Goal: Information Seeking & Learning: Learn about a topic

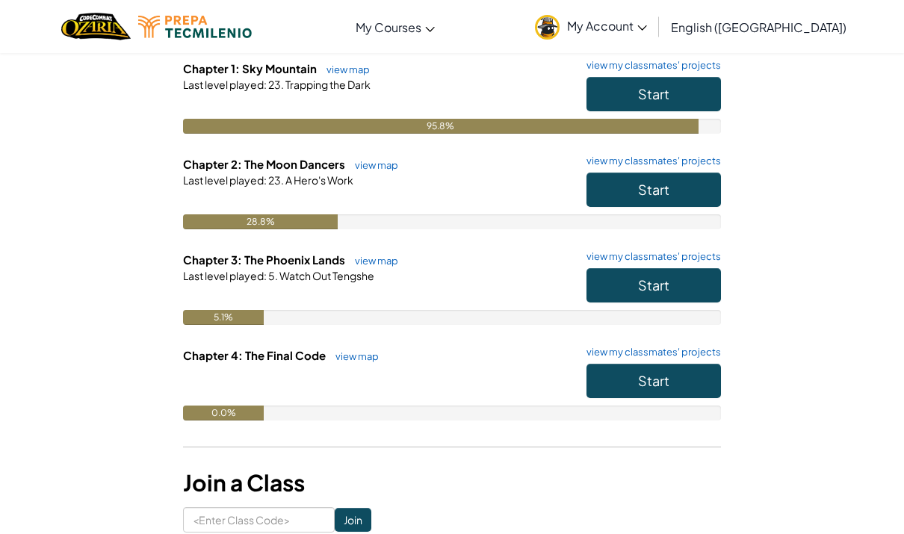
click at [693, 202] on button "Start" at bounding box center [654, 190] width 135 height 34
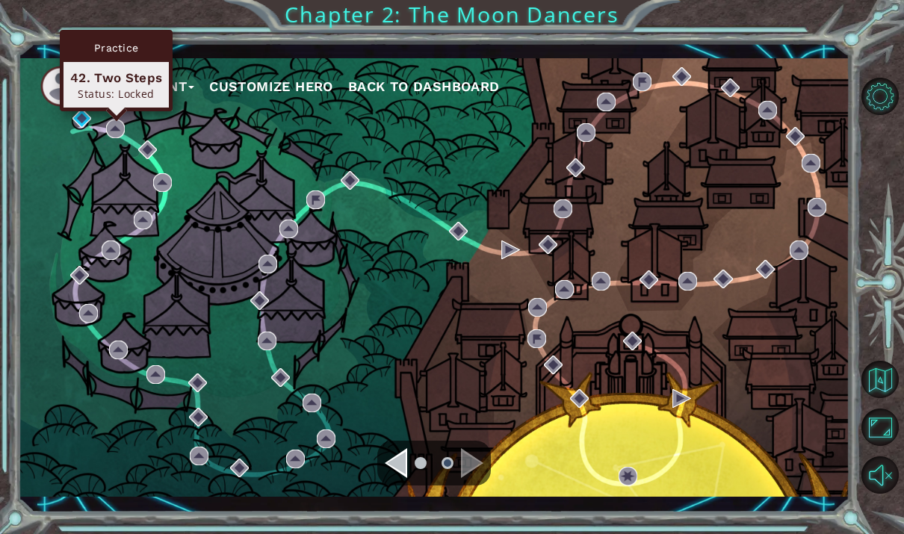
click at [214, 228] on div "My Account Customize Hero Back to Dashboard" at bounding box center [434, 277] width 832 height 439
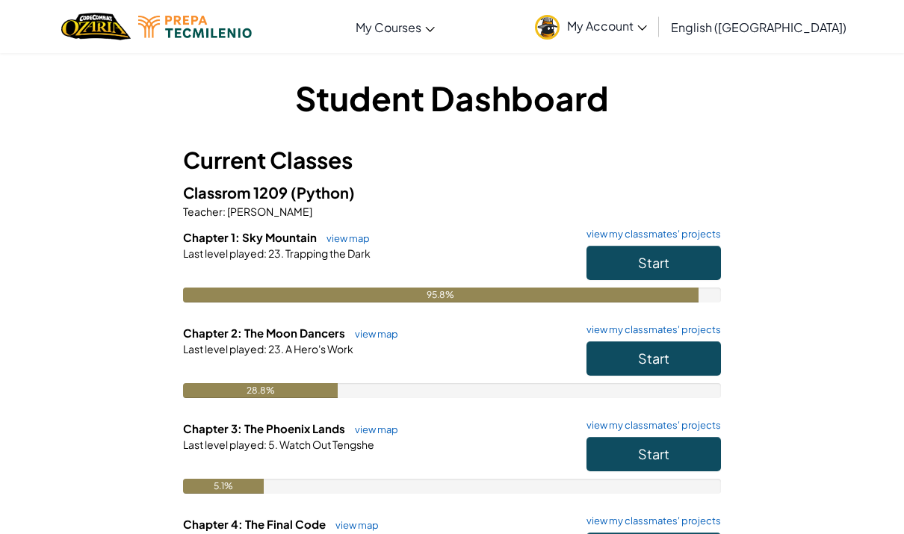
click at [352, 242] on link "view map" at bounding box center [344, 238] width 51 height 12
click at [388, 424] on link "view map" at bounding box center [372, 430] width 51 height 12
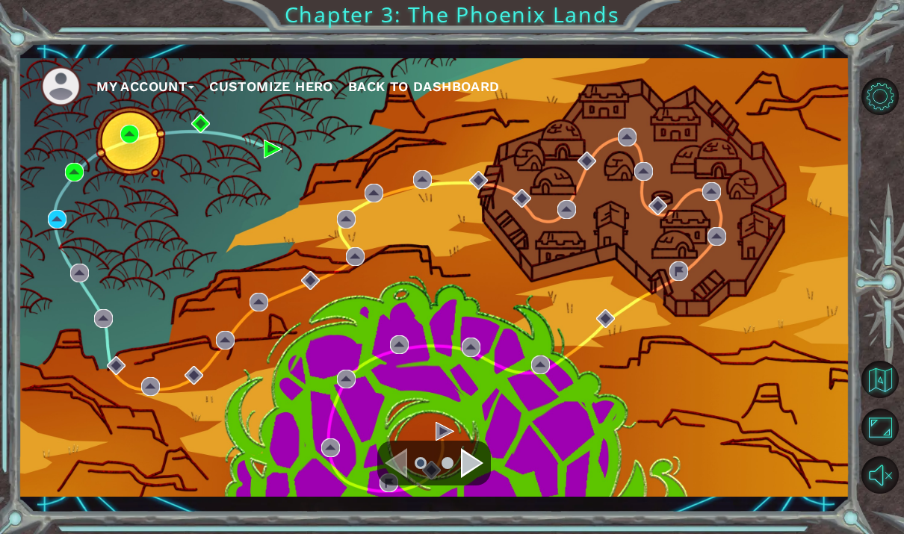
click at [84, 333] on div "My Account Customize Hero Back to Dashboard" at bounding box center [434, 277] width 832 height 439
click at [51, 282] on div "My Account Customize Hero Back to Dashboard" at bounding box center [434, 277] width 832 height 439
click at [52, 295] on div "My Account Customize Hero Back to Dashboard" at bounding box center [434, 277] width 832 height 439
click at [59, 281] on div "My Account Customize Hero Back to Dashboard" at bounding box center [434, 277] width 832 height 439
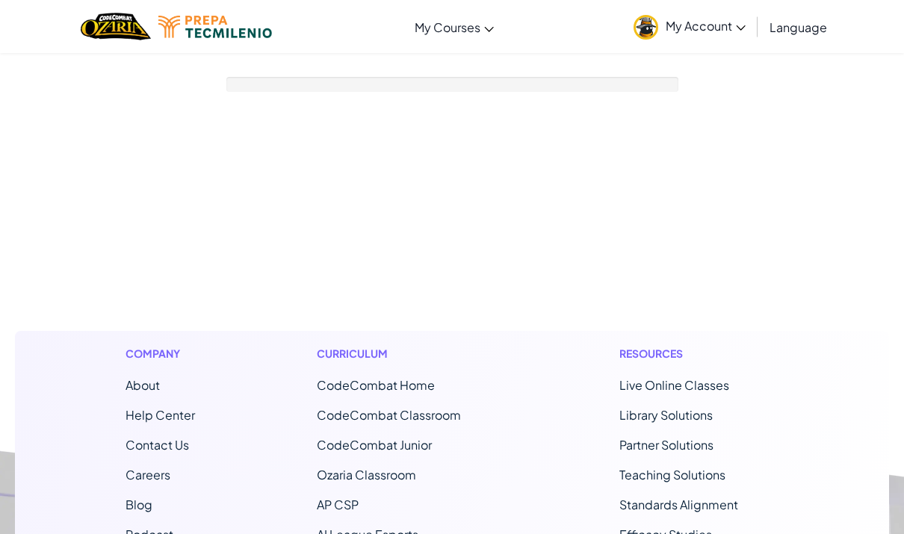
scroll to position [56, 0]
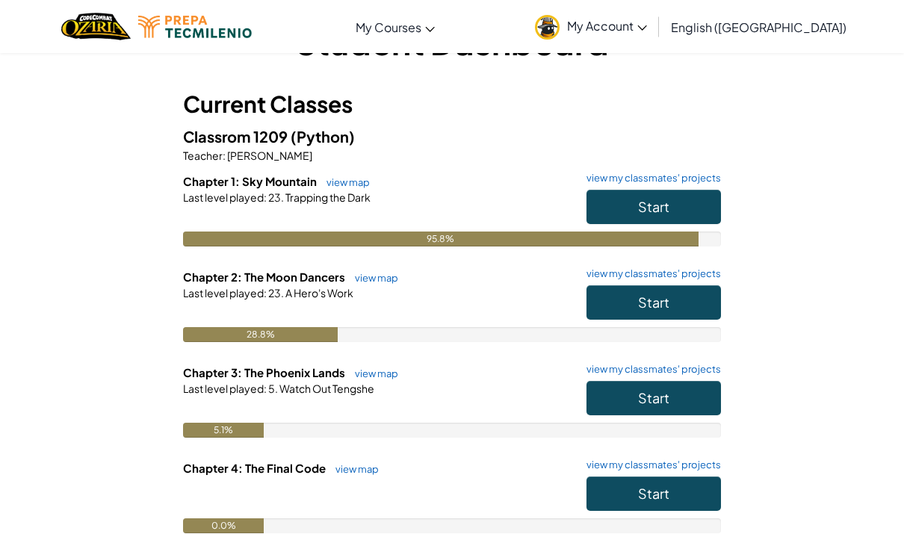
click at [366, 275] on link "view map" at bounding box center [372, 278] width 51 height 12
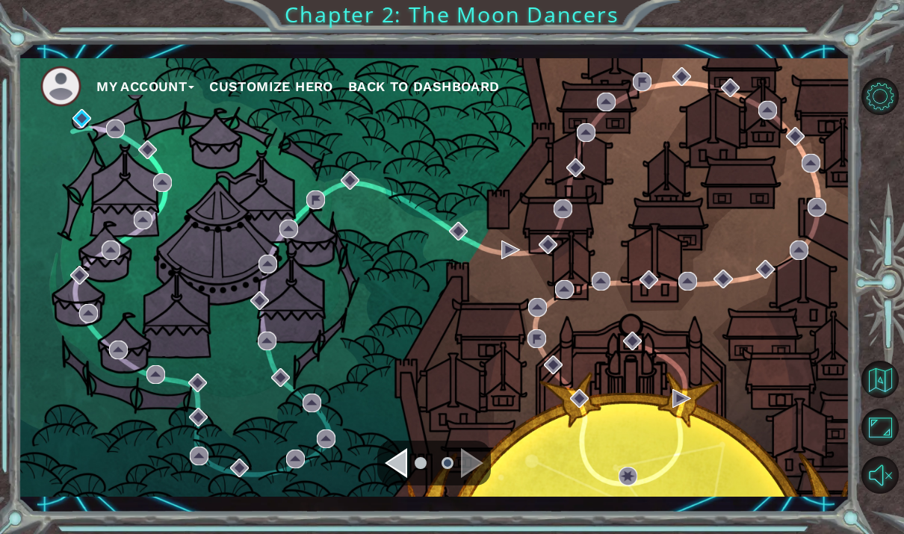
click at [83, 175] on div "My Account Customize Hero Back to Dashboard" at bounding box center [434, 277] width 832 height 439
click at [83, 176] on div "My Account Customize Hero Back to Dashboard" at bounding box center [434, 277] width 832 height 439
click at [67, 228] on div "My Account Customize Hero Back to Dashboard" at bounding box center [434, 277] width 832 height 439
click at [75, 109] on img at bounding box center [81, 118] width 19 height 19
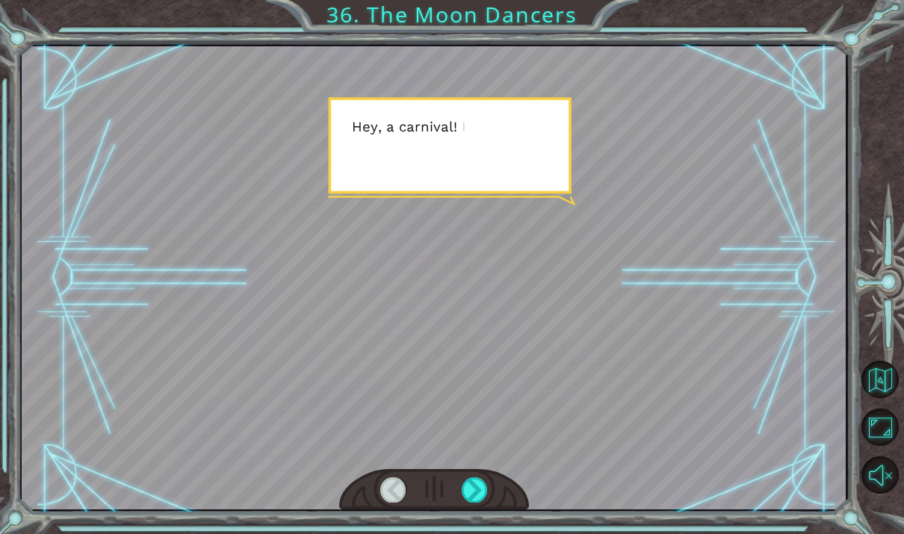
click at [472, 534] on html "Temporary Text H e y , a c a r n i v a l ! I l o v e t h e s e t h i n g s . “ …" at bounding box center [452, 267] width 904 height 534
click at [483, 534] on html "Temporary Text H e y , a c a r n i v a l ! I l o v e t h e s e t h i n g s . “ …" at bounding box center [452, 267] width 904 height 534
click at [479, 534] on html "Temporary Text H e y , a c a r n i v a l ! I l o v e t h e s e t h i n g s . “ …" at bounding box center [452, 267] width 904 height 534
click at [480, 534] on html "Temporary Text H e y , a c a r n i v a l ! I l o v e t h e s e t h i n g s . “ …" at bounding box center [452, 267] width 904 height 534
click at [482, 534] on html "Temporary Text H e y , a c a r n i v a l ! I l o v e t h e s e t h i n g s . “ …" at bounding box center [452, 267] width 904 height 534
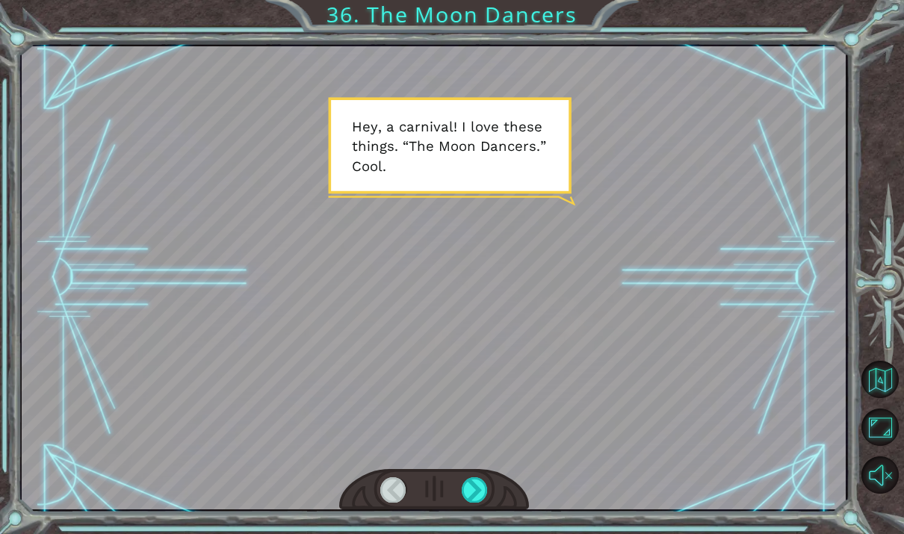
click at [480, 534] on html "Temporary Text H e y , a c a r n i v a l ! I l o v e t h e s e t h i n g s . “ …" at bounding box center [452, 267] width 904 height 534
click at [482, 534] on html "Temporary Text H e y , a c a r n i v a l ! I l o v e t h e s e t h i n g s . “ …" at bounding box center [452, 267] width 904 height 534
click at [477, 534] on html "Temporary Text H e y , a c a r n i v a l ! I l o v e t h e s e t h i n g s . “ …" at bounding box center [452, 267] width 904 height 534
click at [475, 534] on html "Temporary Text H e y , a c a r n i v a l ! I l o v e t h e s e t h i n g s . “ …" at bounding box center [452, 267] width 904 height 534
click at [477, 534] on html "Temporary Text H e y , a c a r n i v a l ! I l o v e t h e s e t h i n g s . “ …" at bounding box center [452, 267] width 904 height 534
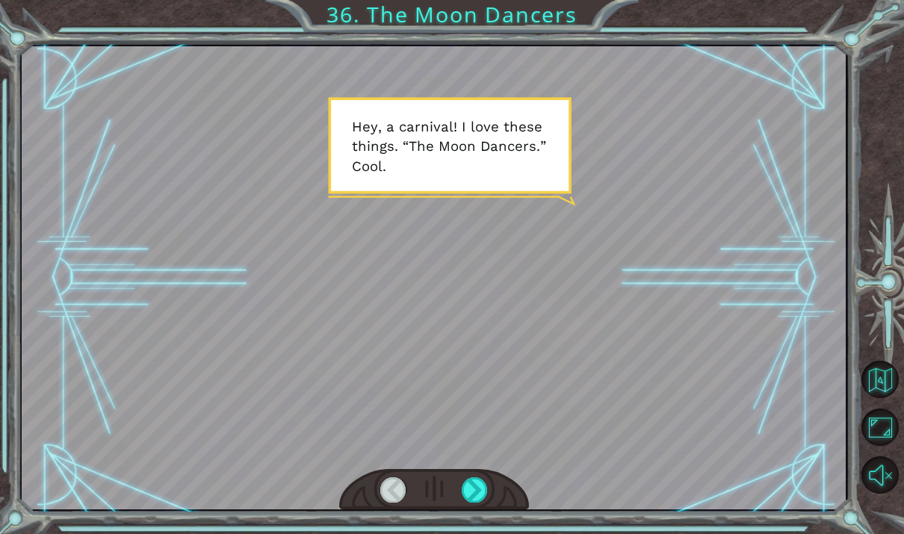
click at [477, 534] on html "Temporary Text H e y , a c a r n i v a l ! I l o v e t h e s e t h i n g s . “ …" at bounding box center [452, 267] width 904 height 534
click at [587, 409] on div at bounding box center [434, 277] width 824 height 463
click at [750, 322] on div at bounding box center [434, 277] width 824 height 463
click at [145, 203] on div at bounding box center [434, 277] width 824 height 463
click at [469, 534] on div "Temporary Text H e y , a c a r n i v a l ! I l o v e t h e s e t h i n g s . “ …" at bounding box center [452, 267] width 904 height 534
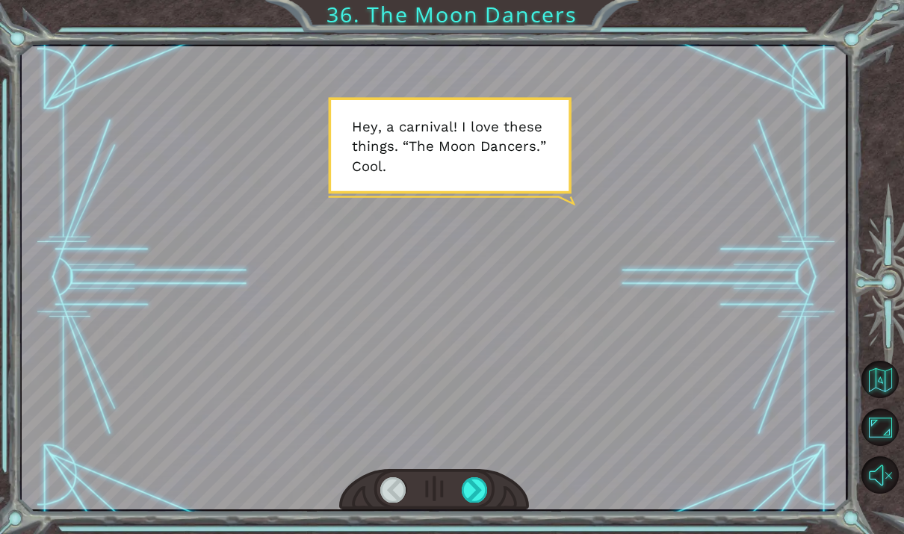
click at [477, 534] on html "Temporary Text H e y , a c a r n i v a l ! I l o v e t h e s e t h i n g s . “ …" at bounding box center [452, 267] width 904 height 534
click at [476, 534] on html "Temporary Text H e y , a c a r n i v a l ! I l o v e t h e s e t h i n g s . “ …" at bounding box center [452, 267] width 904 height 534
click at [477, 534] on html "Temporary Text H e y , a c a r n i v a l ! I l o v e t h e s e t h i n g s . “ …" at bounding box center [452, 267] width 904 height 534
click at [467, 534] on html "Temporary Text H e y , a c a r n i v a l ! I l o v e t h e s e t h i n g s . “ …" at bounding box center [452, 267] width 904 height 534
click at [475, 534] on html "Temporary Text H e y , a c a r n i v a l ! I l o v e t h e s e t h i n g s . “ …" at bounding box center [452, 267] width 904 height 534
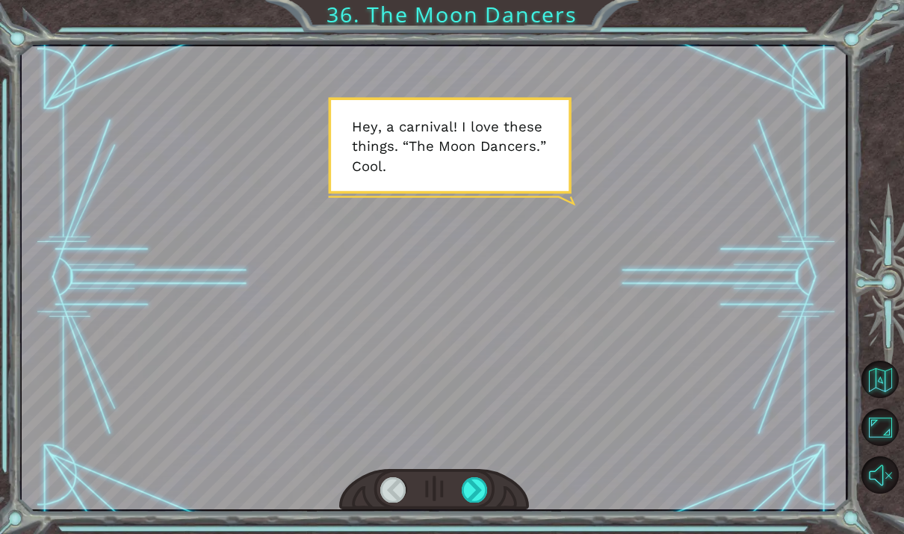
click at [473, 534] on html "Temporary Text H e y , a c a r n i v a l ! I l o v e t h e s e t h i n g s . “ …" at bounding box center [452, 267] width 904 height 534
click at [477, 492] on div at bounding box center [475, 489] width 26 height 25
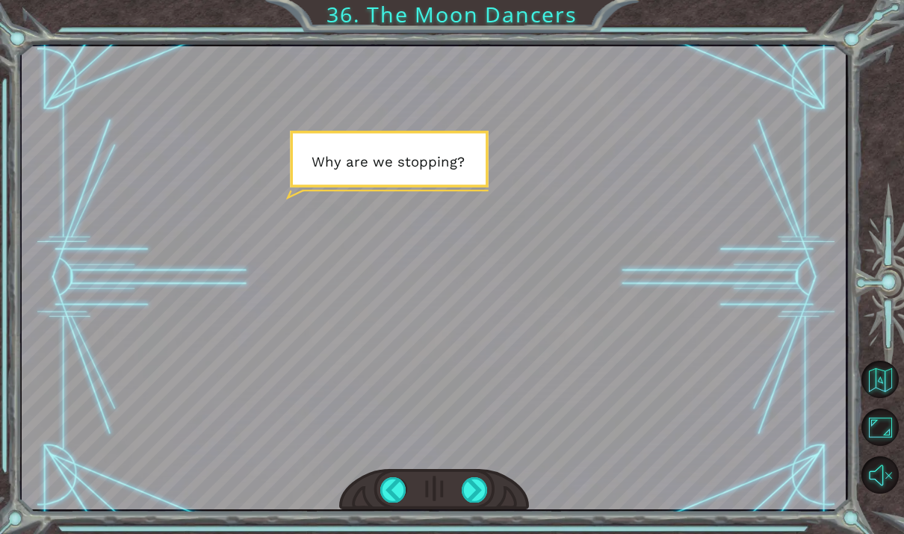
click at [472, 490] on div at bounding box center [475, 489] width 26 height 25
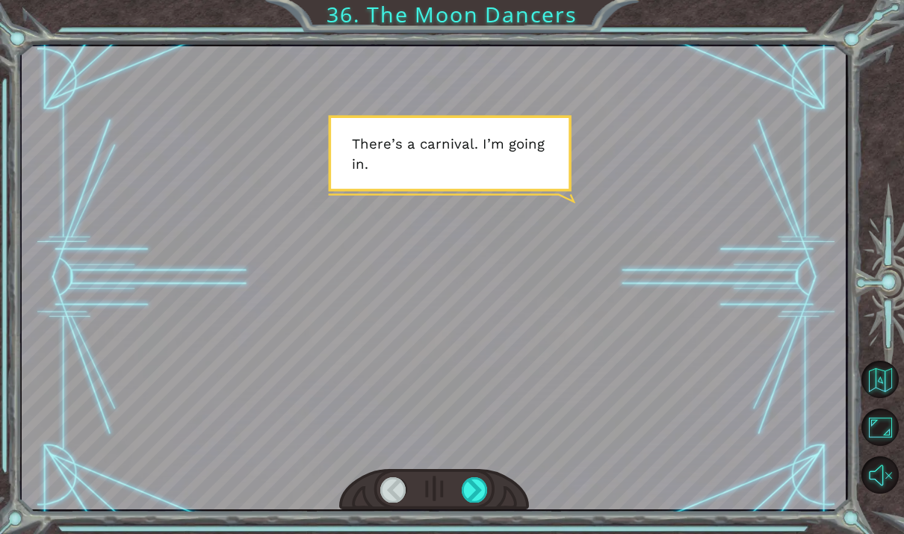
click at [474, 495] on div at bounding box center [475, 489] width 26 height 25
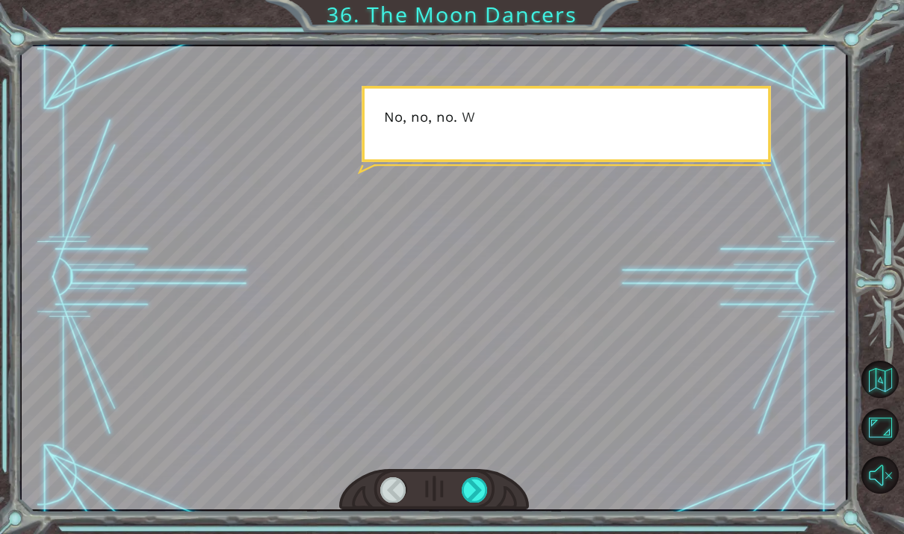
click at [475, 492] on div at bounding box center [475, 489] width 26 height 25
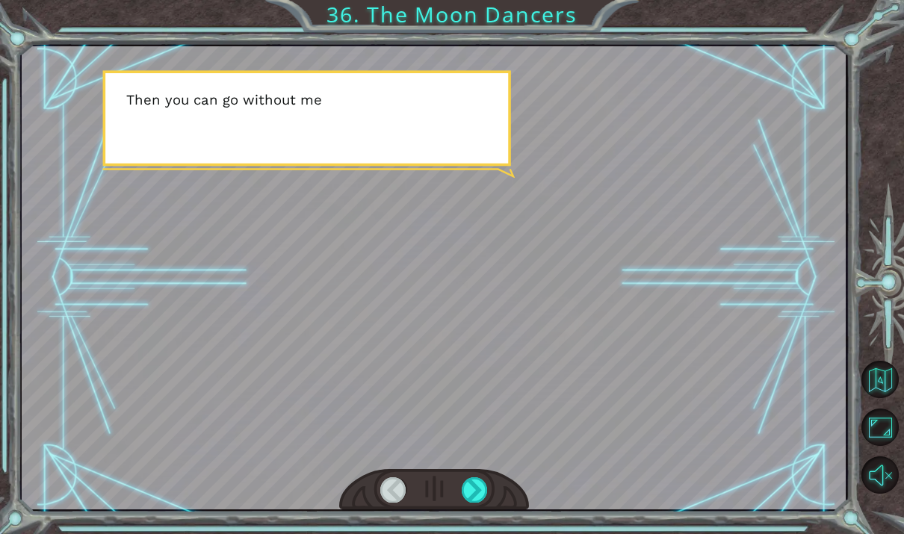
click at [466, 498] on div at bounding box center [475, 489] width 26 height 25
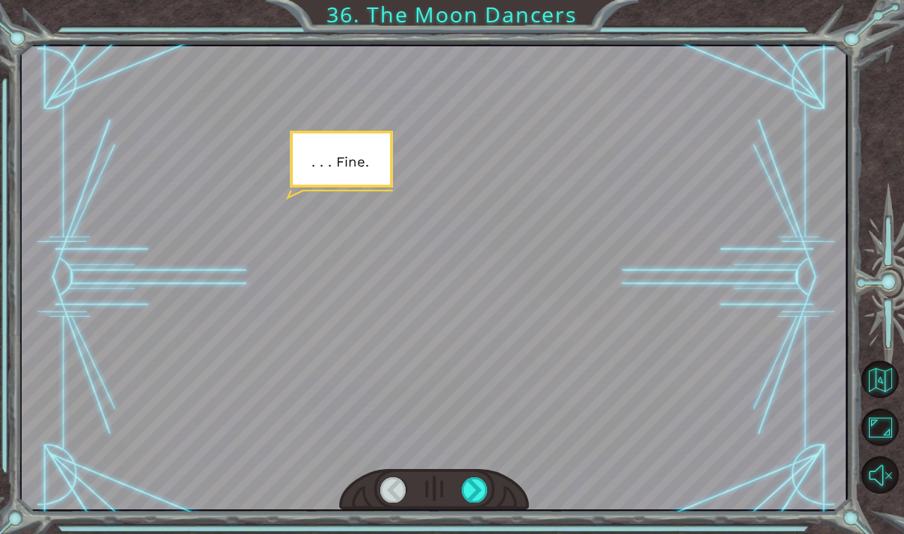
click at [465, 496] on div at bounding box center [475, 489] width 26 height 25
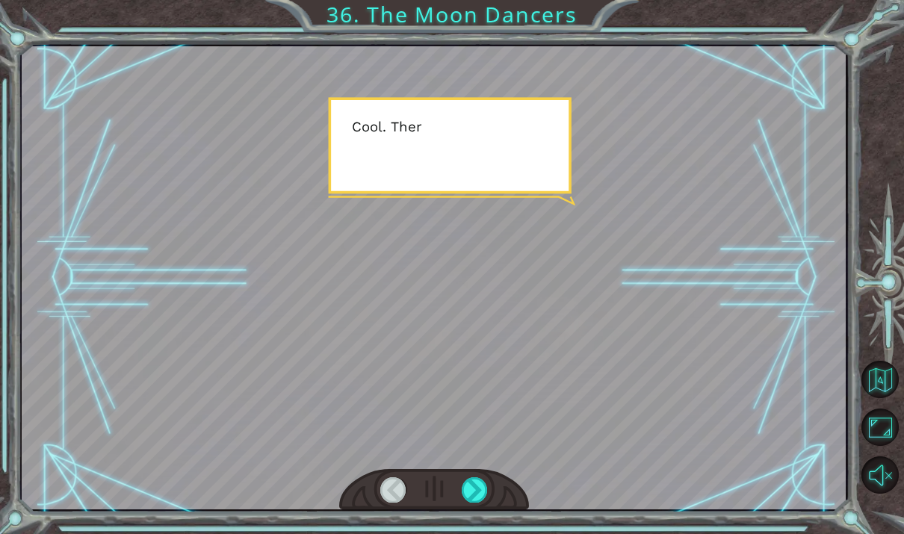
click at [466, 495] on div at bounding box center [475, 489] width 26 height 25
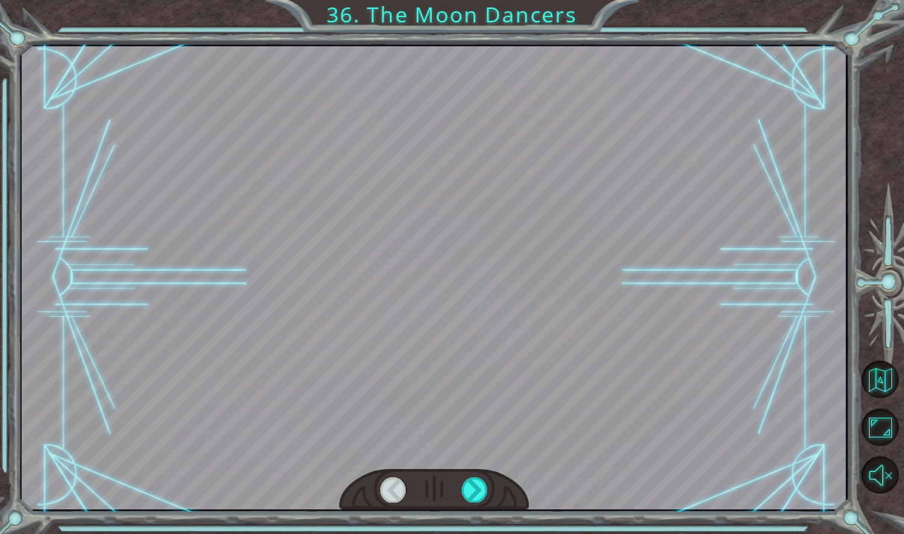
click at [470, 491] on div at bounding box center [475, 489] width 26 height 25
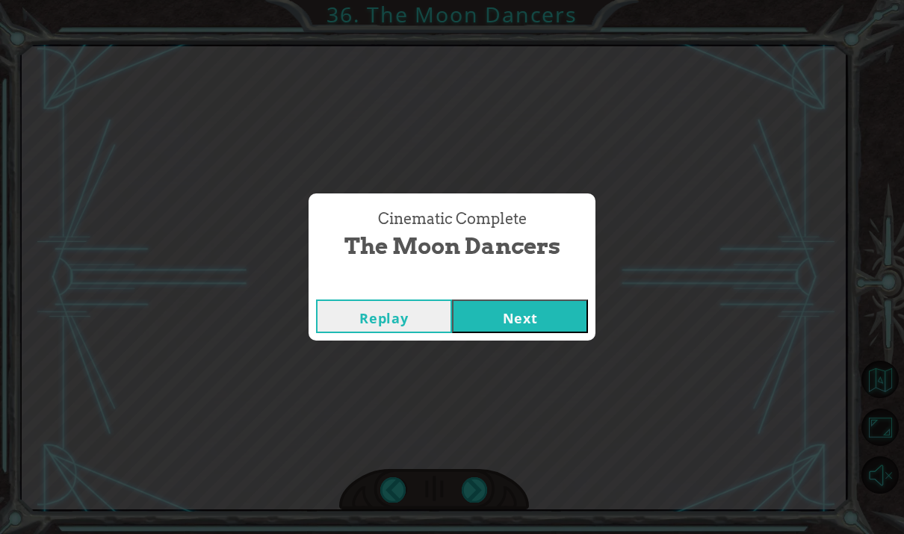
click at [559, 328] on button "Next" at bounding box center [520, 317] width 136 height 34
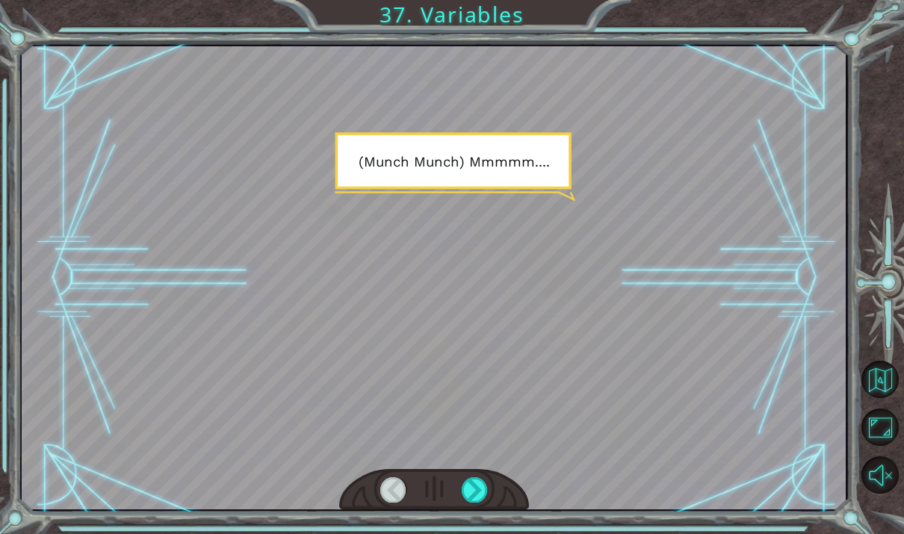
click at [475, 489] on div at bounding box center [475, 489] width 26 height 25
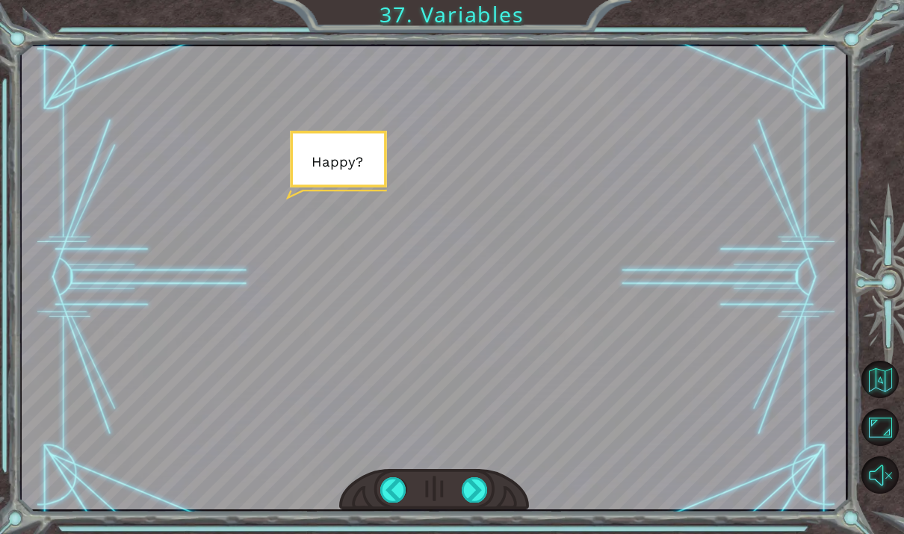
click at [476, 494] on div at bounding box center [475, 489] width 26 height 25
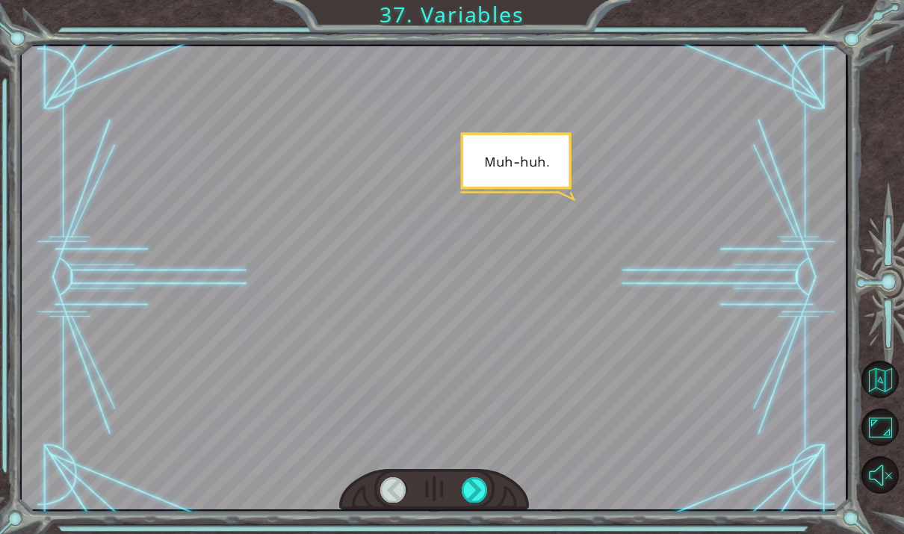
click at [479, 491] on div at bounding box center [475, 489] width 26 height 25
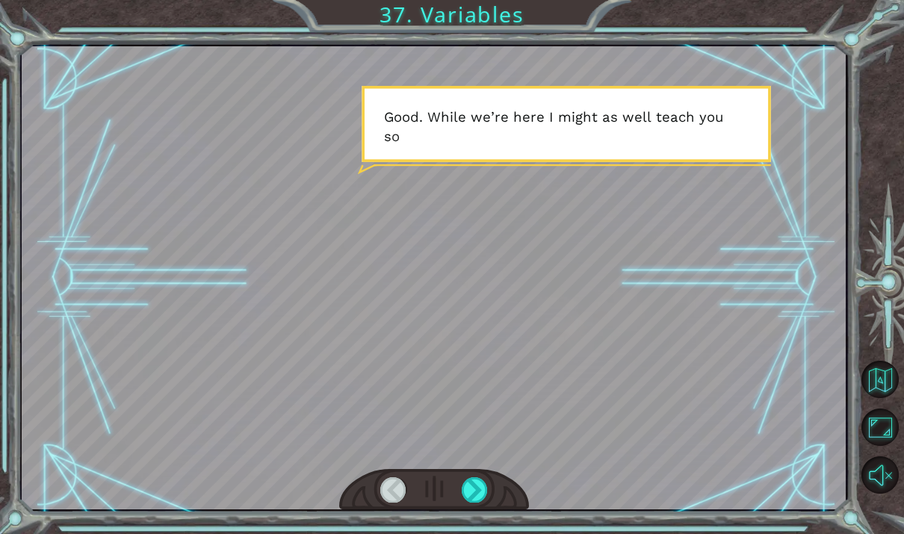
click at [478, 494] on div at bounding box center [475, 489] width 26 height 25
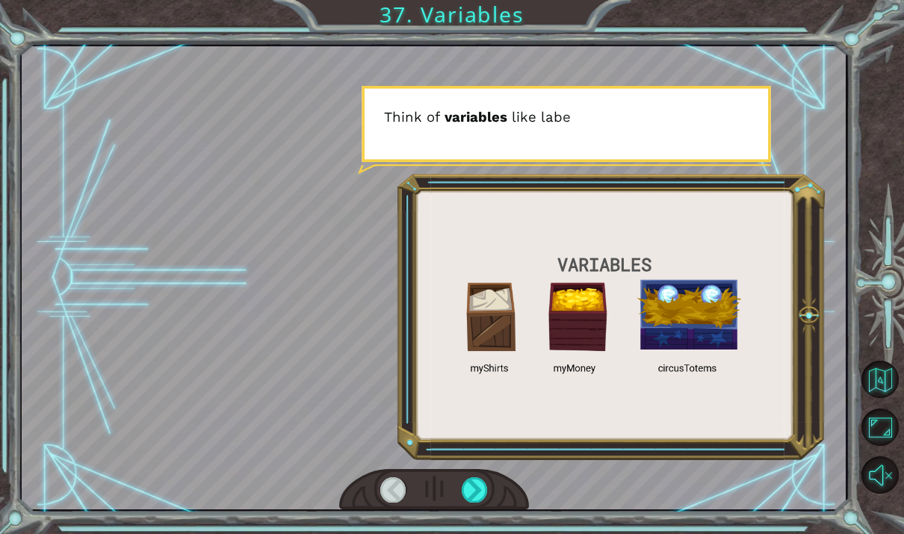
click at [478, 495] on div at bounding box center [475, 489] width 26 height 25
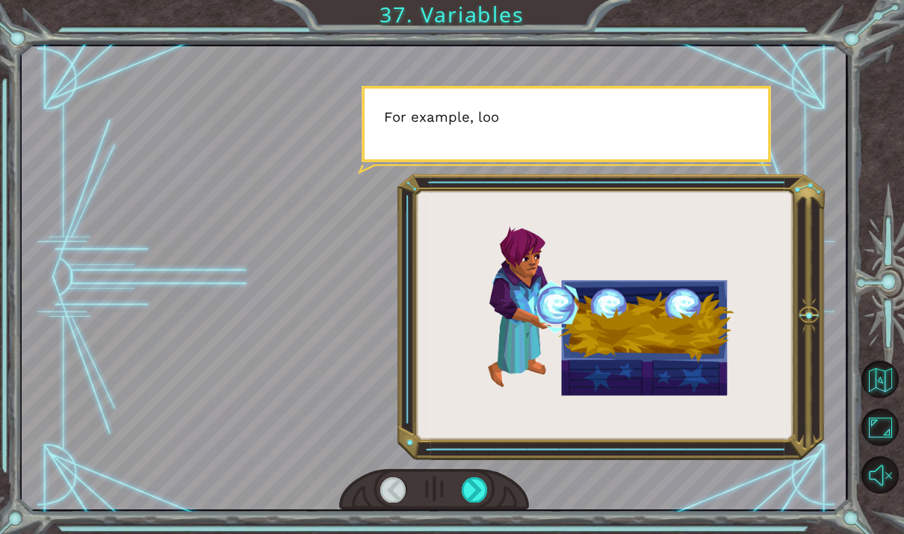
click at [477, 495] on div at bounding box center [475, 489] width 26 height 25
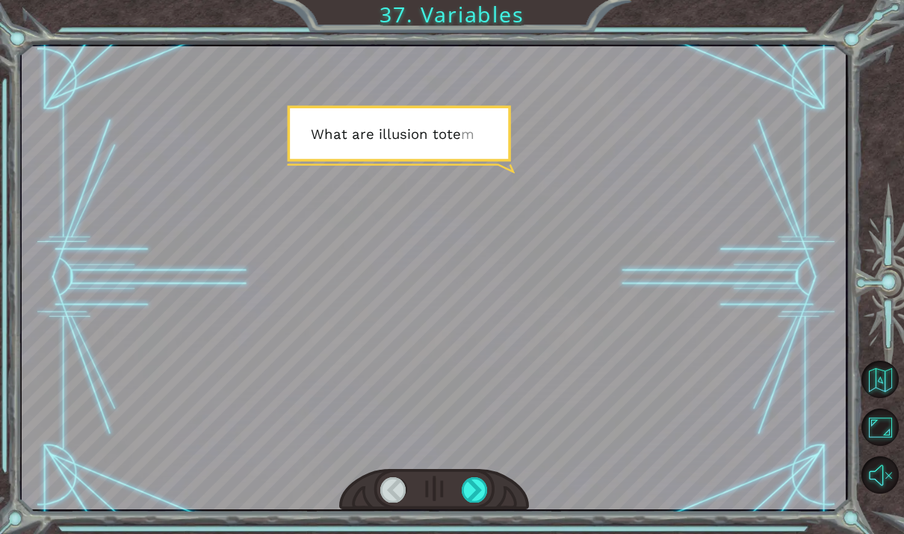
click at [480, 496] on div at bounding box center [475, 489] width 26 height 25
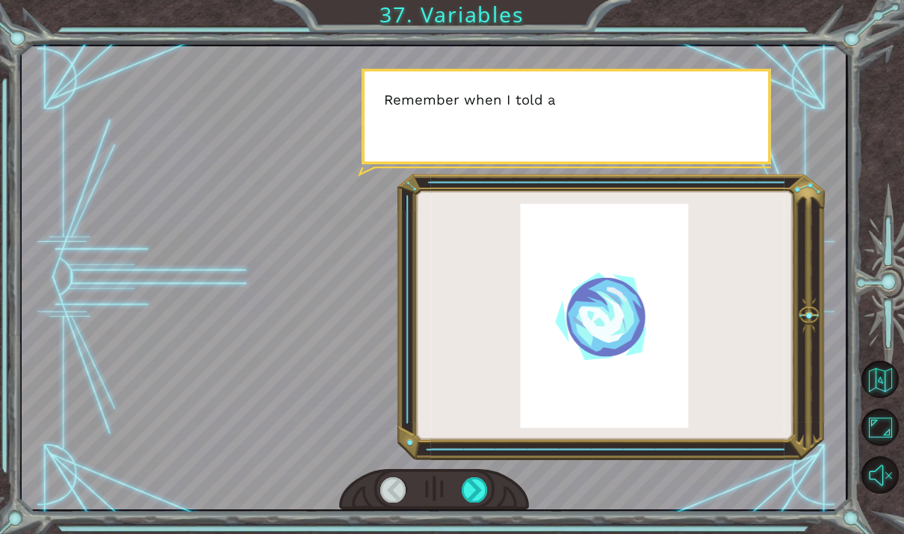
click at [477, 492] on div at bounding box center [475, 489] width 26 height 25
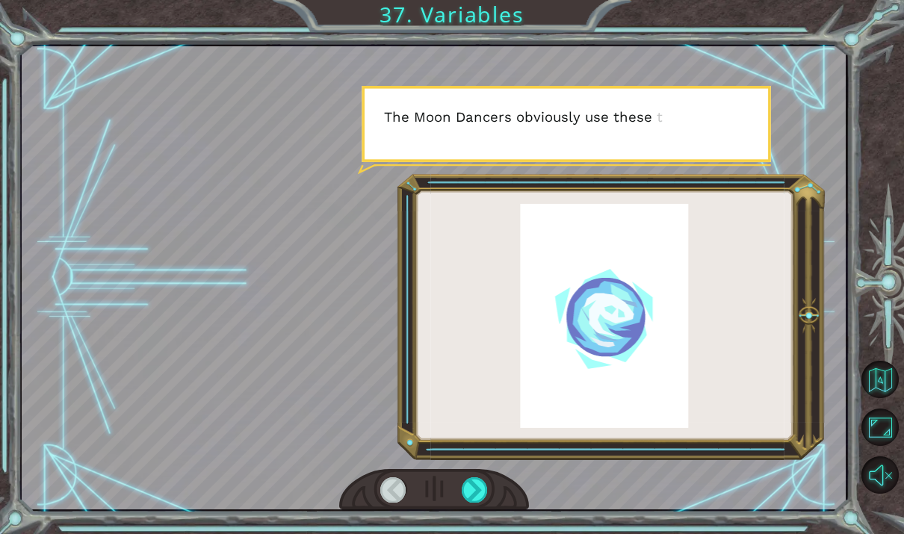
click at [476, 497] on div at bounding box center [475, 489] width 26 height 25
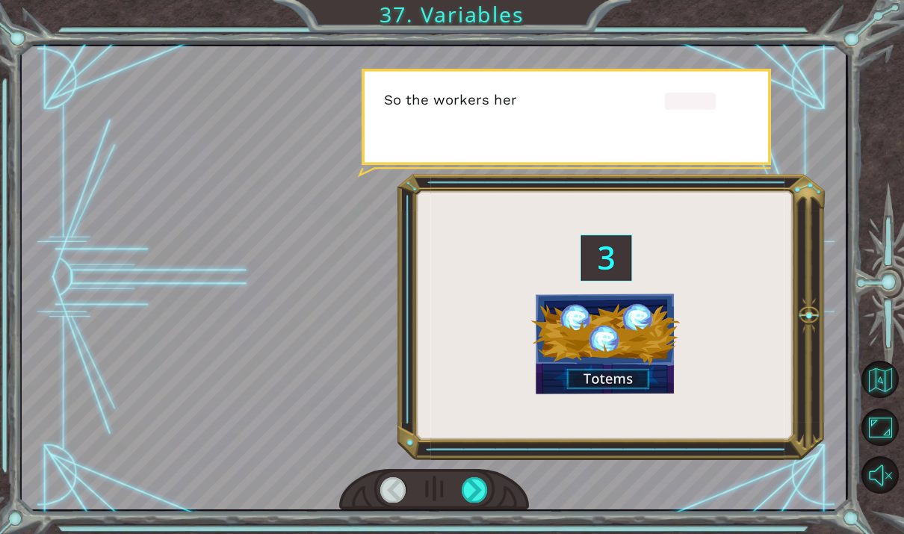
click at [475, 498] on div at bounding box center [475, 489] width 26 height 25
click at [477, 496] on div at bounding box center [475, 489] width 26 height 25
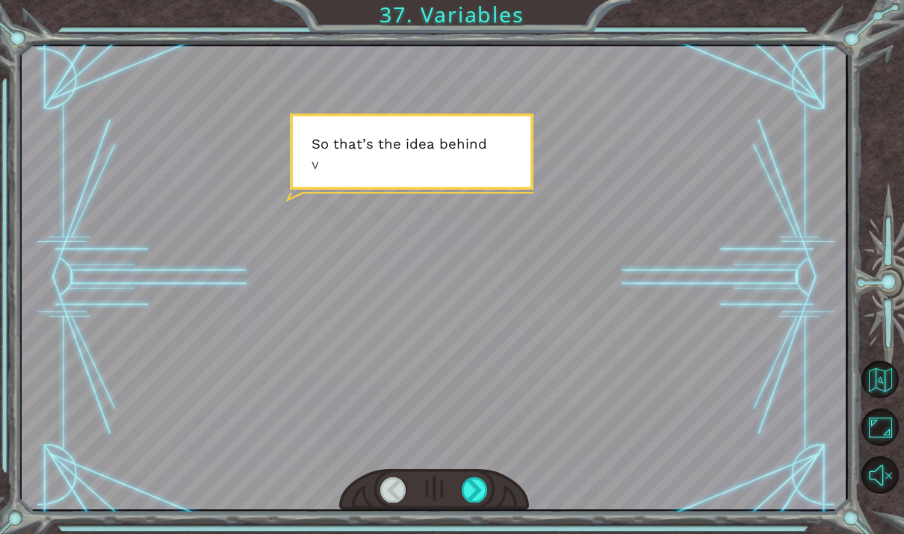
click at [479, 495] on div at bounding box center [475, 489] width 26 height 25
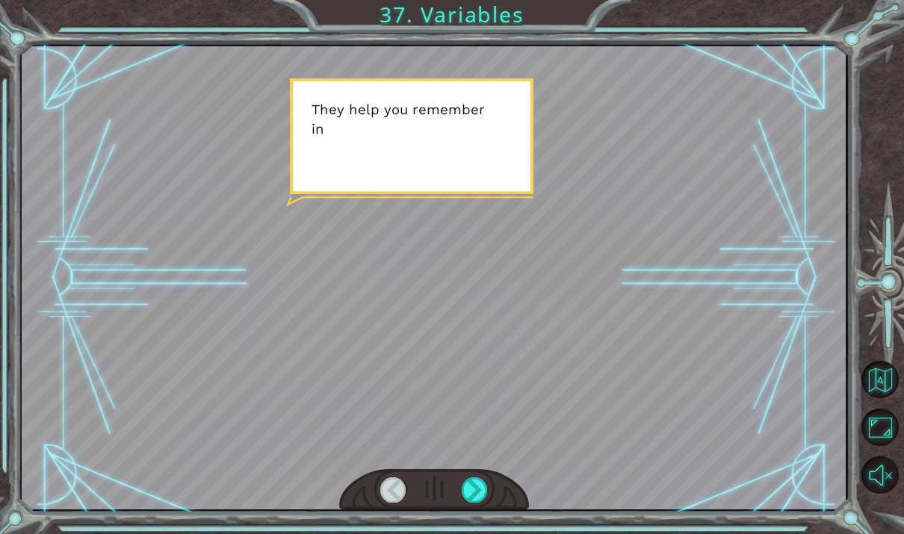
click at [477, 495] on div at bounding box center [475, 489] width 26 height 25
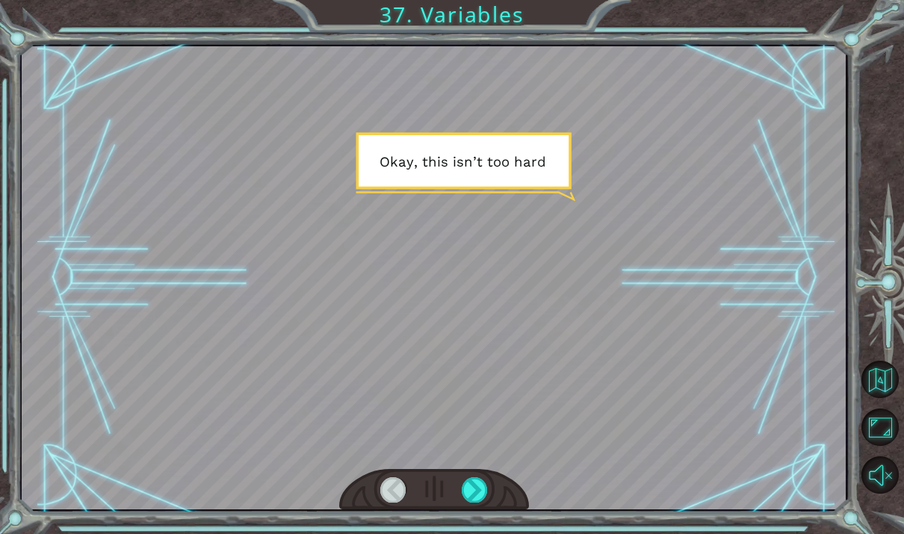
click at [475, 493] on div at bounding box center [475, 489] width 26 height 25
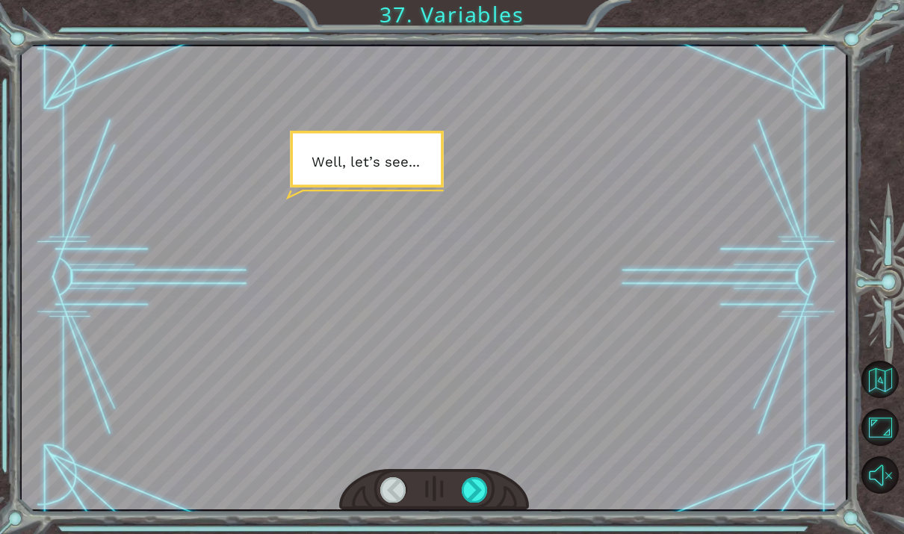
click at [480, 492] on div at bounding box center [475, 489] width 26 height 25
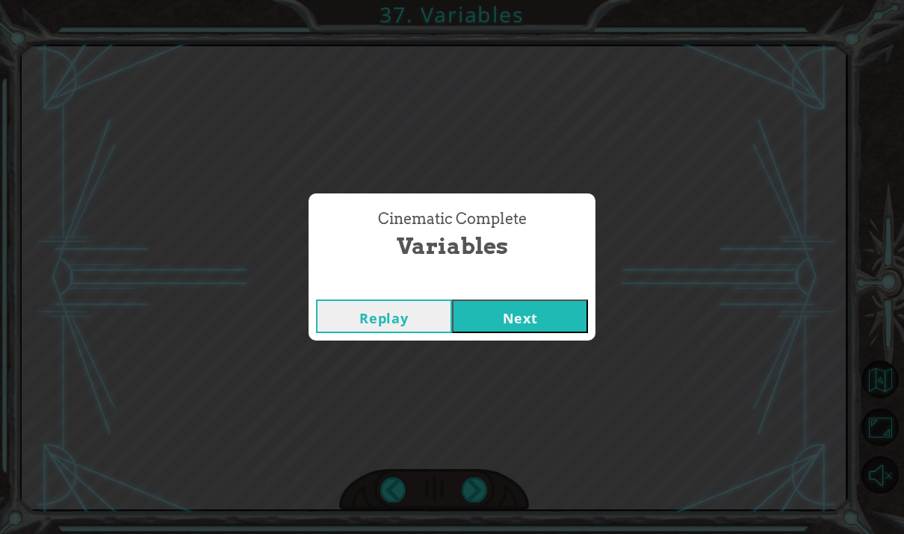
click at [566, 309] on button "Next" at bounding box center [520, 317] width 136 height 34
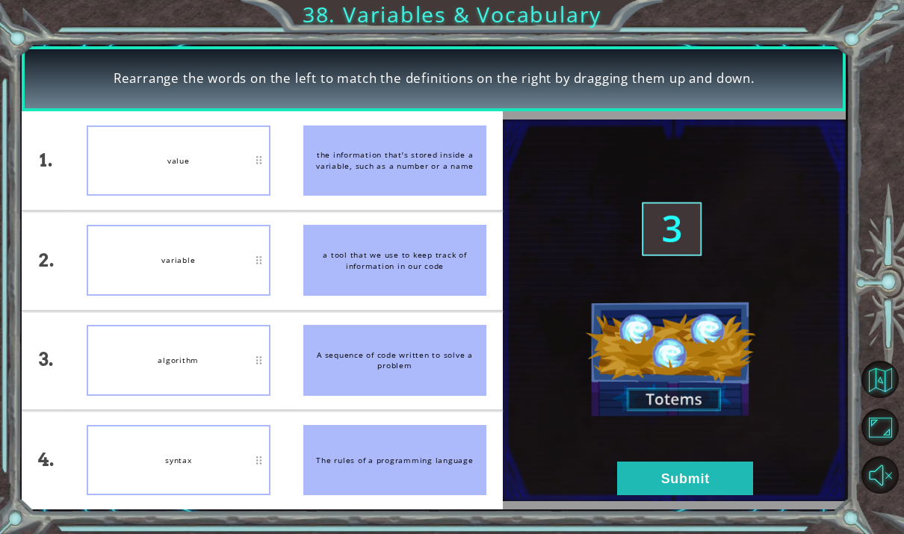
click at [691, 495] on button "Submit" at bounding box center [685, 479] width 136 height 34
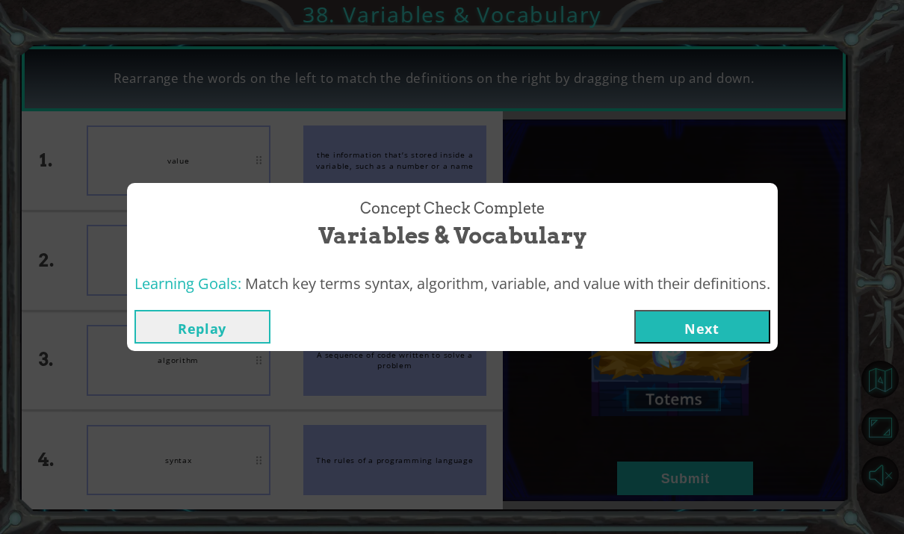
click at [732, 325] on button "Next" at bounding box center [702, 327] width 136 height 34
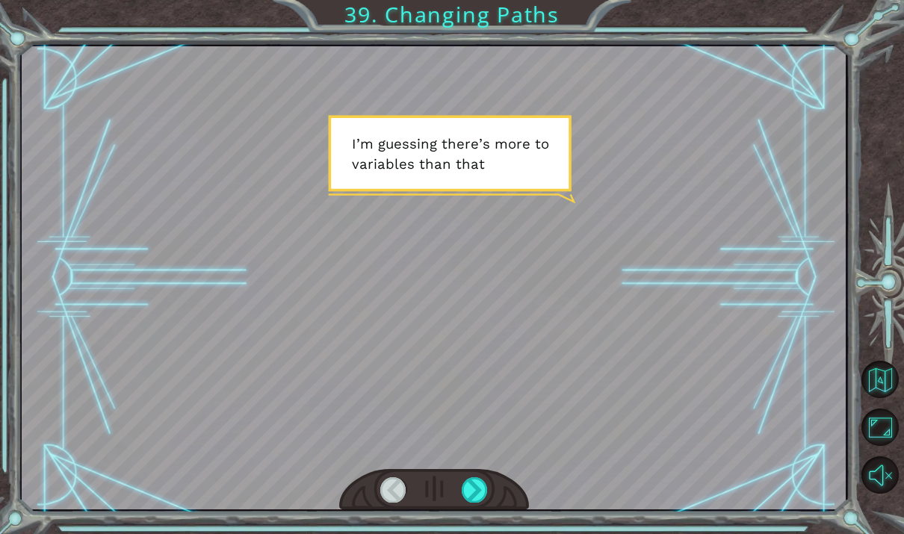
click at [480, 494] on div at bounding box center [475, 489] width 26 height 25
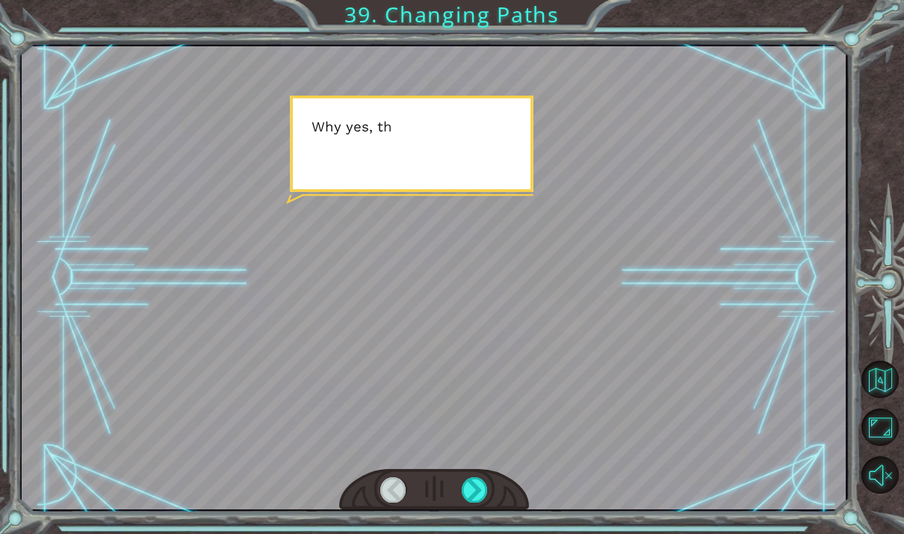
click at [483, 493] on div at bounding box center [475, 489] width 26 height 25
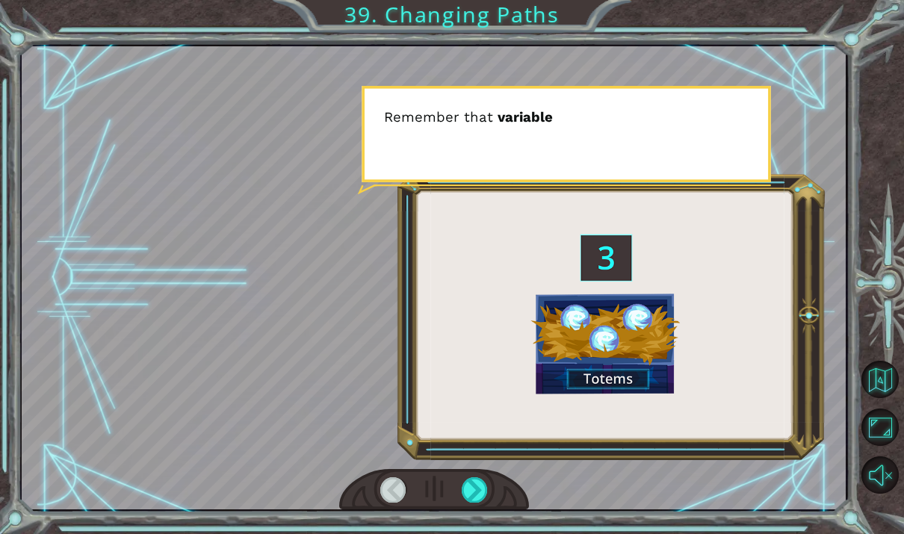
click at [486, 498] on div at bounding box center [475, 489] width 26 height 25
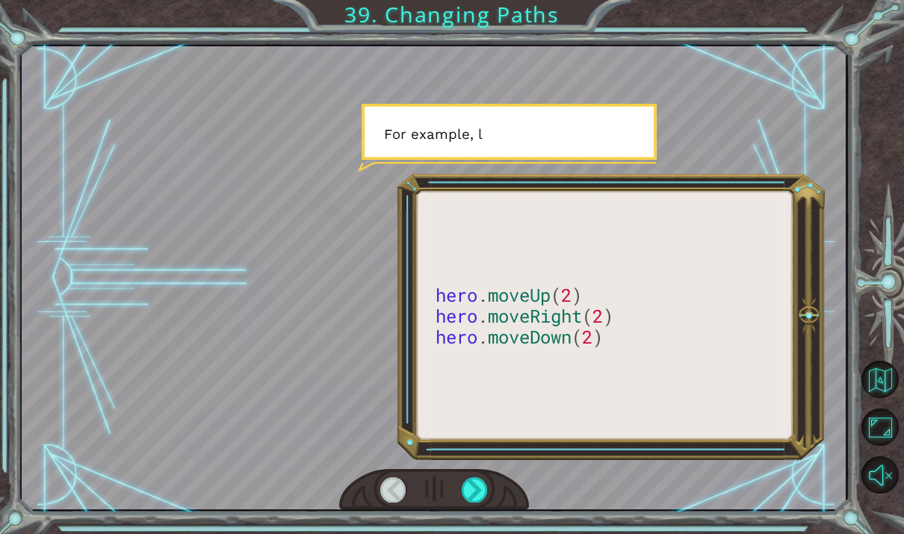
click at [486, 500] on div at bounding box center [475, 489] width 26 height 25
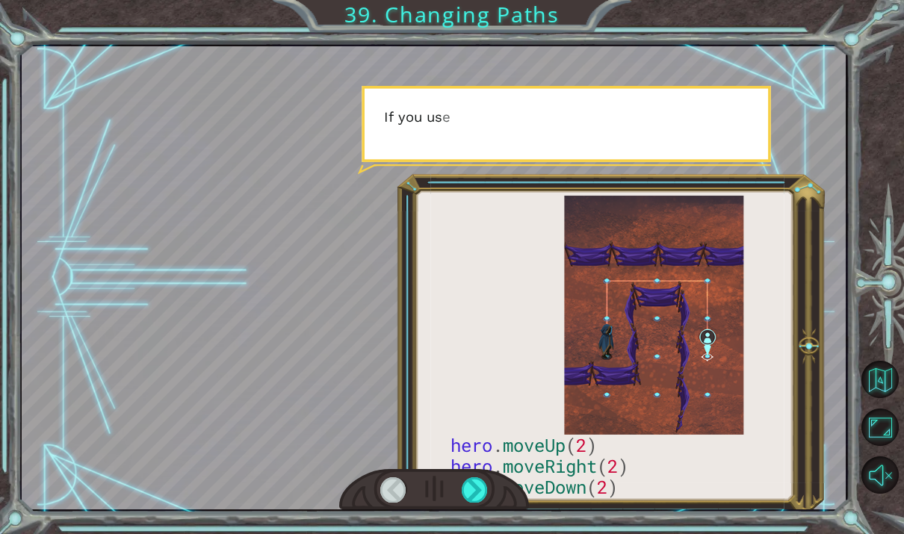
click at [485, 495] on div at bounding box center [475, 489] width 26 height 25
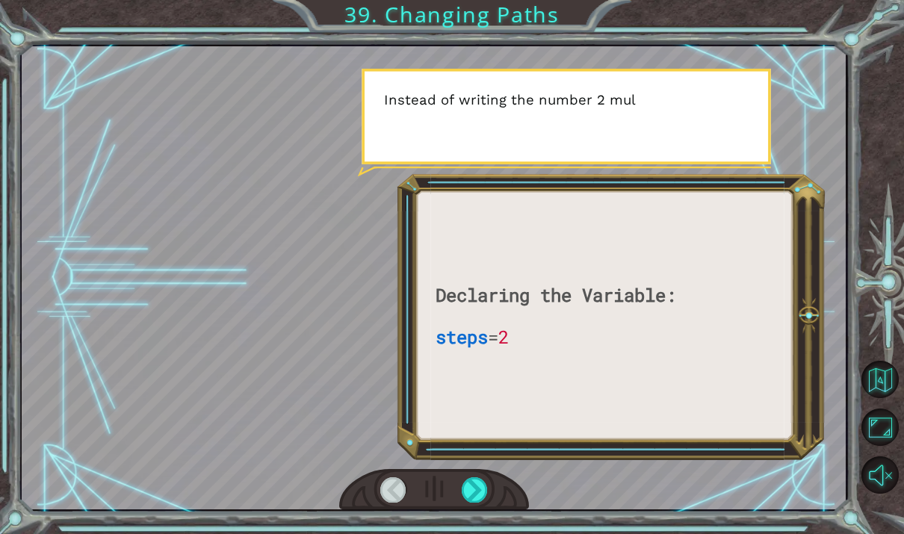
click at [487, 498] on div at bounding box center [475, 489] width 26 height 25
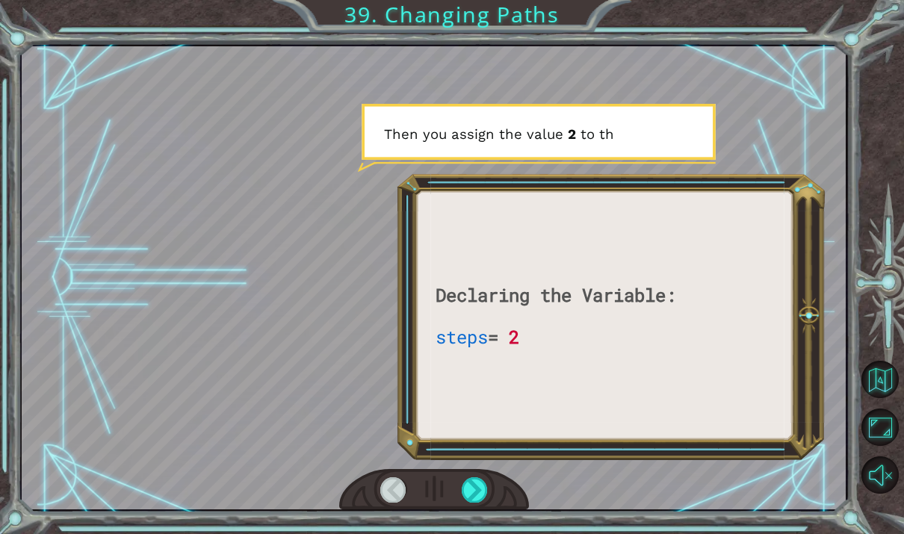
click at [496, 495] on div at bounding box center [434, 490] width 190 height 42
click at [485, 489] on div at bounding box center [475, 489] width 26 height 25
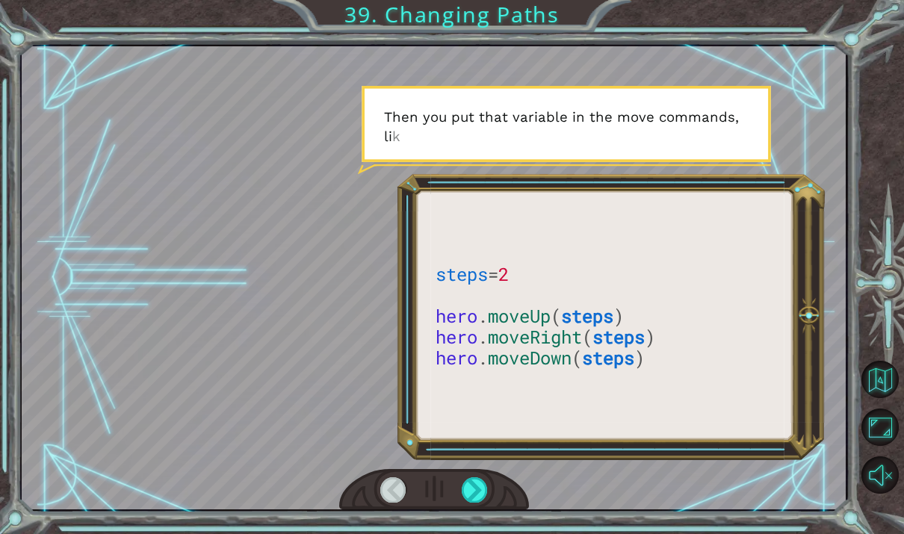
click at [487, 488] on div at bounding box center [475, 489] width 26 height 25
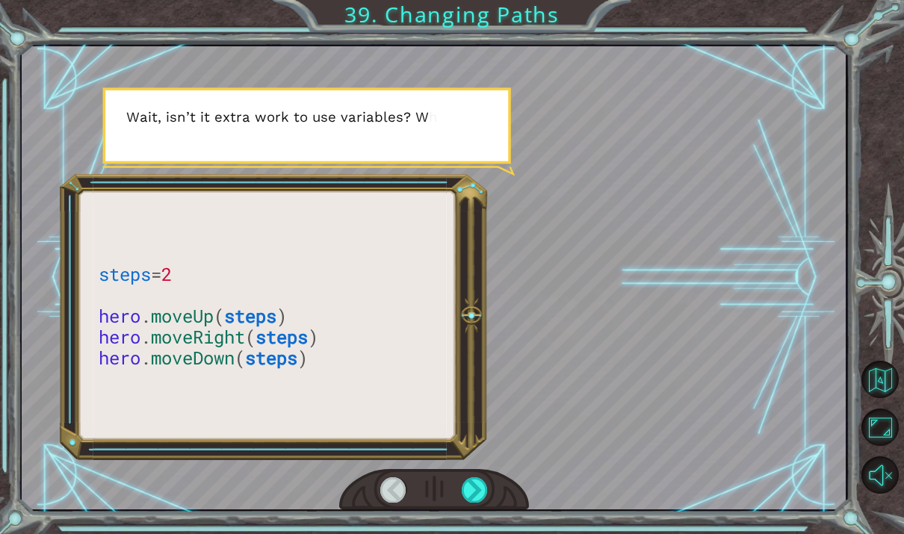
click at [484, 495] on div at bounding box center [475, 489] width 26 height 25
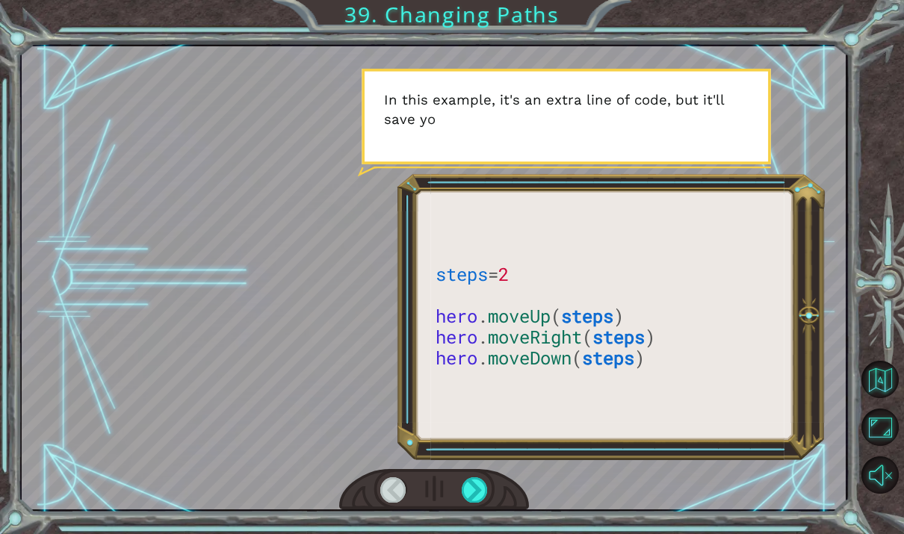
click at [482, 493] on div at bounding box center [475, 489] width 26 height 25
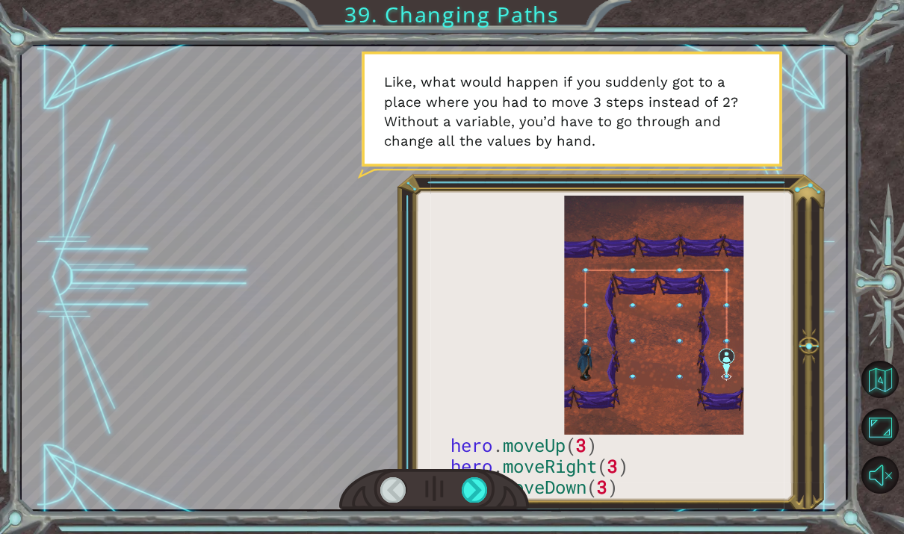
click at [472, 493] on div at bounding box center [475, 489] width 26 height 25
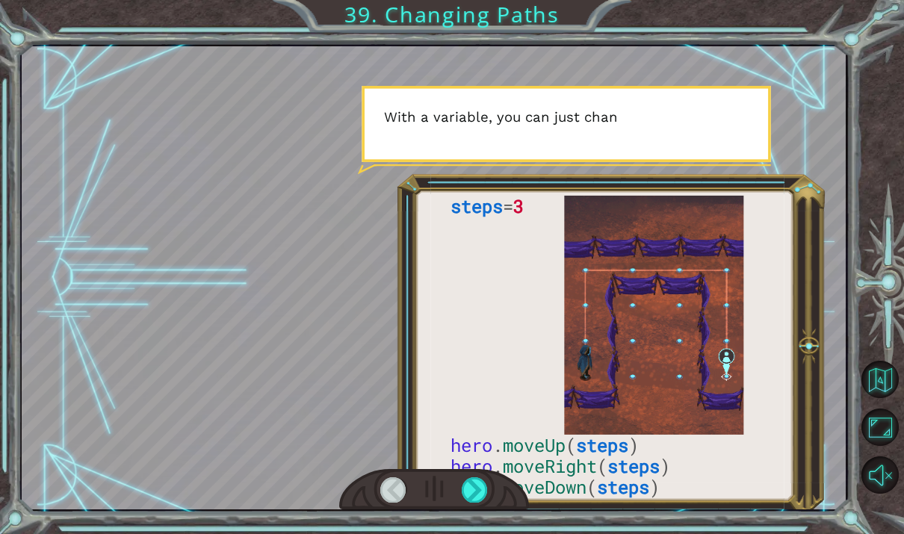
click at [465, 494] on div at bounding box center [475, 489] width 26 height 25
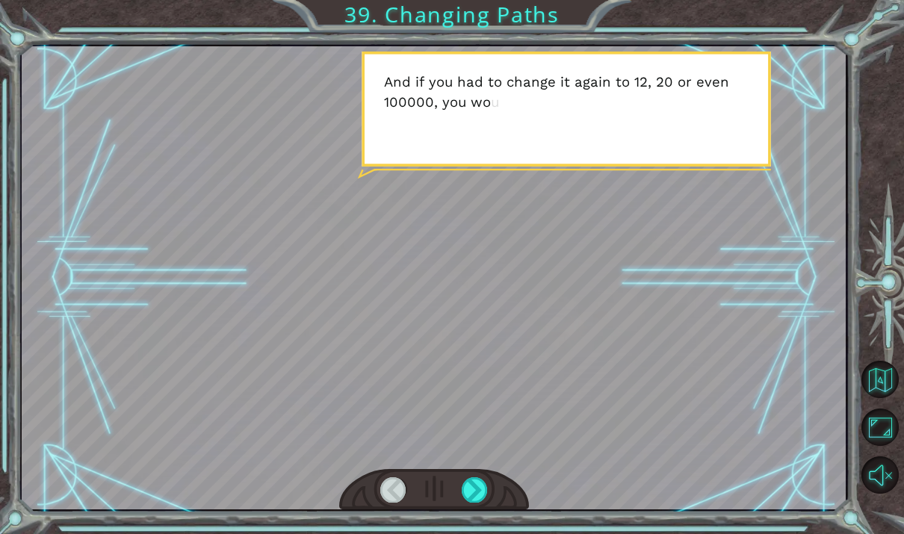
click at [463, 494] on div at bounding box center [475, 489] width 26 height 25
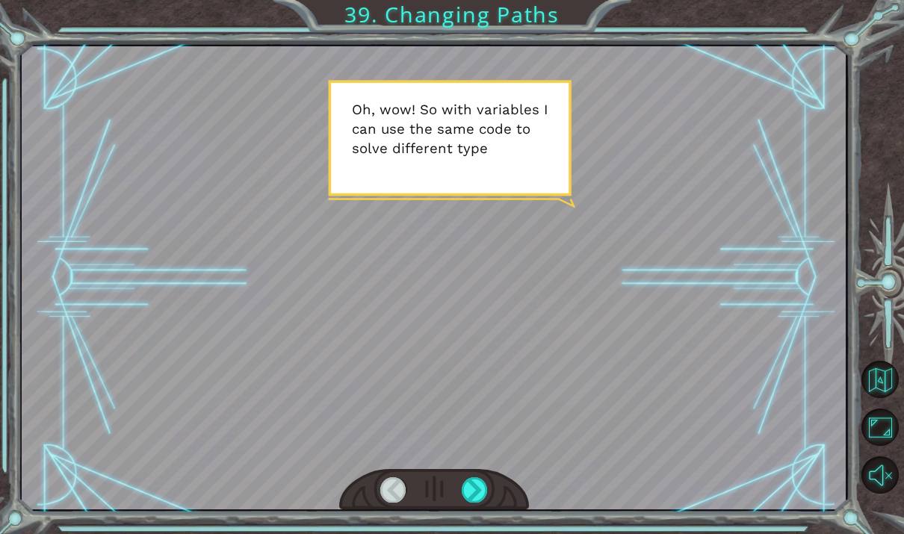
click at [463, 502] on div at bounding box center [475, 489] width 26 height 25
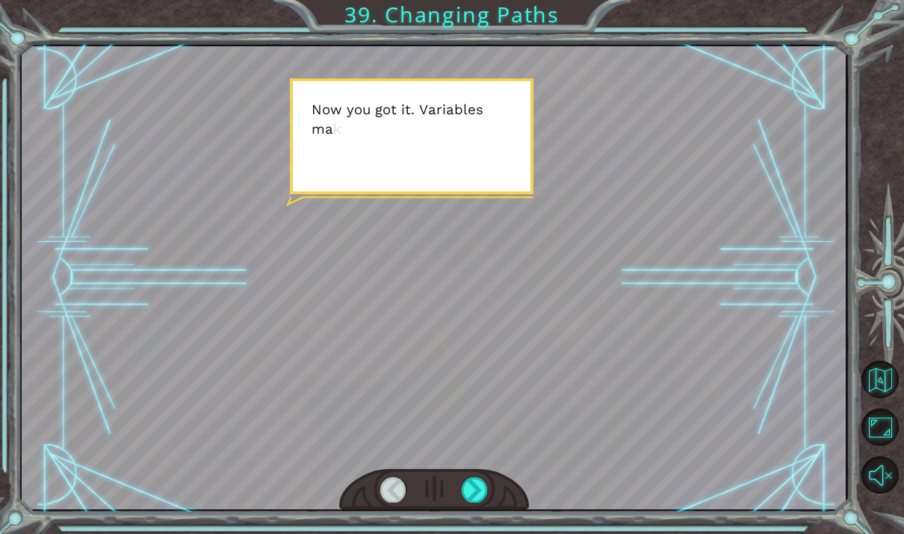
click at [462, 502] on div at bounding box center [475, 489] width 26 height 25
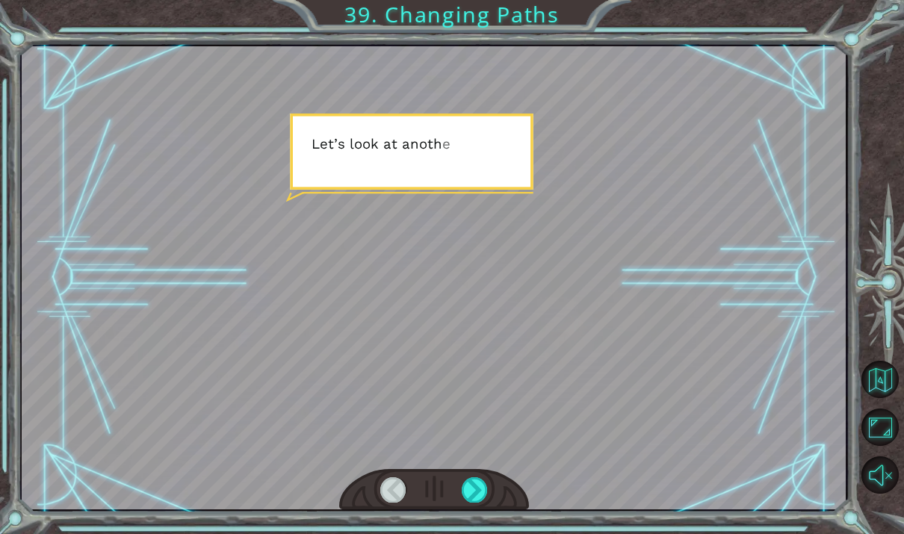
click at [457, 492] on div at bounding box center [434, 490] width 190 height 42
click at [470, 492] on div at bounding box center [475, 489] width 26 height 25
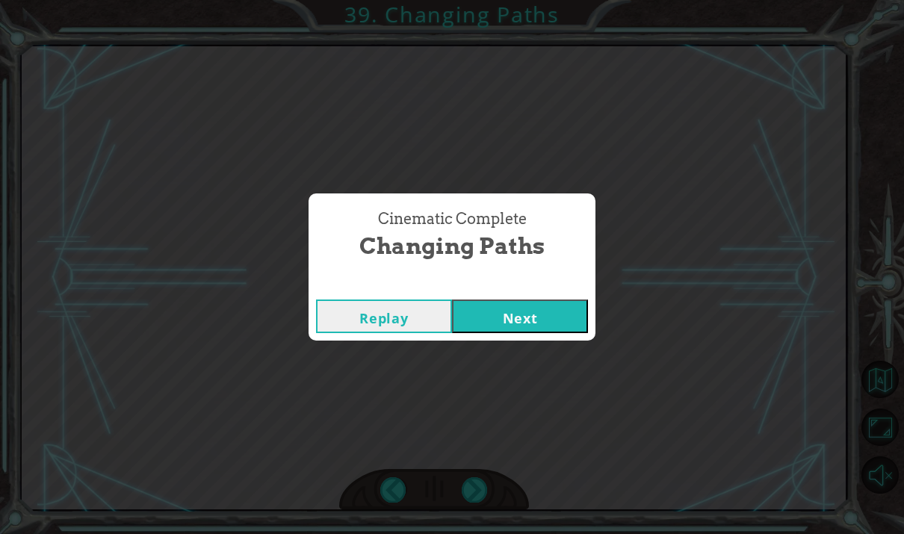
click at [470, 490] on div "Cinematic Complete Changing Paths Replay Next" at bounding box center [452, 267] width 904 height 534
click at [469, 320] on button "Next" at bounding box center [520, 317] width 136 height 34
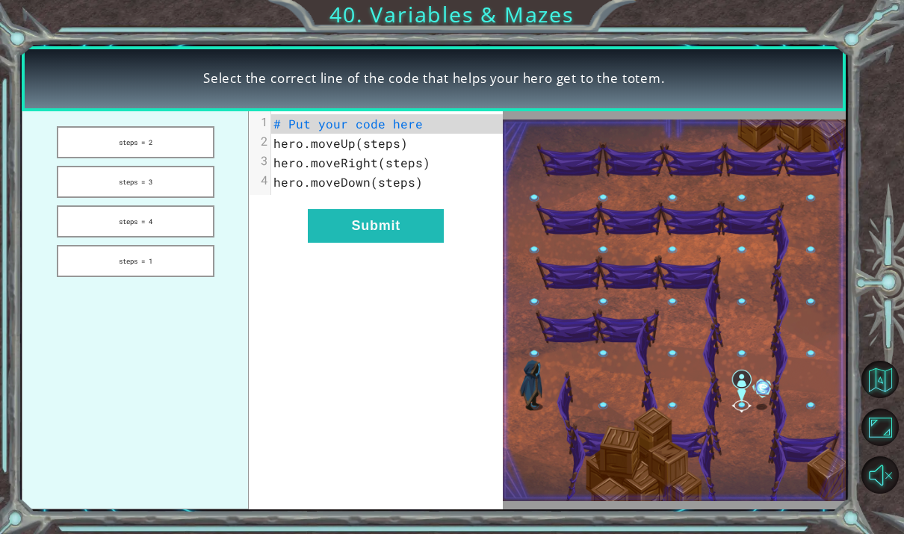
click at [97, 219] on button "steps = 4" at bounding box center [136, 221] width 158 height 32
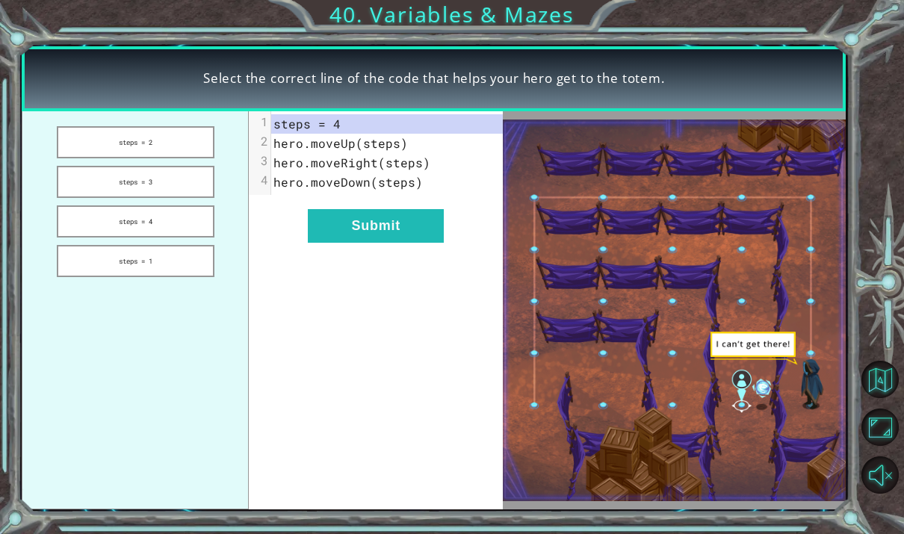
click at [320, 234] on button "Submit" at bounding box center [376, 226] width 136 height 34
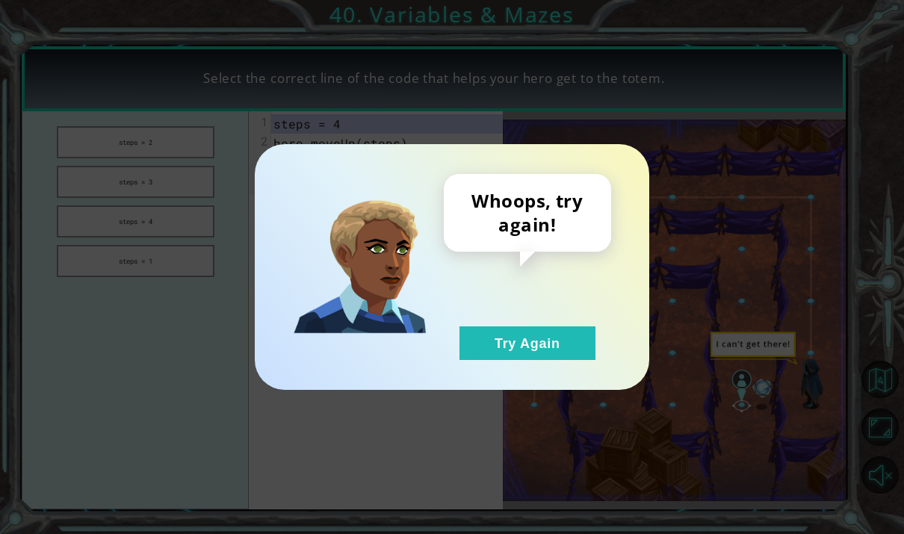
click at [475, 348] on button "Try Again" at bounding box center [528, 344] width 136 height 34
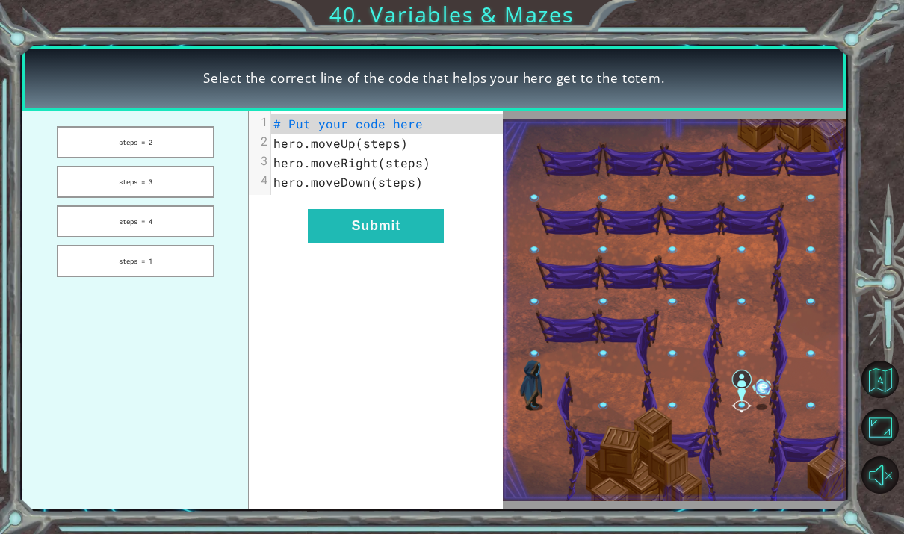
click at [90, 197] on button "steps = 3" at bounding box center [136, 182] width 158 height 32
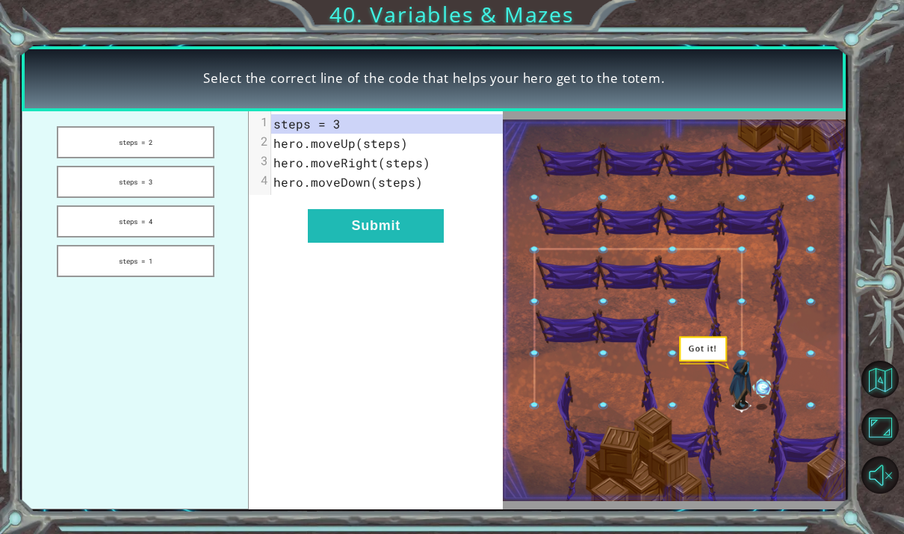
click at [318, 237] on button "Submit" at bounding box center [376, 226] width 136 height 34
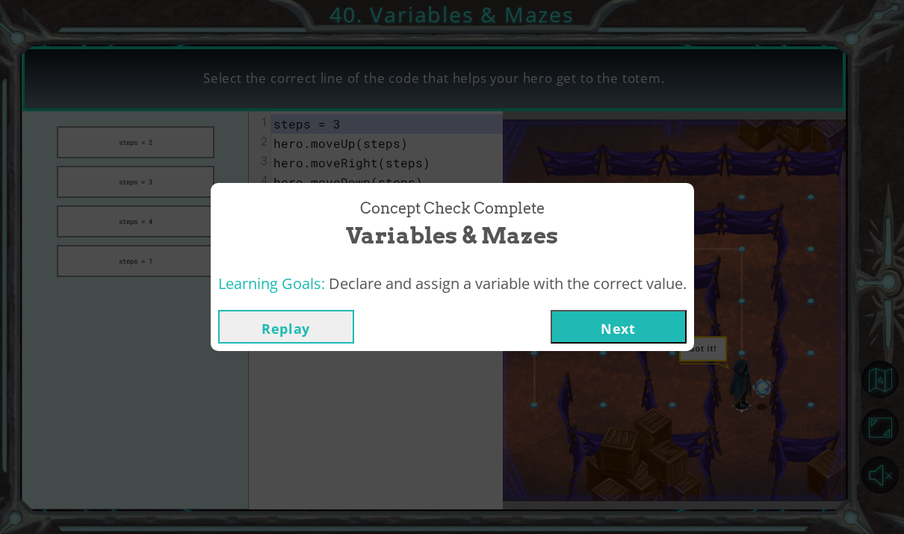
click at [664, 329] on button "Next" at bounding box center [619, 327] width 136 height 34
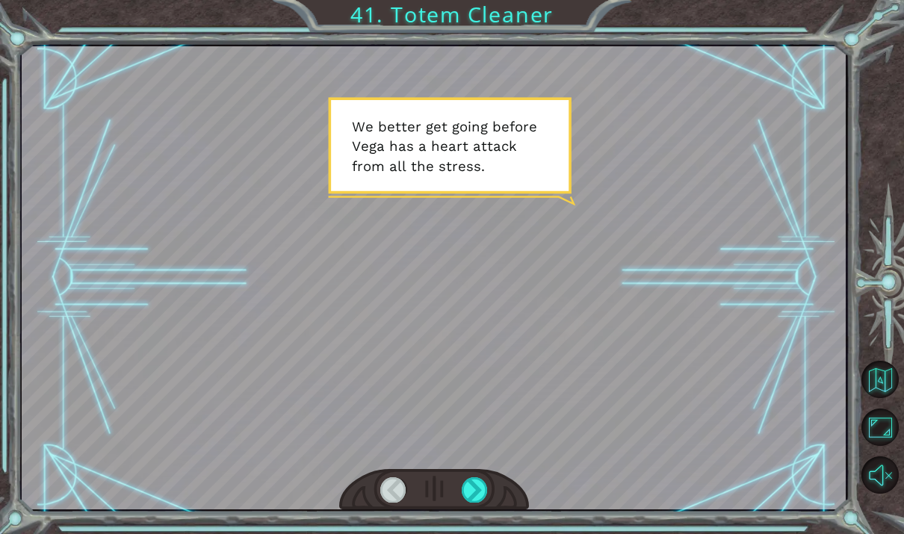
click at [476, 489] on div at bounding box center [475, 489] width 26 height 25
click at [480, 491] on div at bounding box center [475, 489] width 26 height 25
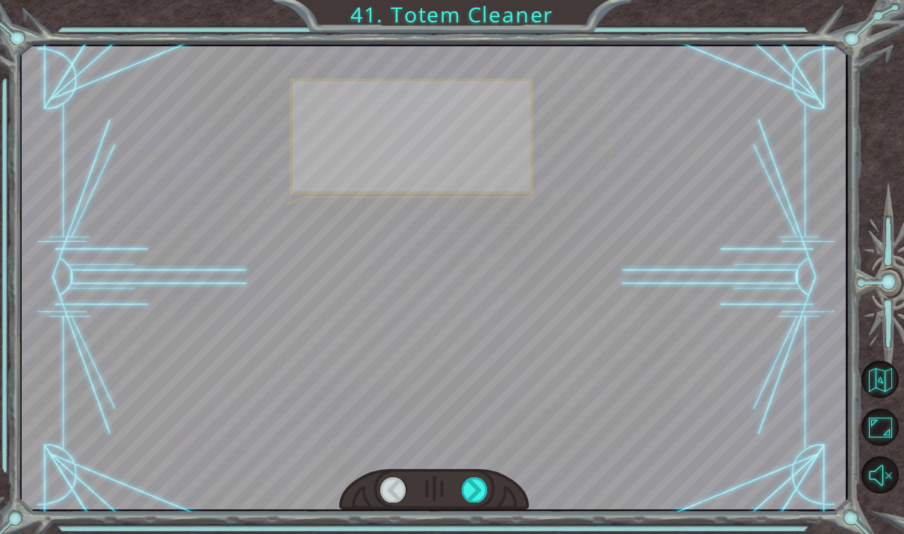
click at [479, 496] on div at bounding box center [475, 489] width 26 height 25
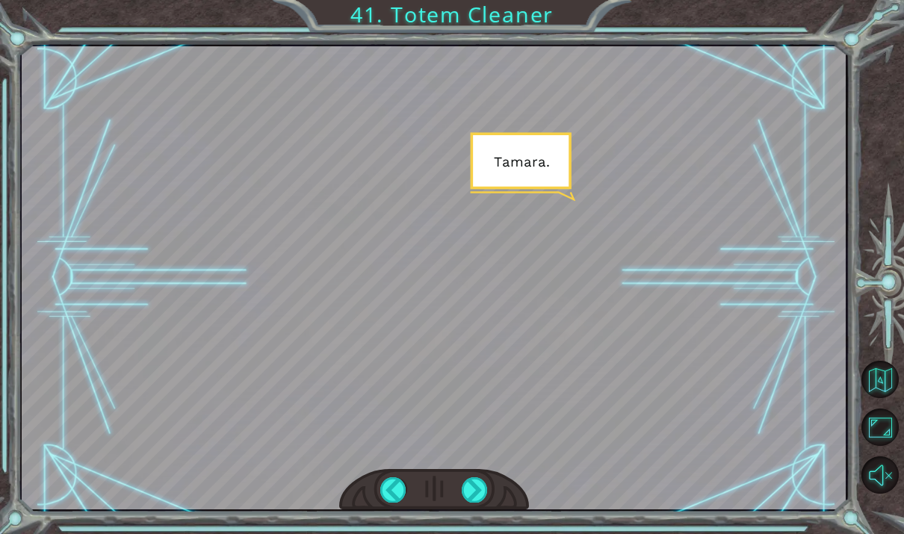
click at [474, 489] on div at bounding box center [475, 489] width 26 height 25
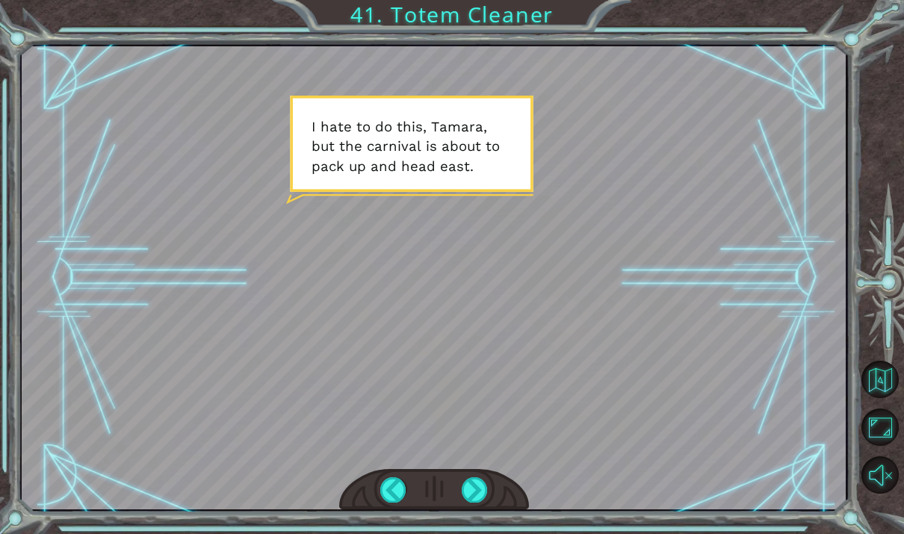
click at [475, 486] on div at bounding box center [475, 489] width 26 height 25
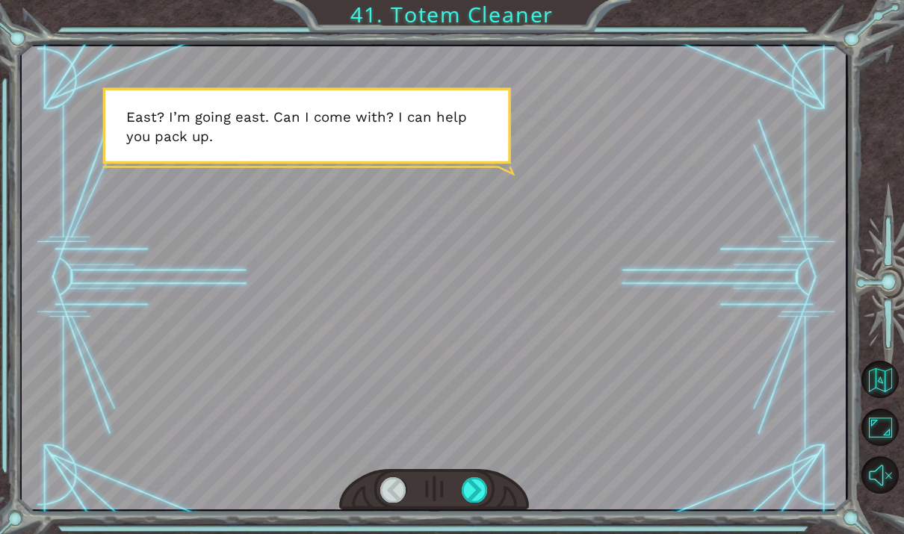
click at [475, 489] on div at bounding box center [475, 489] width 26 height 25
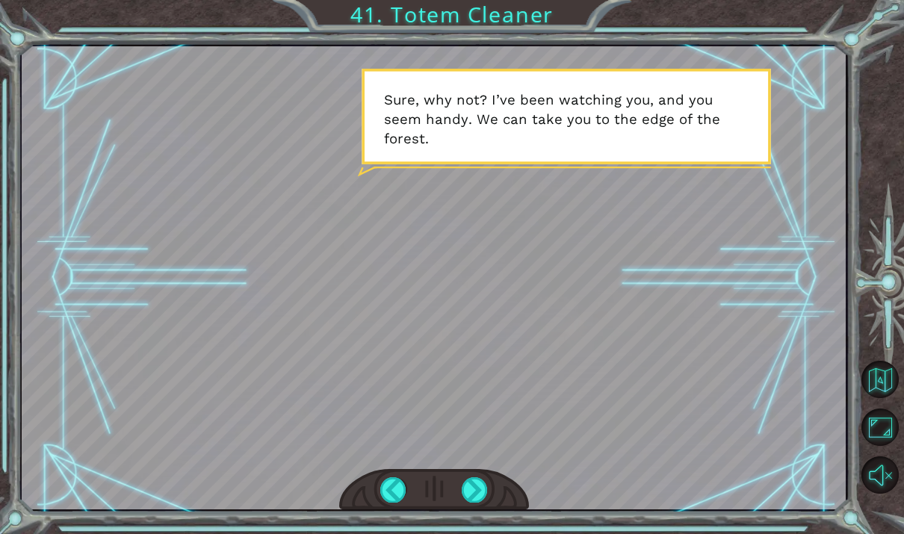
click at [472, 495] on div at bounding box center [475, 489] width 26 height 25
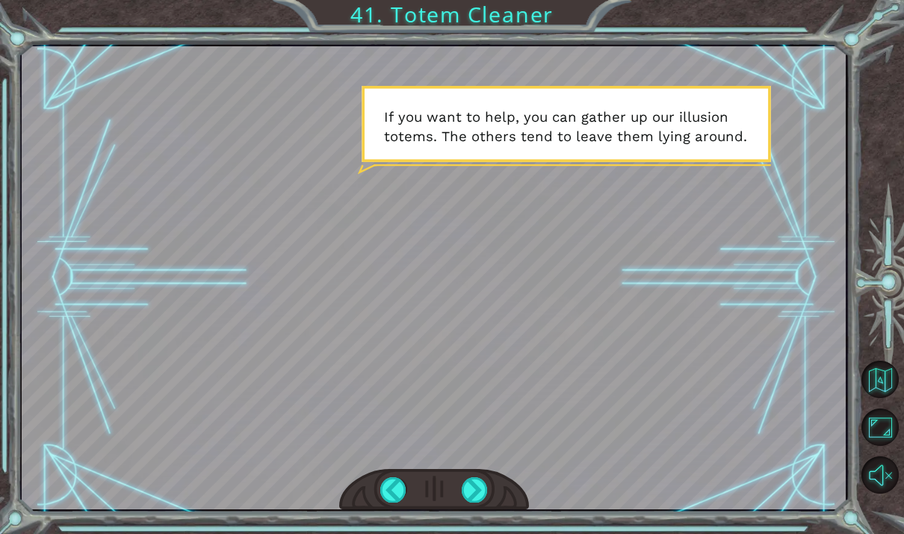
click at [469, 488] on div at bounding box center [475, 489] width 26 height 25
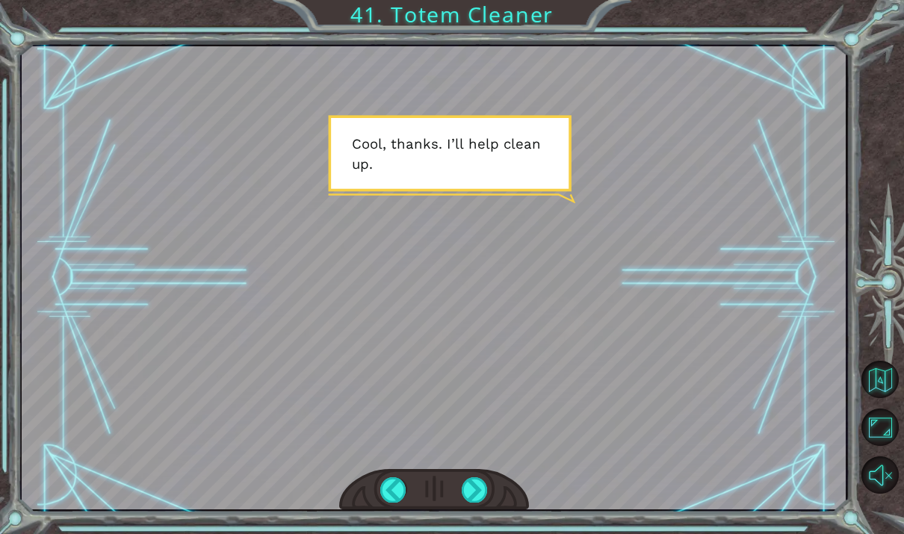
click at [475, 485] on div at bounding box center [475, 489] width 26 height 25
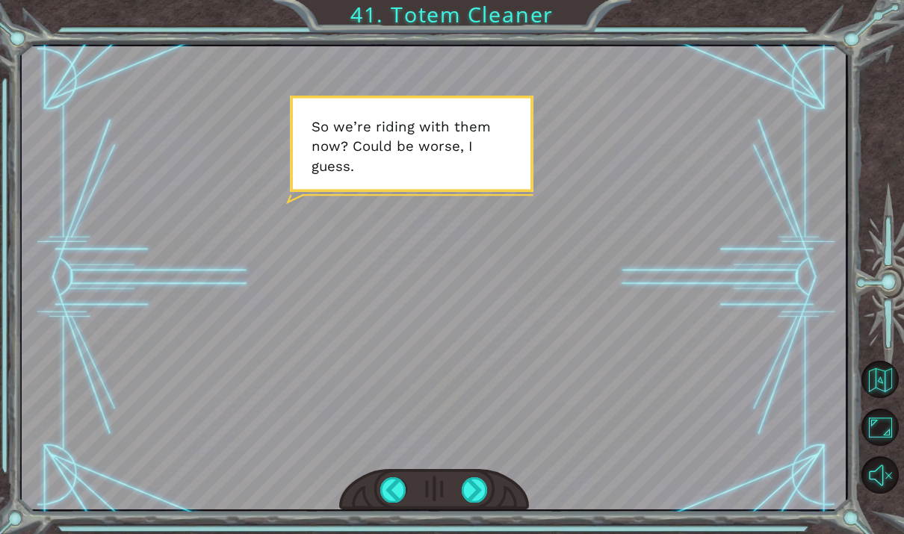
click at [477, 489] on div at bounding box center [475, 489] width 26 height 25
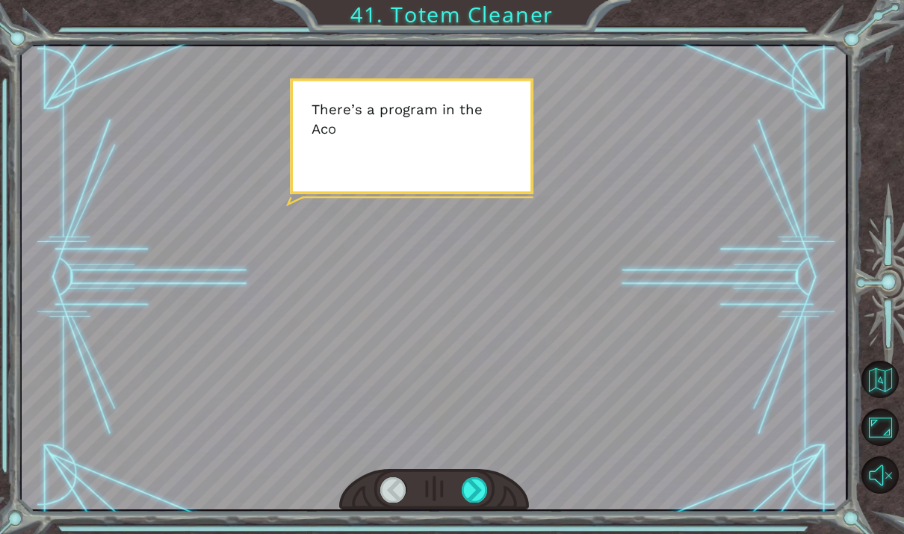
click at [477, 494] on div at bounding box center [475, 489] width 26 height 25
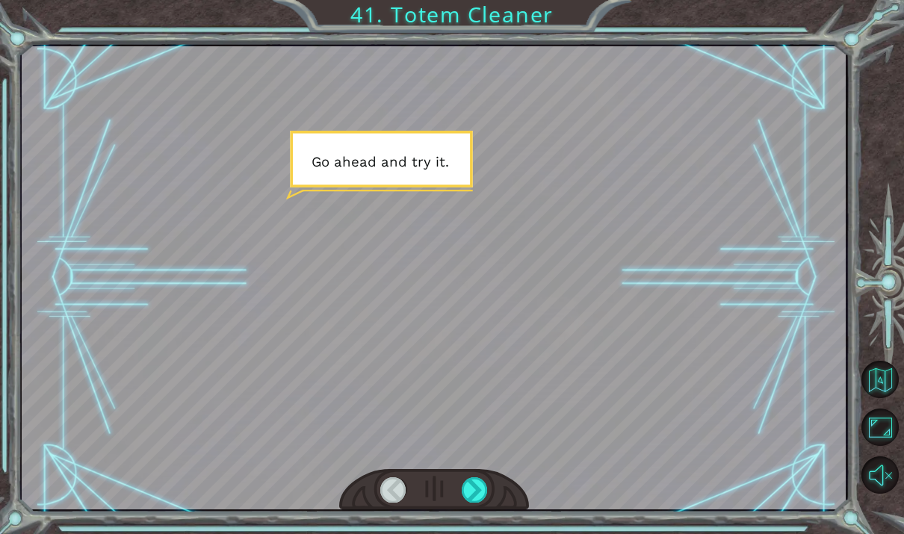
click at [484, 492] on div at bounding box center [475, 489] width 26 height 25
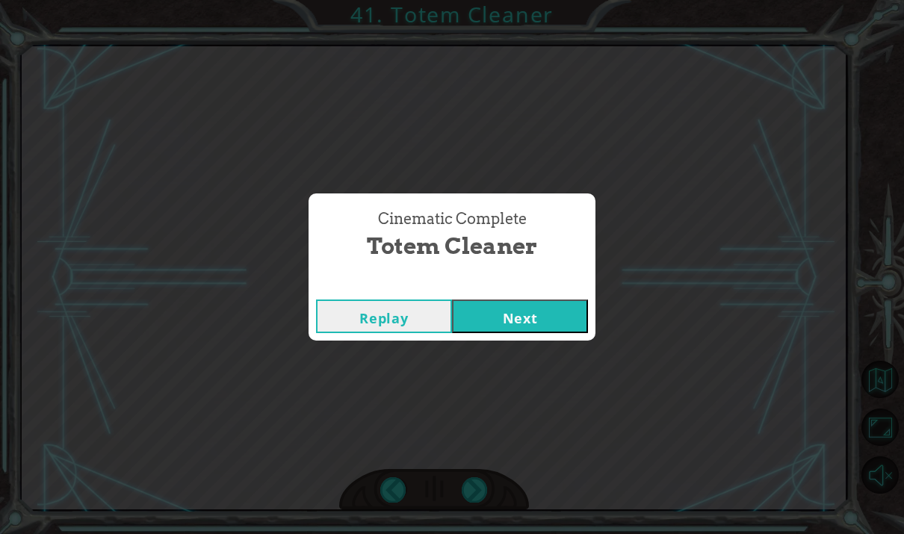
click at [557, 320] on button "Next" at bounding box center [520, 317] width 136 height 34
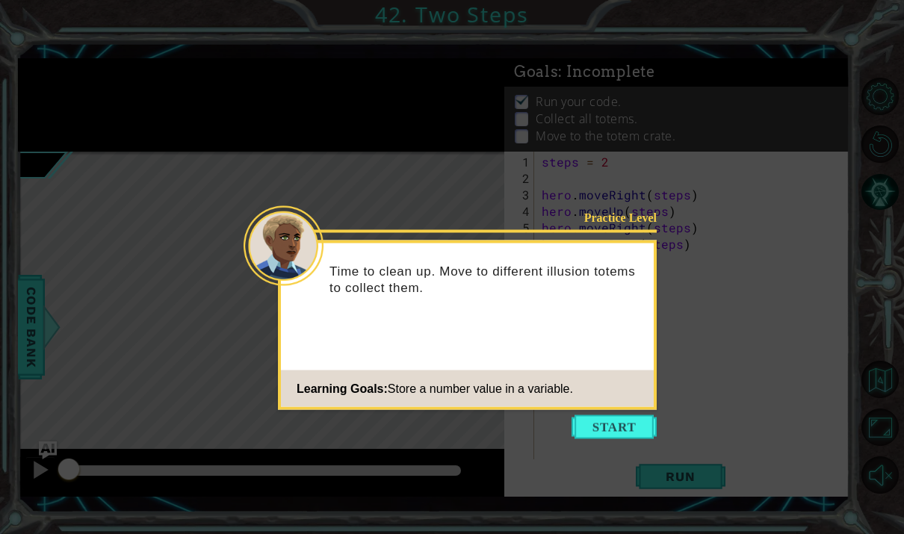
click at [619, 427] on button "Start" at bounding box center [614, 427] width 85 height 24
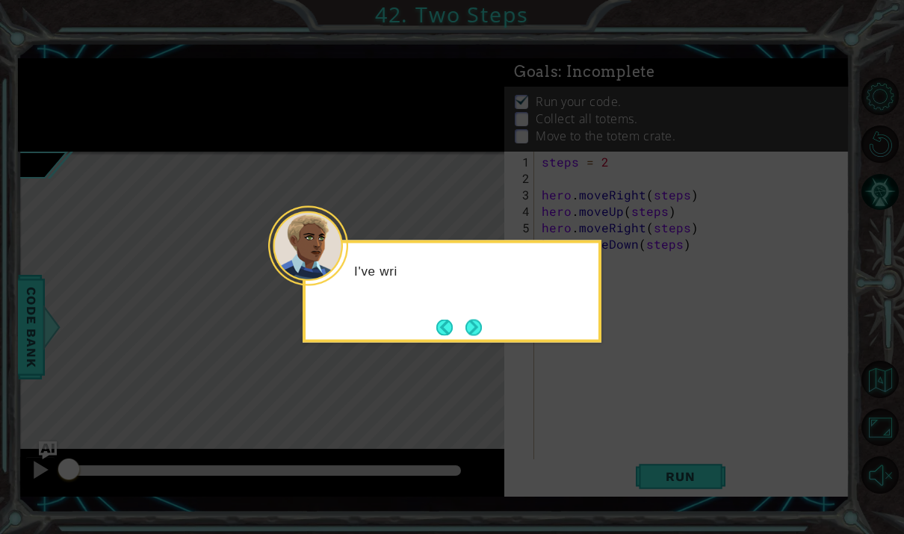
click at [482, 336] on button "Next" at bounding box center [474, 327] width 16 height 16
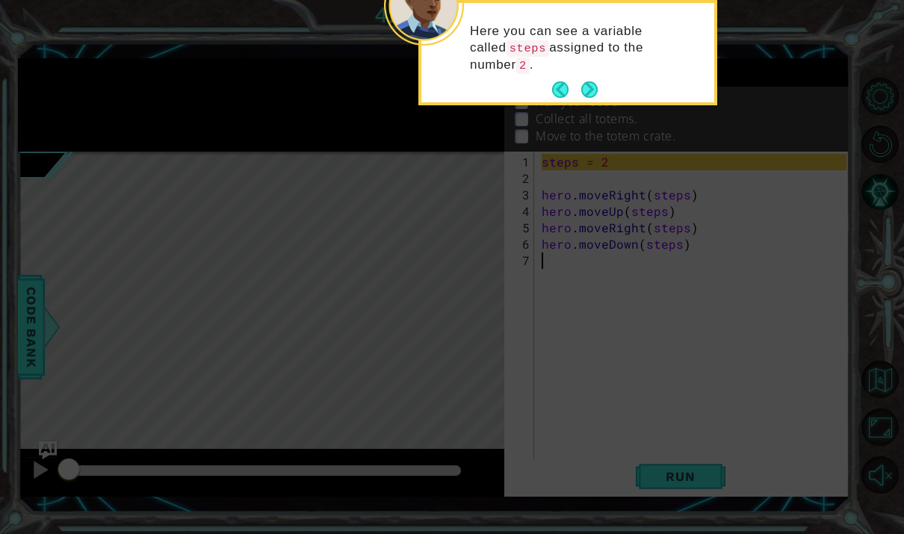
click at [580, 86] on button "Back" at bounding box center [566, 89] width 29 height 16
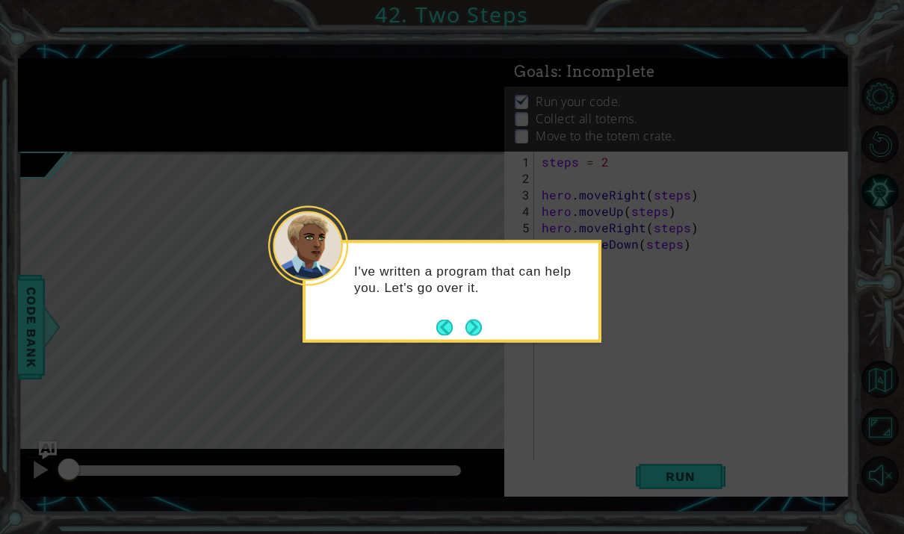
click at [480, 325] on button "Next" at bounding box center [474, 327] width 16 height 16
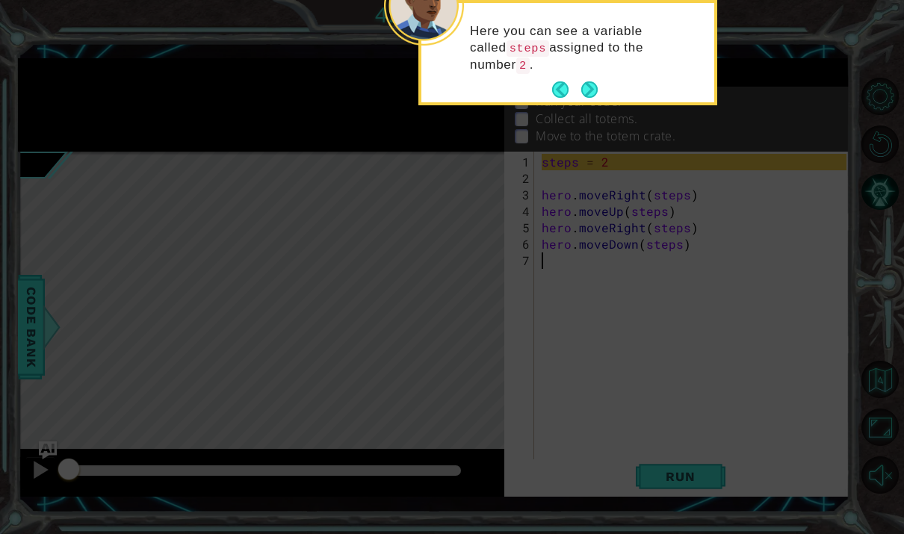
click at [584, 93] on button "Next" at bounding box center [589, 89] width 17 height 17
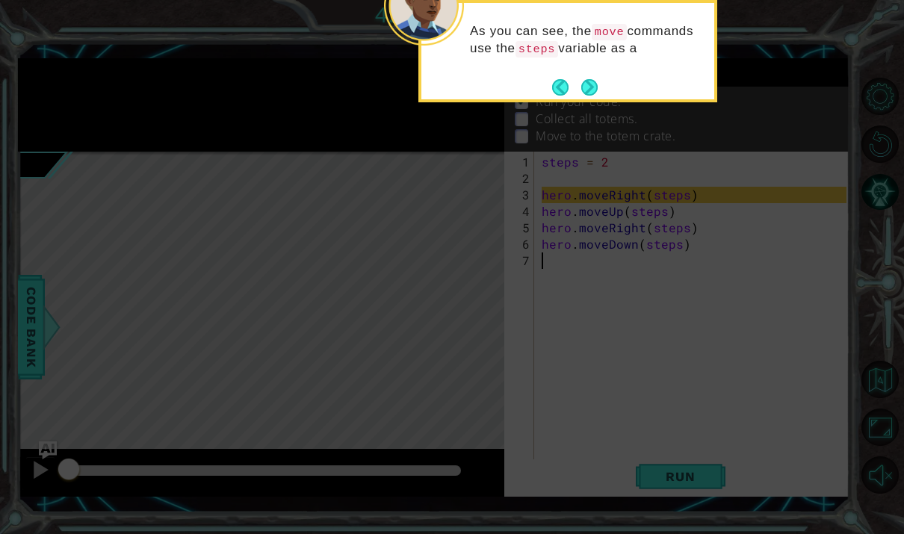
click at [596, 86] on button "Next" at bounding box center [589, 87] width 16 height 16
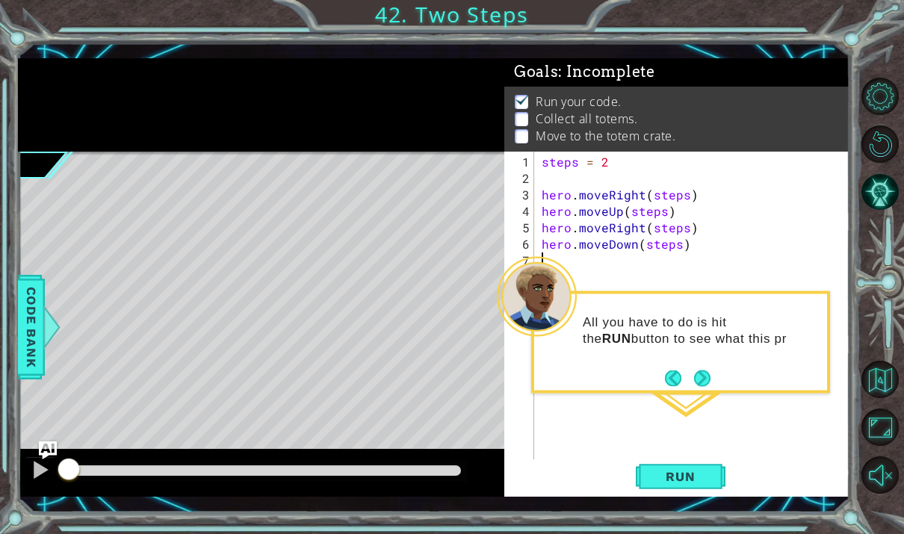
click at [709, 382] on button "Next" at bounding box center [702, 378] width 18 height 18
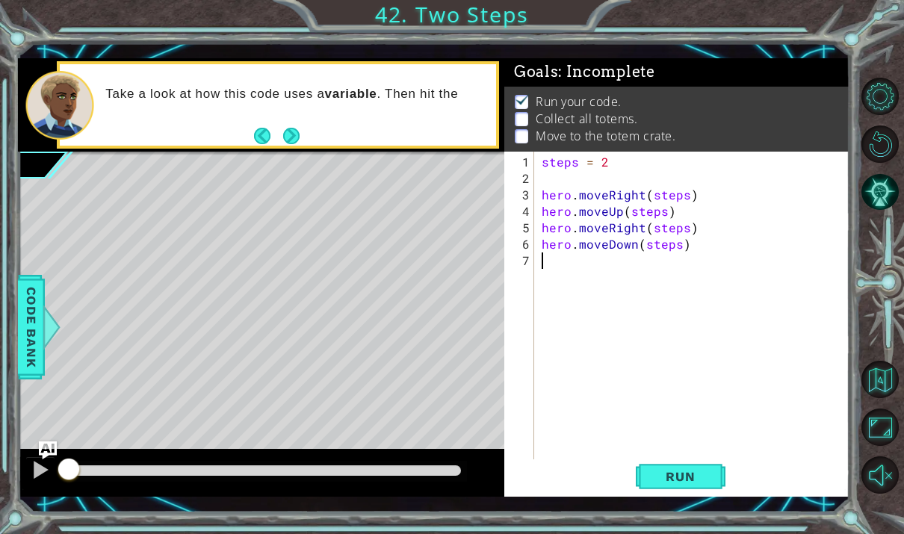
click at [282, 133] on button "Back" at bounding box center [268, 136] width 29 height 16
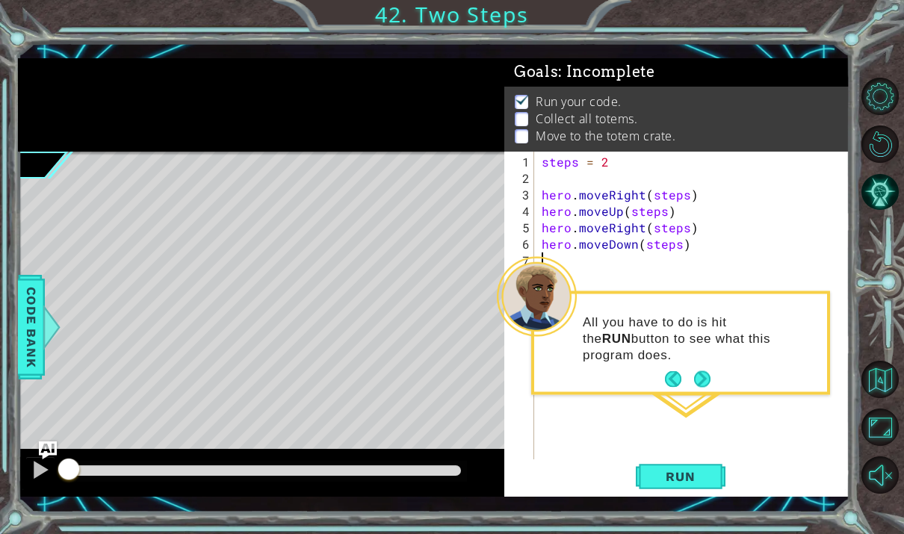
click at [706, 381] on button "Next" at bounding box center [702, 379] width 16 height 16
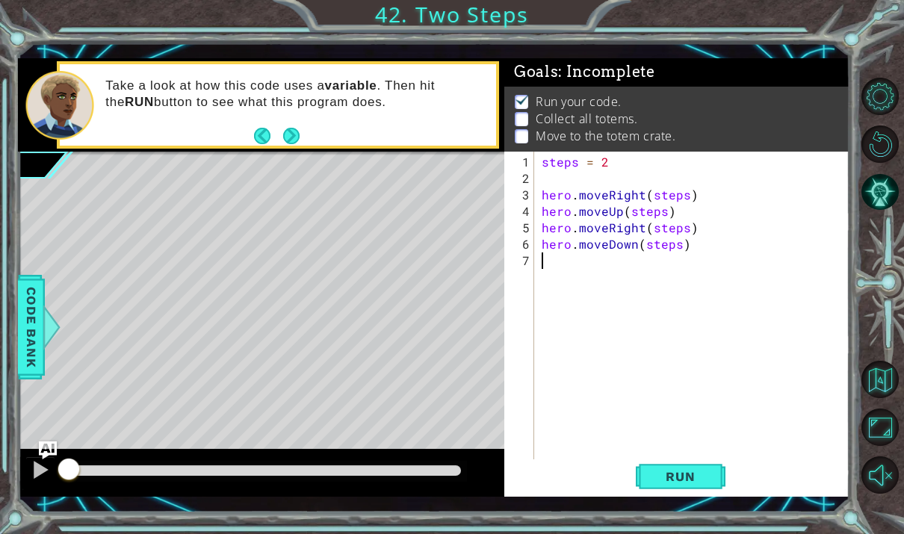
click at [681, 480] on span "Run" at bounding box center [680, 476] width 59 height 15
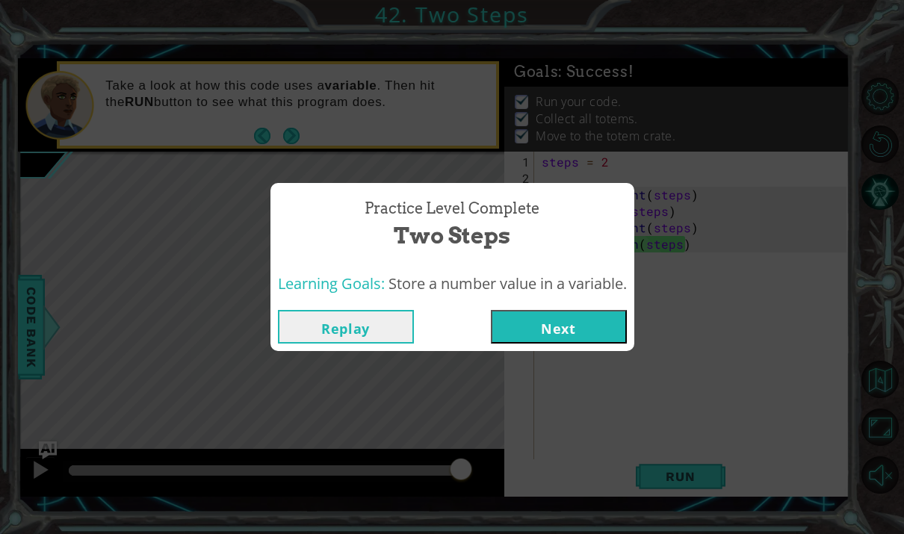
click at [611, 324] on button "Next" at bounding box center [559, 327] width 136 height 34
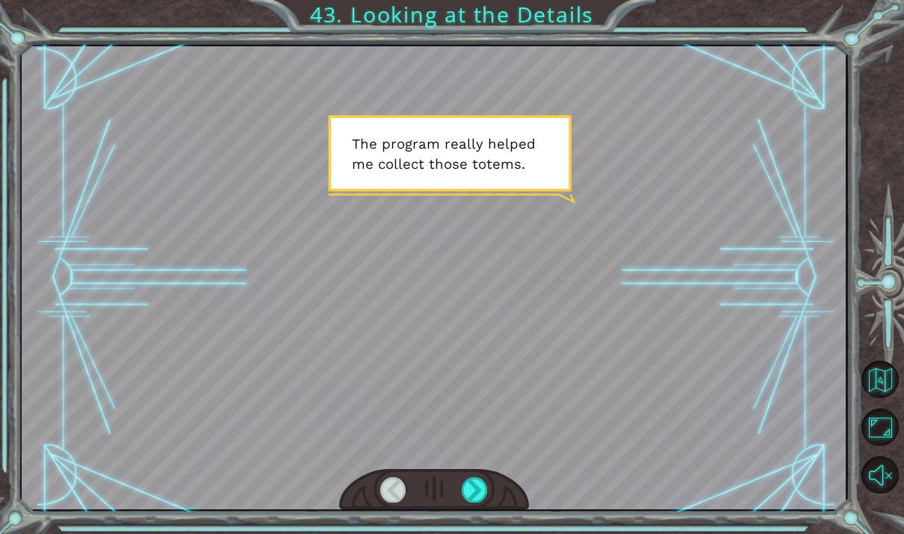
click at [480, 491] on div at bounding box center [475, 489] width 26 height 25
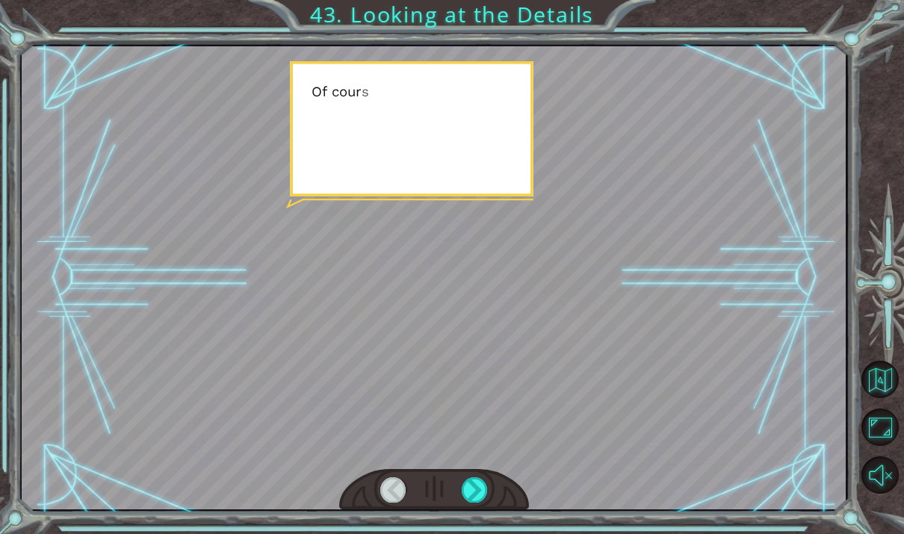
click at [483, 496] on div at bounding box center [475, 489] width 26 height 25
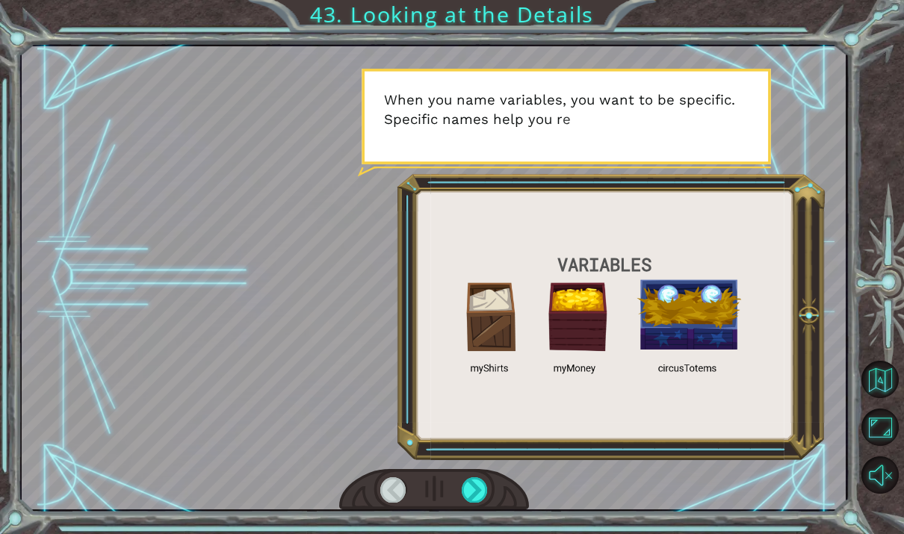
click at [475, 498] on div at bounding box center [475, 489] width 26 height 25
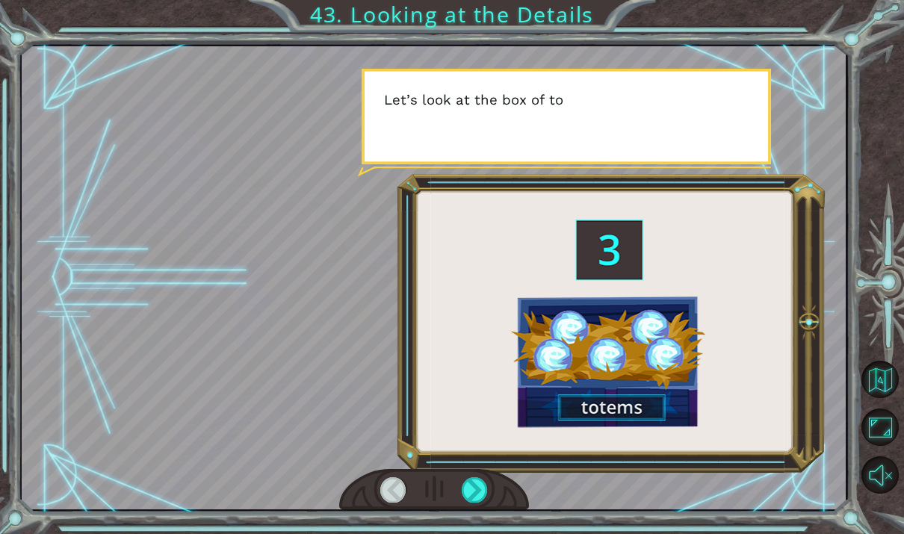
click at [475, 498] on div at bounding box center [475, 489] width 26 height 25
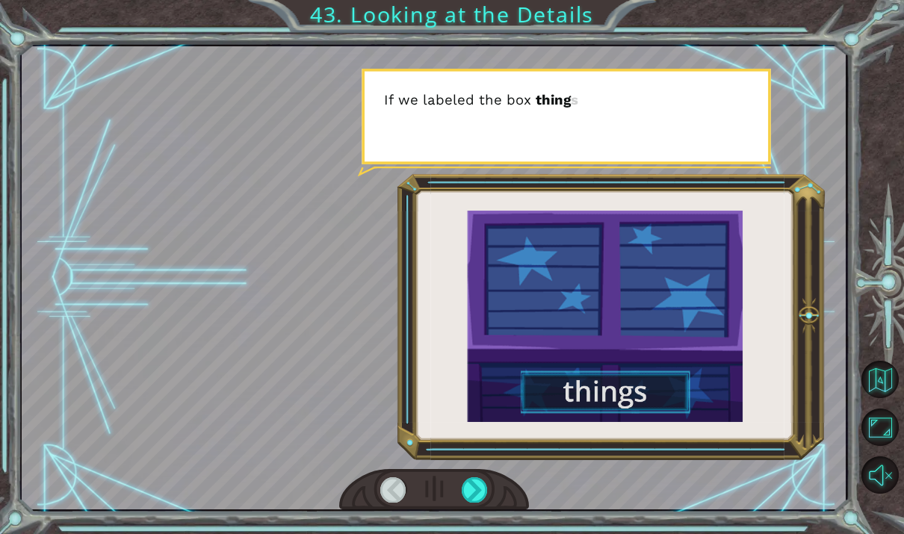
click at [473, 495] on div at bounding box center [475, 489] width 26 height 25
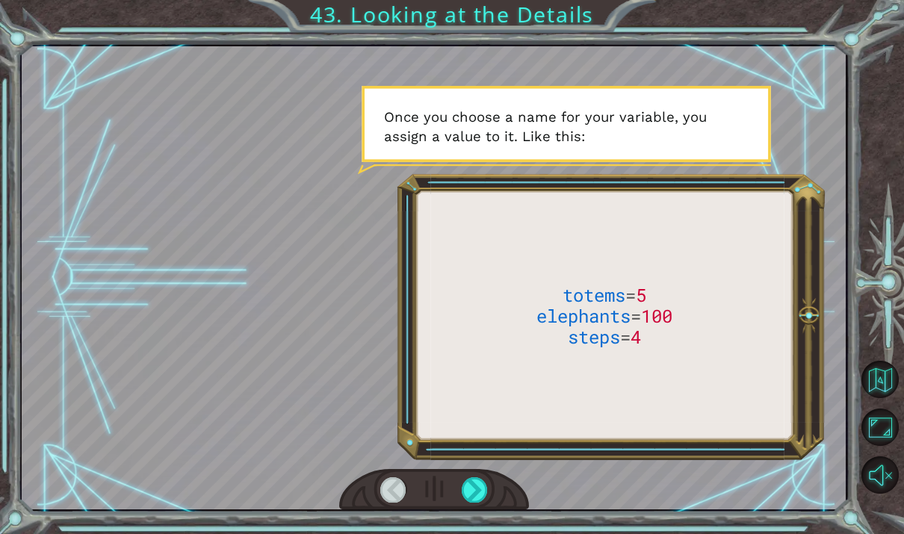
click at [477, 492] on div at bounding box center [475, 489] width 26 height 25
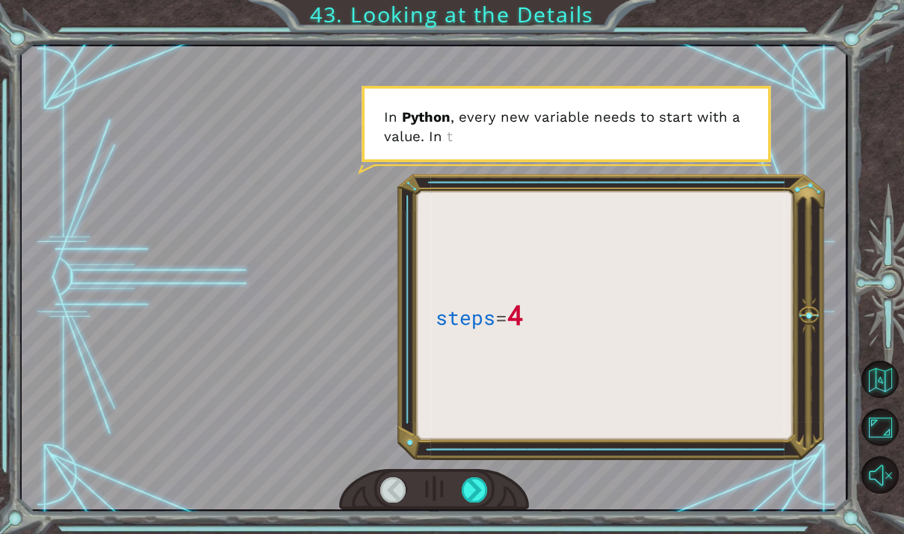
click at [478, 495] on div at bounding box center [475, 489] width 26 height 25
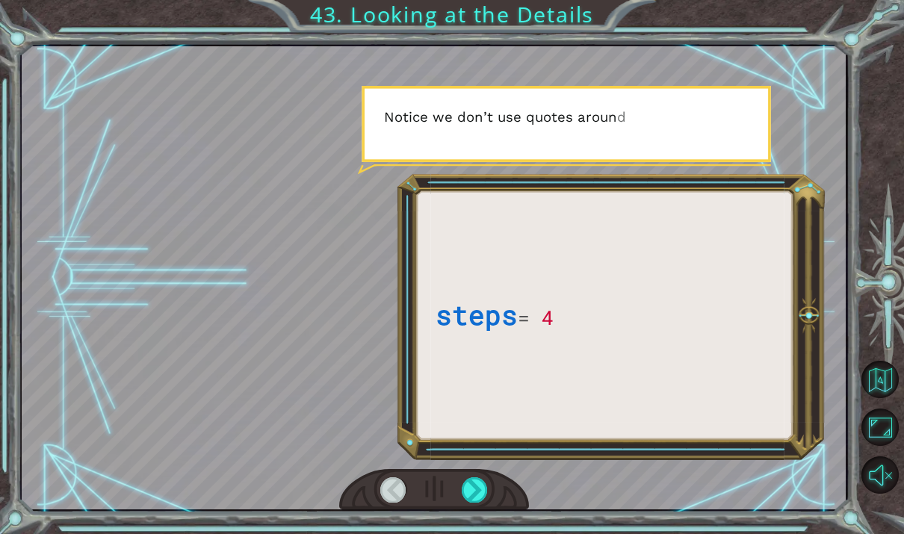
click at [480, 500] on div at bounding box center [475, 489] width 26 height 25
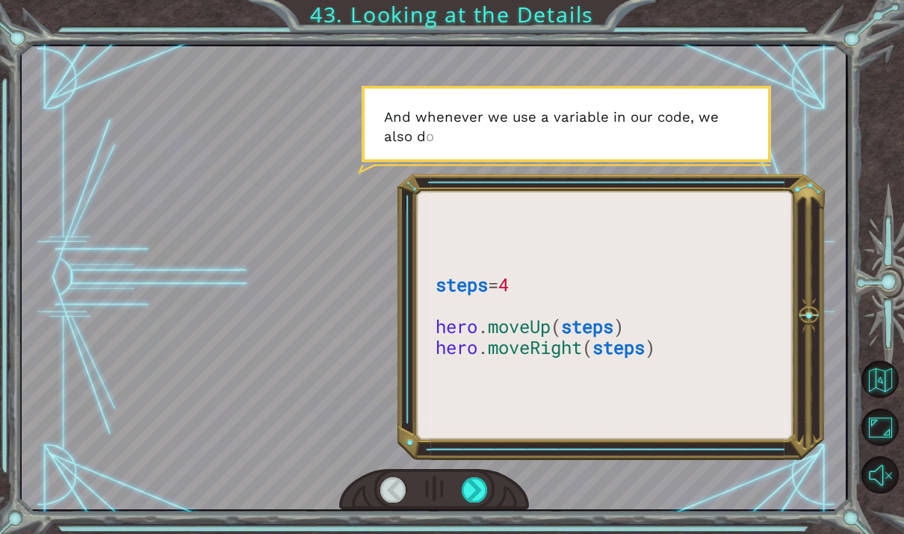
click at [480, 495] on div at bounding box center [475, 489] width 26 height 25
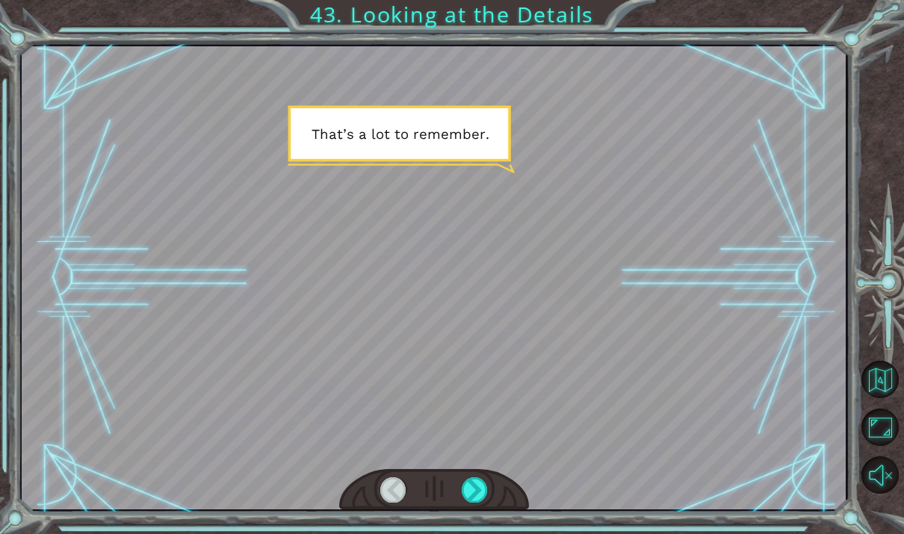
click at [475, 500] on div at bounding box center [475, 489] width 26 height 25
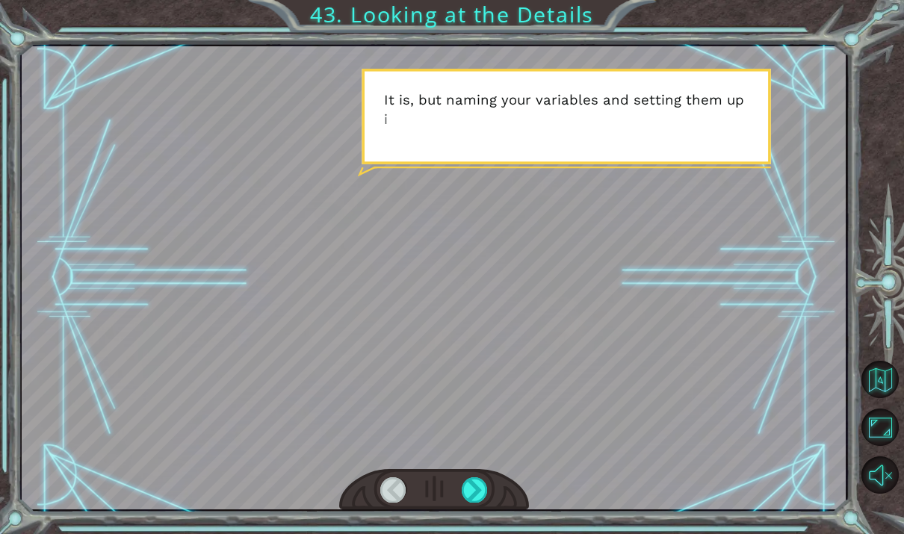
click at [479, 494] on div at bounding box center [475, 489] width 26 height 25
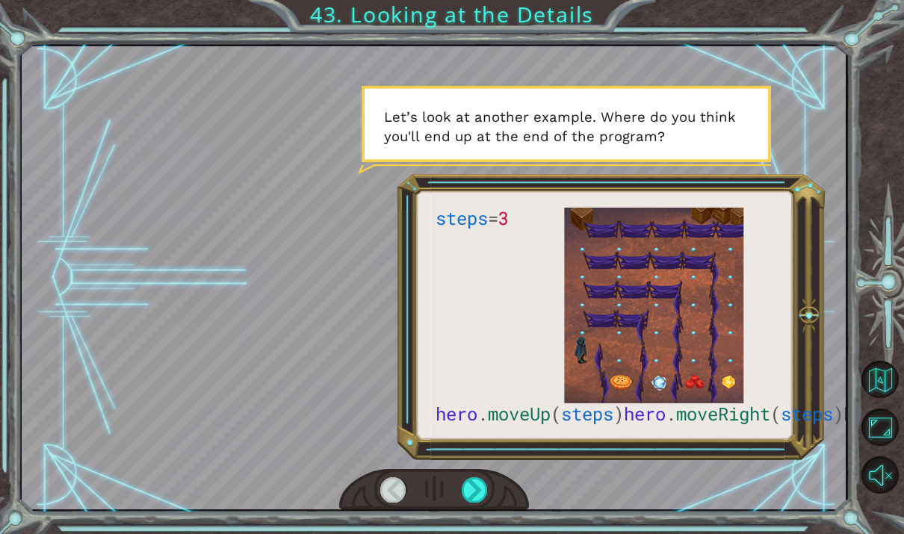
click at [486, 491] on div at bounding box center [475, 489] width 26 height 25
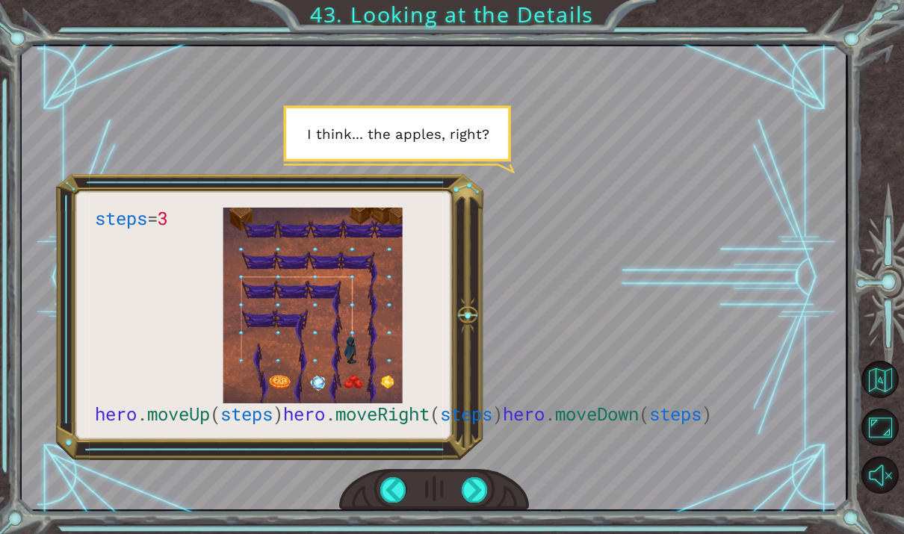
click at [482, 495] on div at bounding box center [475, 489] width 26 height 25
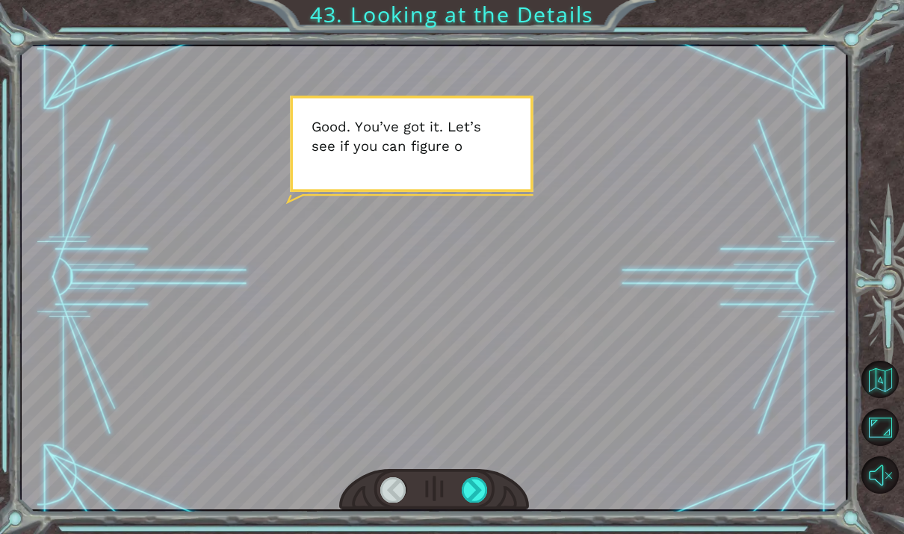
click at [484, 495] on div at bounding box center [475, 489] width 26 height 25
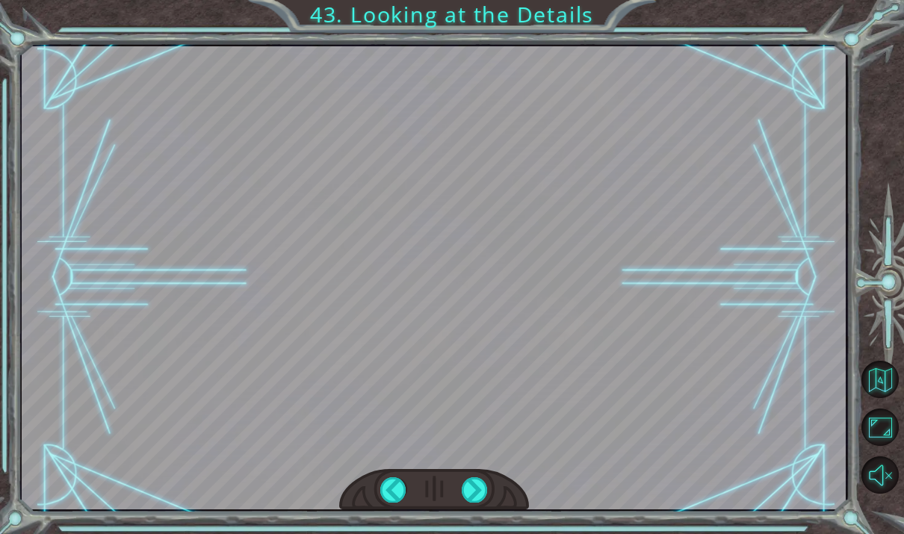
click at [483, 495] on div at bounding box center [475, 489] width 26 height 25
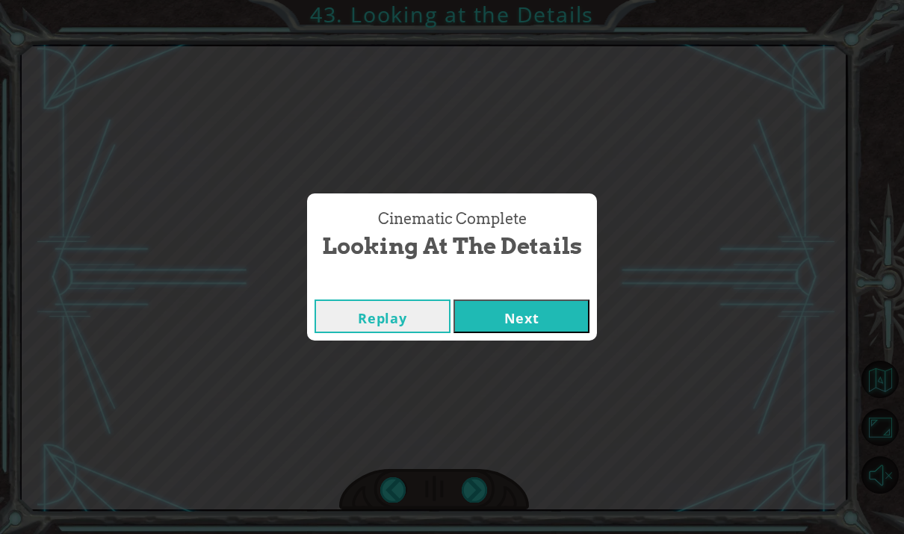
click at [571, 316] on button "Next" at bounding box center [522, 317] width 136 height 34
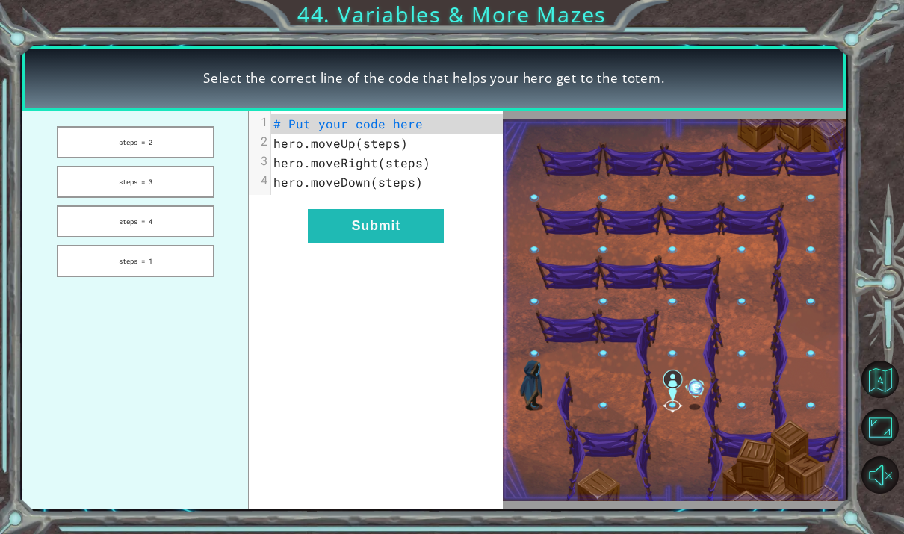
click at [96, 146] on button "steps = 2" at bounding box center [136, 142] width 158 height 32
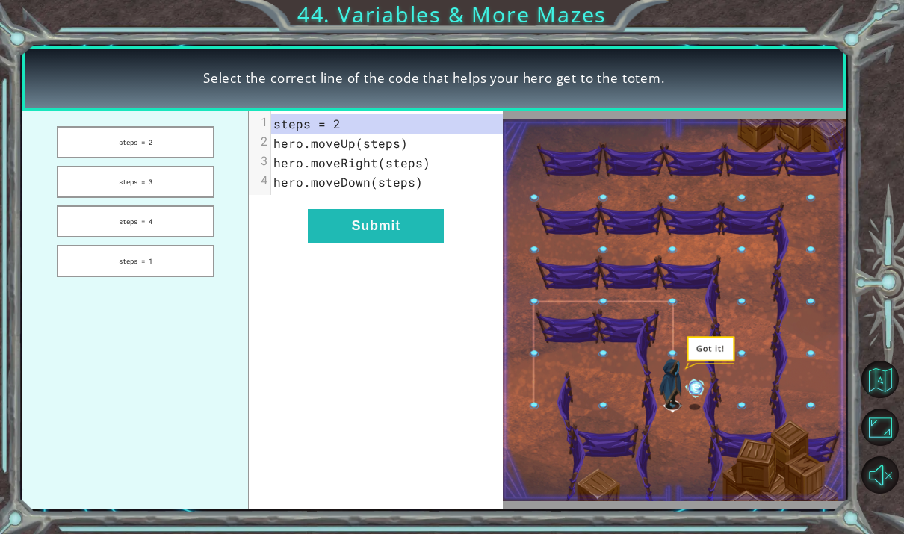
click at [344, 243] on button "Submit" at bounding box center [376, 226] width 136 height 34
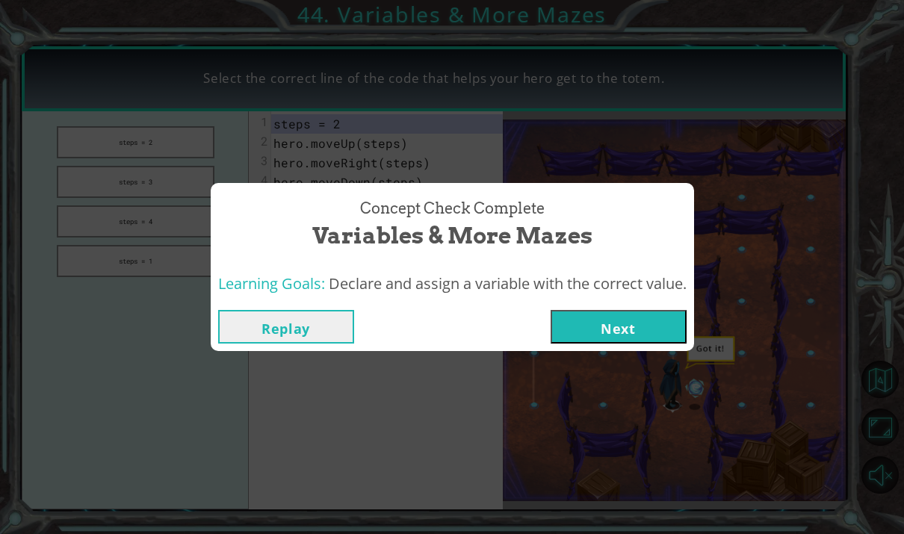
click at [669, 321] on button "Next" at bounding box center [619, 327] width 136 height 34
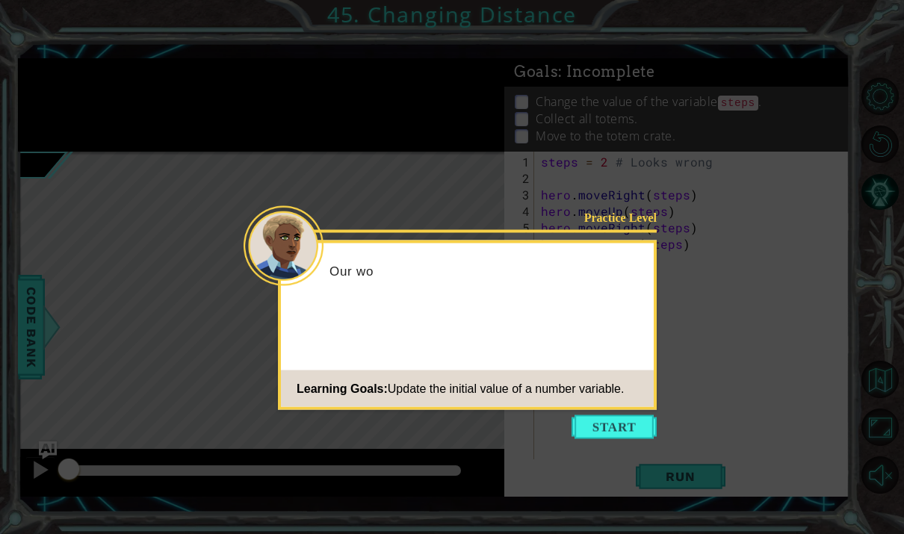
click at [621, 422] on button "Start" at bounding box center [614, 427] width 85 height 24
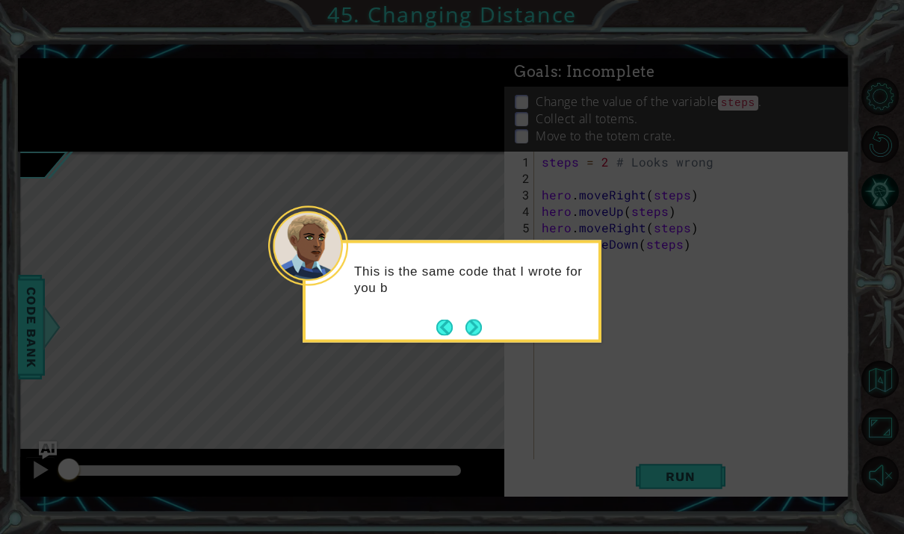
click at [477, 327] on button "Next" at bounding box center [474, 327] width 16 height 16
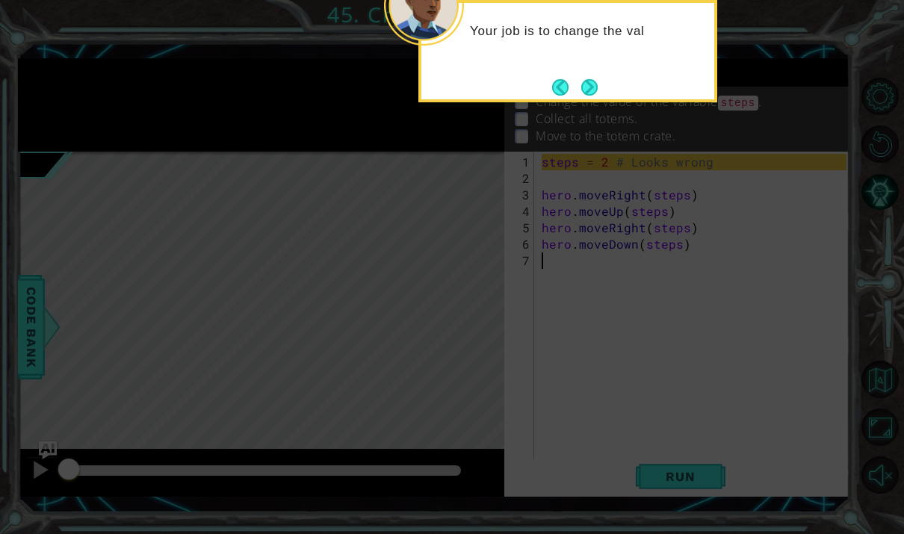
click at [593, 84] on button "Next" at bounding box center [589, 87] width 16 height 16
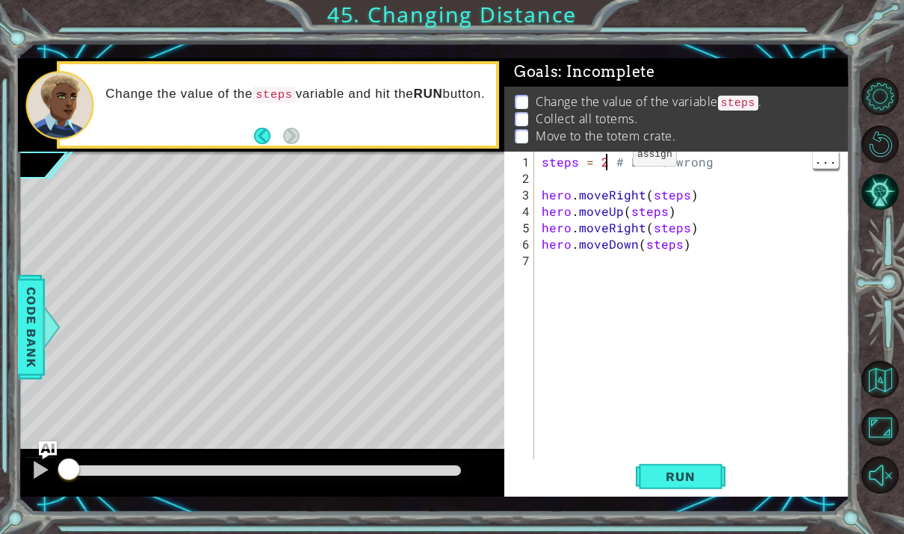
click at [608, 162] on div "steps = 2 # Looks wrong hero . moveRight ( steps ) hero . moveUp ( steps ) hero…" at bounding box center [696, 326] width 315 height 345
type textarea "abcde fg"
click at [686, 474] on span "Run" at bounding box center [680, 476] width 59 height 15
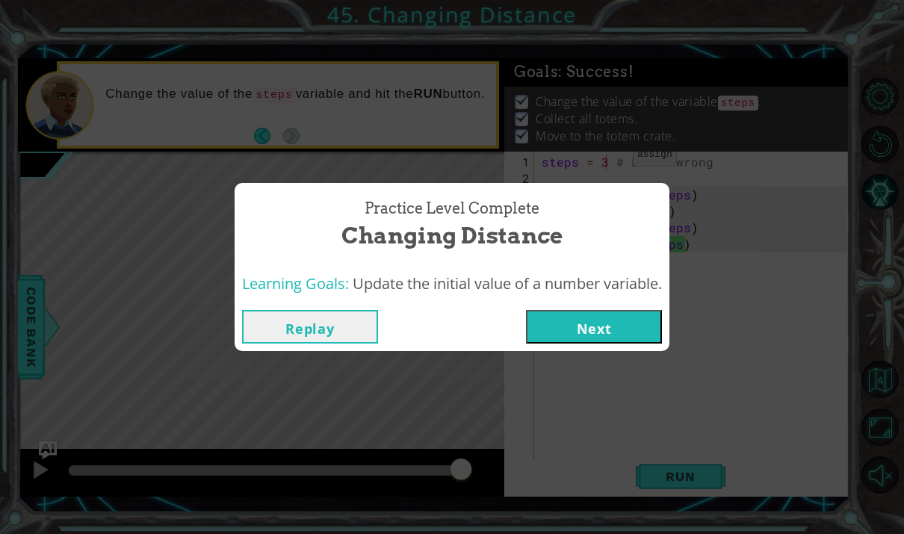
click at [627, 323] on button "Next" at bounding box center [594, 327] width 136 height 34
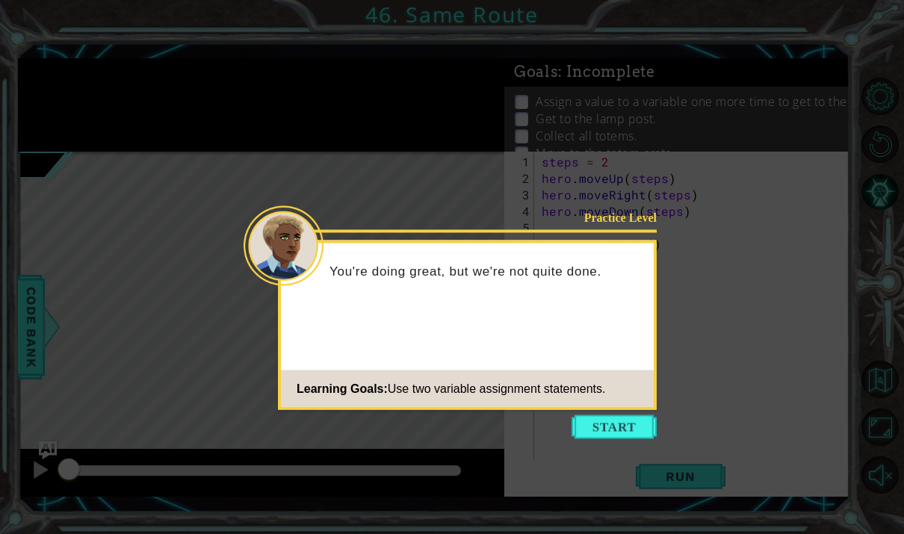
click at [637, 424] on button "Start" at bounding box center [614, 427] width 85 height 24
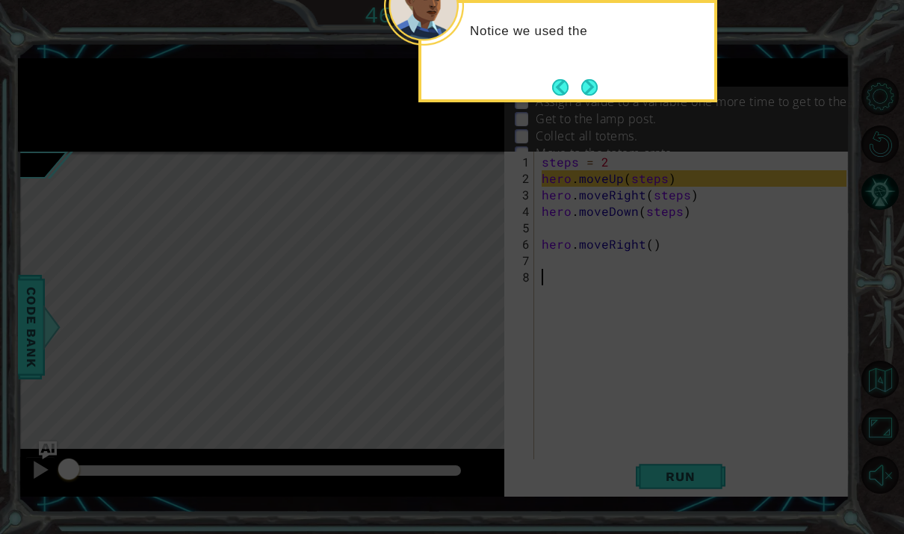
click at [581, 82] on button "Next" at bounding box center [589, 87] width 16 height 16
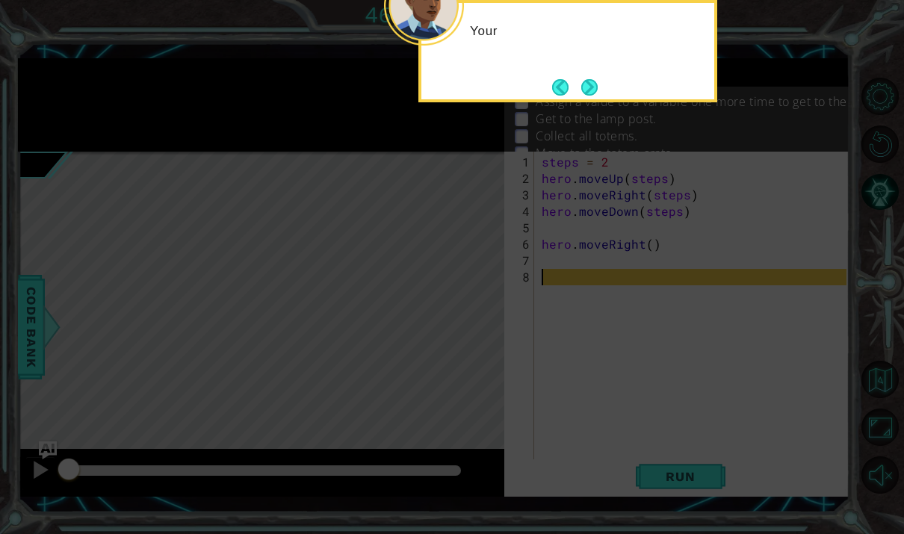
click at [593, 86] on button "Next" at bounding box center [589, 87] width 16 height 16
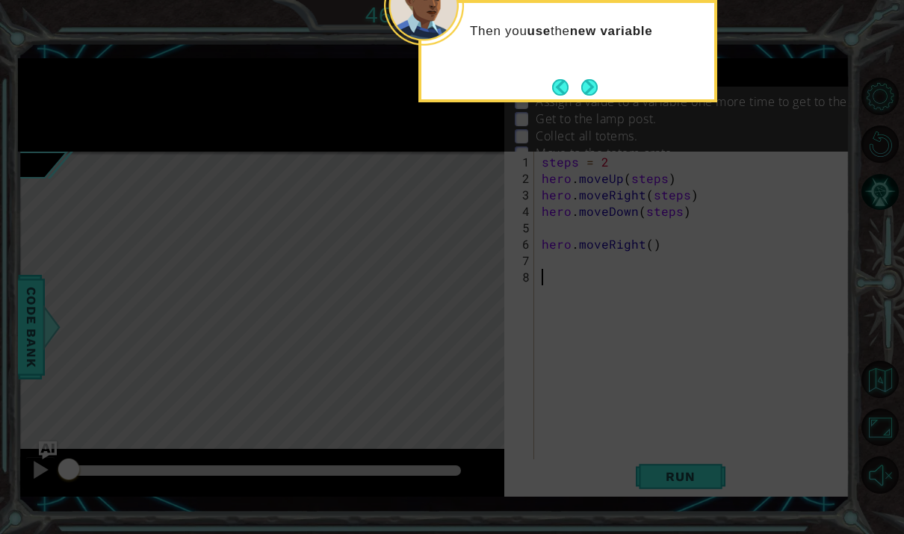
click at [593, 81] on button "Next" at bounding box center [589, 86] width 17 height 17
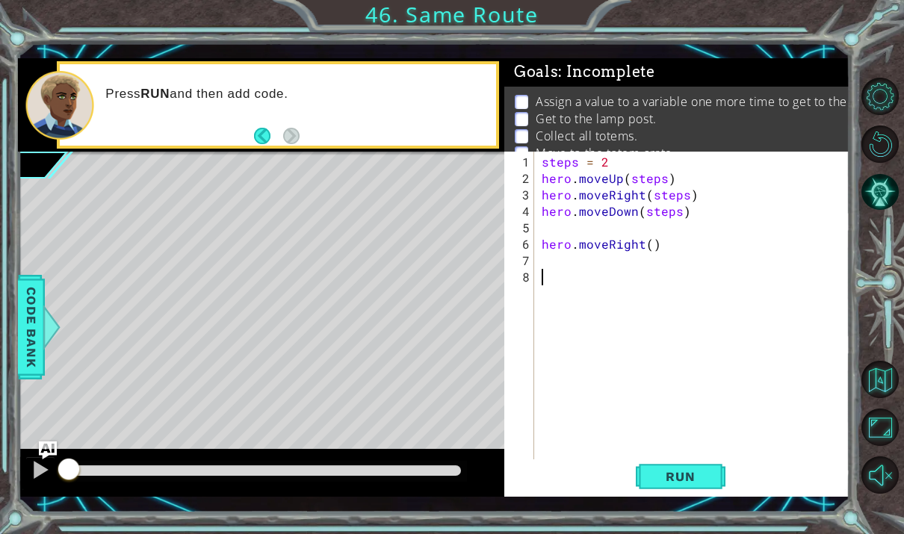
click at [696, 476] on span "Run" at bounding box center [680, 476] width 59 height 15
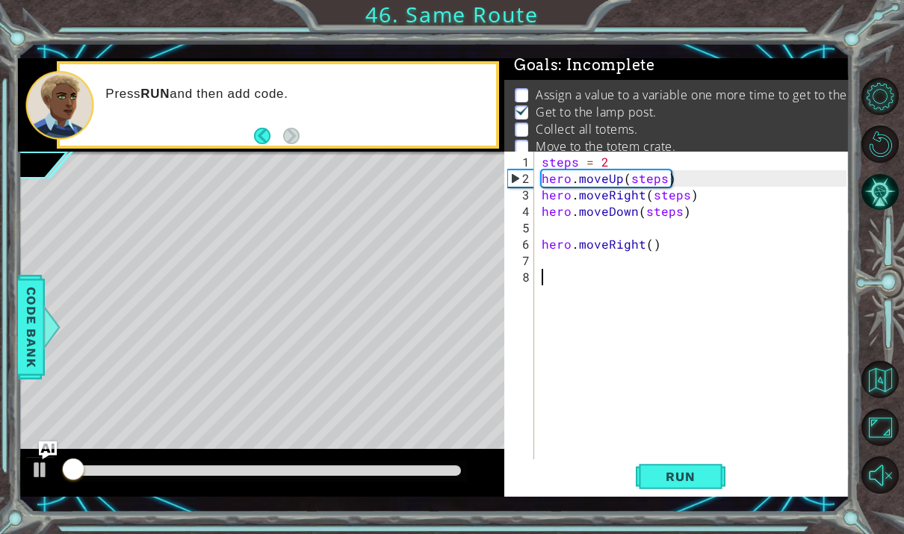
scroll to position [9, 0]
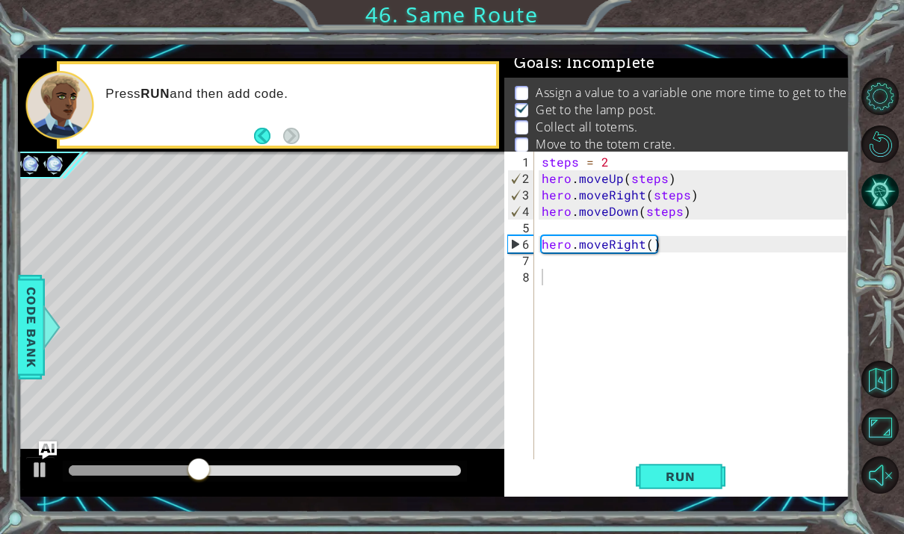
click at [38, 473] on div at bounding box center [40, 469] width 19 height 19
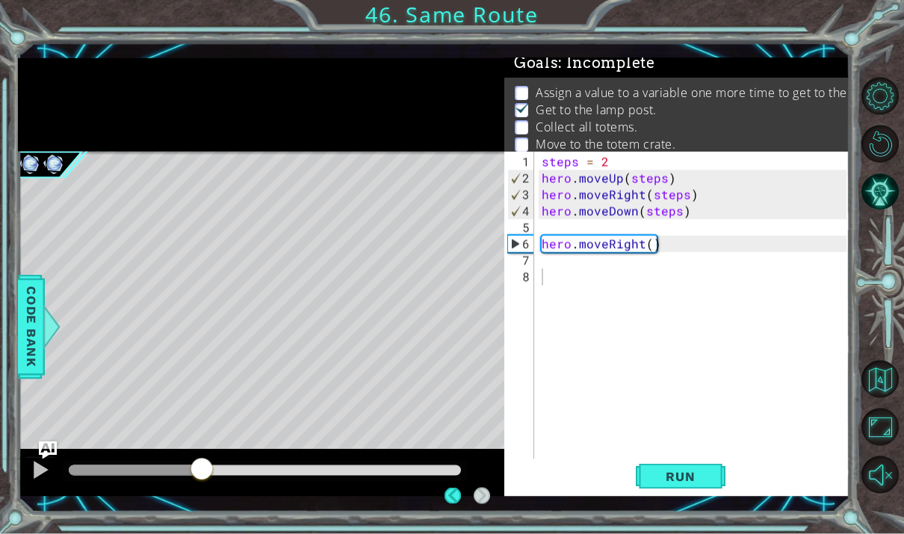
scroll to position [0, 0]
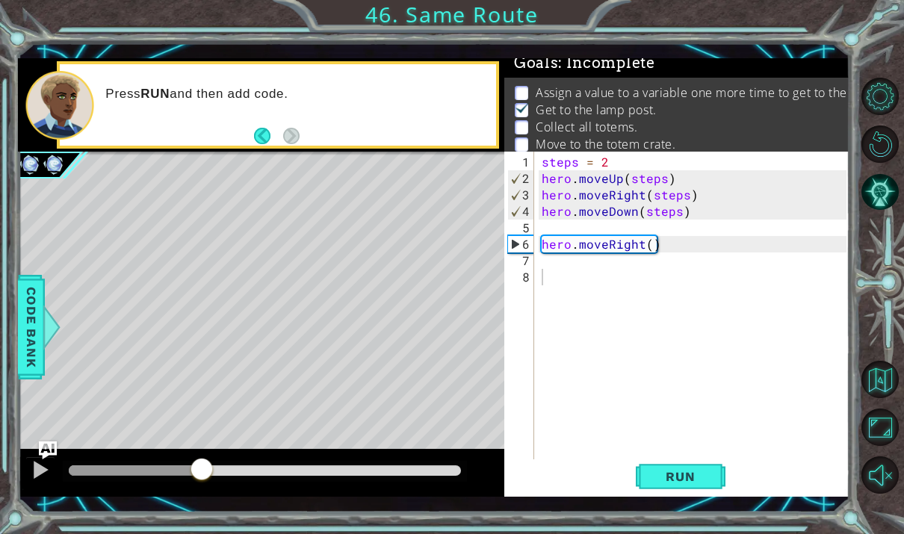
click at [666, 484] on span "Run" at bounding box center [680, 476] width 59 height 15
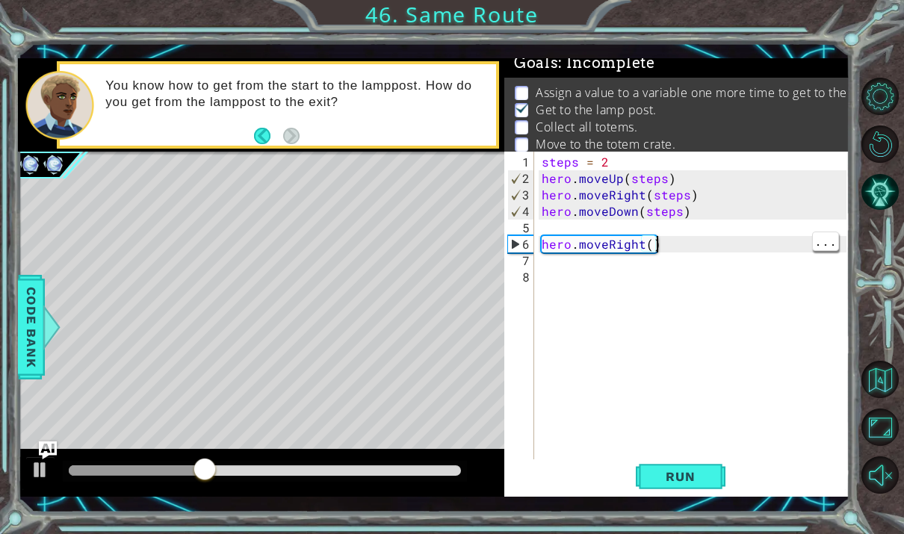
click at [713, 250] on div "steps = 2 hero . moveUp ( steps ) hero . moveRight ( steps ) hero . moveDown ( …" at bounding box center [696, 326] width 315 height 345
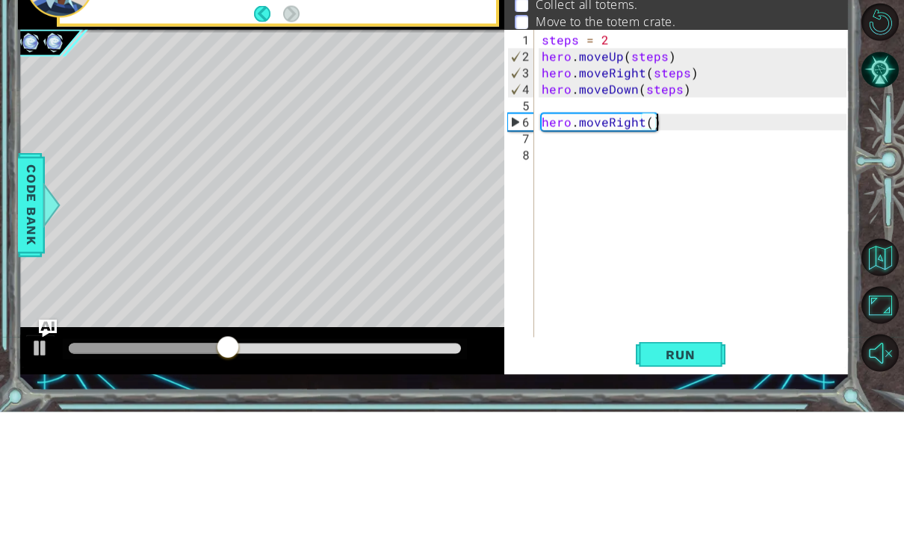
click at [747, 165] on div "steps = 2 hero . moveUp ( steps ) hero . moveRight ( steps ) hero . moveDown ( …" at bounding box center [696, 326] width 315 height 345
click at [770, 154] on div "steps = 2 hero . moveUp ( steps ) hero . moveRight ( steps ) hero . moveDown ( …" at bounding box center [696, 326] width 315 height 345
click at [754, 154] on div "steps = 2 hero . moveUp ( steps ) hero . moveRight ( steps ) hero . moveDown ( …" at bounding box center [696, 326] width 315 height 345
click at [604, 154] on div "steps = 2 hero . moveUp ( steps ) hero . moveRight ( steps ) hero . moveDown ( …" at bounding box center [696, 326] width 315 height 345
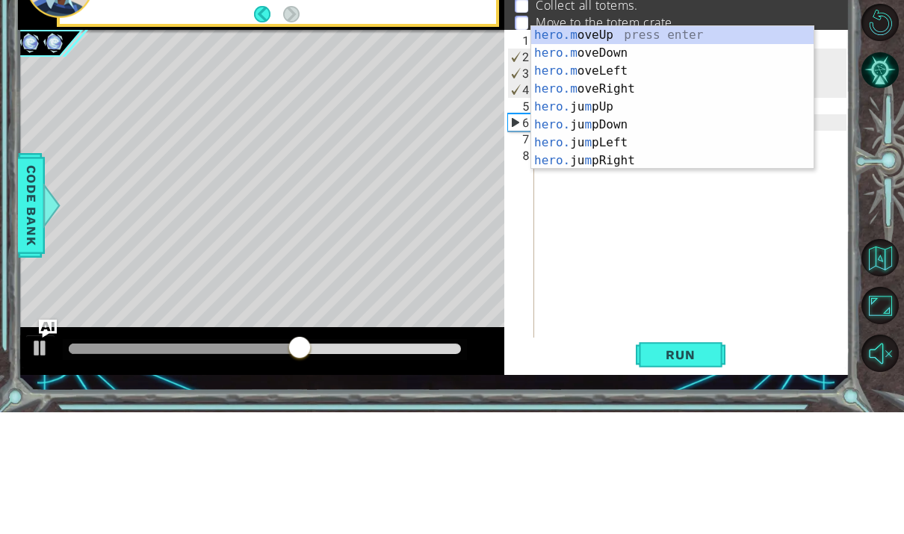
scroll to position [19, 69]
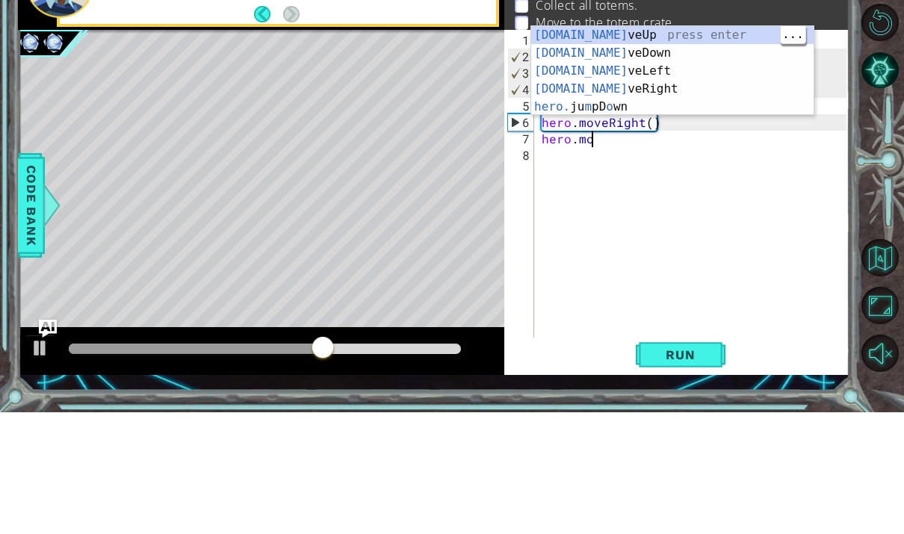
click at [739, 148] on div "[DOMAIN_NAME] veUp press enter [DOMAIN_NAME] veDown press enter [DOMAIN_NAME] v…" at bounding box center [672, 211] width 282 height 126
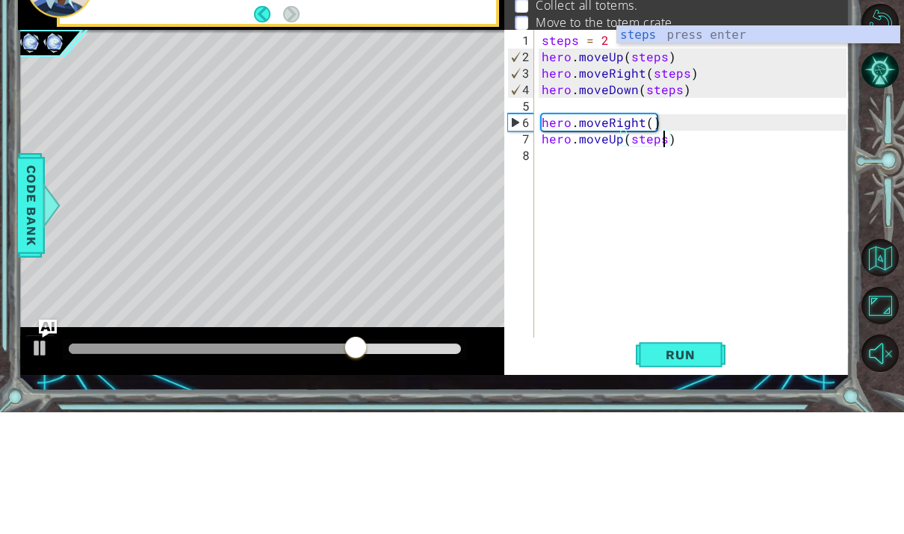
scroll to position [56, 0]
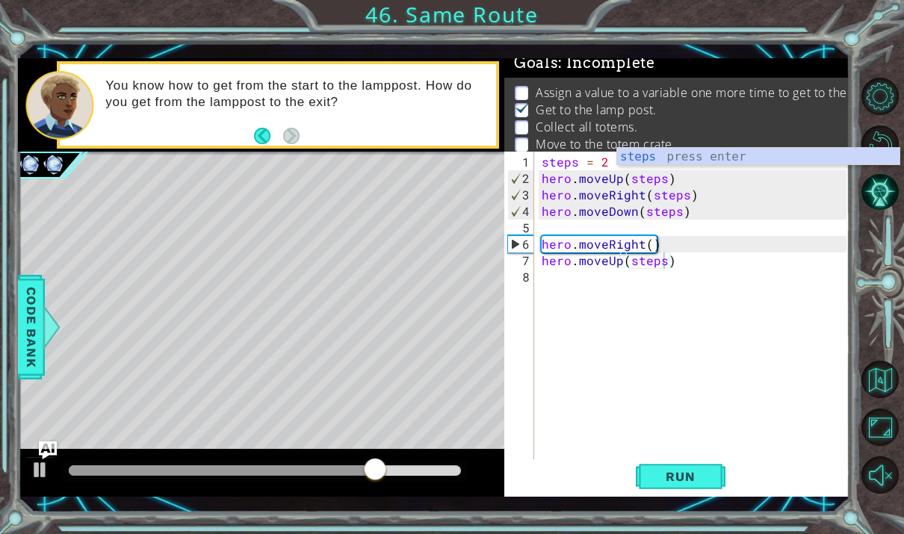
click at [711, 475] on button "Run" at bounding box center [681, 477] width 90 height 34
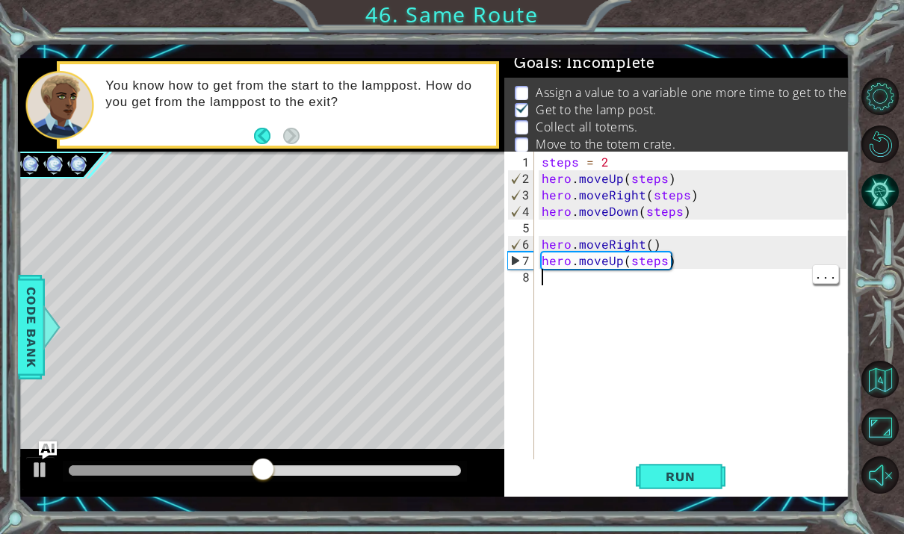
click at [767, 284] on div "steps = 2 hero . moveUp ( steps ) hero . moveRight ( steps ) hero . moveDown ( …" at bounding box center [696, 326] width 315 height 345
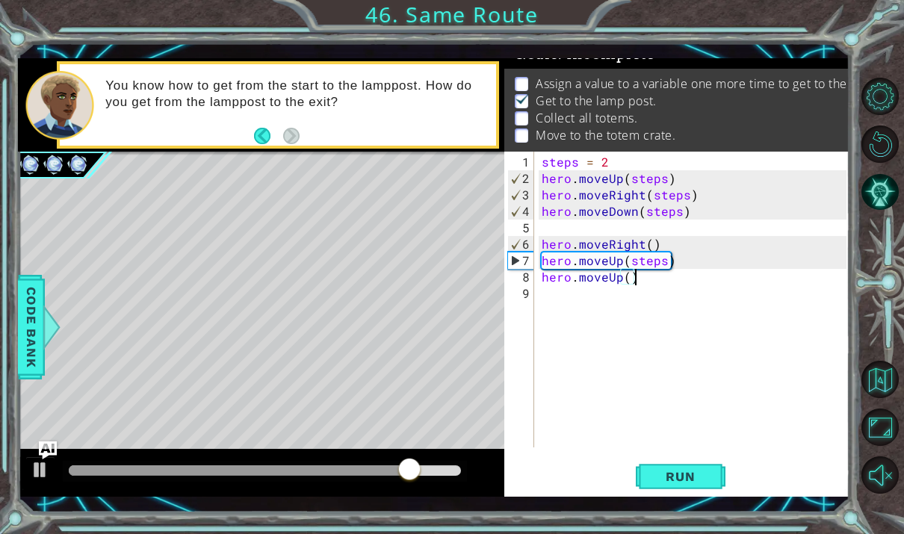
scroll to position [19, 59]
click at [720, 286] on div "steps = 2 hero . moveUp ( steps ) hero . moveRight ( steps ) hero . moveDown ( …" at bounding box center [696, 318] width 315 height 329
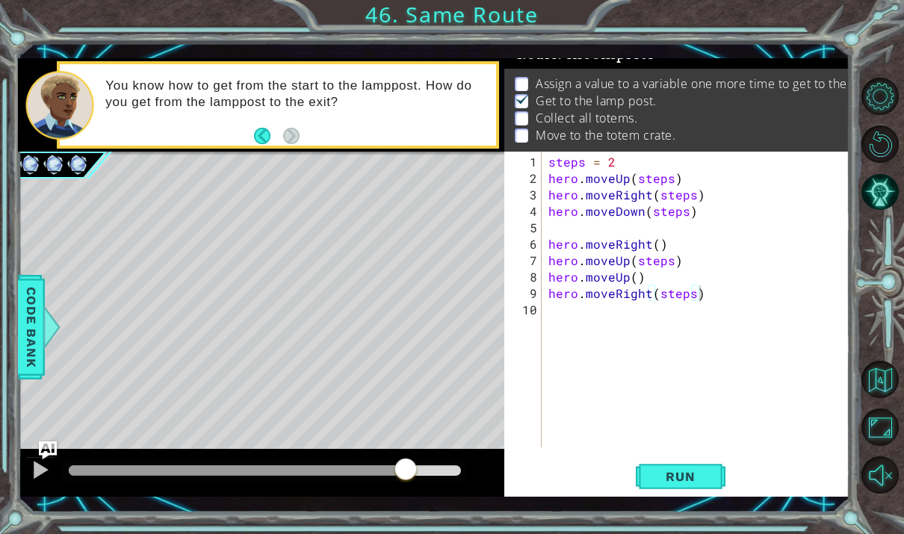
click at [684, 312] on div "steps = 2 hero . moveUp ( steps ) hero . moveRight ( steps ) hero . moveDown ( …" at bounding box center [699, 318] width 309 height 329
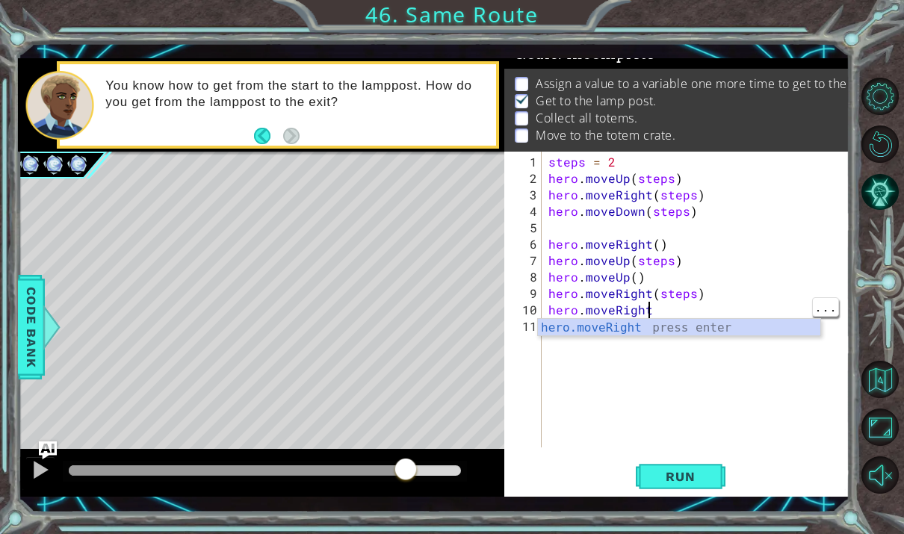
click at [707, 316] on div "steps = 2 hero . moveUp ( steps ) hero . moveRight ( steps ) hero . moveDown ( …" at bounding box center [699, 318] width 309 height 329
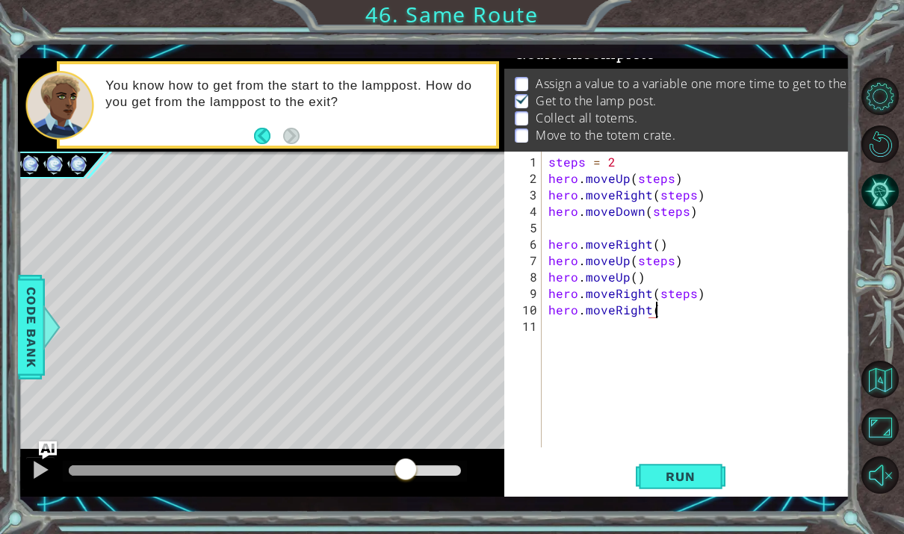
scroll to position [19, 34]
click at [649, 327] on div "steps = 2 hero . moveUp ( steps ) hero . moveRight ( steps ) hero . moveDown ( …" at bounding box center [699, 318] width 309 height 329
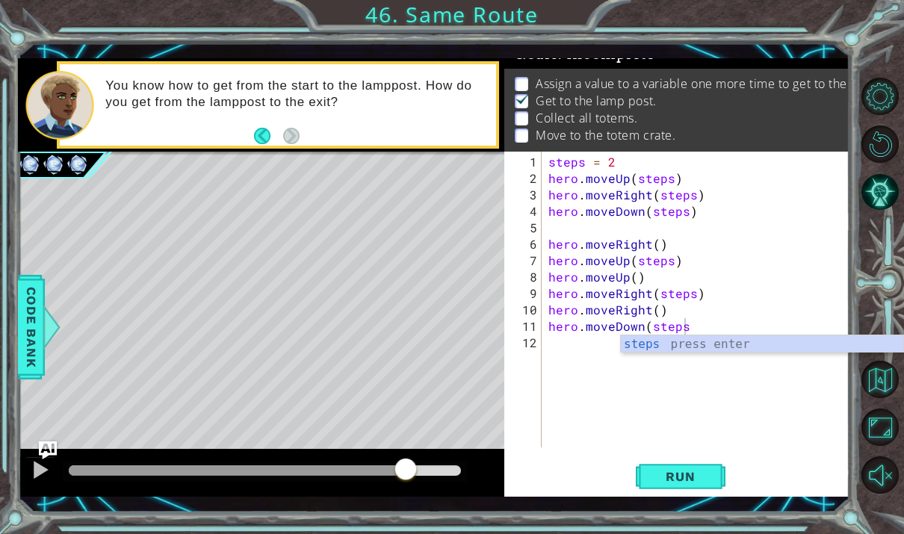
scroll to position [19, 59]
click at [732, 346] on div "steps press enter" at bounding box center [762, 363] width 282 height 54
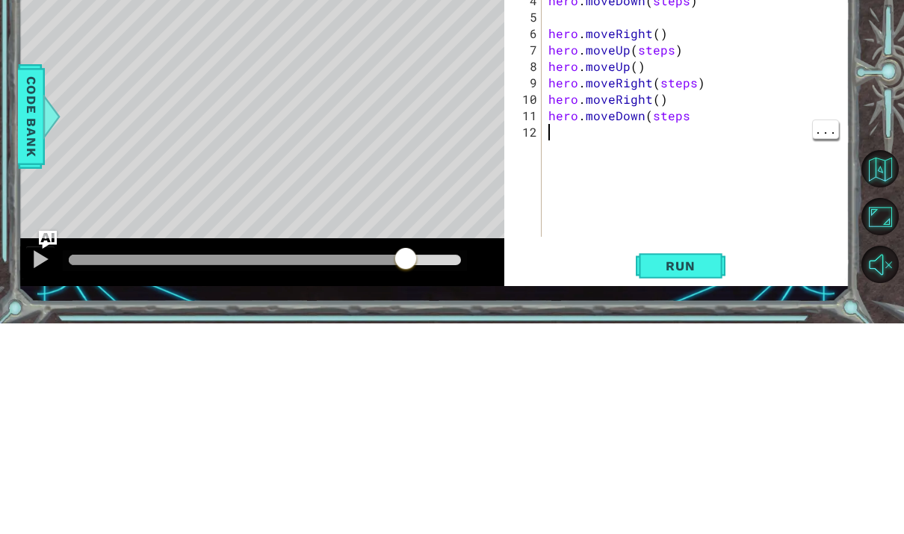
click at [732, 154] on div "steps = 2 hero . moveUp ( steps ) hero . moveRight ( steps ) hero . moveDown ( …" at bounding box center [699, 318] width 309 height 329
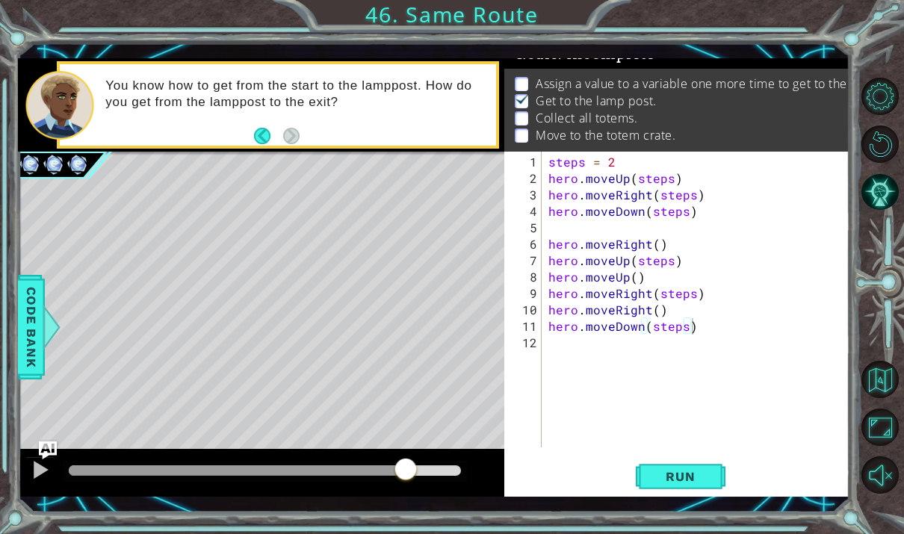
click at [711, 471] on button "Run" at bounding box center [681, 477] width 90 height 34
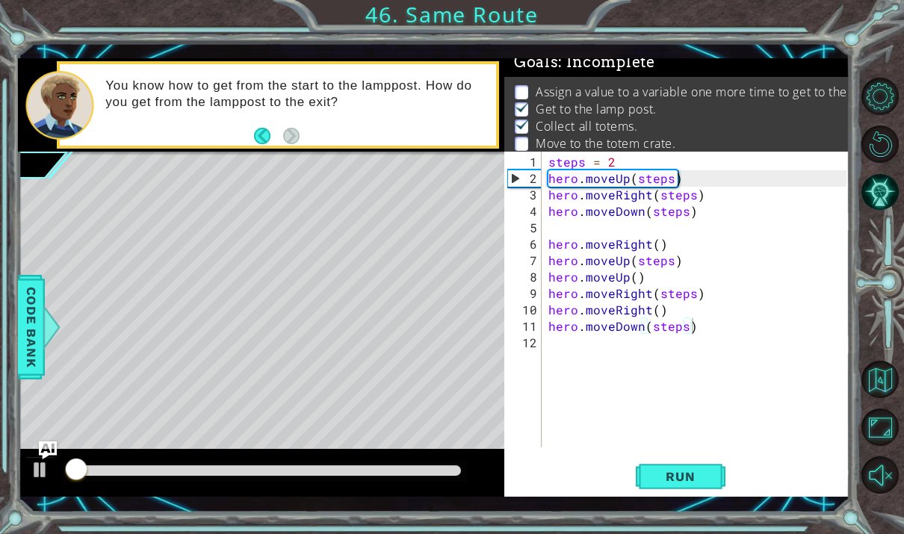
scroll to position [9, 0]
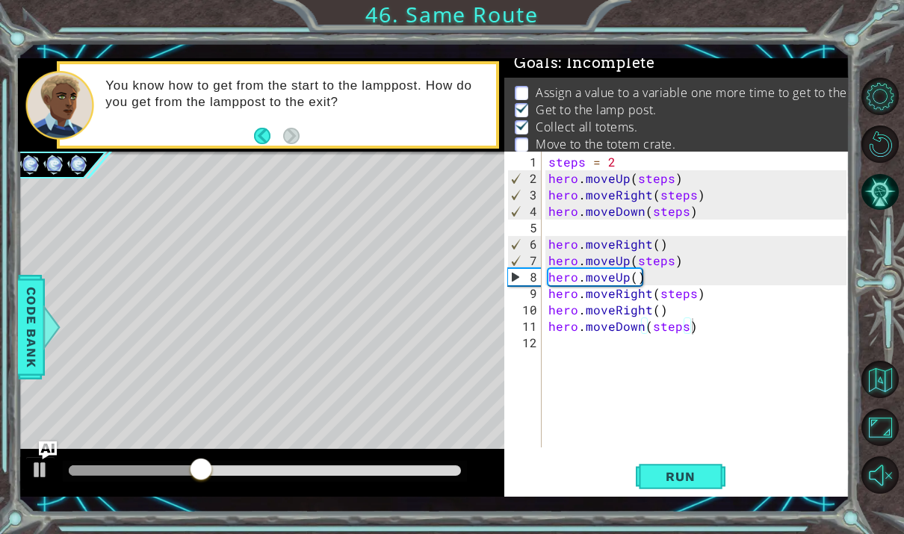
click at [43, 477] on div at bounding box center [40, 469] width 19 height 19
click at [25, 477] on button at bounding box center [40, 472] width 30 height 31
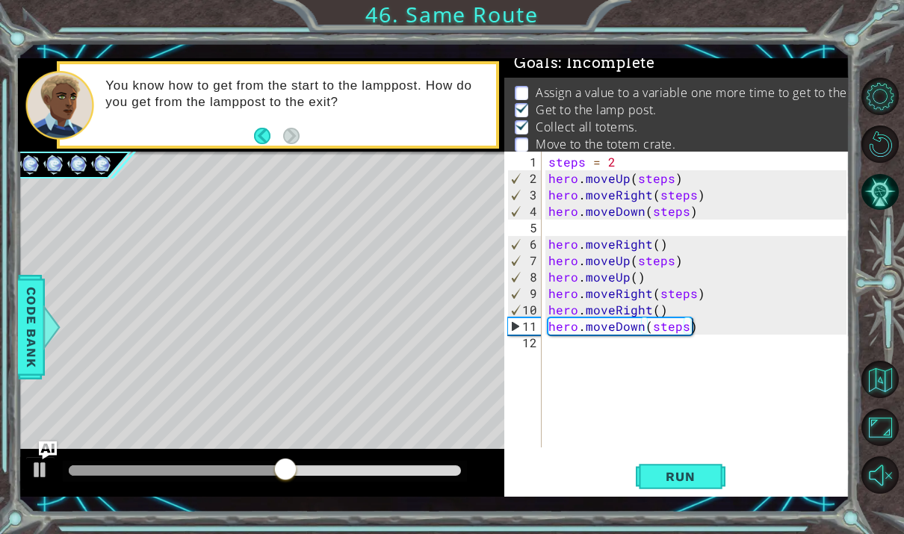
click at [41, 475] on div at bounding box center [40, 469] width 19 height 19
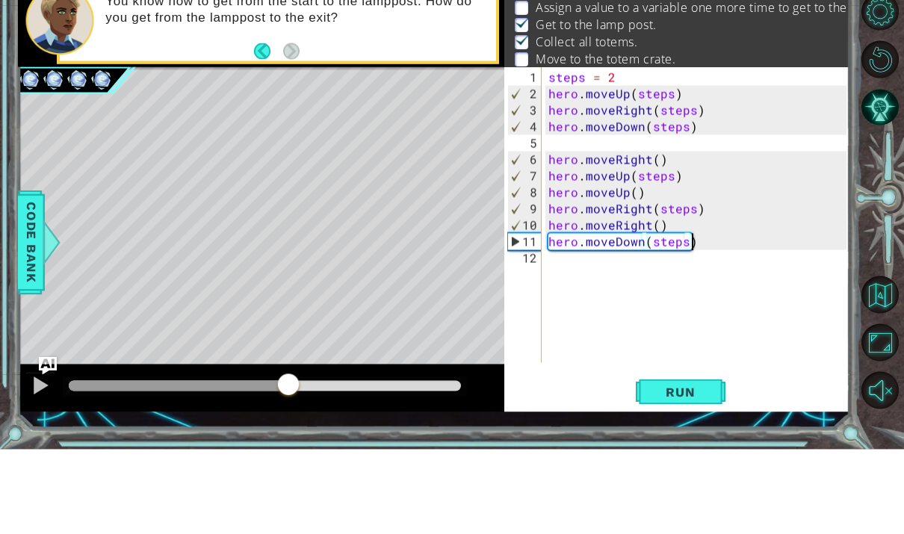
scroll to position [0, 0]
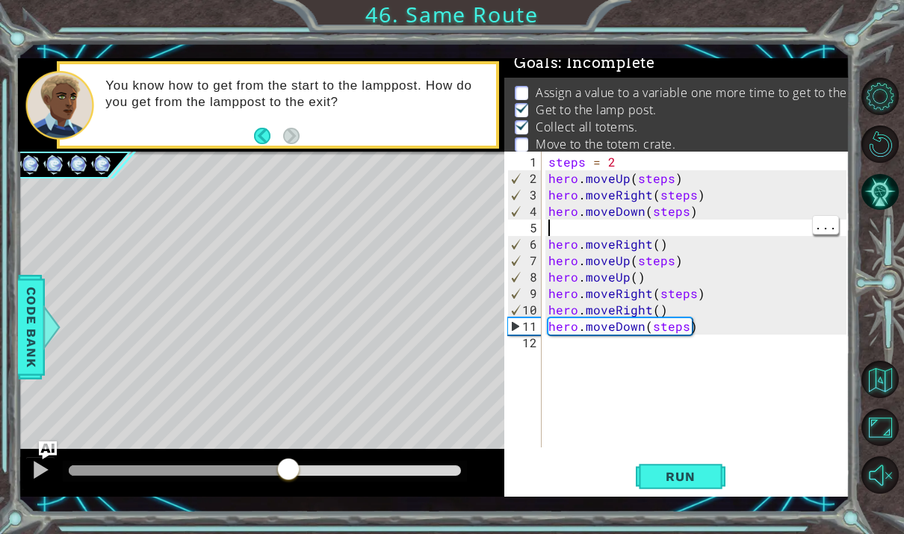
click at [710, 226] on div "steps = 2 hero . moveUp ( steps ) hero . moveRight ( steps ) hero . moveDown ( …" at bounding box center [699, 318] width 309 height 329
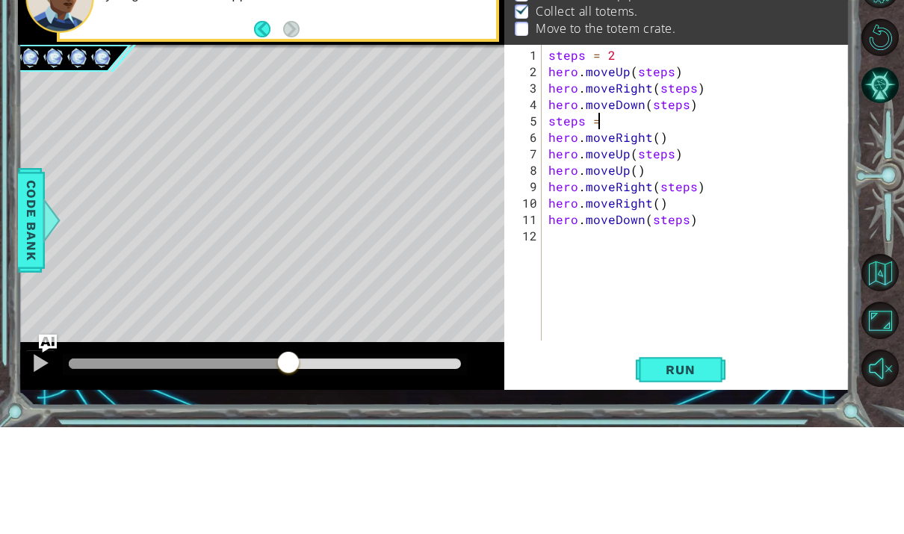
scroll to position [19, 27]
type textarea "abcde fg"
click at [677, 154] on div "steps = 2 hero . moveUp ( steps ) hero . moveRight ( steps ) hero . moveDown ( …" at bounding box center [699, 318] width 309 height 329
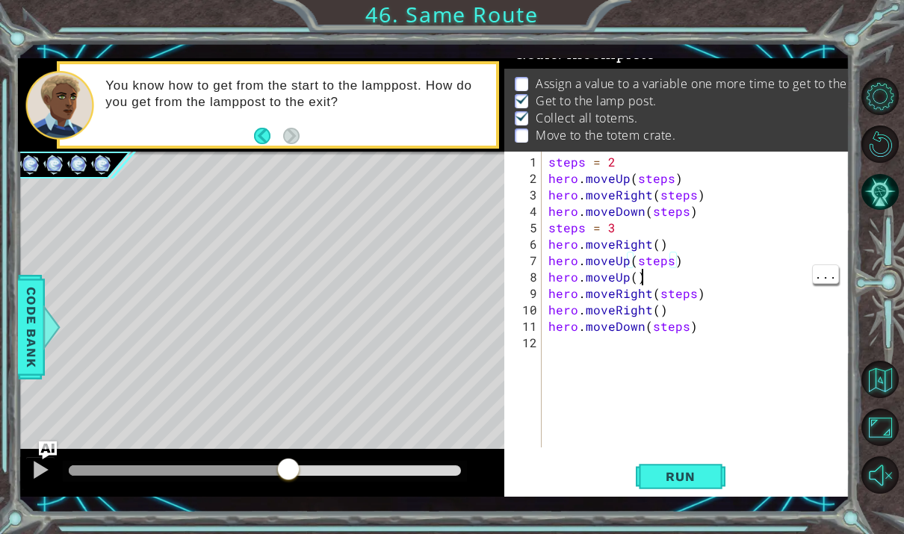
click at [676, 281] on div "steps = 2 hero . moveUp ( steps ) hero . moveRight ( steps ) hero . moveDown ( …" at bounding box center [699, 318] width 309 height 329
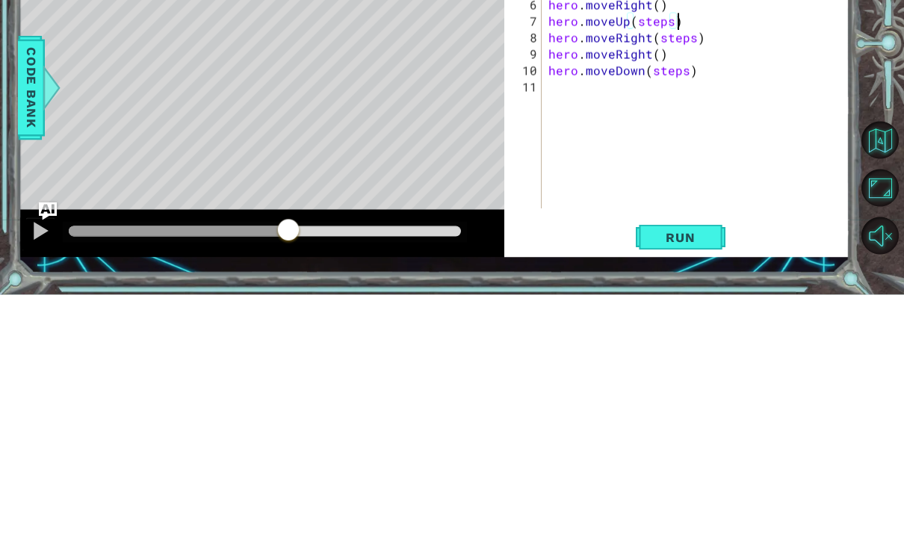
click at [758, 154] on div "steps = 2 hero . moveUp ( steps ) hero . moveRight ( steps ) hero . moveDown ( …" at bounding box center [699, 318] width 309 height 329
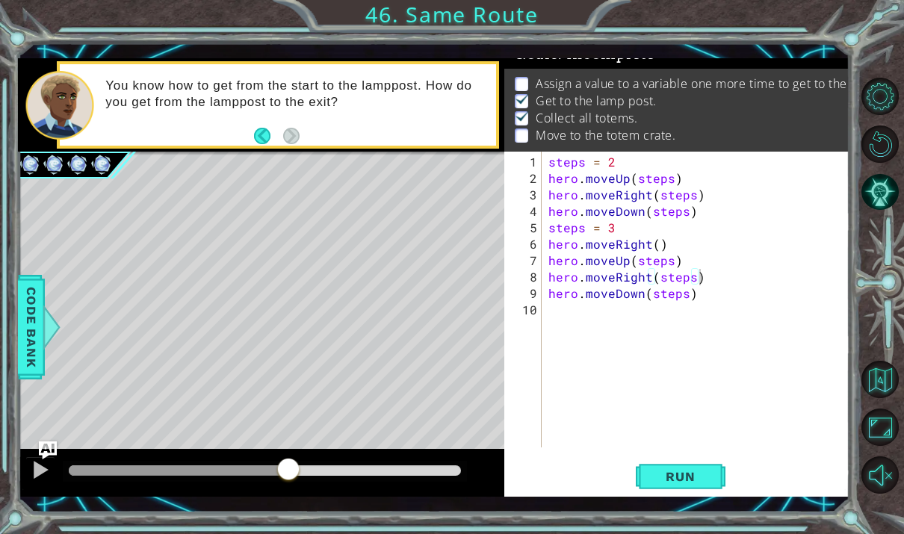
click at [716, 473] on button "Run" at bounding box center [681, 477] width 90 height 34
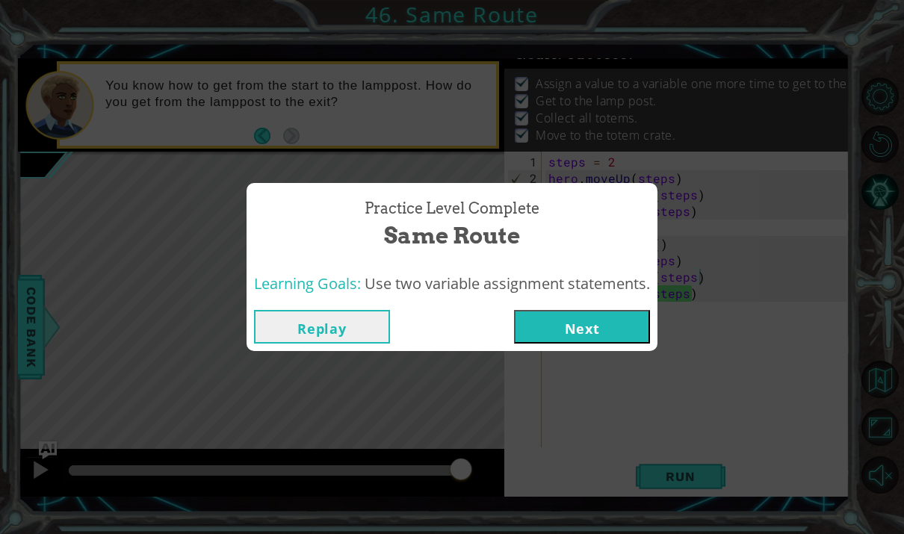
click at [613, 323] on button "Next" at bounding box center [582, 327] width 136 height 34
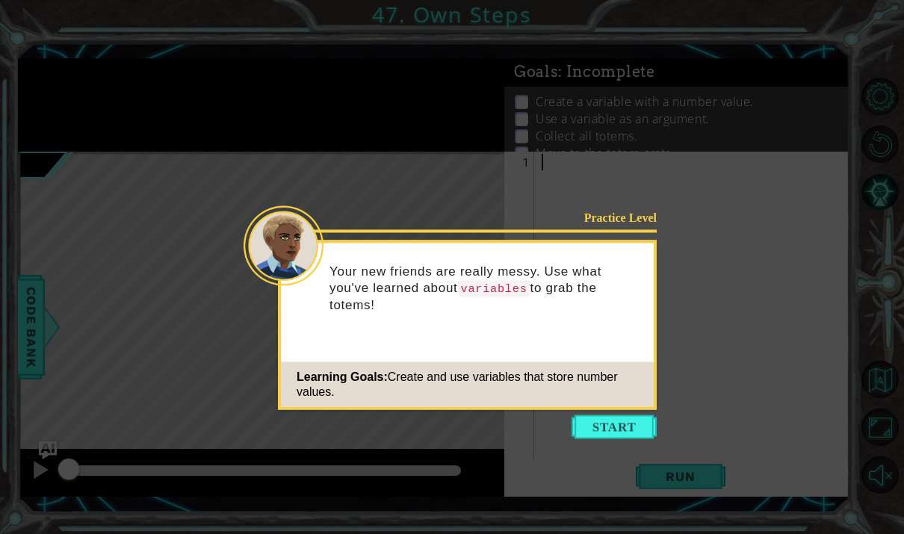
click at [600, 434] on button "Start" at bounding box center [614, 427] width 85 height 24
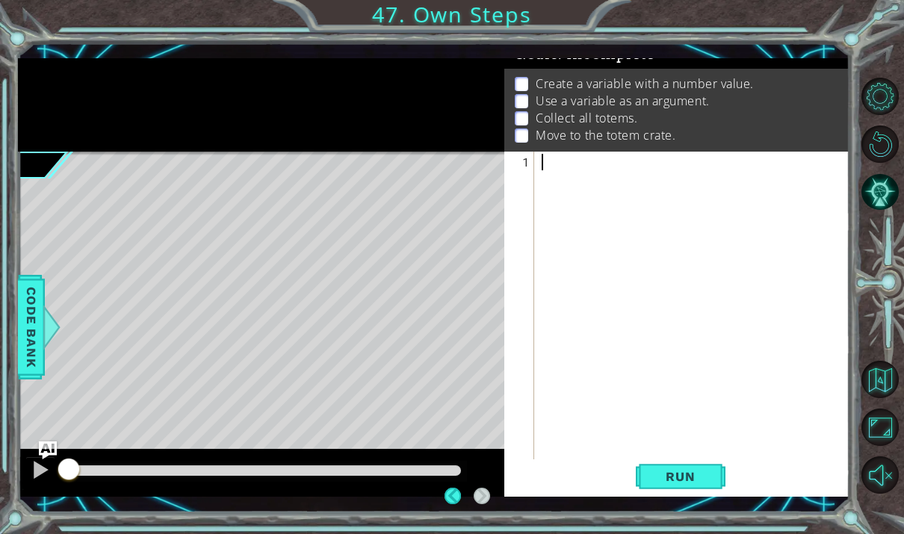
scroll to position [18, 0]
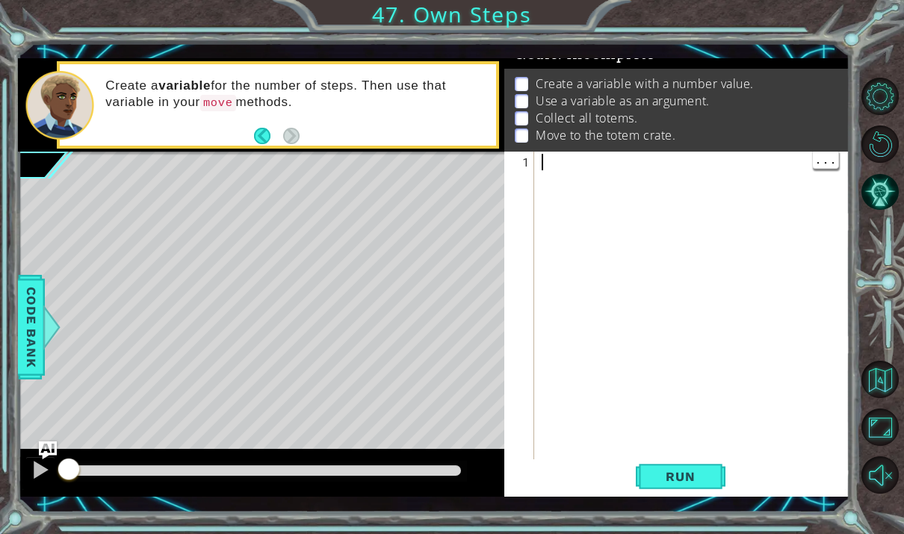
click at [712, 229] on div at bounding box center [696, 326] width 315 height 345
click at [628, 186] on div "steps = 3" at bounding box center [696, 318] width 315 height 329
click at [634, 208] on div "steps = 3 hero . moveUp ( steps )" at bounding box center [696, 318] width 315 height 329
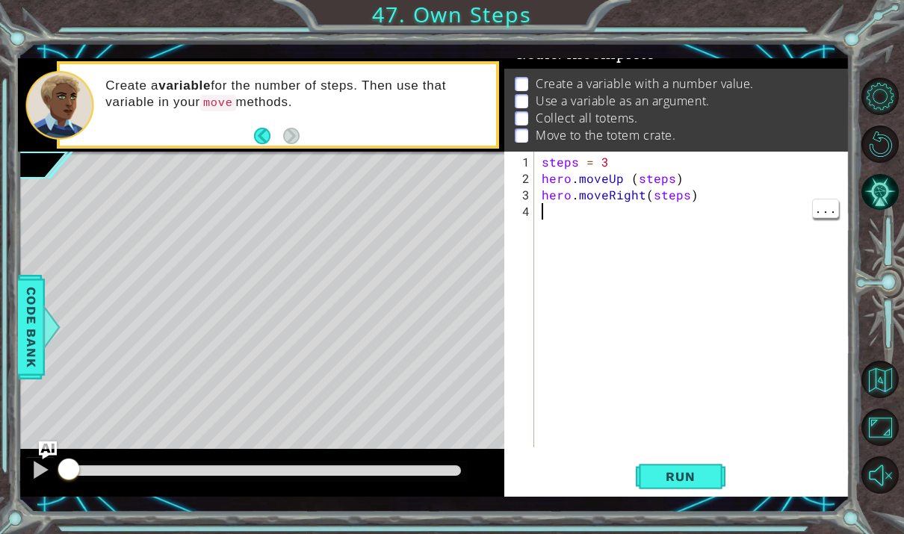
scroll to position [19, 59]
click at [676, 216] on div "steps = 3 hero . moveUp ( steps ) hero . moveRight ( steps )" at bounding box center [696, 318] width 315 height 329
click at [749, 205] on div "steps = 3 hero . moveUp ( steps ) hero . moveRight ( steps ) hero . moveDown ( …" at bounding box center [696, 318] width 315 height 329
click at [595, 232] on div "steps = 3 hero . moveUp ( steps ) hero . moveRight ( steps ) hero . moveDown ( …" at bounding box center [696, 318] width 315 height 329
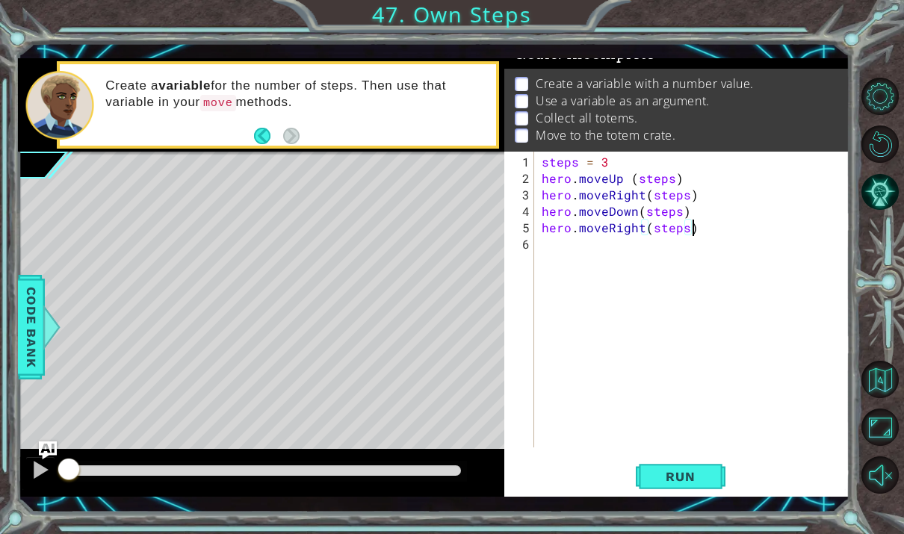
scroll to position [19, 120]
type textarea "abcde fg"
click at [683, 468] on button "Run" at bounding box center [681, 477] width 90 height 34
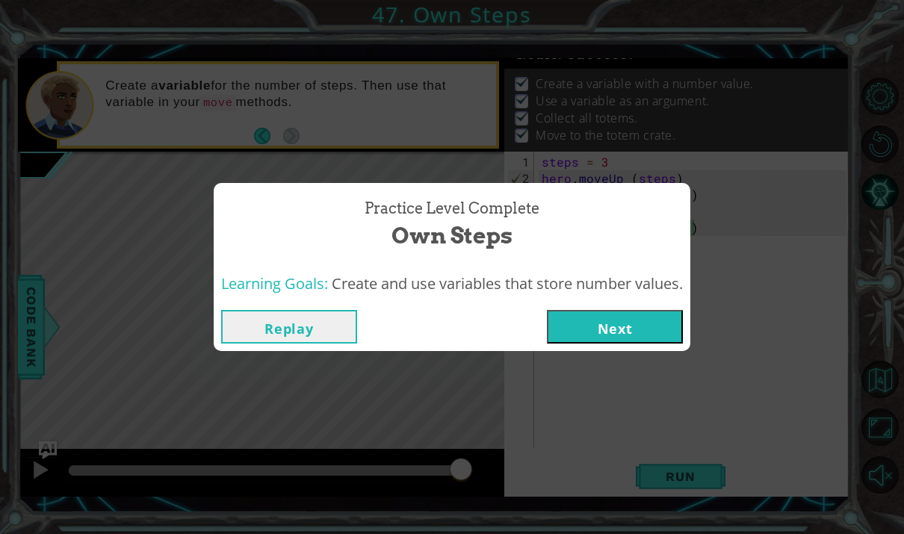
click at [652, 329] on button "Next" at bounding box center [615, 327] width 136 height 34
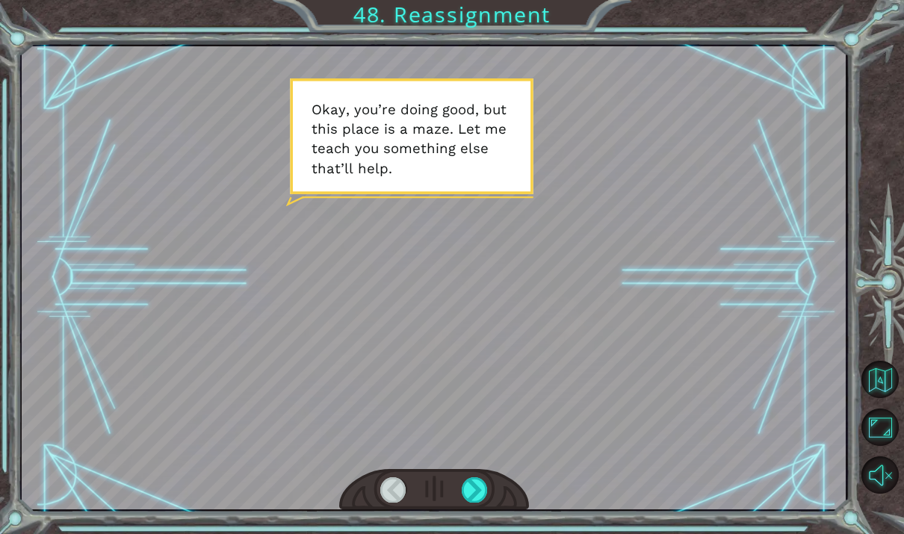
click at [480, 534] on html "Temporary Text O k a y , y o u ’ r e d o i n g g o o d , b u t t h i s p l a c …" at bounding box center [452, 267] width 904 height 534
click at [479, 534] on html "Temporary Text O k a y , y o u ’ r e d o i n g g o o d , b u t t h i s p l a c …" at bounding box center [452, 267] width 904 height 534
click at [475, 534] on html "Temporary Text O k a y , y o u ’ r e d o i n g g o o d , b u t t h i s p l a c …" at bounding box center [452, 267] width 904 height 534
click at [471, 534] on html "Temporary Text O k a y , y o u ’ r e d o i n g g o o d , b u t t h i s p l a c …" at bounding box center [452, 267] width 904 height 534
click at [475, 534] on html "Temporary Text O k a y , y o u ’ r e d o i n g g o o d , b u t t h i s p l a c …" at bounding box center [452, 267] width 904 height 534
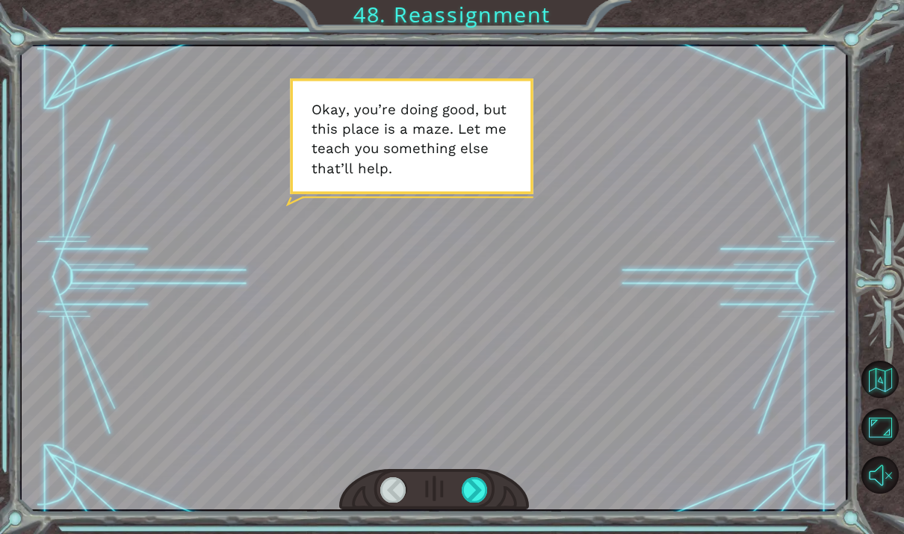
click at [661, 443] on div at bounding box center [434, 277] width 824 height 463
click at [387, 486] on div at bounding box center [393, 489] width 26 height 25
click at [484, 488] on div at bounding box center [475, 489] width 26 height 25
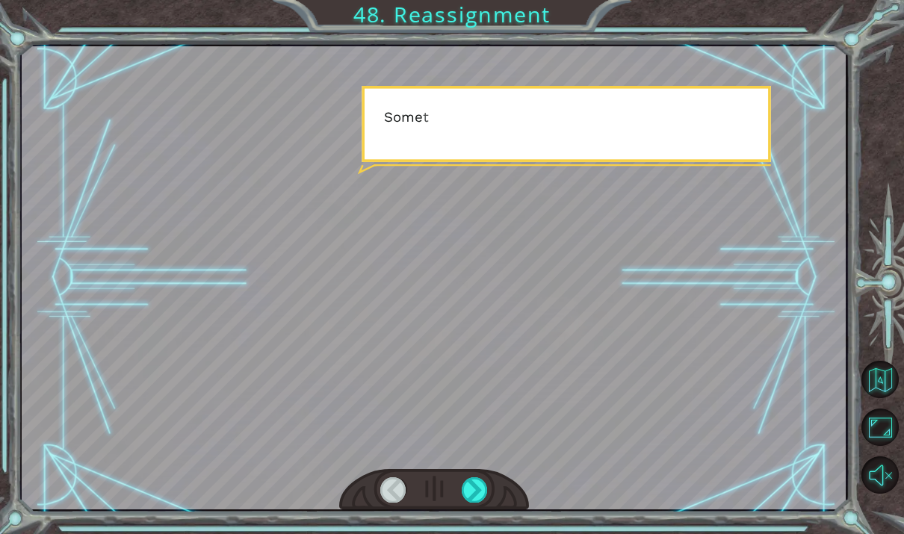
click at [470, 498] on div at bounding box center [475, 489] width 26 height 25
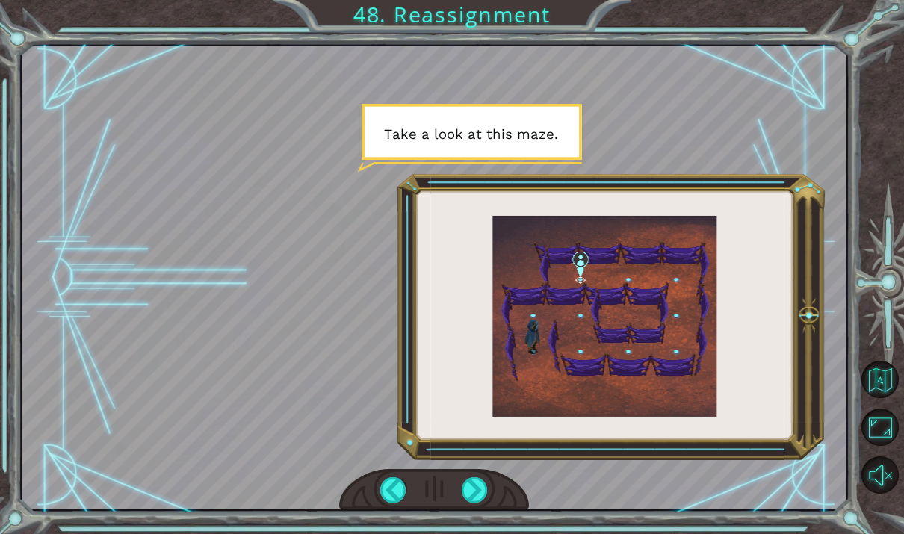
click at [465, 495] on div at bounding box center [475, 489] width 26 height 25
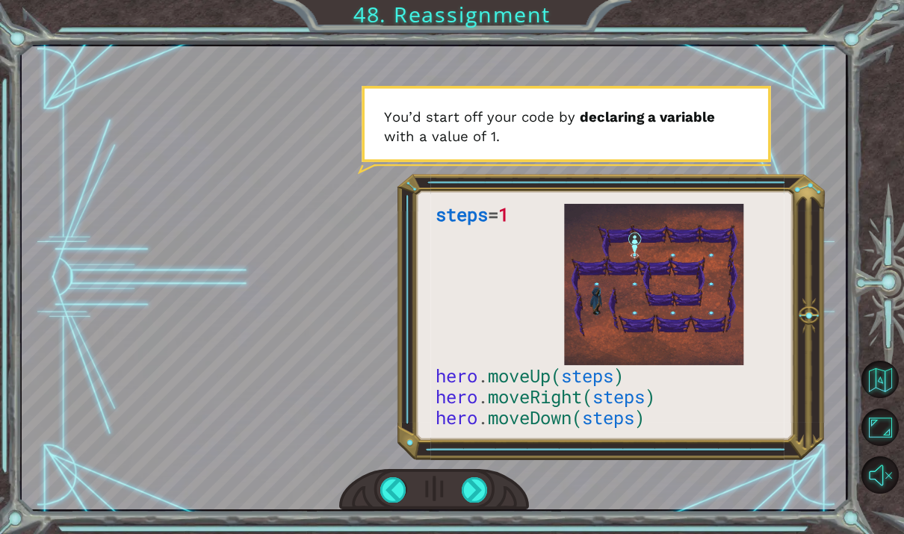
click at [484, 489] on div at bounding box center [475, 489] width 26 height 25
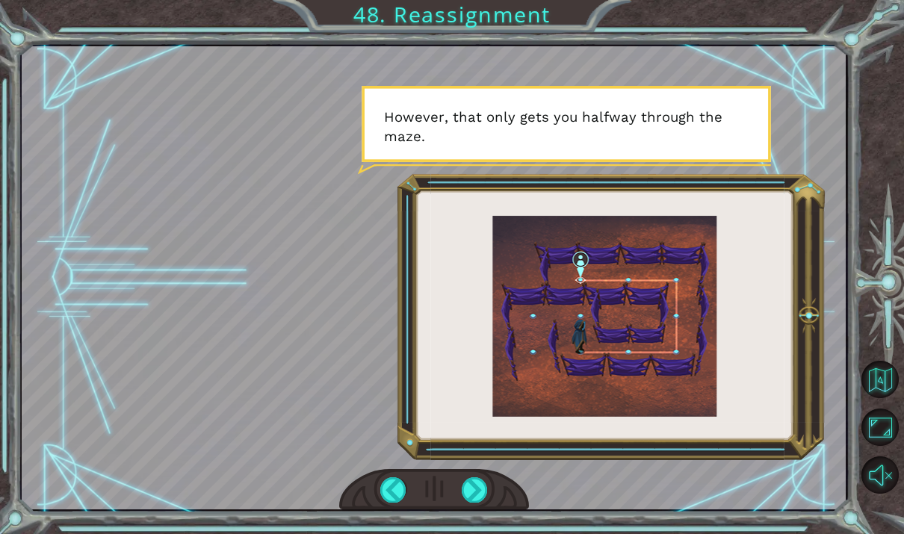
click at [480, 490] on div at bounding box center [475, 489] width 26 height 25
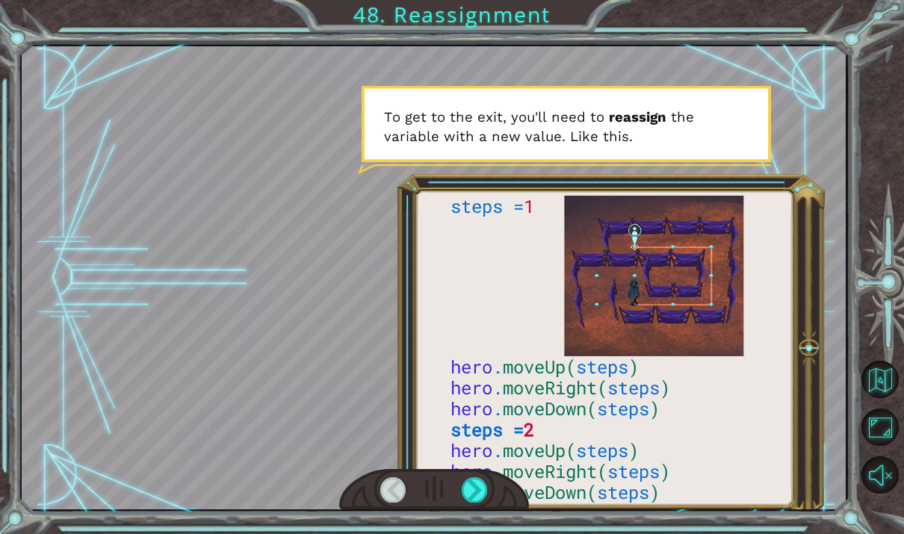
click at [480, 495] on div at bounding box center [475, 489] width 26 height 25
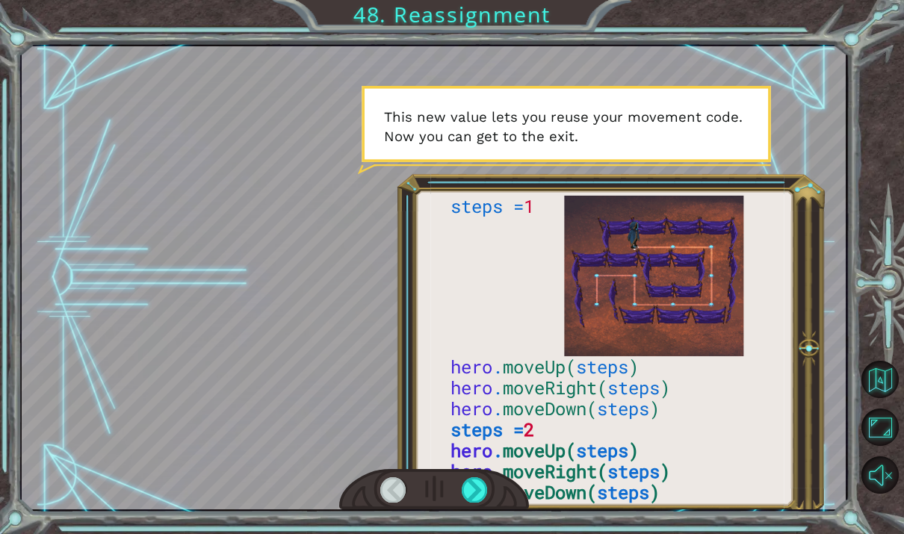
click at [475, 489] on div at bounding box center [475, 489] width 26 height 25
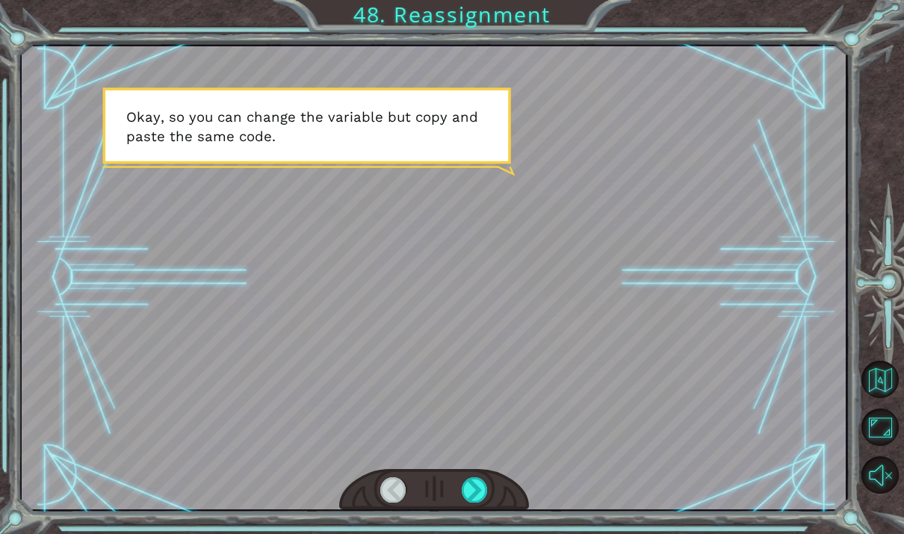
click at [479, 495] on div at bounding box center [475, 489] width 26 height 25
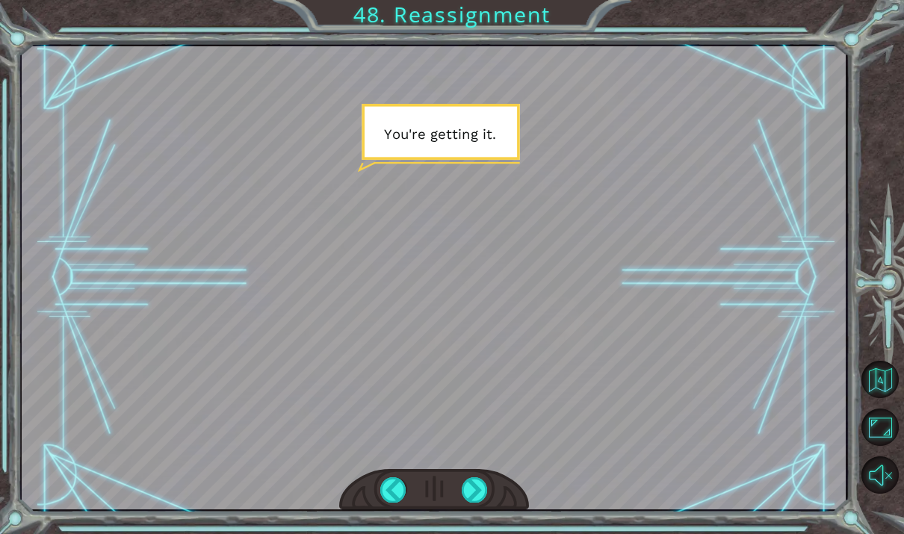
click at [473, 496] on div at bounding box center [475, 489] width 26 height 25
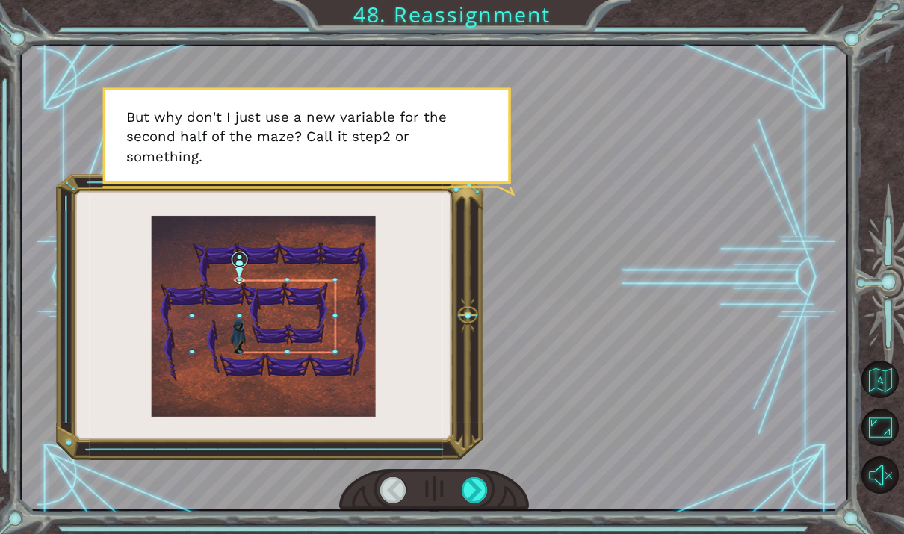
click at [484, 495] on div at bounding box center [475, 489] width 26 height 25
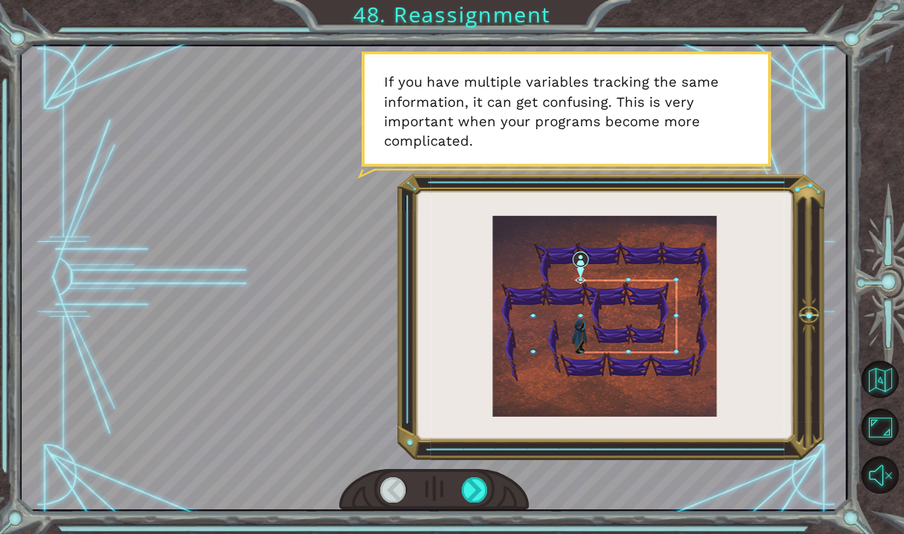
click at [480, 498] on div at bounding box center [475, 489] width 26 height 25
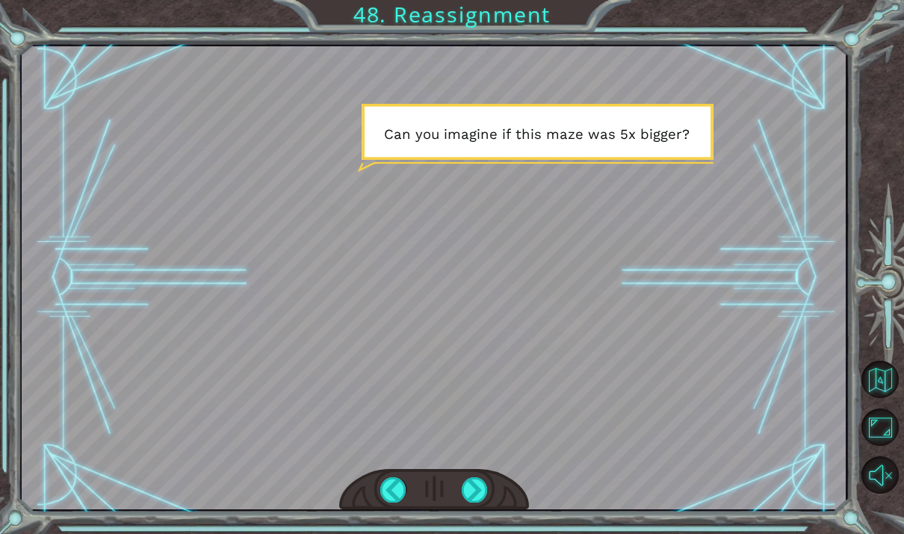
click at [472, 489] on div at bounding box center [475, 489] width 26 height 25
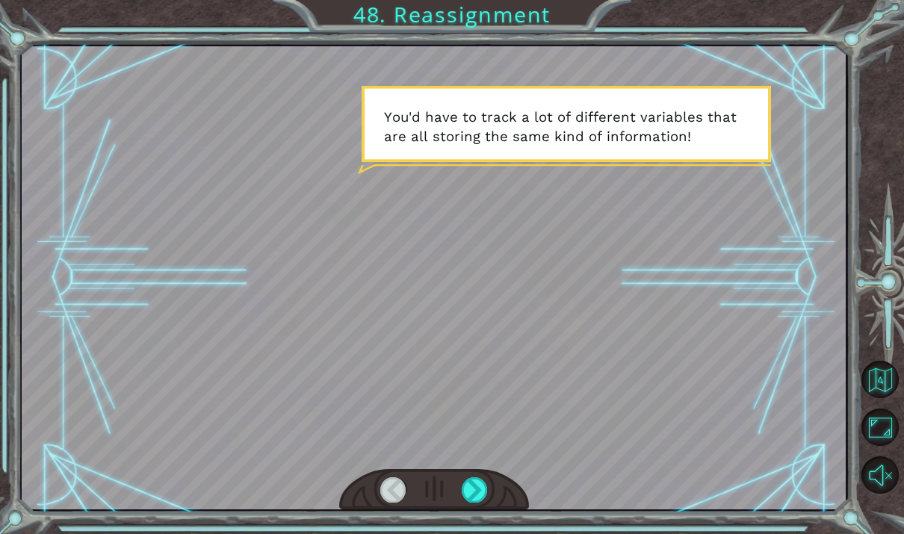
click at [472, 495] on div at bounding box center [475, 489] width 26 height 25
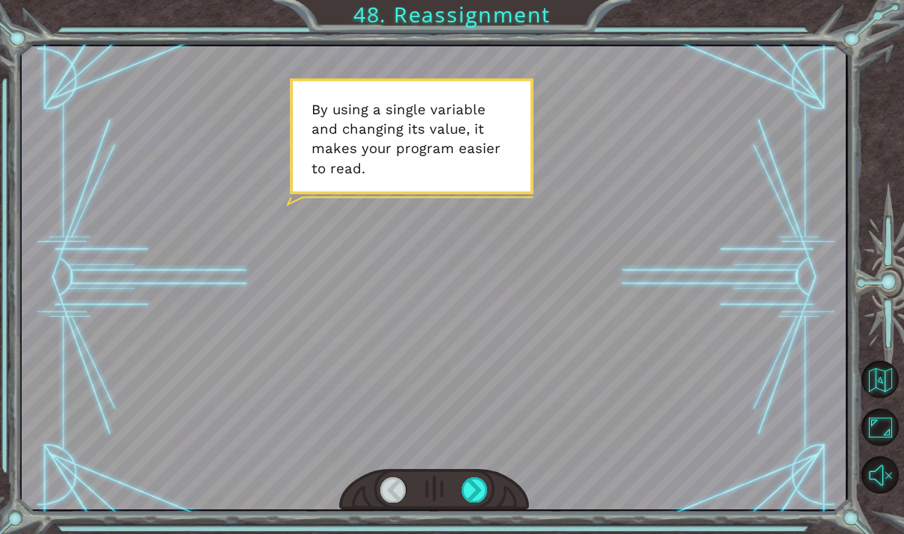
click at [469, 494] on div at bounding box center [475, 489] width 26 height 25
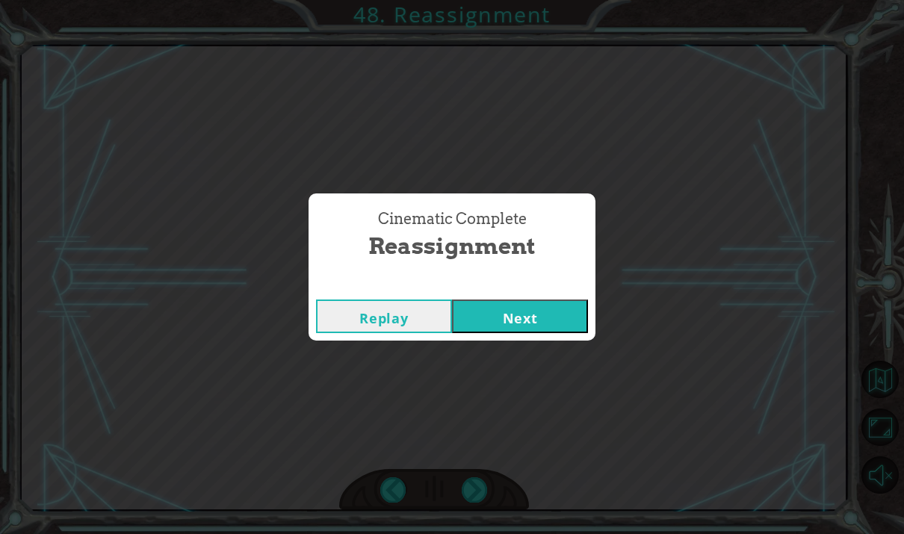
click at [560, 321] on button "Next" at bounding box center [520, 317] width 136 height 34
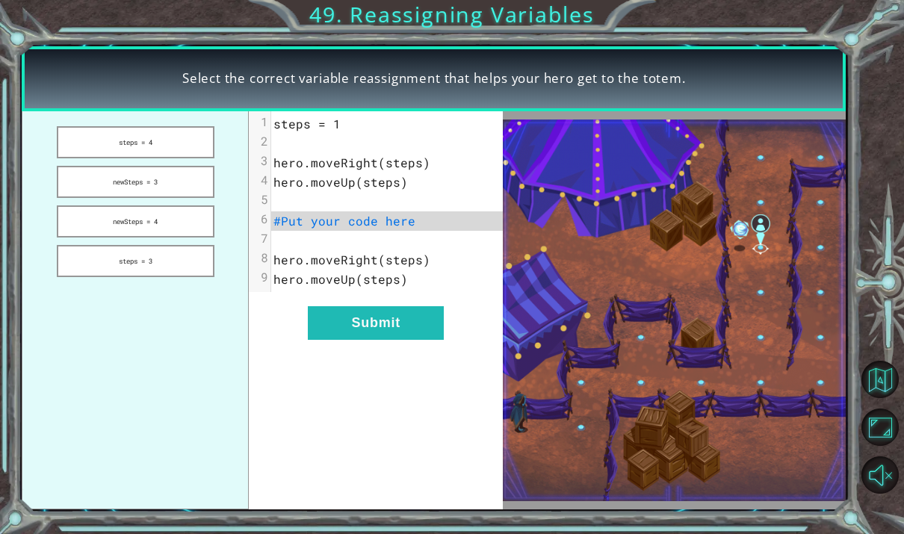
click at [106, 194] on button "newSteps = 3" at bounding box center [136, 182] width 158 height 32
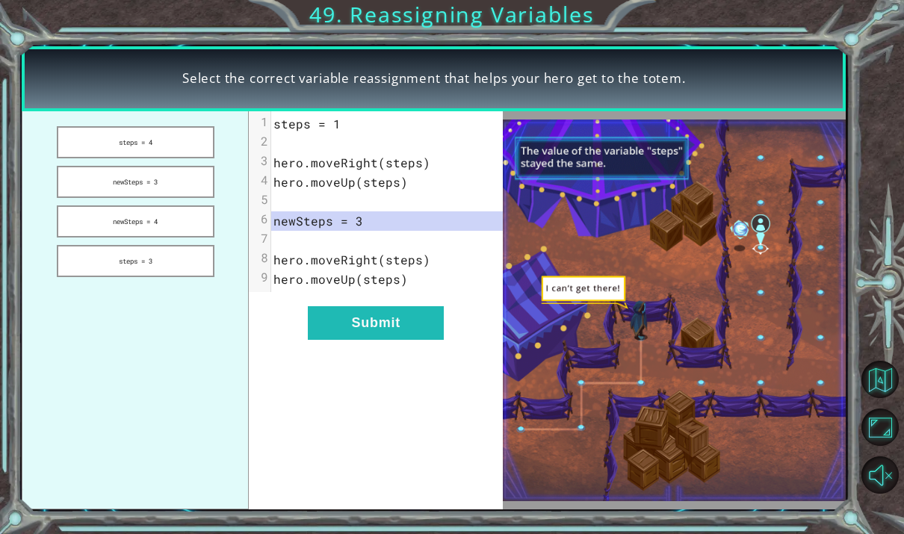
click at [108, 253] on button "steps = 3" at bounding box center [136, 261] width 158 height 32
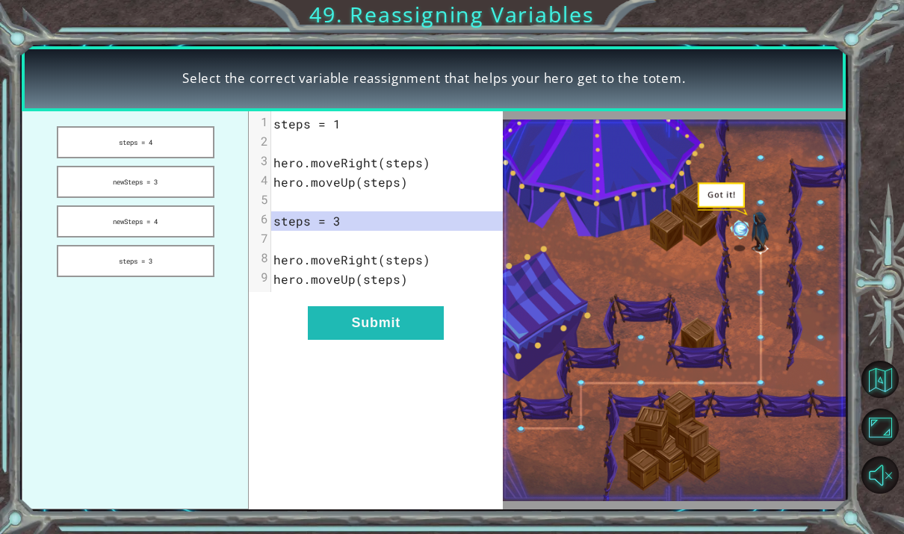
click at [330, 340] on button "Submit" at bounding box center [376, 323] width 136 height 34
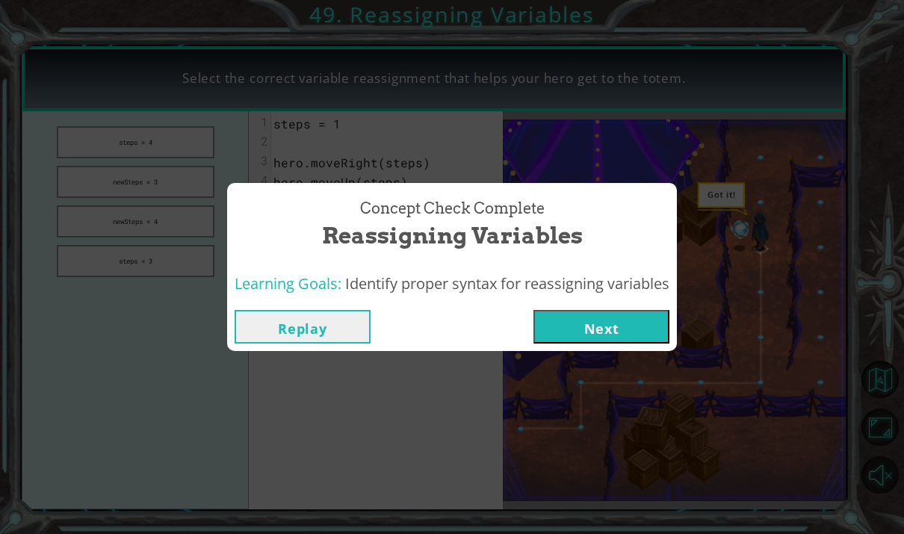
click at [559, 334] on button "Next" at bounding box center [602, 327] width 136 height 34
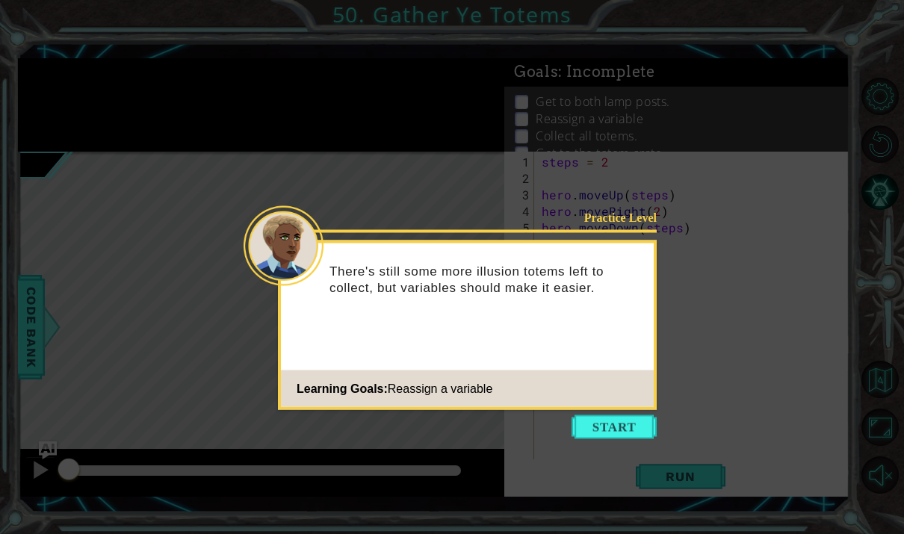
click at [587, 433] on button "Start" at bounding box center [614, 427] width 85 height 24
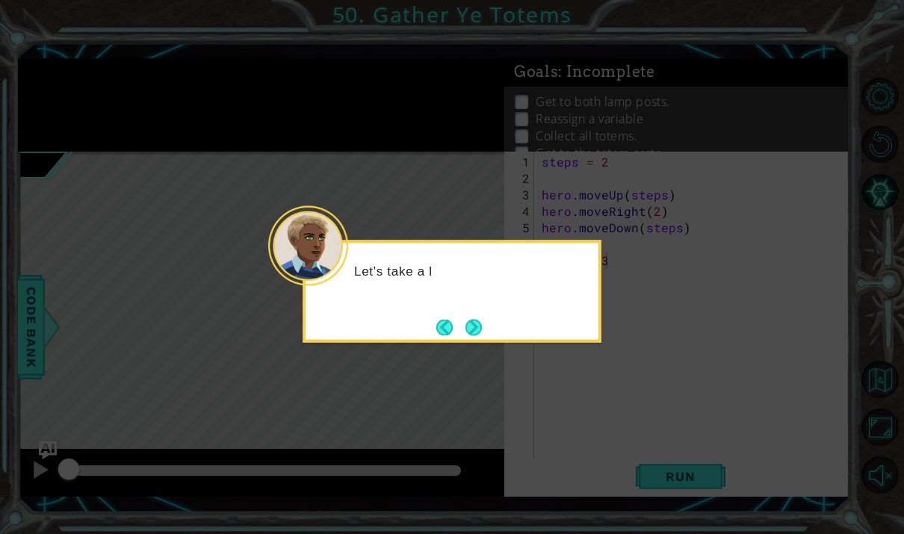
click at [466, 338] on button "Next" at bounding box center [473, 327] width 21 height 21
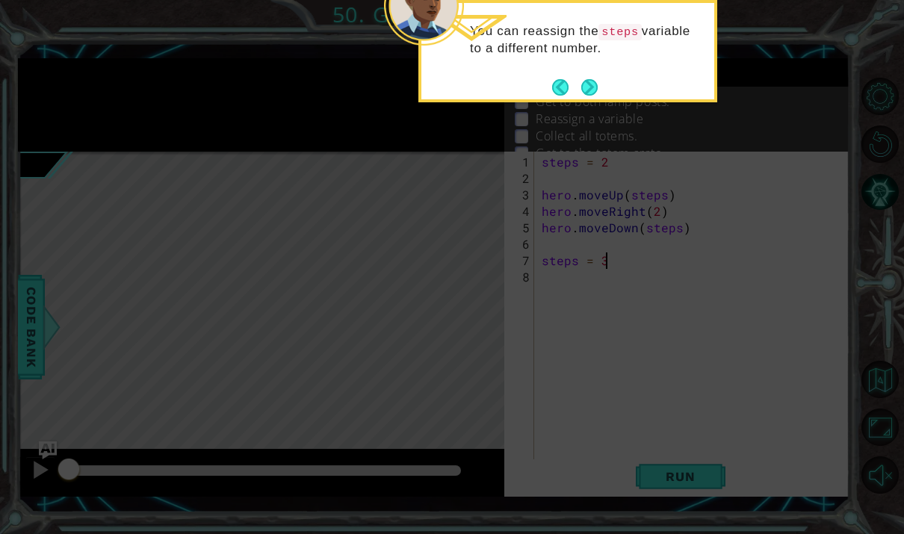
click at [587, 92] on button "Next" at bounding box center [589, 87] width 19 height 19
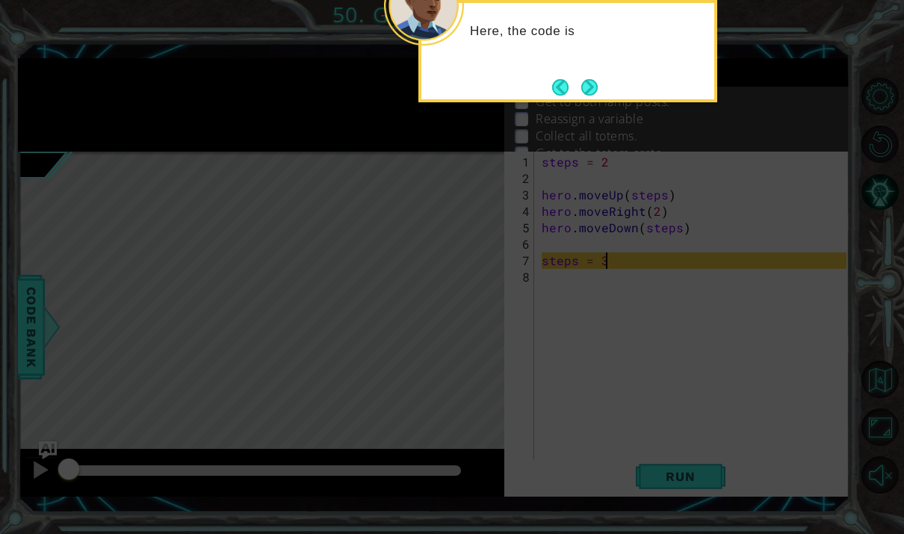
click at [584, 84] on button "Next" at bounding box center [589, 87] width 27 height 27
click at [587, 90] on button "Next" at bounding box center [589, 86] width 17 height 17
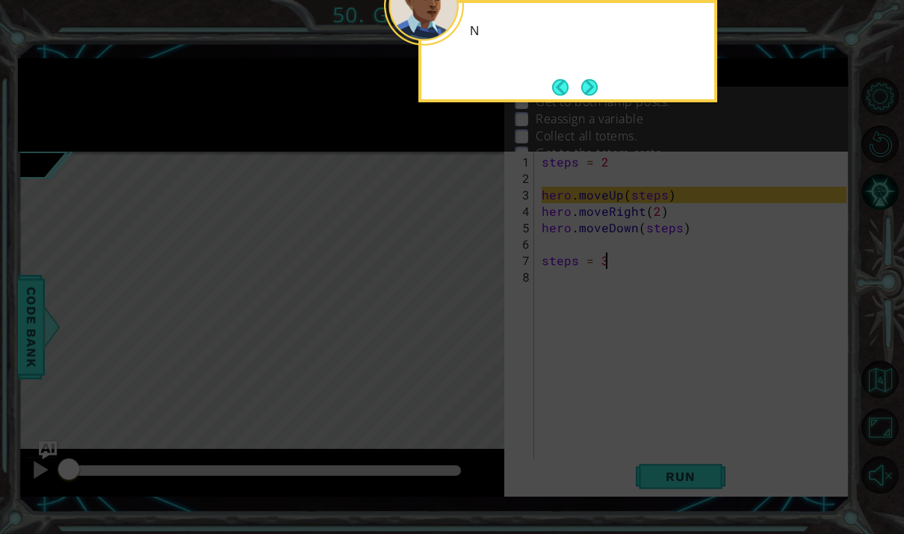
click at [593, 88] on button "Next" at bounding box center [589, 87] width 16 height 16
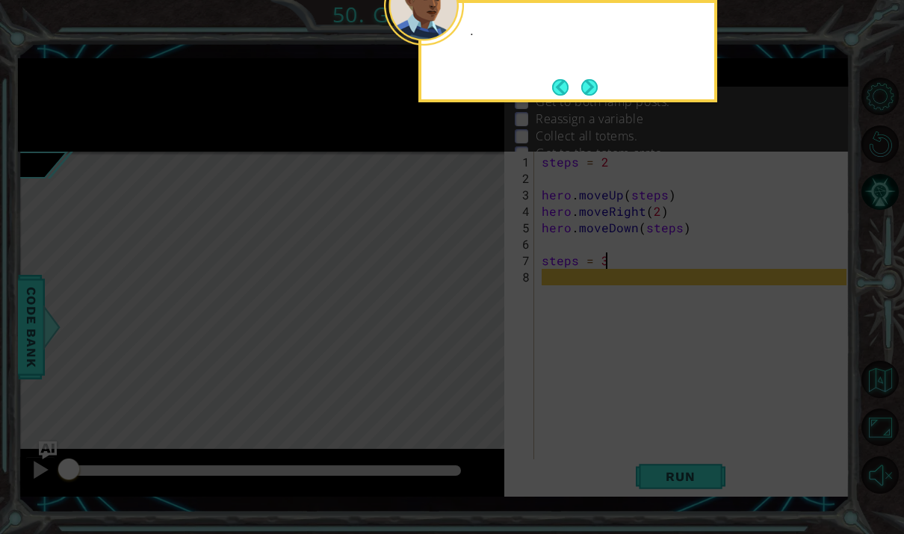
click at [590, 87] on button "Next" at bounding box center [589, 87] width 27 height 27
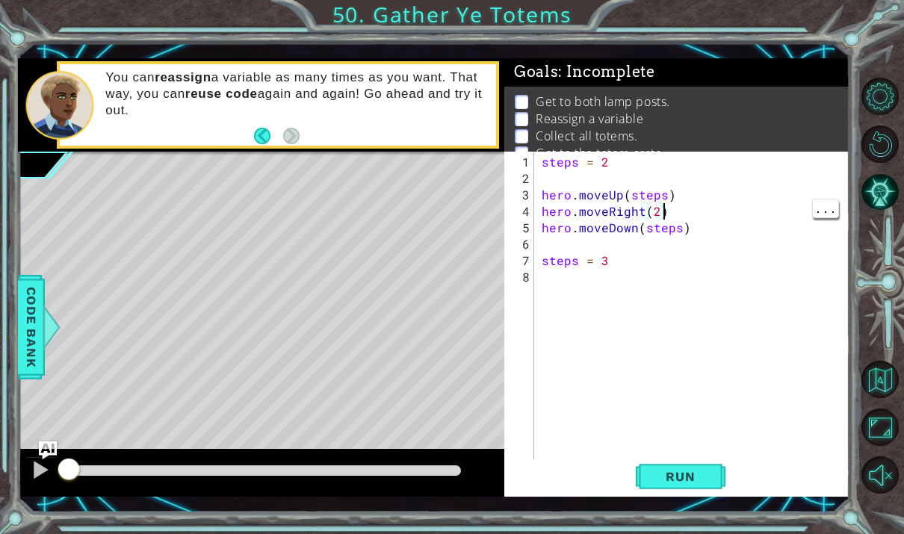
click at [707, 218] on div "steps = 2 hero . moveUp ( steps ) hero . moveRight ( 2 ) hero . moveDown ( step…" at bounding box center [696, 326] width 315 height 345
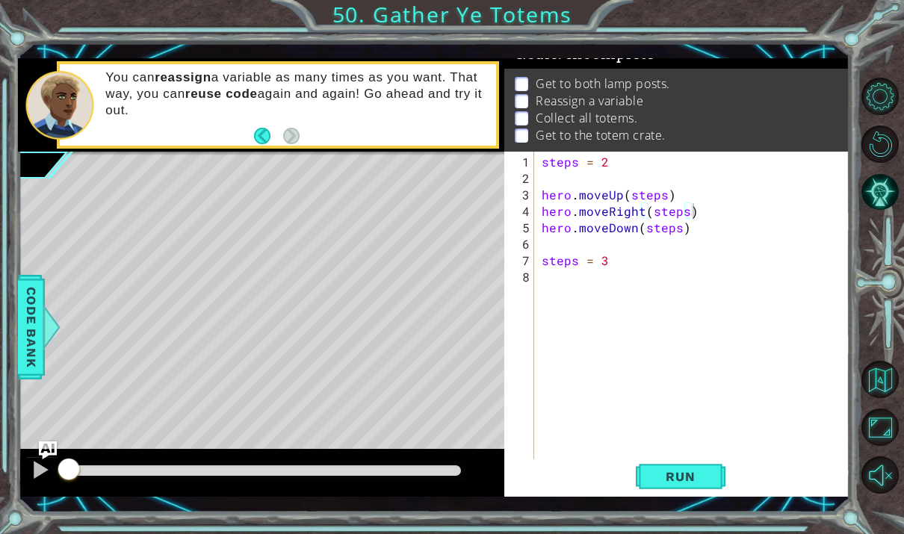
scroll to position [19, 59]
click at [554, 192] on div "steps = 2 hero . moveUp ( steps ) hero . moveRight ( steps ) hero . moveDown ( …" at bounding box center [696, 326] width 315 height 345
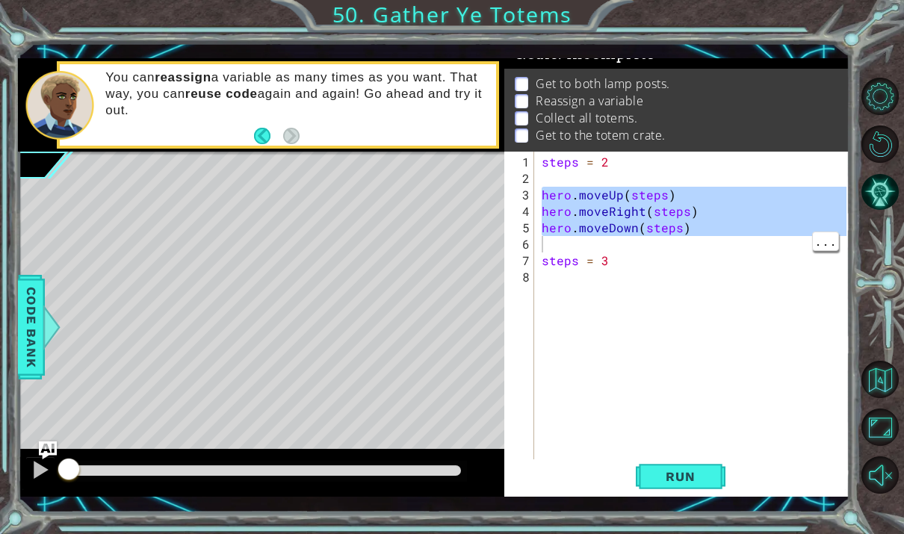
click at [623, 319] on div "steps = 2 hero . moveUp ( steps ) hero . moveRight ( steps ) hero . moveDown ( …" at bounding box center [696, 326] width 315 height 345
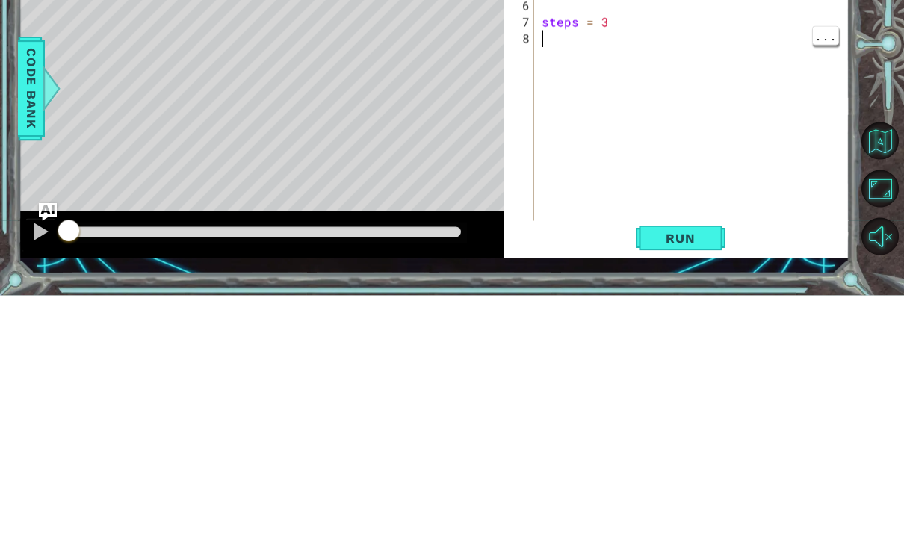
click at [590, 154] on div "steps = 2 hero . moveUp ( steps ) hero . moveRight ( steps ) hero . moveDown ( …" at bounding box center [696, 326] width 315 height 345
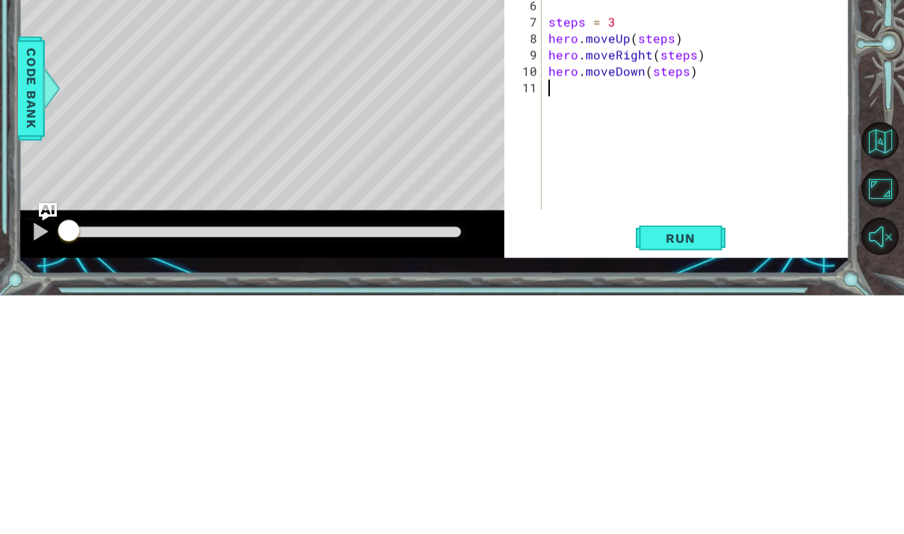
scroll to position [56, 0]
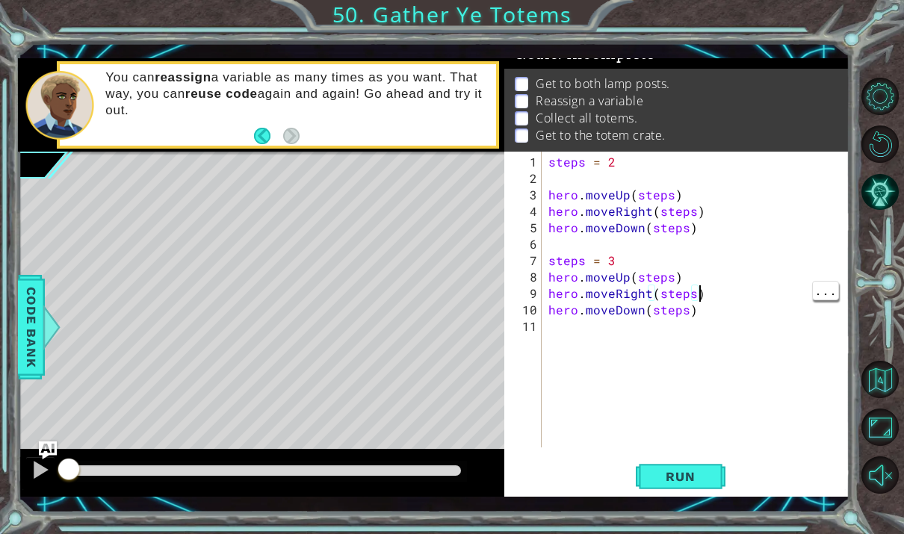
click at [714, 296] on div "steps = 2 hero . moveUp ( steps ) hero . moveRight ( steps ) hero . moveDown ( …" at bounding box center [699, 318] width 309 height 329
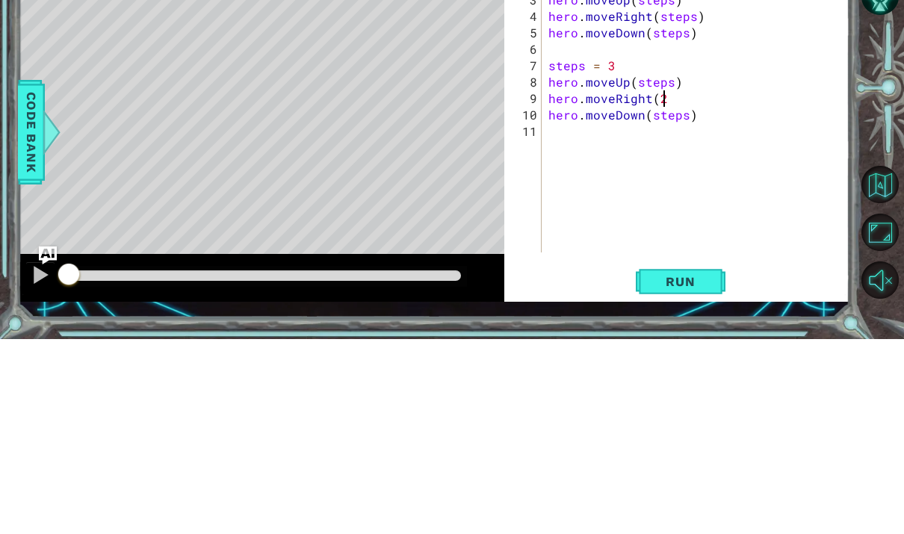
scroll to position [19, 34]
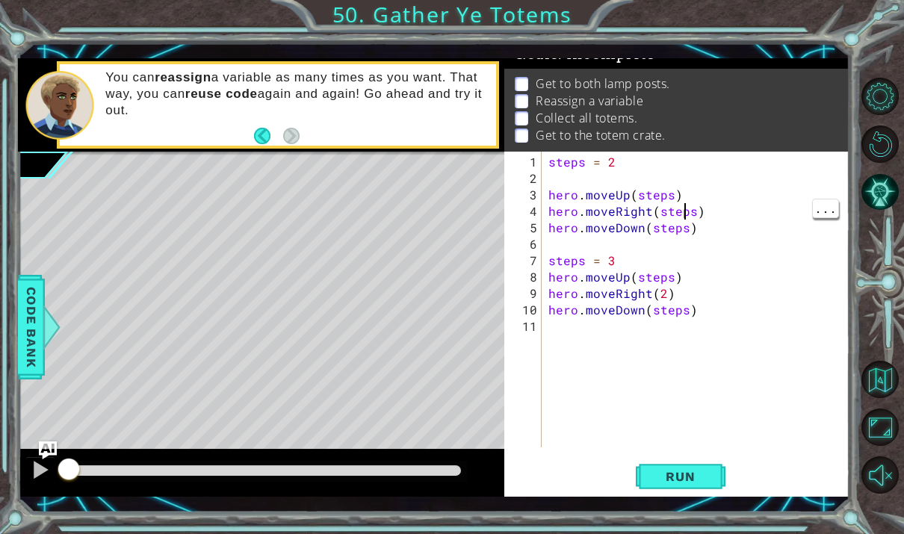
click at [686, 214] on div "steps = 2 hero . moveUp ( steps ) hero . moveRight ( steps ) hero . moveDown ( …" at bounding box center [699, 318] width 309 height 329
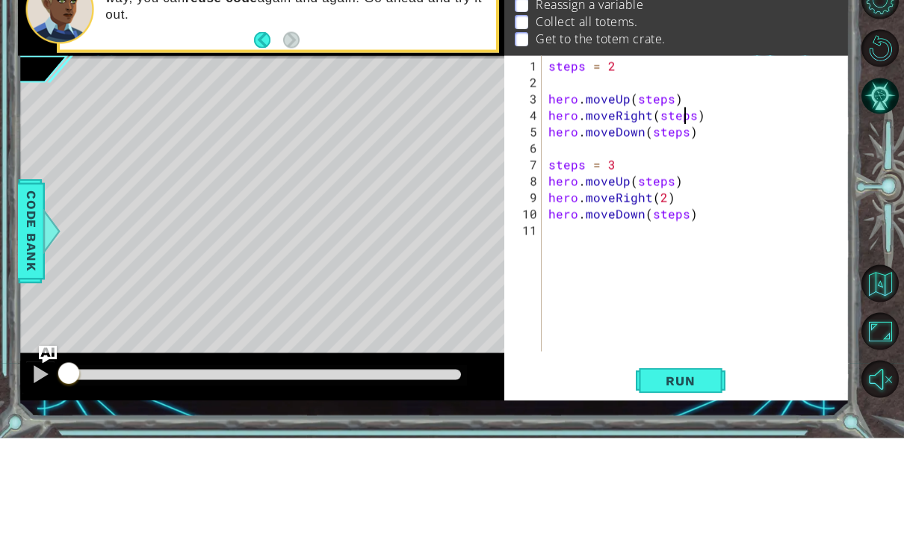
click at [695, 154] on div "steps = 2 hero . moveUp ( steps ) hero . moveRight ( steps ) hero . moveDown ( …" at bounding box center [699, 318] width 309 height 329
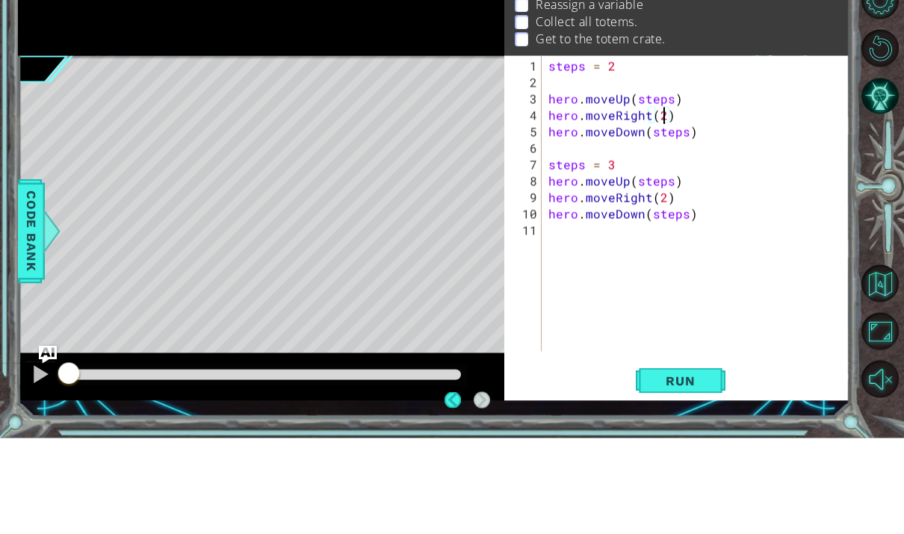
scroll to position [19, 27]
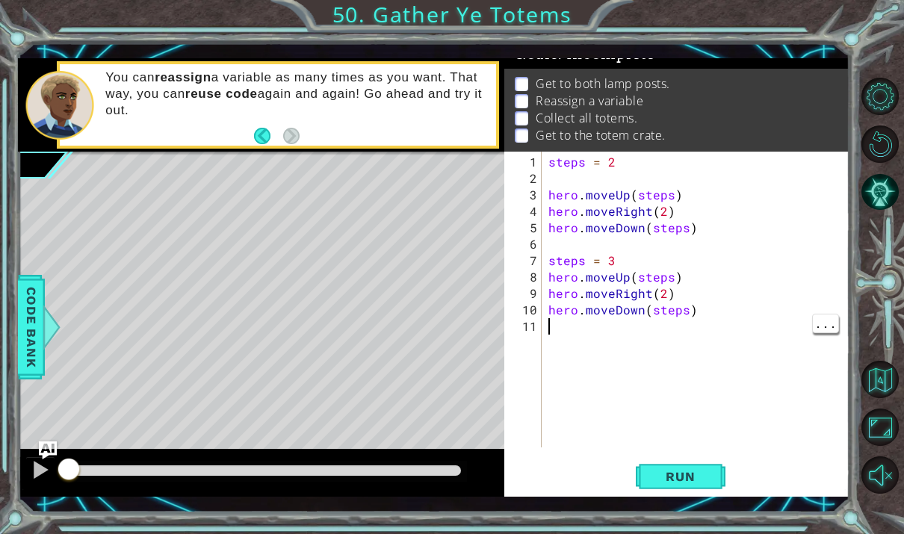
click at [613, 337] on div "steps = 2 hero . moveUp ( steps ) hero . moveRight ( 2 ) hero . moveDown ( step…" at bounding box center [699, 318] width 309 height 329
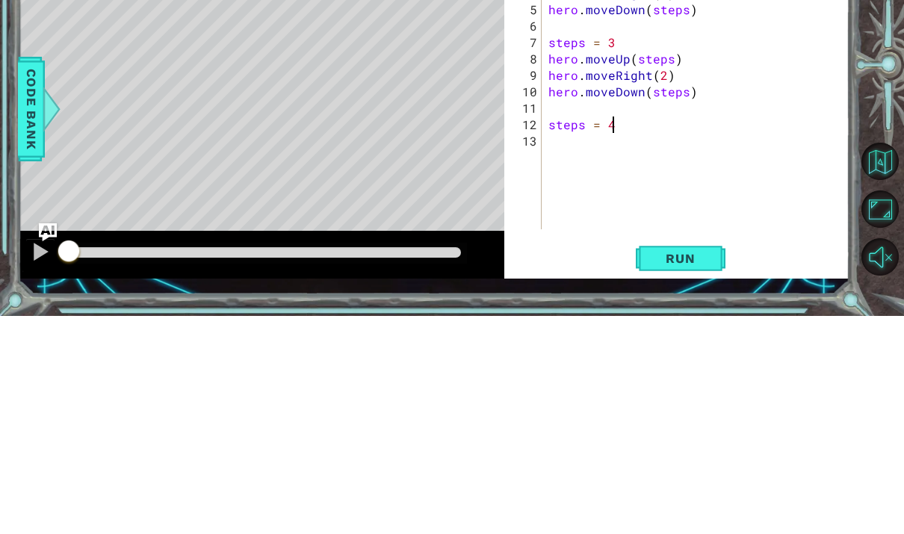
type textarea "abcde fg"
click at [724, 154] on div "steps = 2 hero . moveUp ( steps ) hero . moveRight ( 2 ) hero . moveDown ( step…" at bounding box center [699, 318] width 309 height 329
click at [561, 154] on div "steps = 2 hero . moveUp ( steps ) hero . moveRight ( 2 ) hero . moveDown ( step…" at bounding box center [699, 318] width 309 height 329
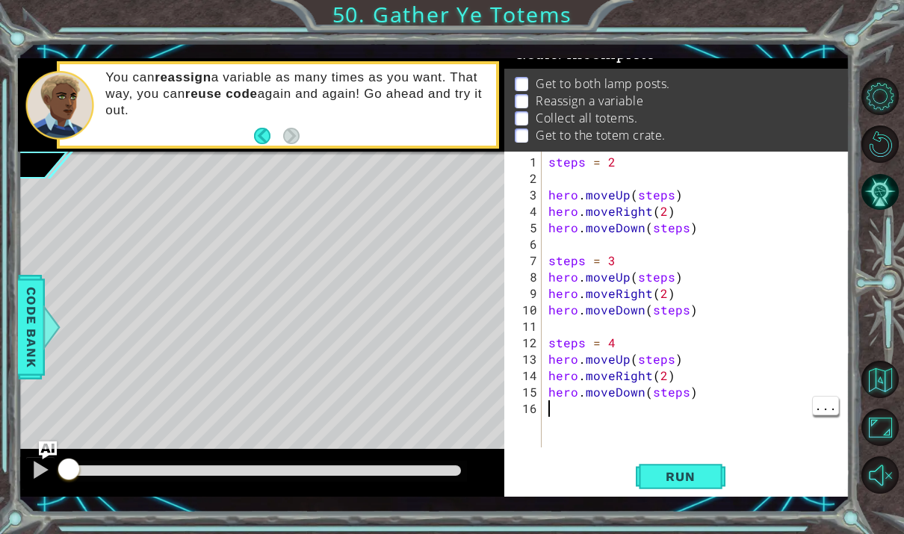
click at [688, 482] on span "Run" at bounding box center [680, 476] width 59 height 15
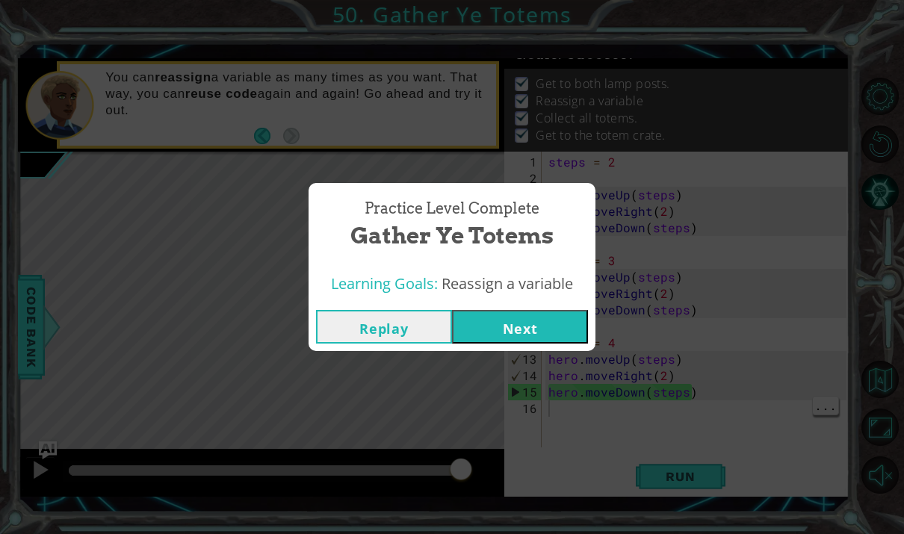
click at [577, 321] on button "Next" at bounding box center [520, 327] width 136 height 34
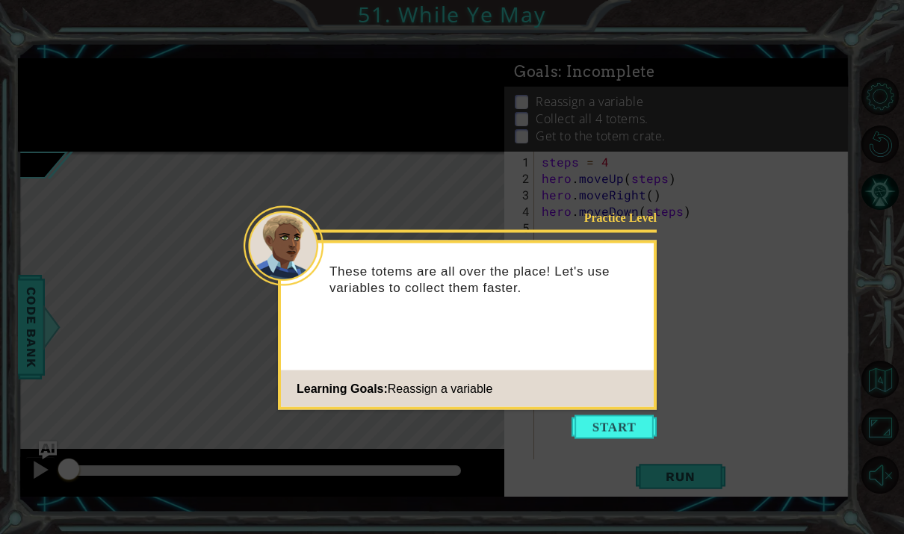
click at [606, 431] on button "Start" at bounding box center [614, 427] width 85 height 24
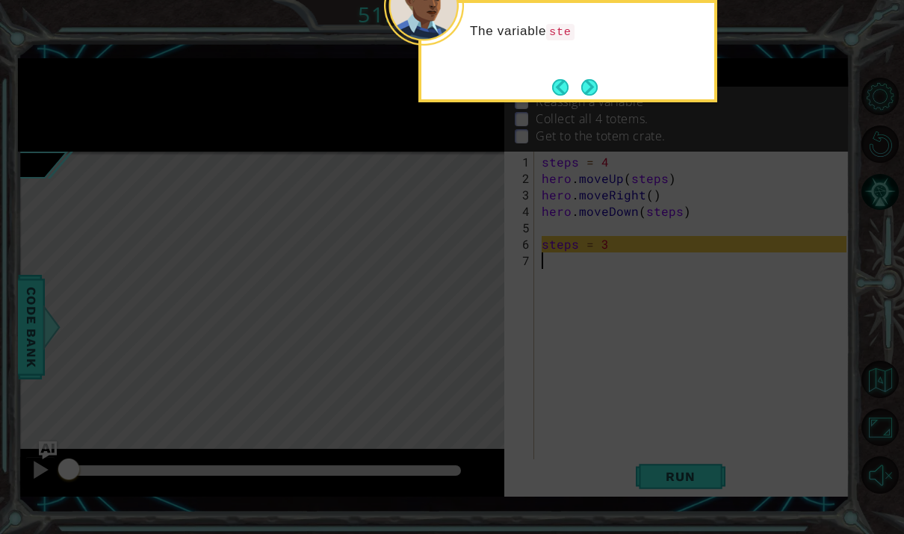
click at [591, 80] on button "Next" at bounding box center [589, 86] width 17 height 17
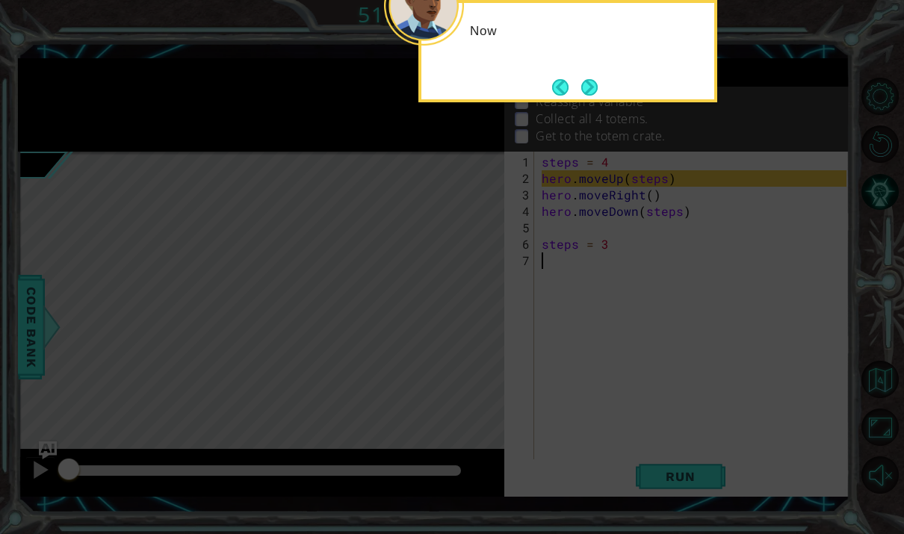
click at [594, 84] on button "Next" at bounding box center [589, 86] width 17 height 17
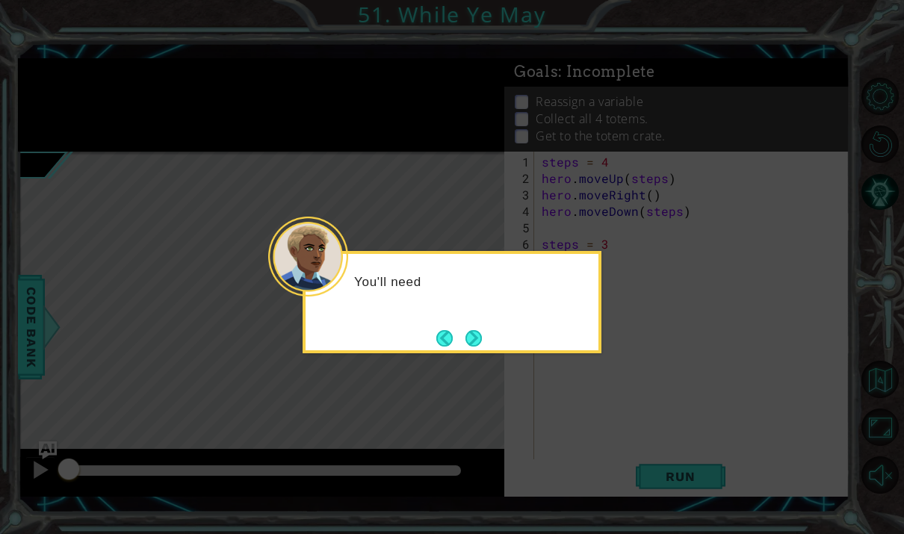
scroll to position [4, 0]
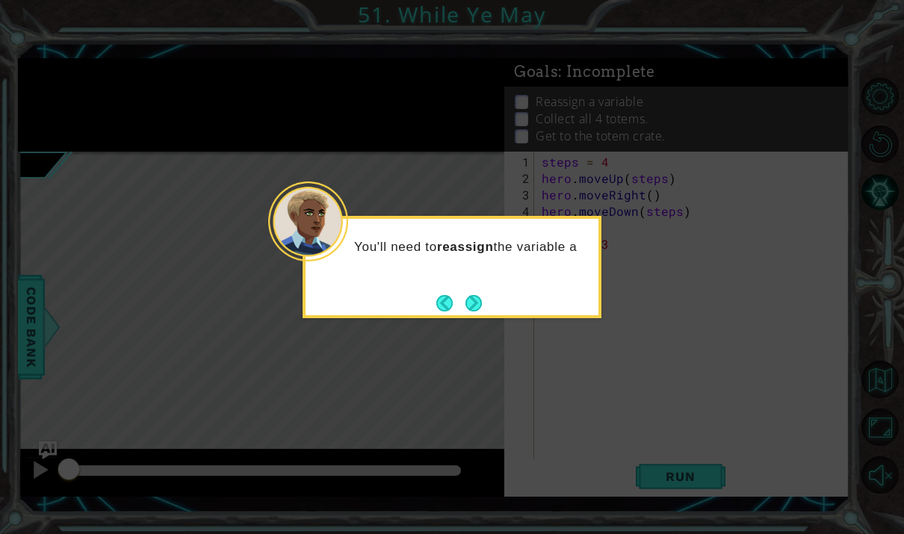
click at [482, 295] on button "Next" at bounding box center [474, 303] width 16 height 16
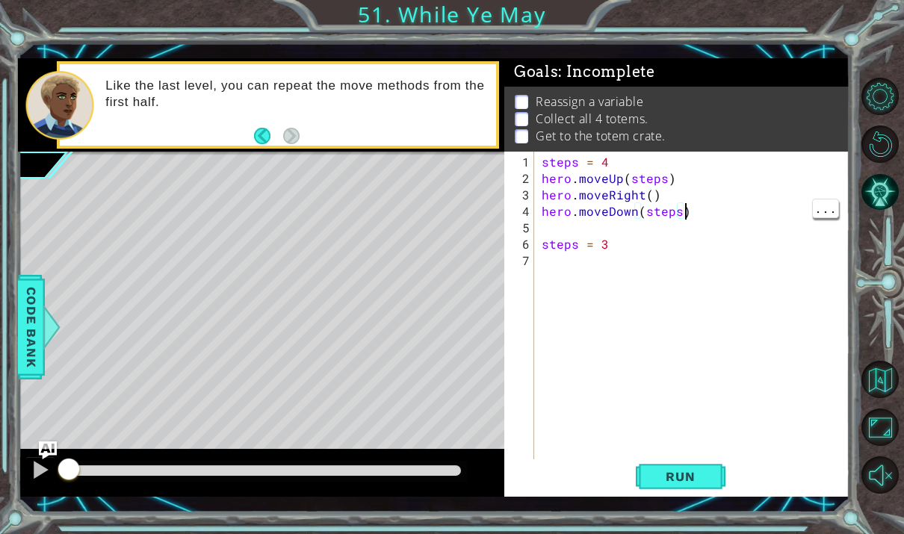
click at [696, 214] on div "steps = 4 hero . moveUp ( steps ) hero . moveRight ( ) hero . moveDown ( steps …" at bounding box center [696, 326] width 315 height 345
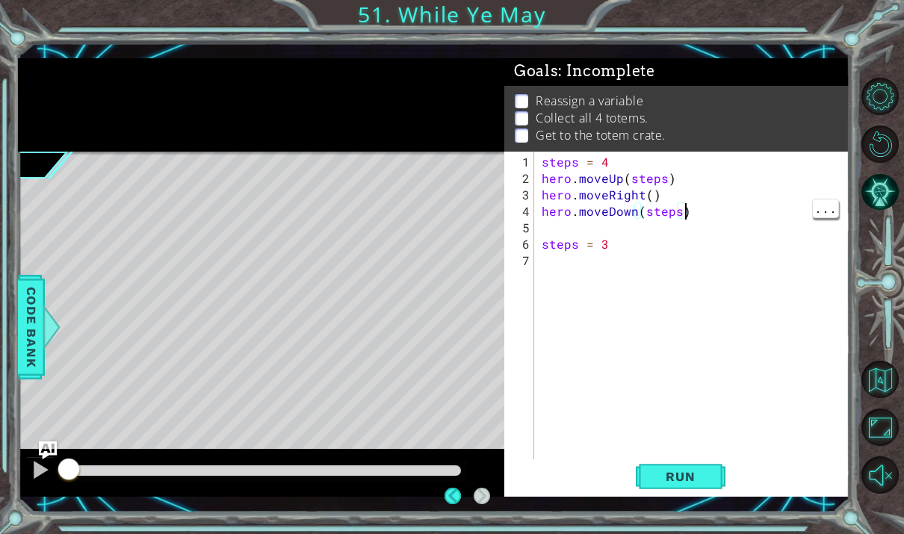
scroll to position [1, 0]
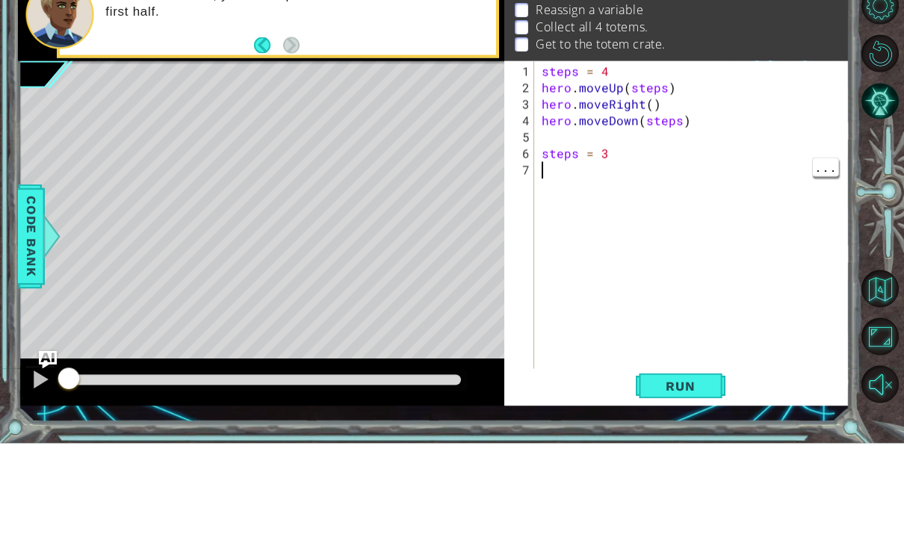
click at [583, 170] on div "steps = 4 hero . moveUp ( steps ) hero . moveRight ( ) hero . moveDown ( steps …" at bounding box center [696, 326] width 315 height 345
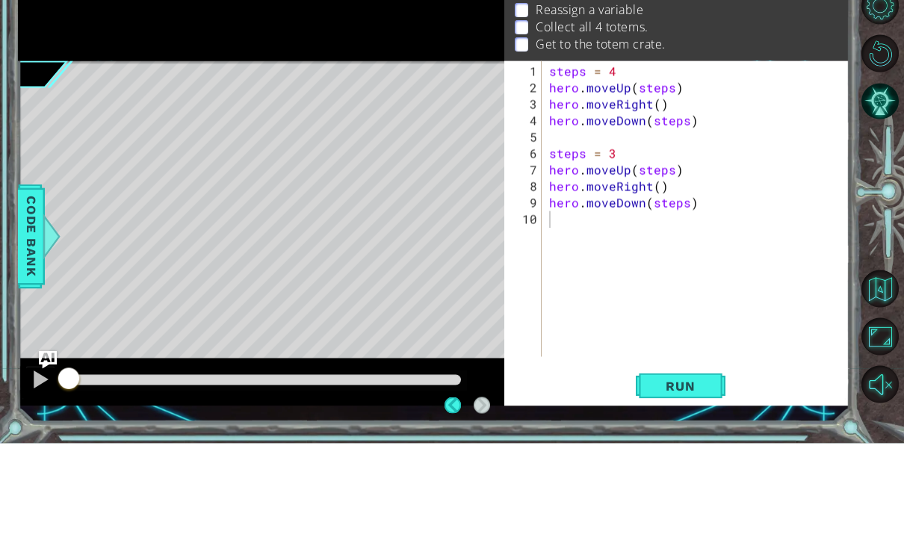
scroll to position [56, 0]
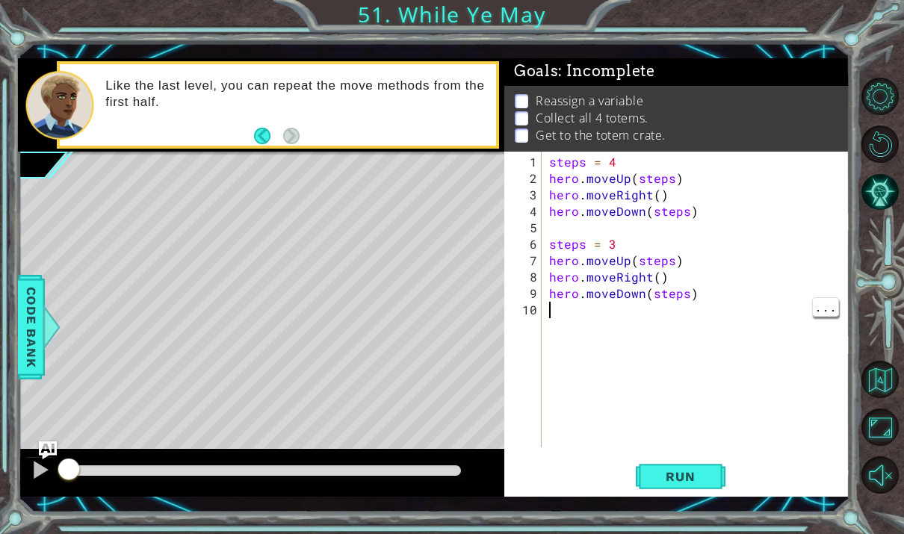
click at [598, 314] on div "steps = 4 hero . moveUp ( steps ) hero . moveRight ( ) hero . moveDown ( steps …" at bounding box center [700, 318] width 308 height 329
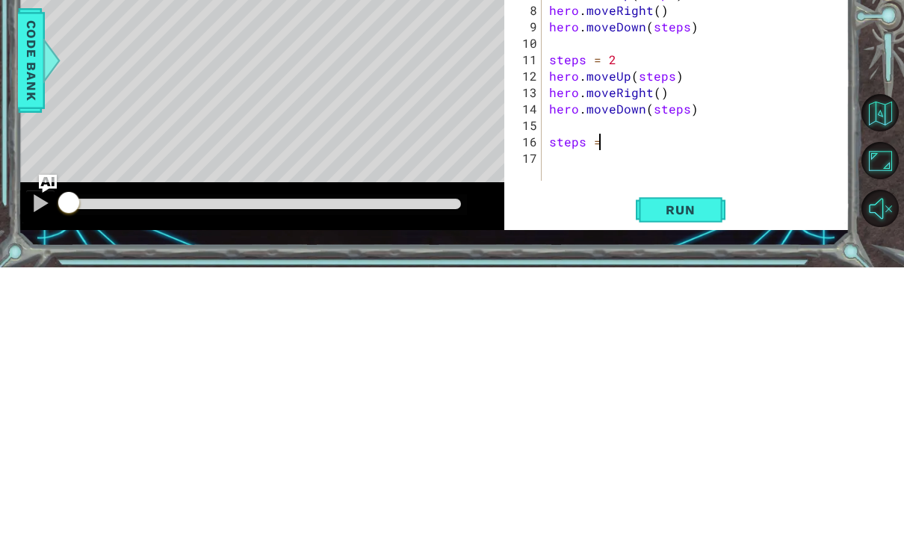
scroll to position [19, 27]
type textarea "abcde fg"
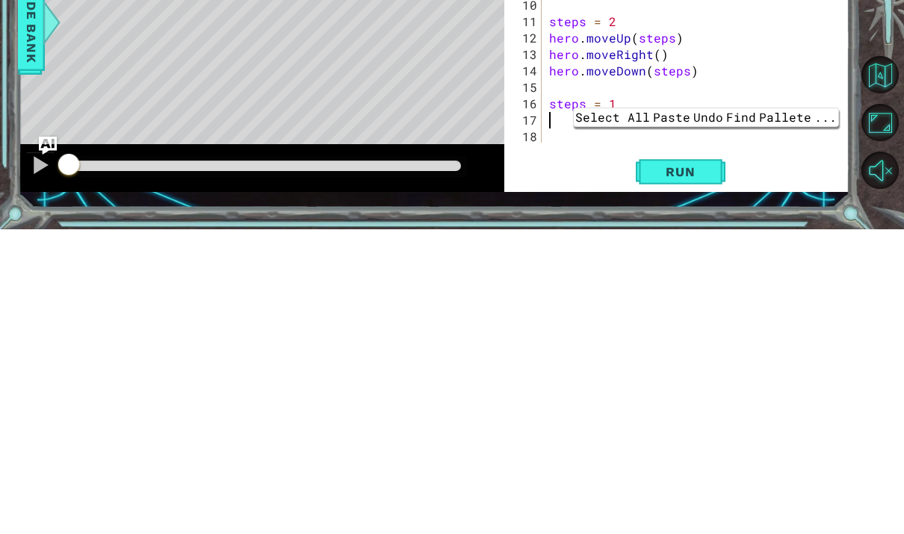
scroll to position [49, 0]
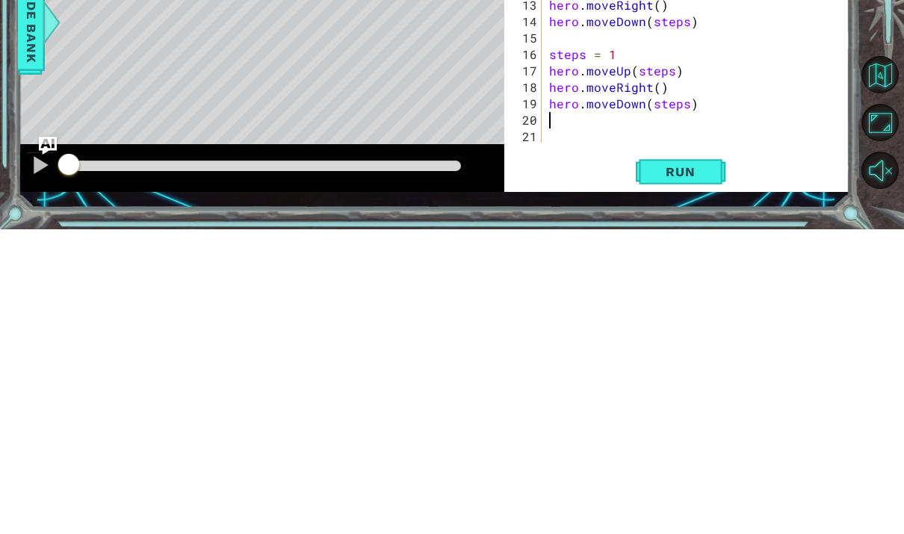
click at [697, 469] on span "Run" at bounding box center [680, 476] width 59 height 15
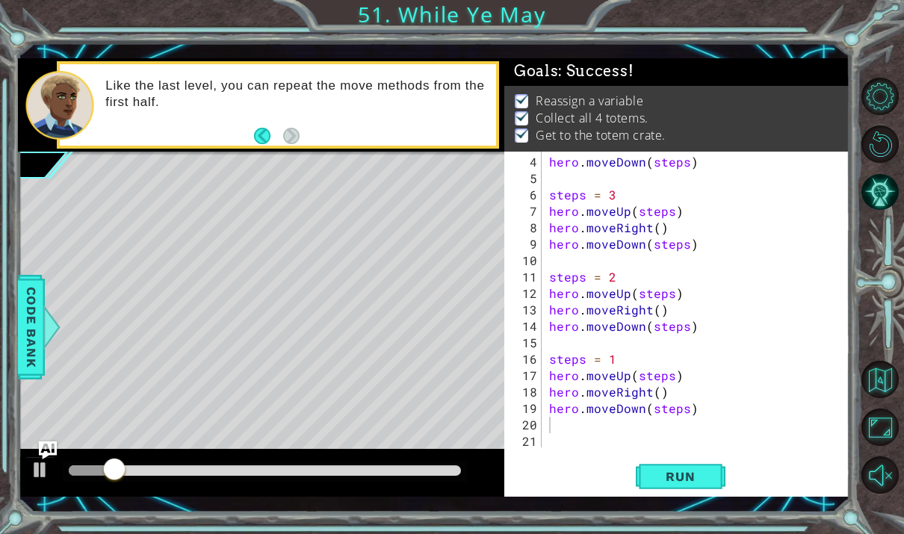
scroll to position [1, 0]
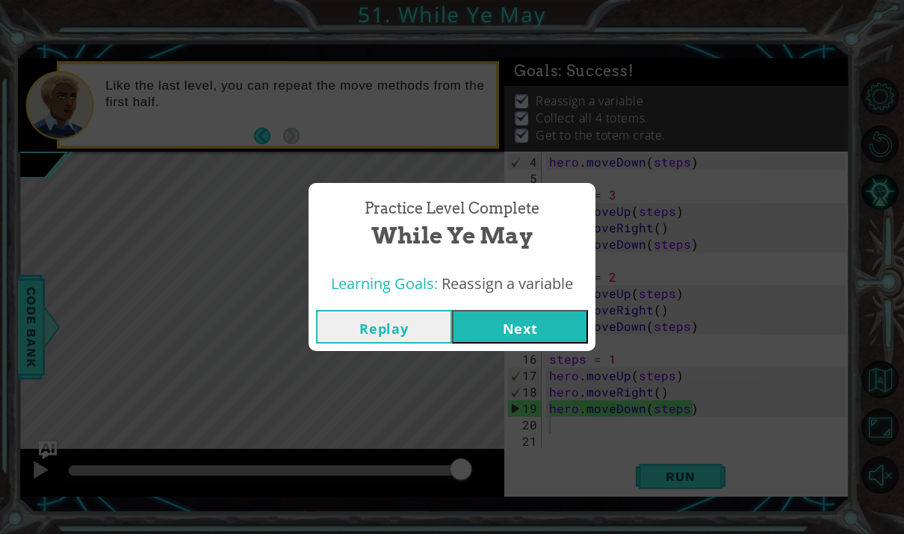
click at [546, 320] on button "Next" at bounding box center [520, 327] width 136 height 34
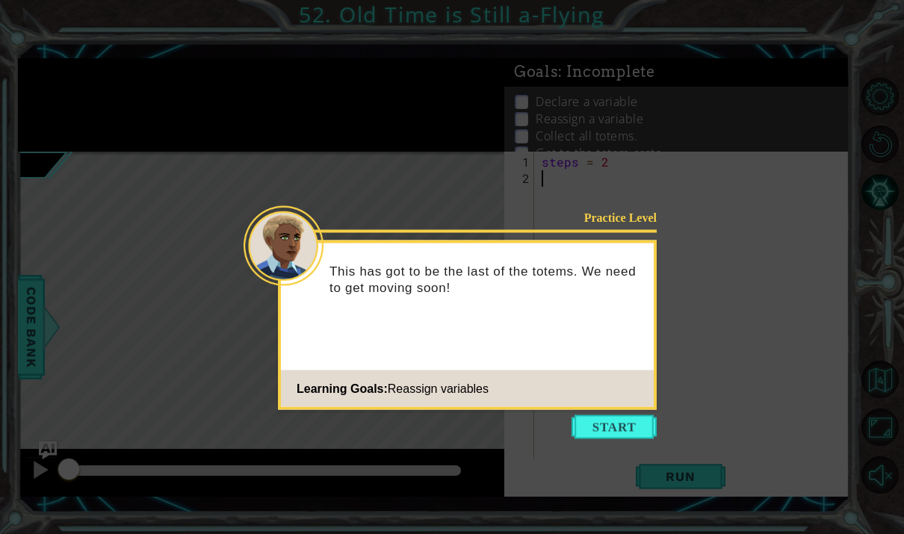
click at [634, 418] on button "Start" at bounding box center [614, 427] width 85 height 24
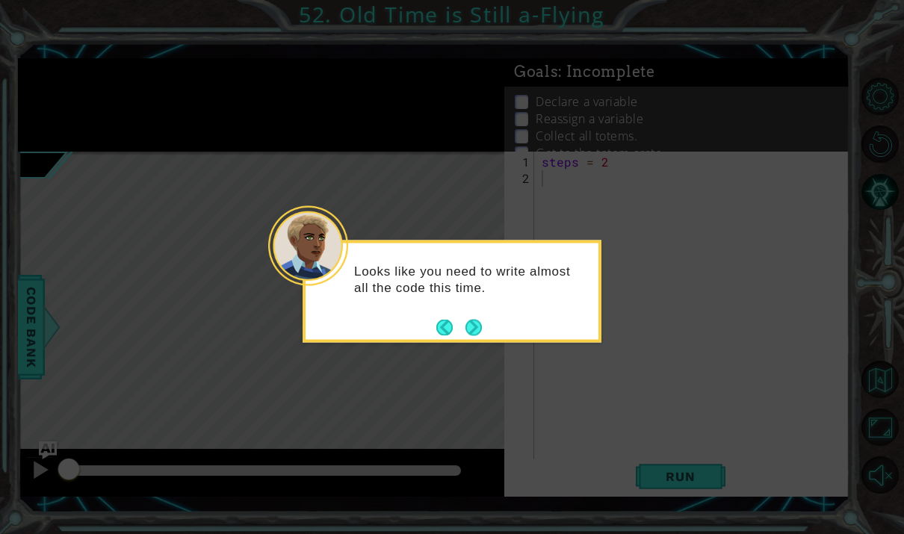
click at [469, 335] on button "Next" at bounding box center [474, 327] width 16 height 16
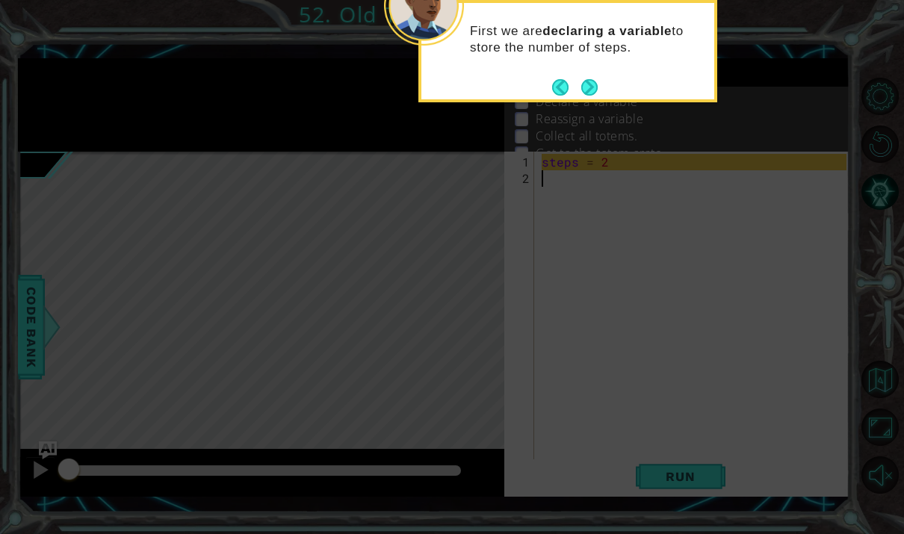
click at [589, 86] on button "Next" at bounding box center [589, 86] width 17 height 17
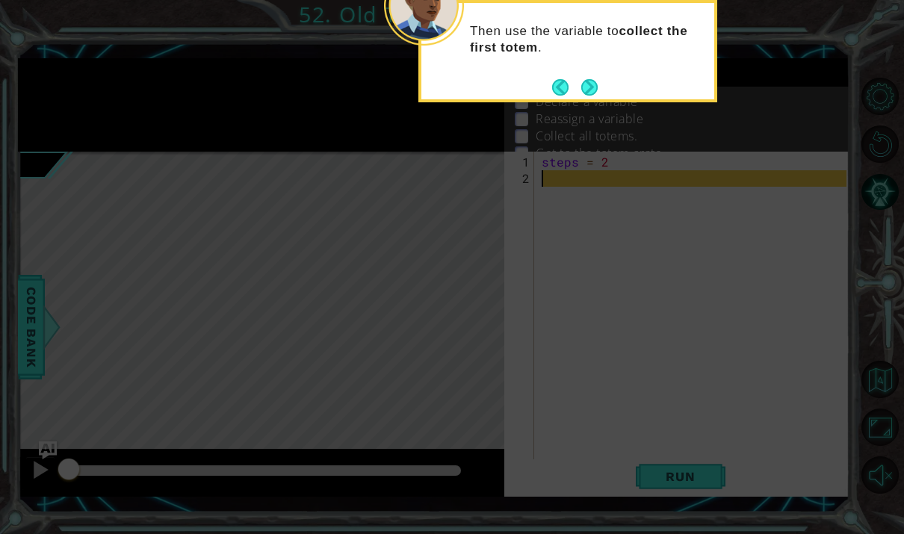
click at [570, 87] on button "Back" at bounding box center [566, 87] width 29 height 16
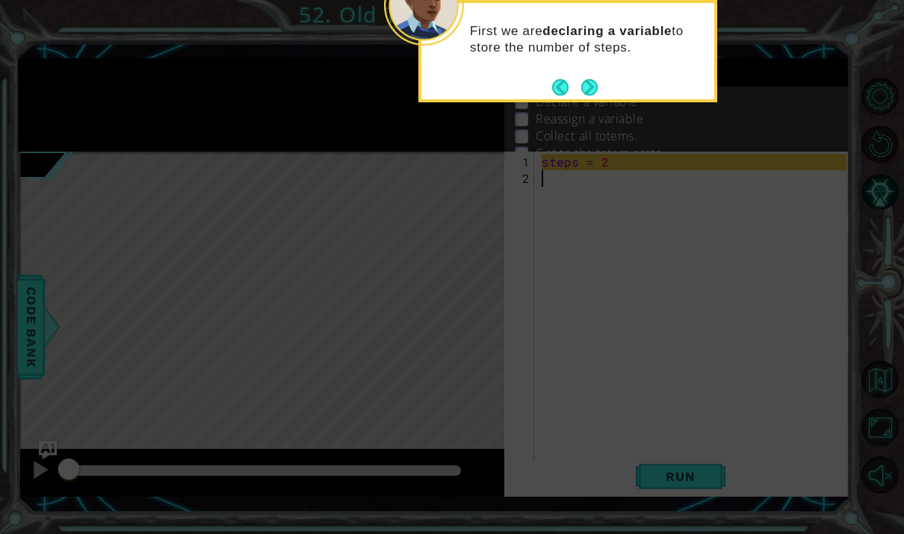
click at [585, 90] on button "Next" at bounding box center [589, 87] width 16 height 16
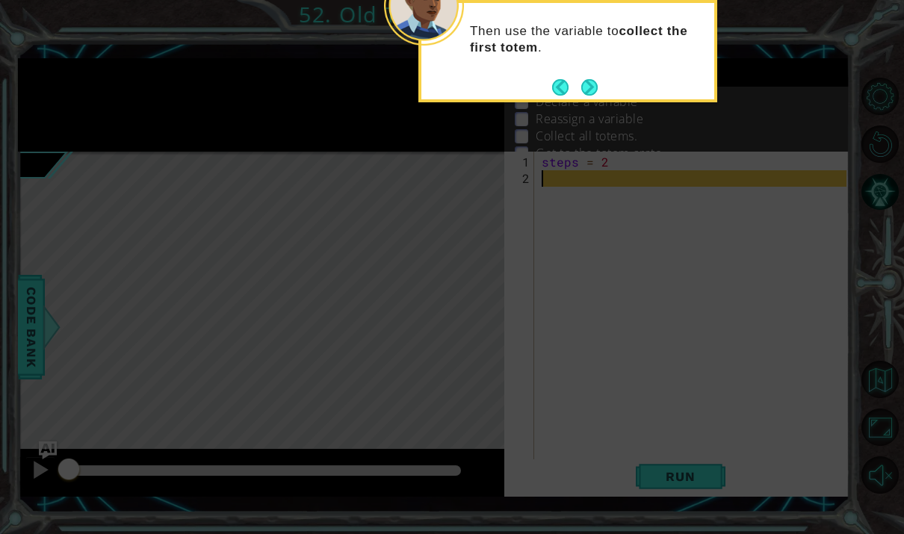
click at [568, 88] on button "Back" at bounding box center [566, 87] width 29 height 16
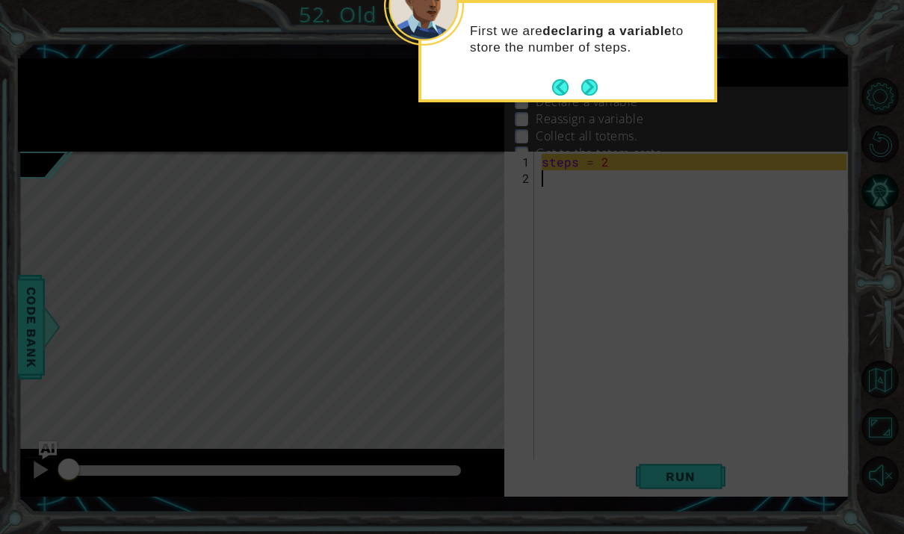
click at [591, 90] on button "Next" at bounding box center [590, 87] width 20 height 20
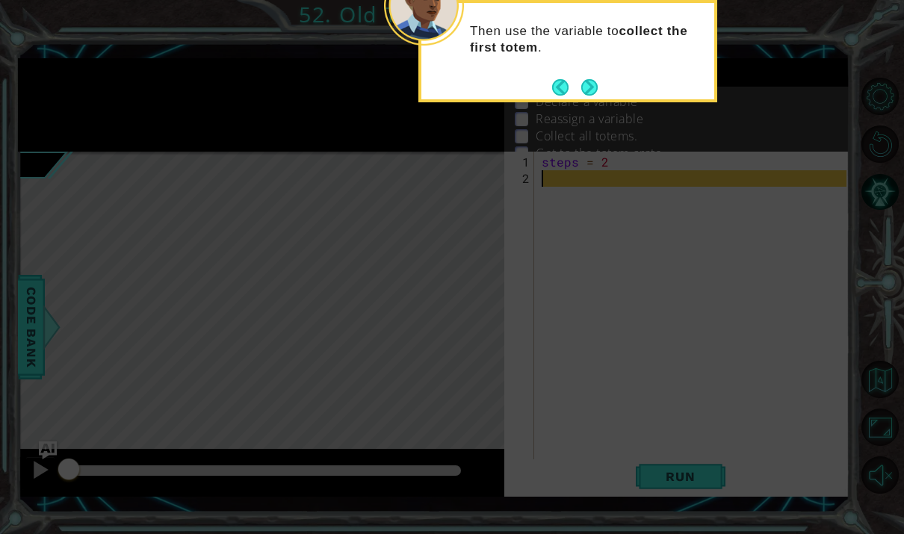
click at [598, 90] on button "Next" at bounding box center [589, 87] width 16 height 16
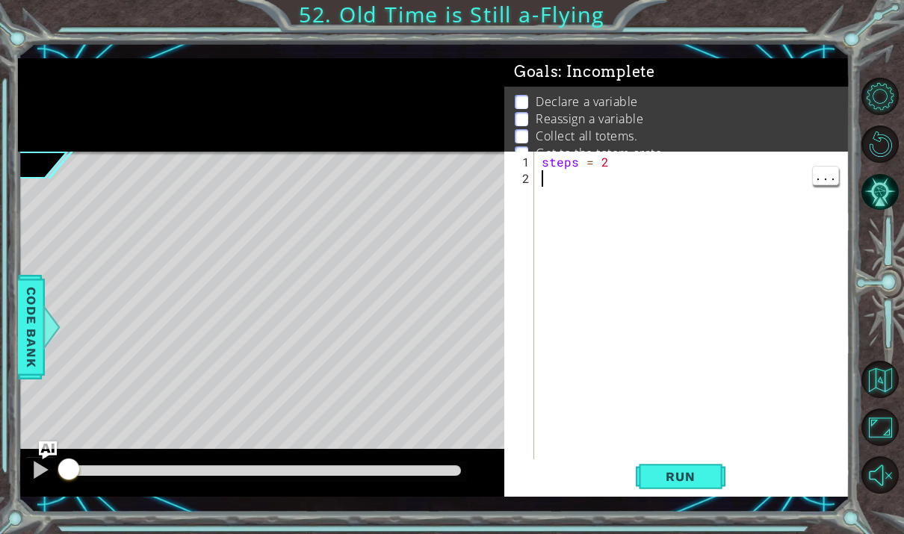
click at [602, 183] on div "steps = 2" at bounding box center [696, 326] width 315 height 345
click at [711, 203] on div "steps = 2 hero . moveLeft ( steps )" at bounding box center [696, 318] width 315 height 329
click at [624, 179] on div "steps = 2 hero . moveLeft ( steps ) hero . moveDown ( )" at bounding box center [696, 318] width 315 height 329
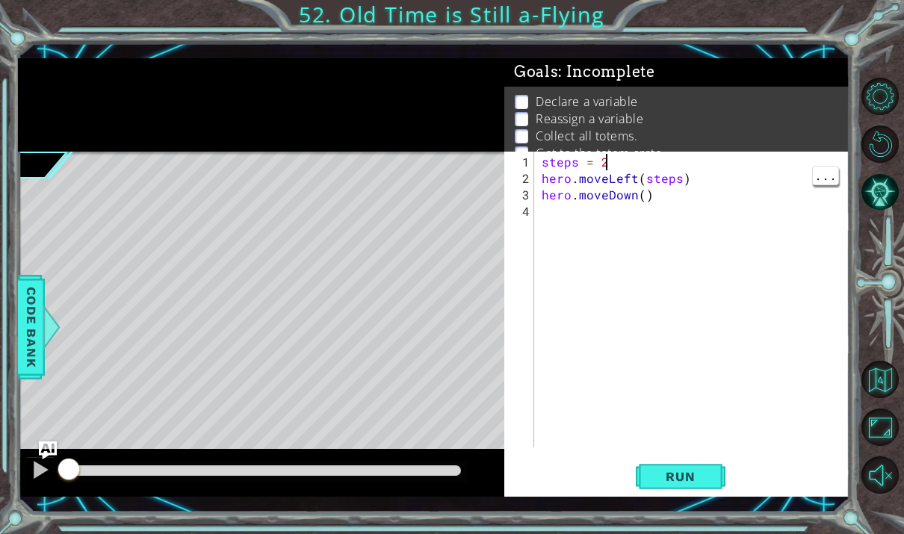
scroll to position [19, 0]
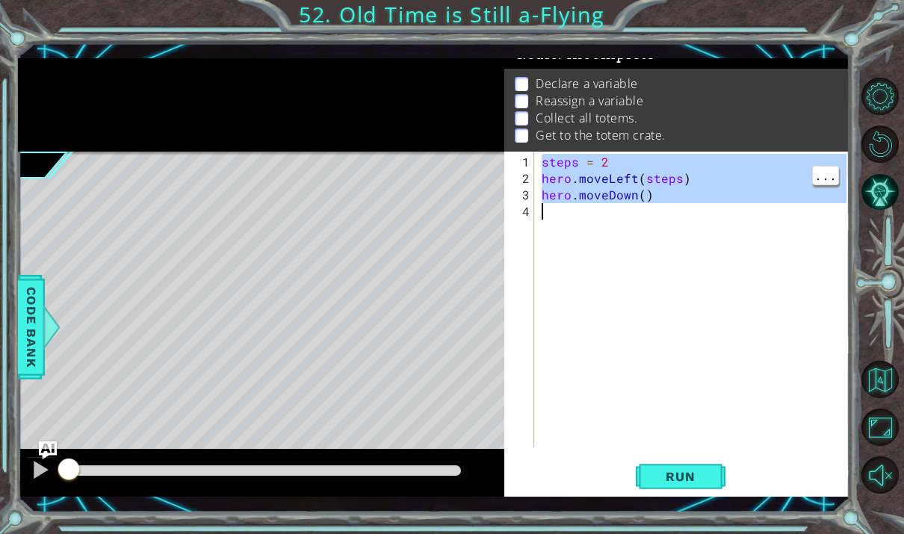
click at [631, 173] on div "steps = 2 hero . moveLeft ( steps ) hero . moveDown ( )" at bounding box center [696, 318] width 315 height 329
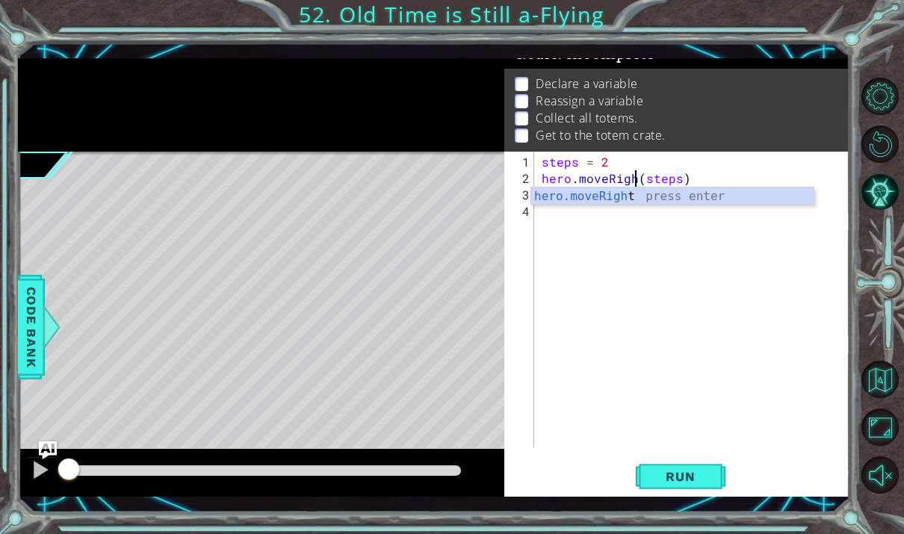
scroll to position [19, 55]
click at [773, 198] on div "hero.moveRight press enter" at bounding box center [672, 215] width 282 height 54
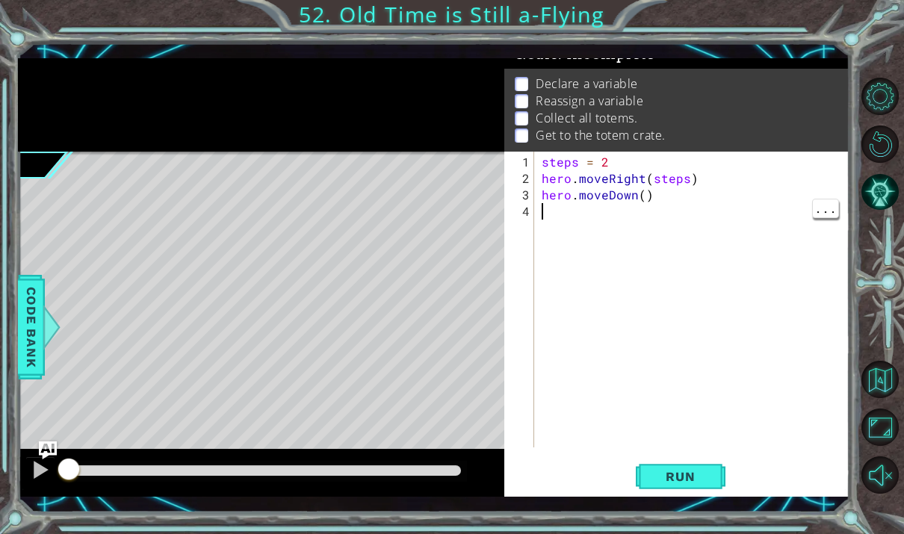
click at [564, 217] on div "steps = 2 hero . moveRight ( steps ) hero . moveDown ( )" at bounding box center [696, 318] width 315 height 329
click at [720, 236] on div "steps = 2 hero . moveRight ( steps ) hero . moveDown ( ) hero . moveLeft ( step…" at bounding box center [696, 318] width 315 height 329
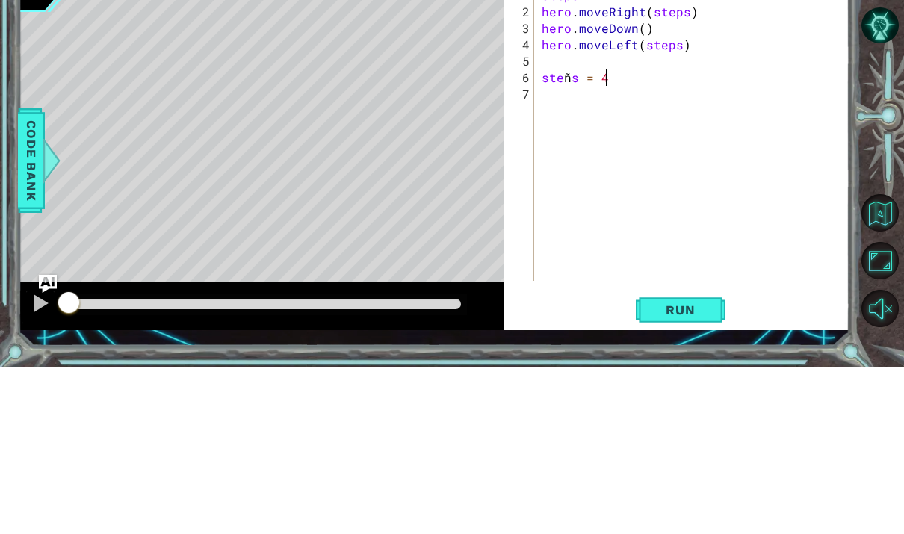
scroll to position [56, 0]
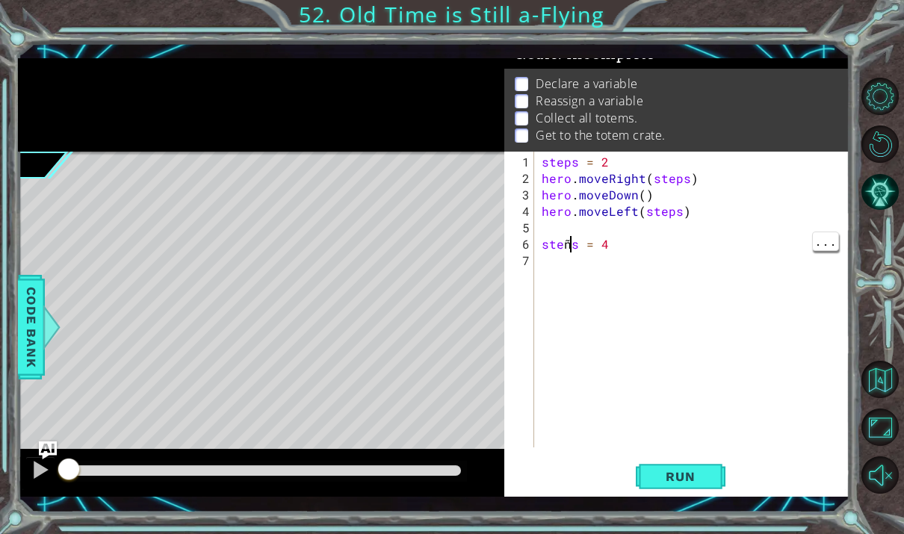
click at [569, 246] on div "steps = 2 hero . moveRight ( steps ) hero . moveDown ( ) hero . moveLeft ( step…" at bounding box center [696, 318] width 315 height 329
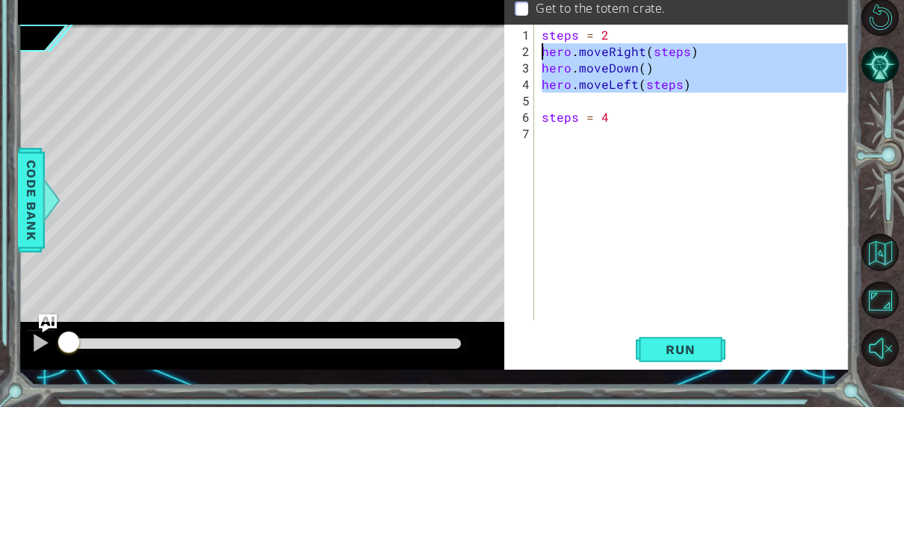
click at [604, 154] on div "steps = 2 hero . moveRight ( steps ) hero . moveDown ( ) hero . moveLeft ( step…" at bounding box center [696, 318] width 315 height 329
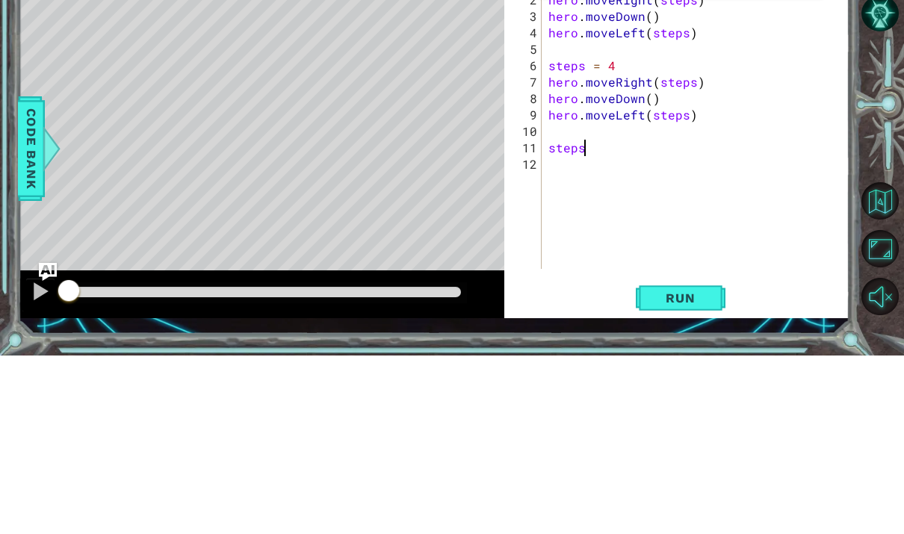
scroll to position [19, 27]
type textarea "abcde fg"
click at [586, 154] on div "steps = 2 hero . moveRight ( steps ) hero . moveDown ( ) hero . moveLeft ( step…" at bounding box center [699, 318] width 309 height 329
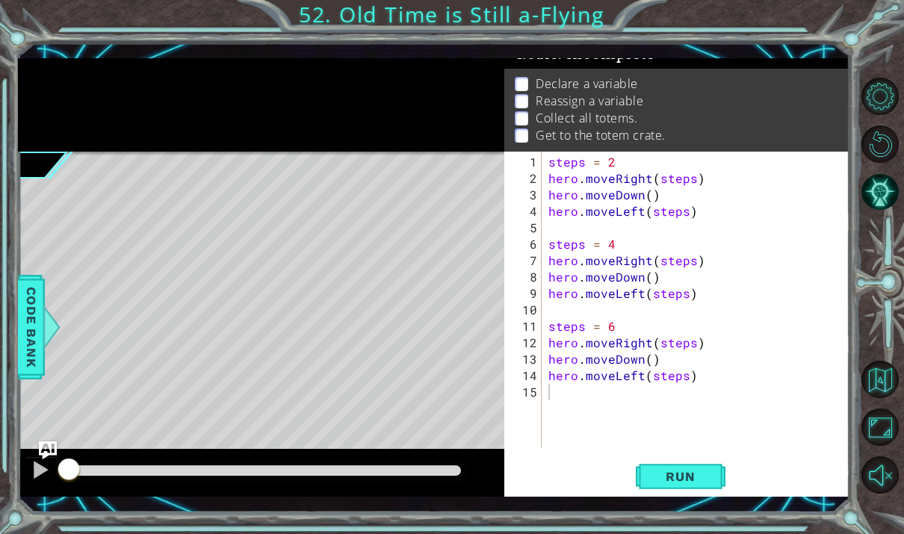
click at [699, 475] on span "Run" at bounding box center [680, 476] width 59 height 15
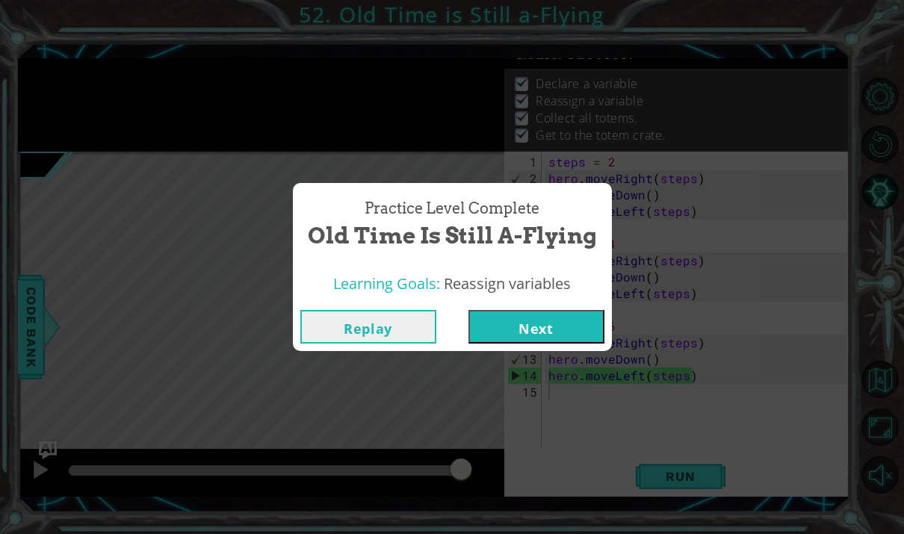
click at [529, 333] on button "Next" at bounding box center [537, 327] width 136 height 34
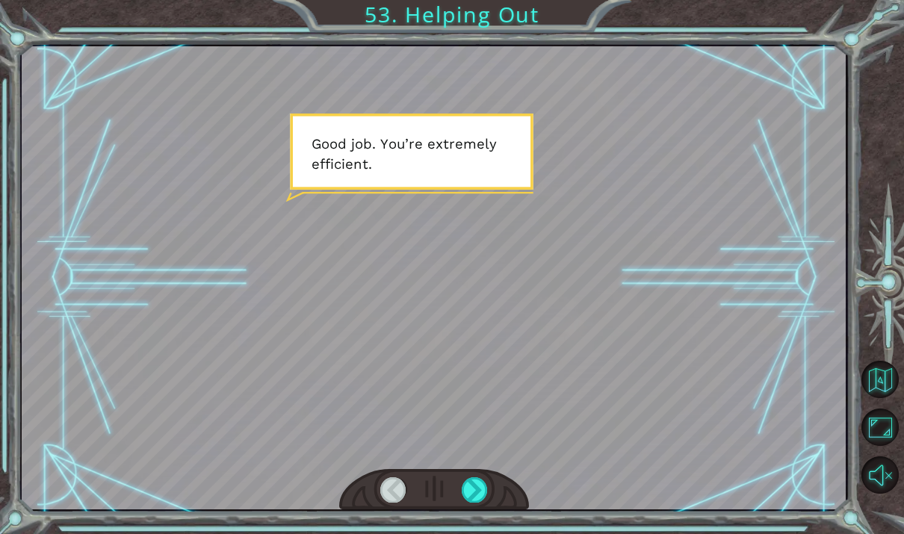
click at [474, 534] on html "Temporary Text G o o d j o b . Y o u ’ r e e x t r e m e l y e f f i c i e n t …" at bounding box center [452, 267] width 904 height 534
click at [476, 534] on html "Temporary Text G o o d j o b . Y o u ’ r e e x t r e m e l y e f f i c i e n t …" at bounding box center [452, 267] width 904 height 534
click at [477, 534] on html "Temporary Text G o o d j o b . Y o u ’ r e e x t r e m e l y e f f i c i e n t …" at bounding box center [452, 267] width 904 height 534
click at [475, 534] on html "Temporary Text G o o d j o b . Y o u ’ r e e x t r e m e l y e f f i c i e n t …" at bounding box center [452, 267] width 904 height 534
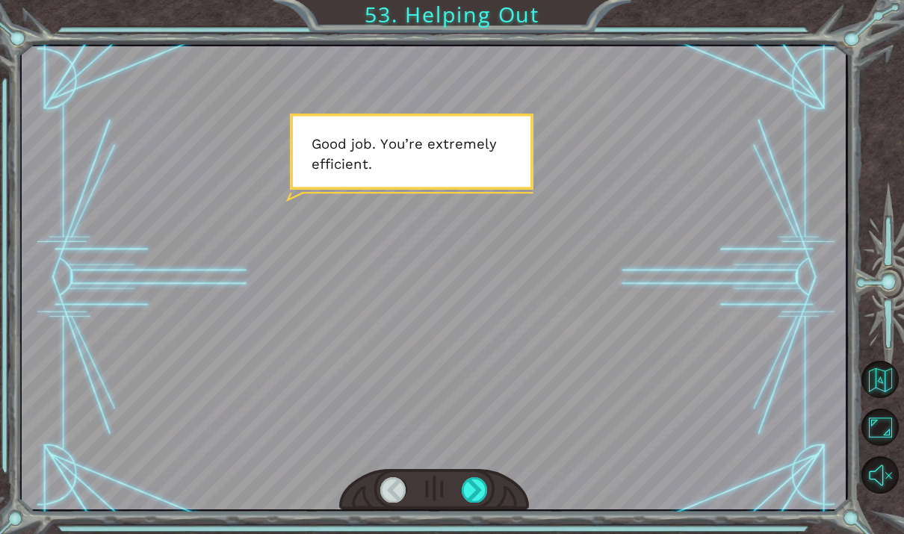
click at [475, 534] on html "Temporary Text G o o d j o b . Y o u ’ r e e x t r e m e l y e f f i c i e n t …" at bounding box center [452, 267] width 904 height 534
click at [476, 534] on html "Temporary Text G o o d j o b . Y o u ’ r e e x t r e m e l y e f f i c i e n t …" at bounding box center [452, 267] width 904 height 534
click at [477, 534] on html "Temporary Text G o o d j o b . Y o u ’ r e e x t r e m e l y e f f i c i e n t …" at bounding box center [452, 267] width 904 height 534
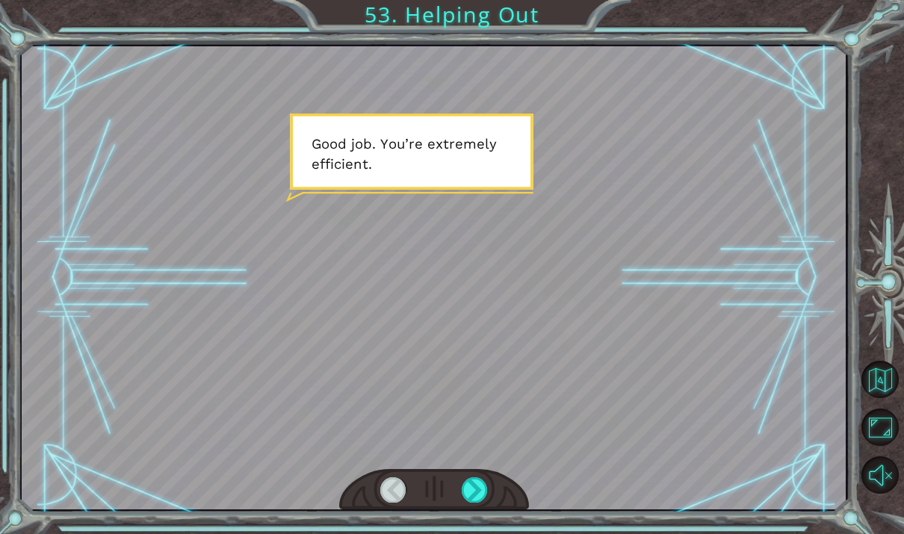
click at [477, 534] on html "Temporary Text G o o d j o b . Y o u ’ r e e x t r e m e l y e f f i c i e n t …" at bounding box center [452, 267] width 904 height 534
click at [476, 534] on html "Temporary Text G o o d j o b . Y o u ’ r e e x t r e m e l y e f f i c i e n t …" at bounding box center [452, 267] width 904 height 534
click at [475, 534] on html "Temporary Text G o o d j o b . Y o u ’ r e e x t r e m e l y e f f i c i e n t …" at bounding box center [452, 267] width 904 height 534
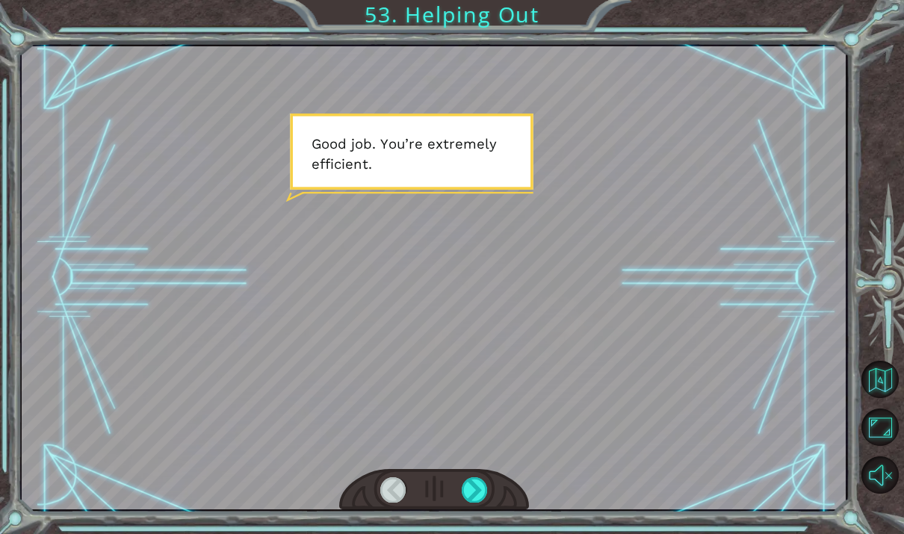
click at [479, 534] on html "Temporary Text G o o d j o b . Y o u ’ r e e x t r e m e l y e f f i c i e n t …" at bounding box center [452, 267] width 904 height 534
click at [472, 534] on html "Temporary Text G o o d j o b . Y o u ’ r e e x t r e m e l y e f f i c i e n t …" at bounding box center [452, 267] width 904 height 534
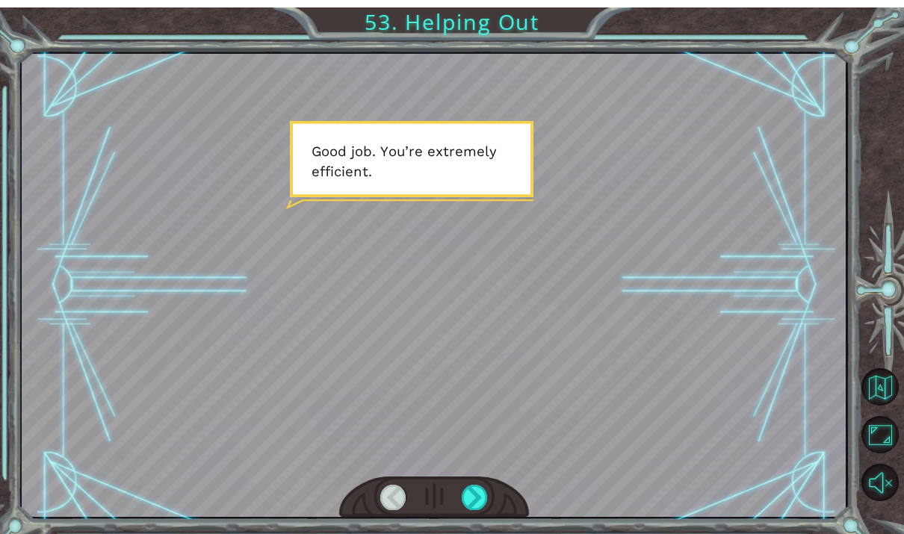
scroll to position [56, 0]
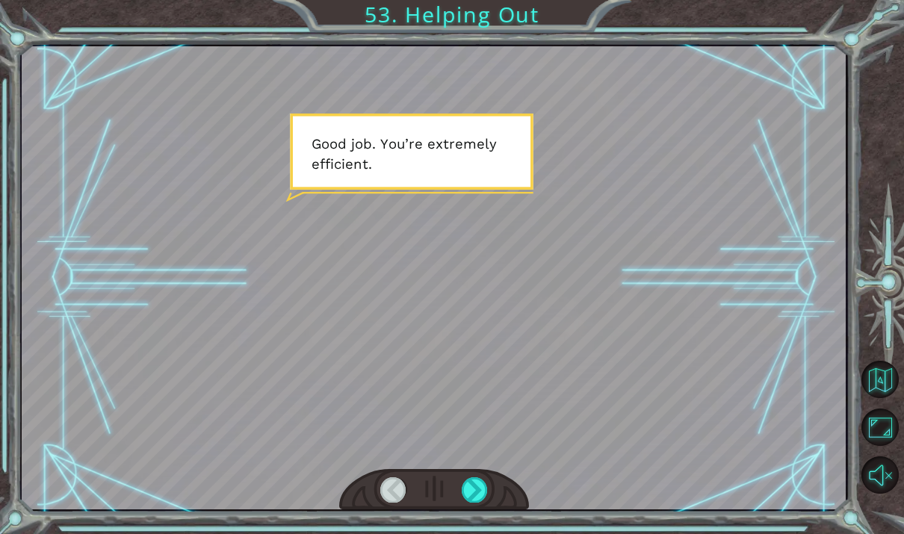
click at [475, 483] on div at bounding box center [475, 489] width 26 height 25
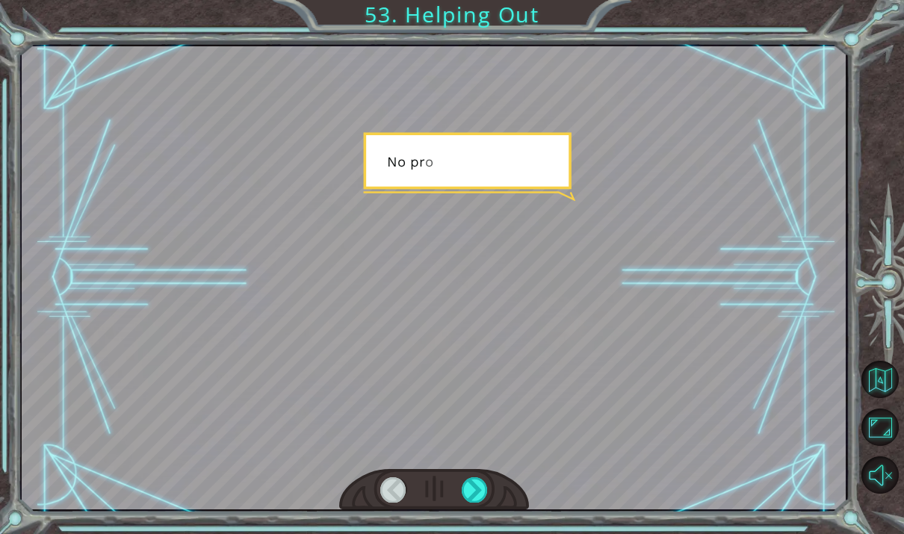
click at [474, 495] on div at bounding box center [475, 489] width 26 height 25
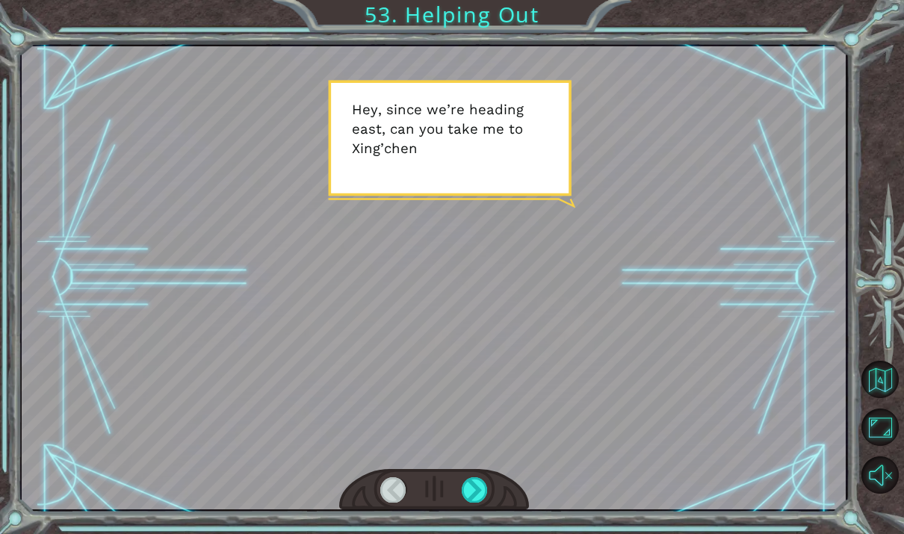
click at [477, 495] on div at bounding box center [475, 489] width 26 height 25
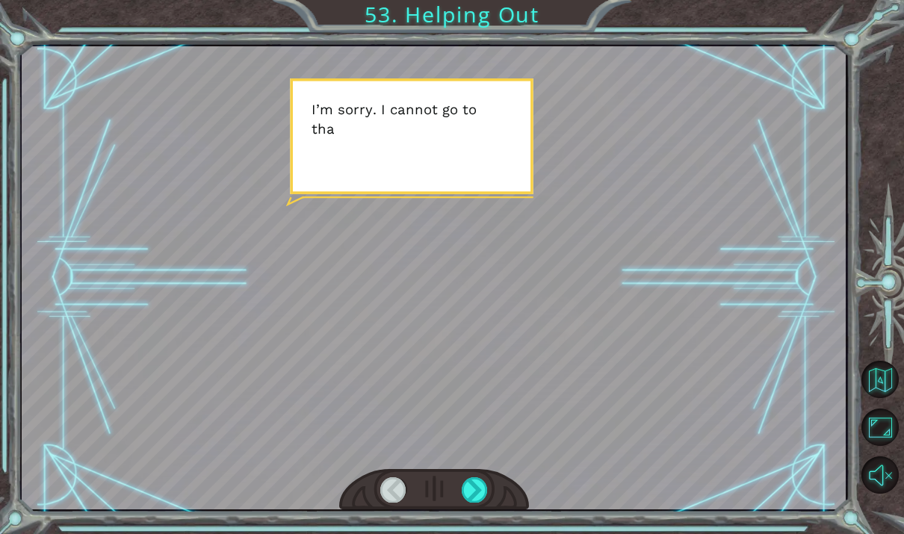
click at [477, 489] on div at bounding box center [475, 489] width 26 height 25
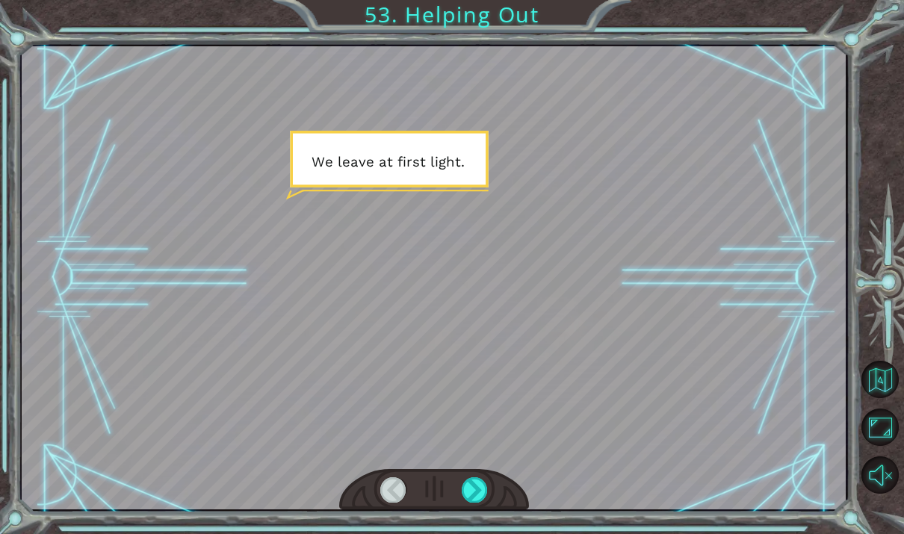
click at [474, 489] on div at bounding box center [475, 489] width 26 height 25
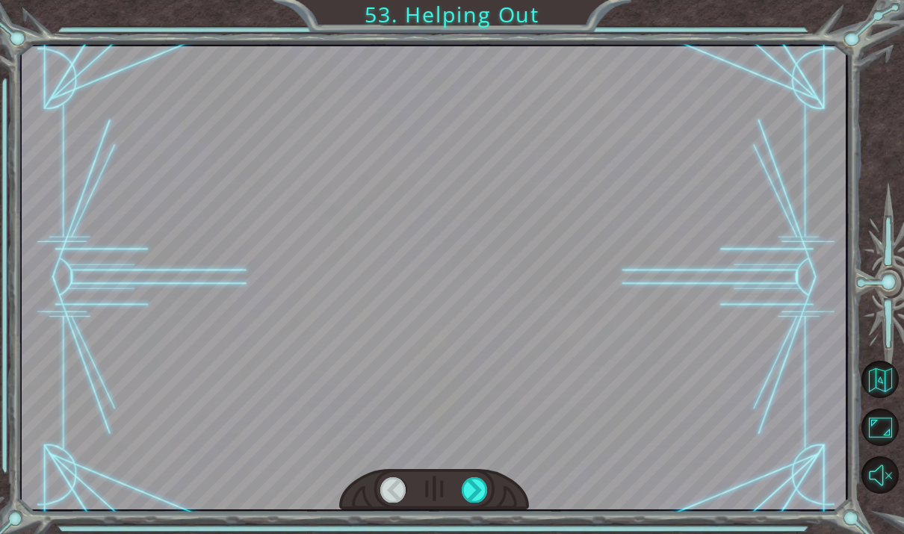
click at [477, 489] on div at bounding box center [475, 489] width 26 height 25
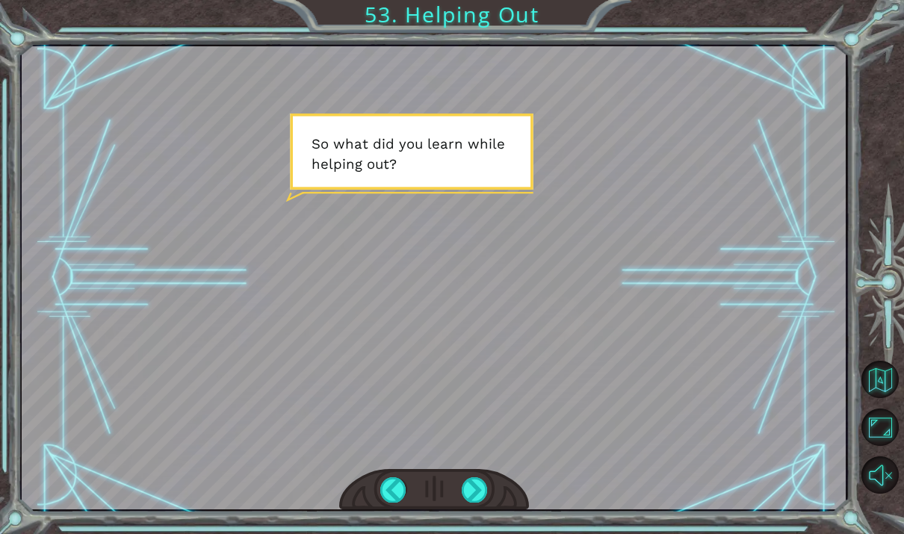
click at [476, 490] on div at bounding box center [475, 489] width 26 height 25
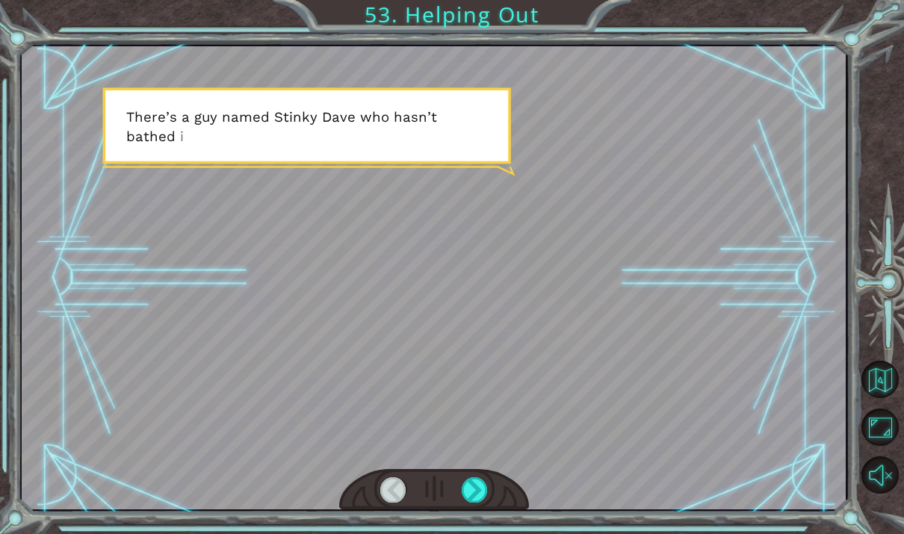
click at [475, 493] on div at bounding box center [475, 489] width 26 height 25
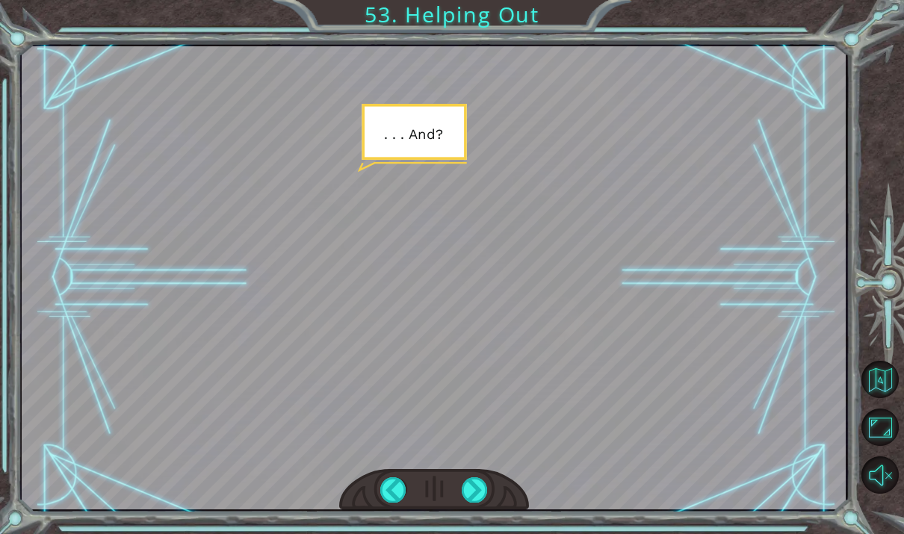
click at [475, 492] on div at bounding box center [475, 489] width 26 height 25
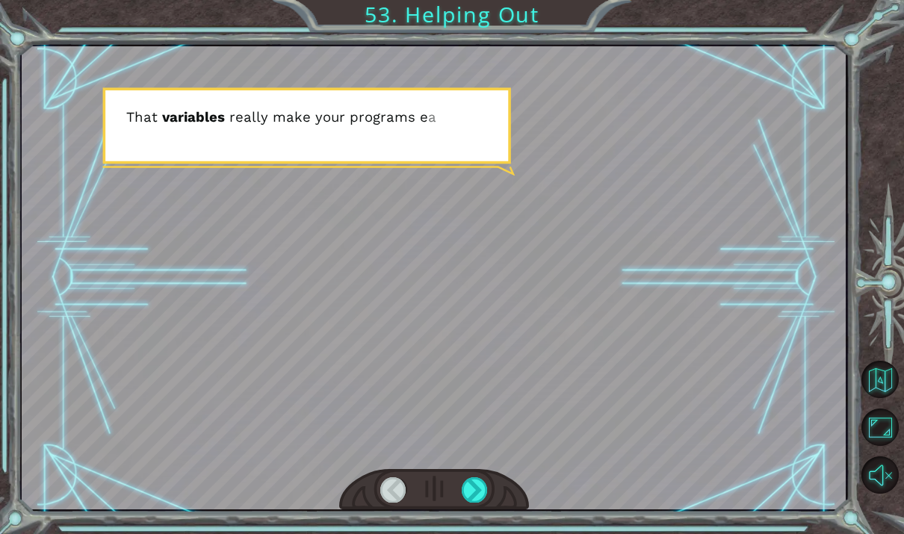
click at [474, 497] on div at bounding box center [475, 489] width 26 height 25
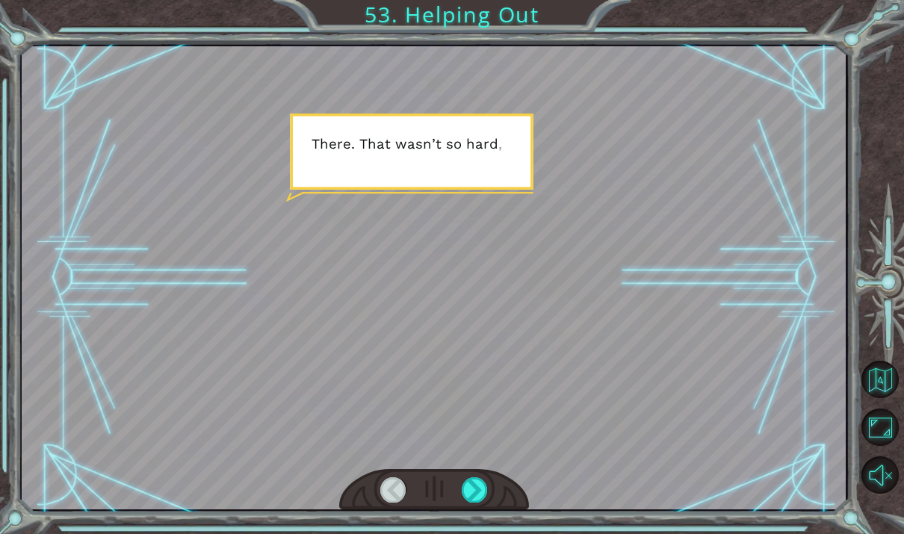
click at [477, 493] on div at bounding box center [475, 489] width 26 height 25
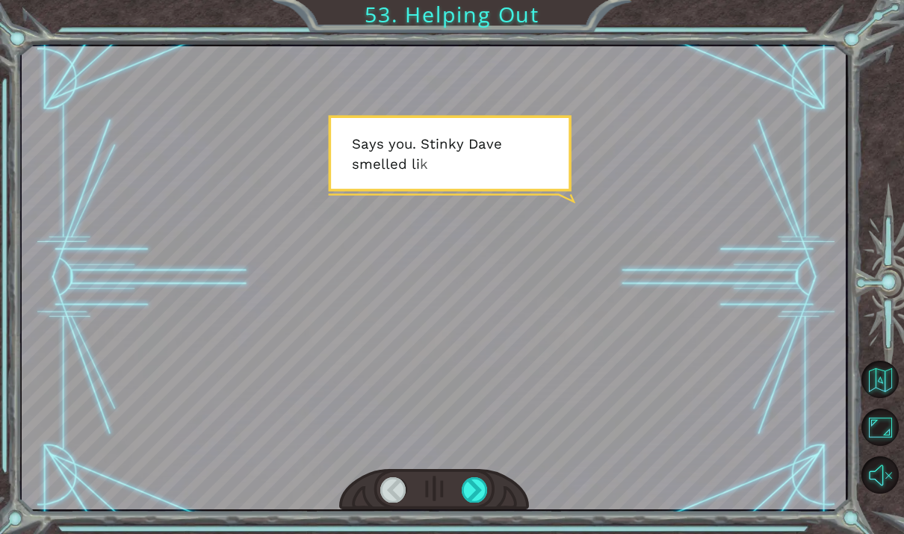
click at [474, 496] on div at bounding box center [475, 489] width 26 height 25
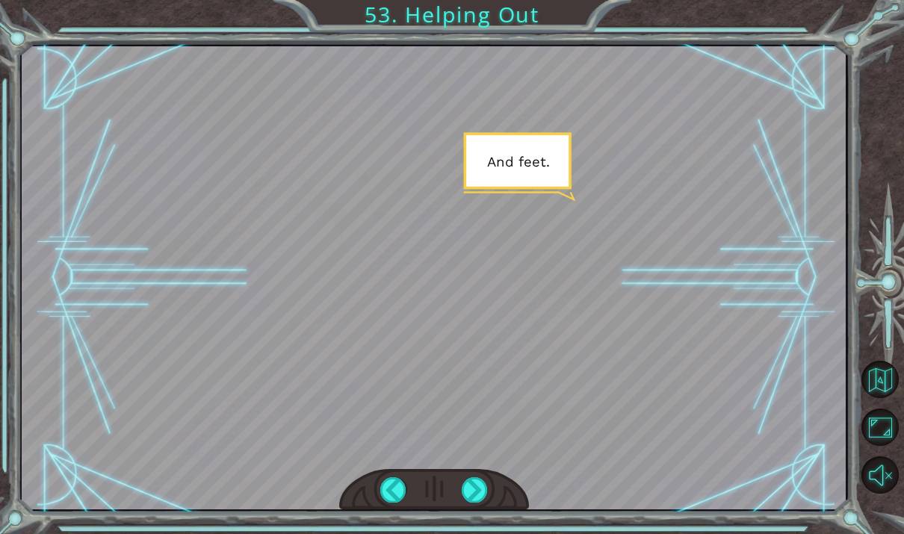
click at [476, 495] on div at bounding box center [475, 489] width 26 height 25
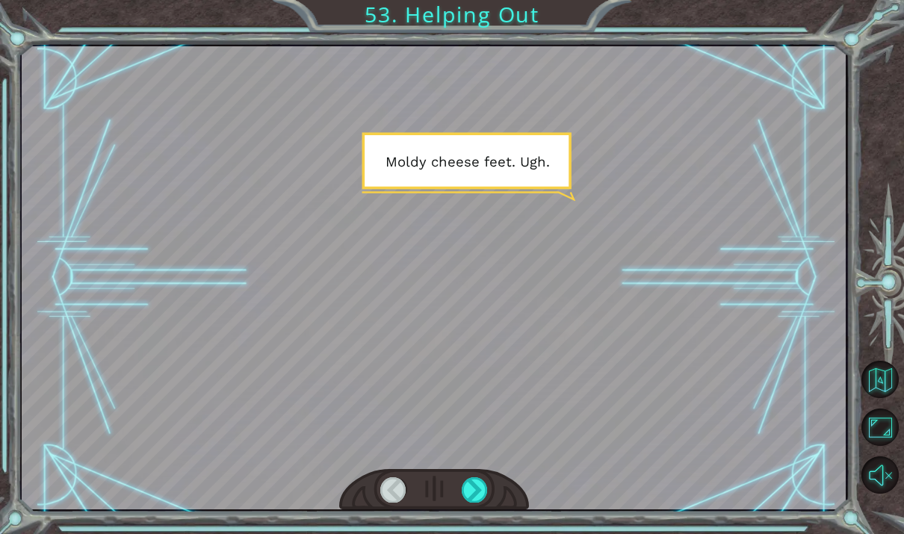
click at [472, 498] on div at bounding box center [475, 489] width 26 height 25
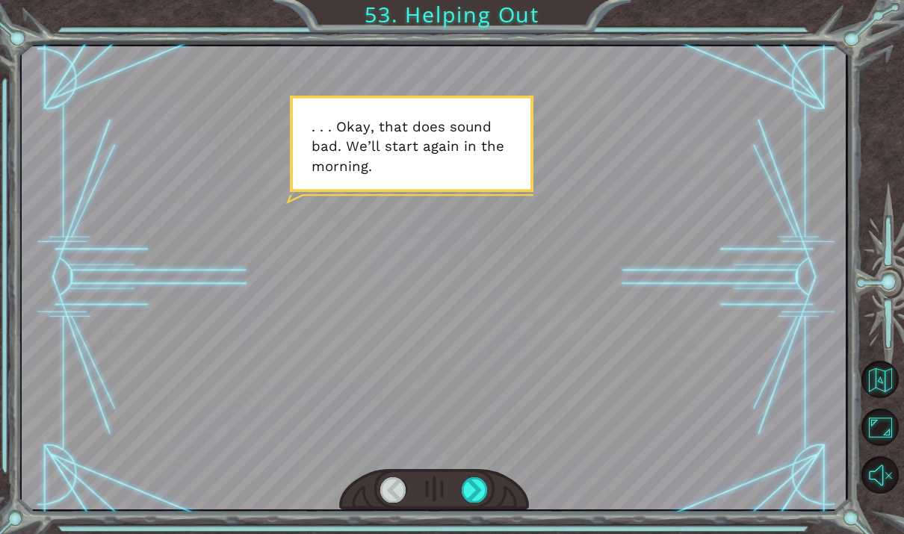
click at [471, 492] on div at bounding box center [475, 489] width 26 height 25
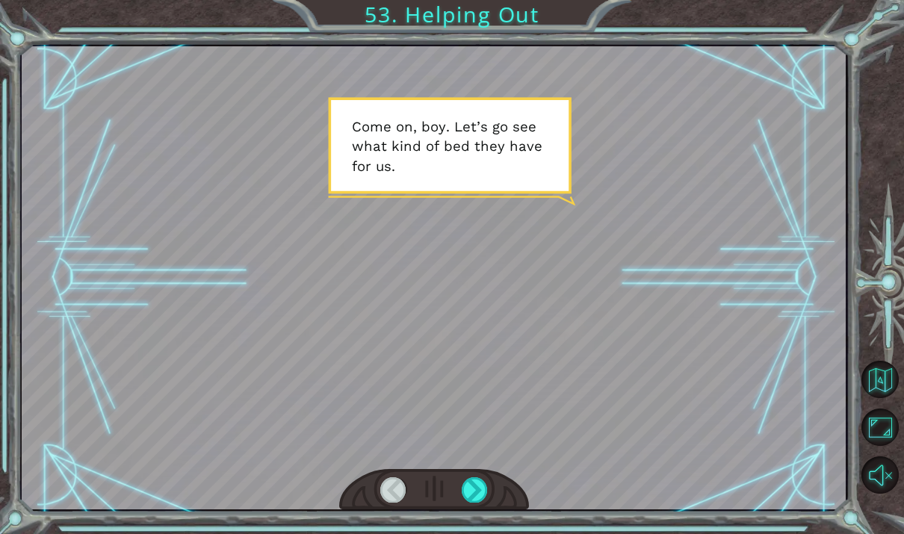
click at [476, 501] on div at bounding box center [475, 489] width 26 height 25
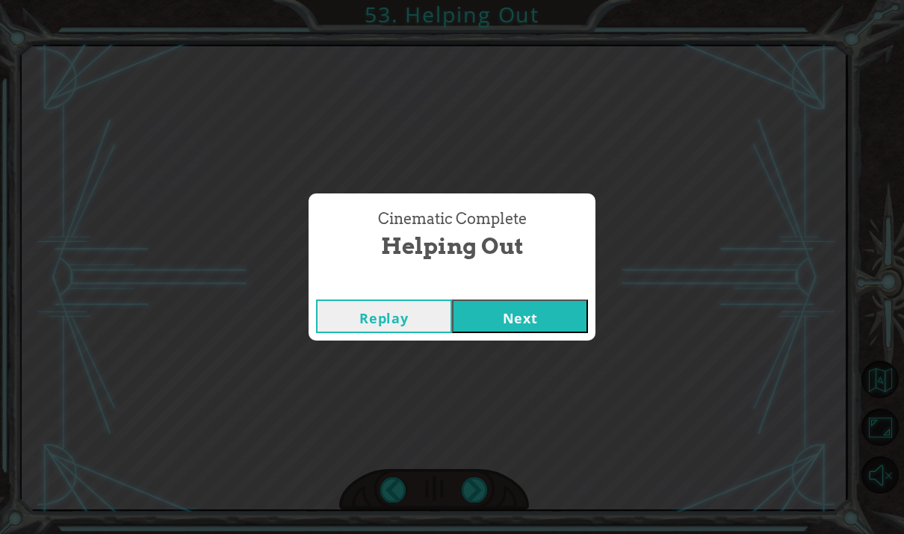
click at [556, 321] on button "Next" at bounding box center [520, 317] width 136 height 34
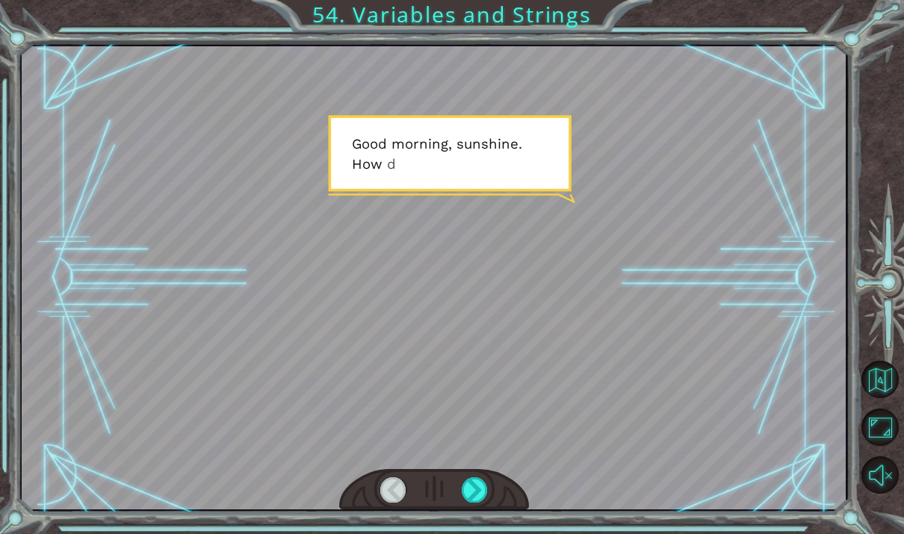
click at [473, 534] on html "Temporary Text G o o d m o r n i n g , s u n s h i n e . H o w d i d y o u s l …" at bounding box center [452, 267] width 904 height 534
click at [469, 534] on div "Temporary Text G o o d m o r n i n g , s u n s h i n e . H o w d i d y o u s l …" at bounding box center [452, 267] width 904 height 534
click at [475, 534] on html "Temporary Text G o o d m o r n i n g , s u n s h i n e . H o w d i d y o u s l …" at bounding box center [452, 267] width 904 height 534
click at [563, 455] on div at bounding box center [434, 277] width 824 height 463
click at [481, 534] on html "Temporary Text G o o d m o r n i n g , s u n s h i n e . H o w d i d y o u s l …" at bounding box center [452, 267] width 904 height 534
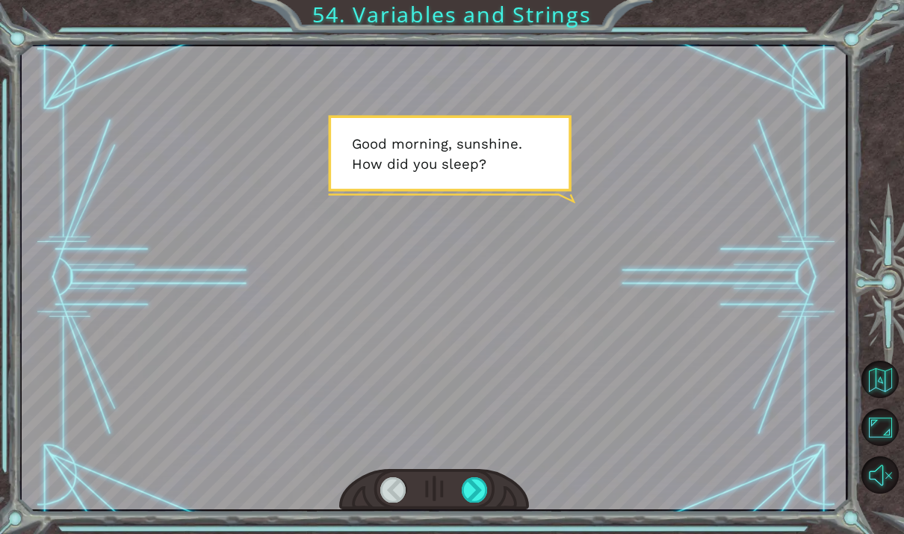
click at [474, 534] on html "Temporary Text G o o d m o r n i n g , s u n s h i n e . H o w d i d y o u s l …" at bounding box center [452, 267] width 904 height 534
click at [501, 471] on div at bounding box center [434, 490] width 190 height 42
click at [509, 484] on div at bounding box center [434, 490] width 190 height 42
click at [632, 445] on div at bounding box center [434, 277] width 824 height 463
click at [473, 534] on html "Temporary Text G o o d m o r n i n g , s u n s h i n e . H o w d i d y o u s l …" at bounding box center [452, 267] width 904 height 534
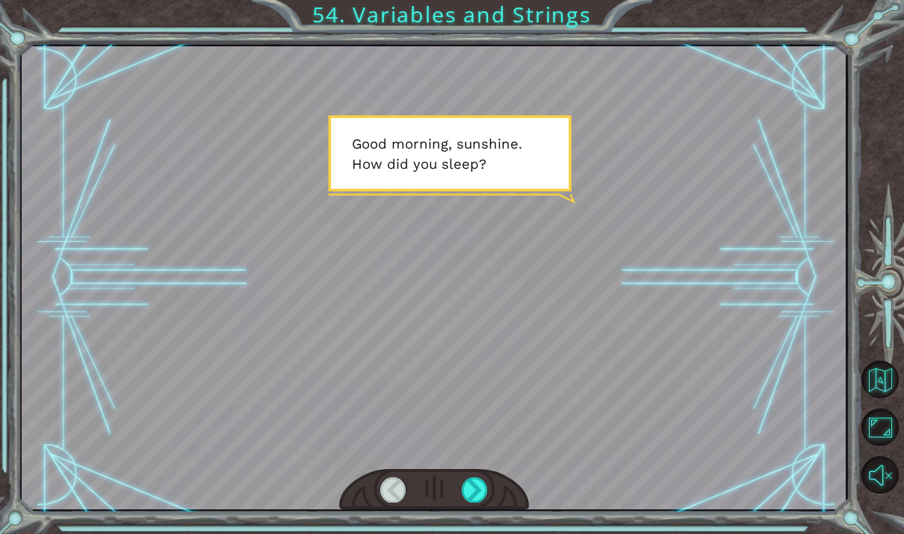
click at [472, 534] on html "Temporary Text G o o d m o r n i n g , s u n s h i n e . H o w d i d y o u s l …" at bounding box center [452, 267] width 904 height 534
click at [475, 534] on html "Temporary Text G o o d m o r n i n g , s u n s h i n e . H o w d i d y o u s l …" at bounding box center [452, 267] width 904 height 534
click at [476, 534] on html "Temporary Text G o o d m o r n i n g , s u n s h i n e . H o w d i d y o u s l …" at bounding box center [452, 267] width 904 height 534
click at [474, 534] on html "Temporary Text G o o d m o r n i n g , s u n s h i n e . H o w d i d y o u s l …" at bounding box center [452, 267] width 904 height 534
click at [471, 497] on div at bounding box center [475, 489] width 26 height 25
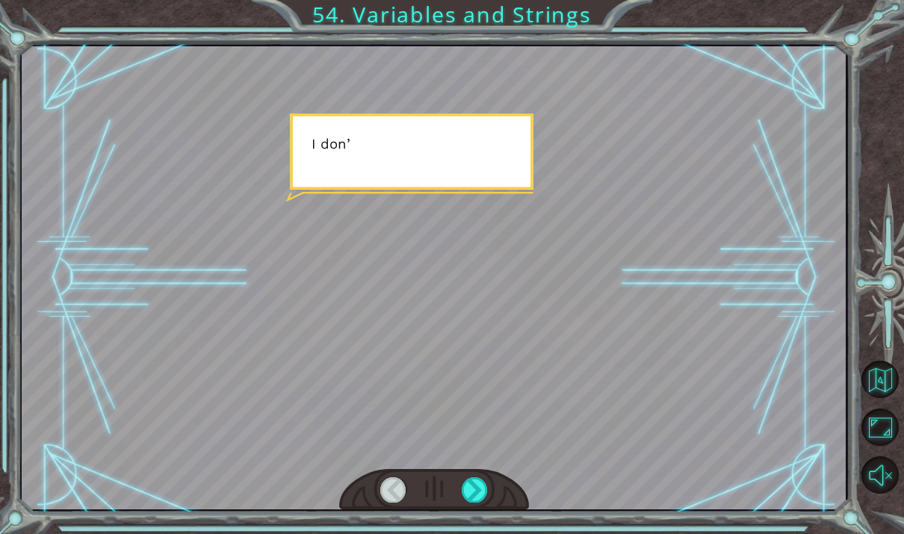
click at [469, 498] on div at bounding box center [475, 489] width 26 height 25
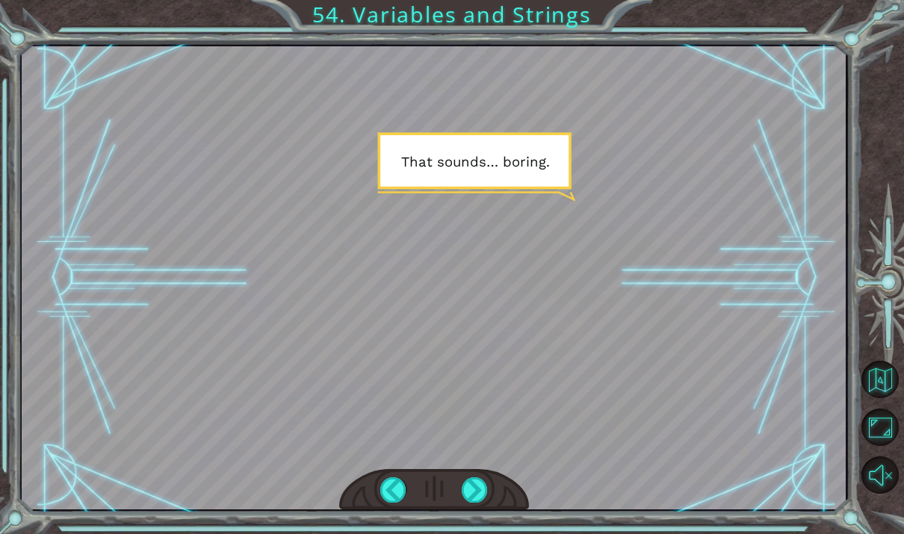
click at [471, 501] on div at bounding box center [475, 489] width 26 height 25
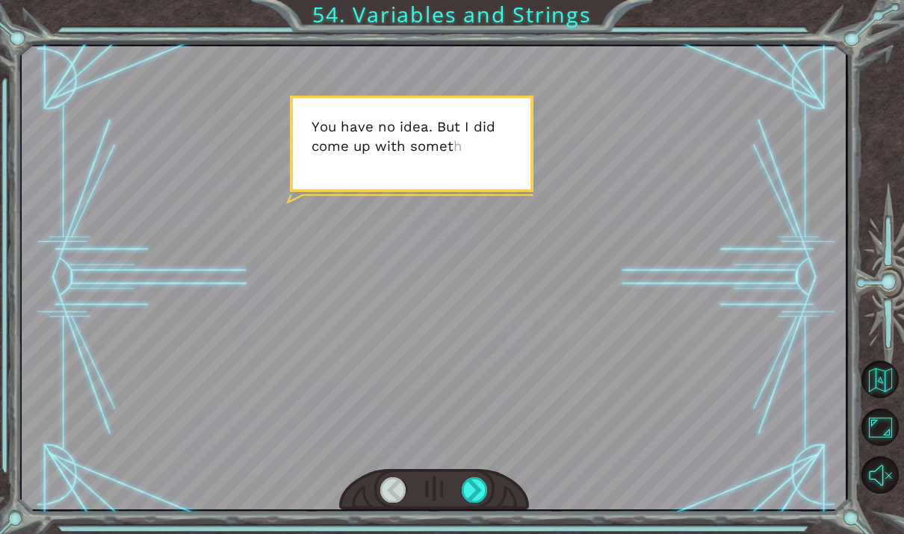
click at [473, 502] on div at bounding box center [475, 489] width 26 height 25
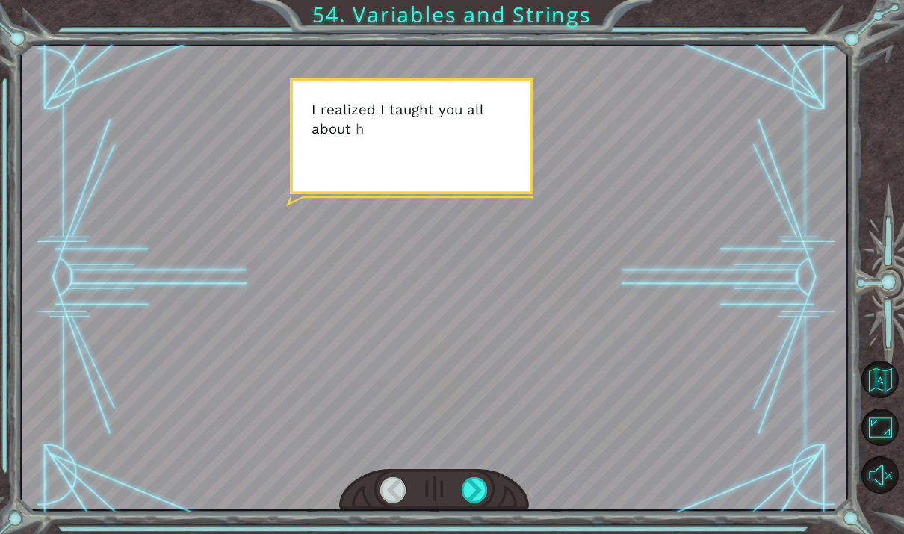
click at [475, 495] on div at bounding box center [475, 489] width 26 height 25
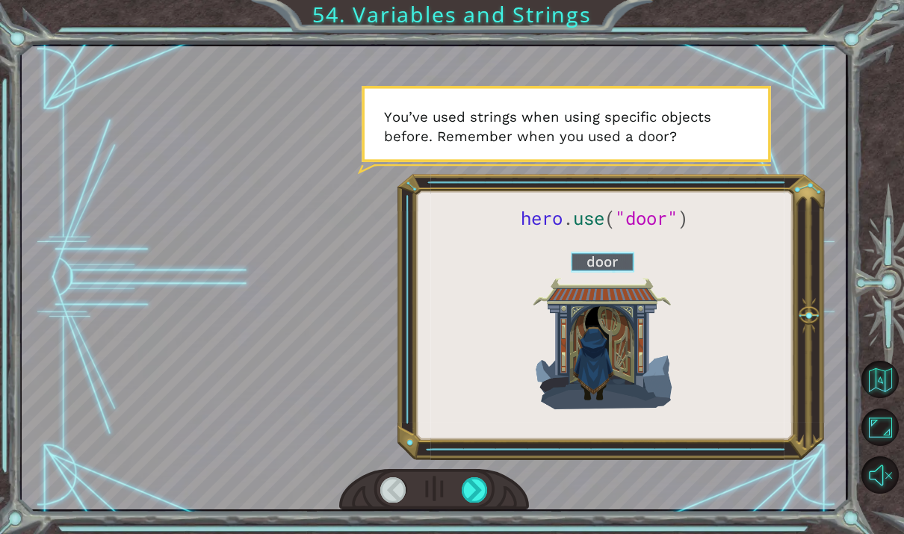
click at [471, 501] on div at bounding box center [475, 489] width 26 height 25
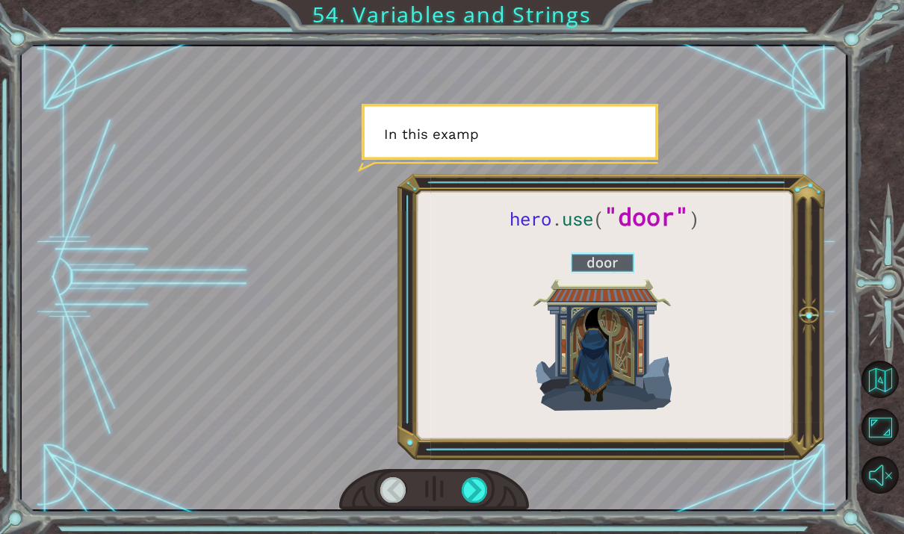
click at [472, 496] on div at bounding box center [475, 489] width 26 height 25
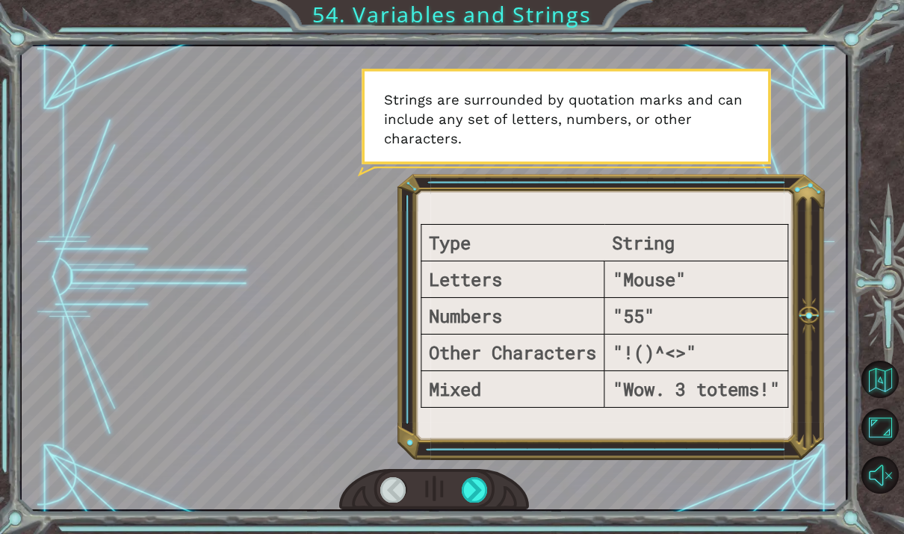
click at [471, 497] on div at bounding box center [475, 489] width 26 height 25
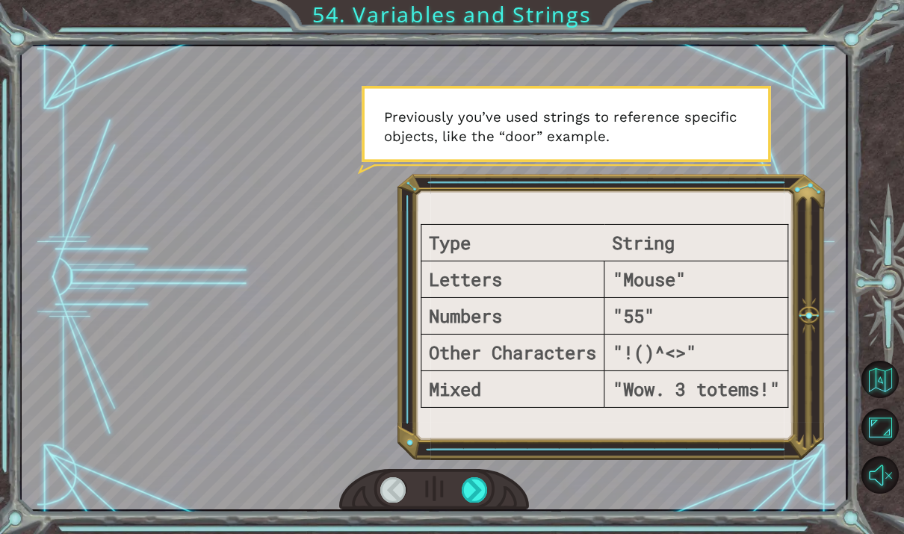
click at [480, 498] on div at bounding box center [475, 489] width 26 height 25
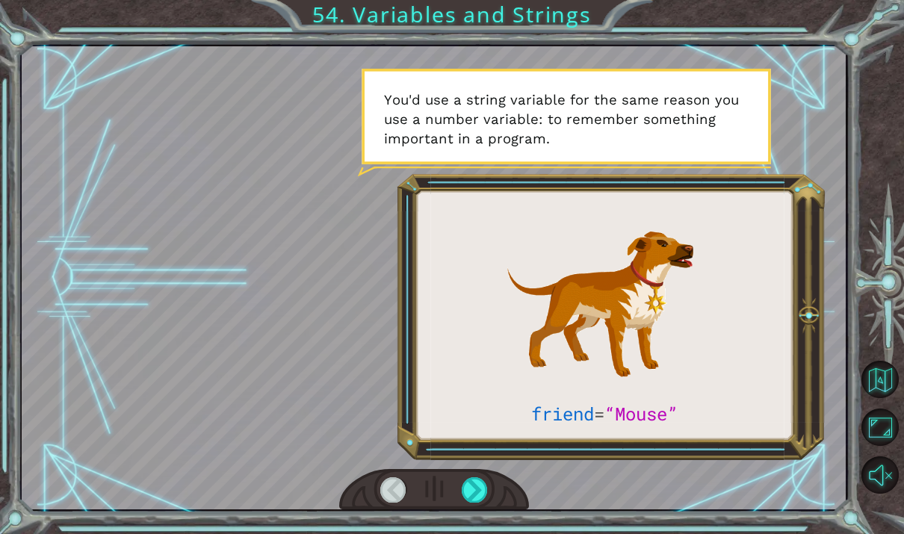
click at [476, 500] on div at bounding box center [475, 489] width 26 height 25
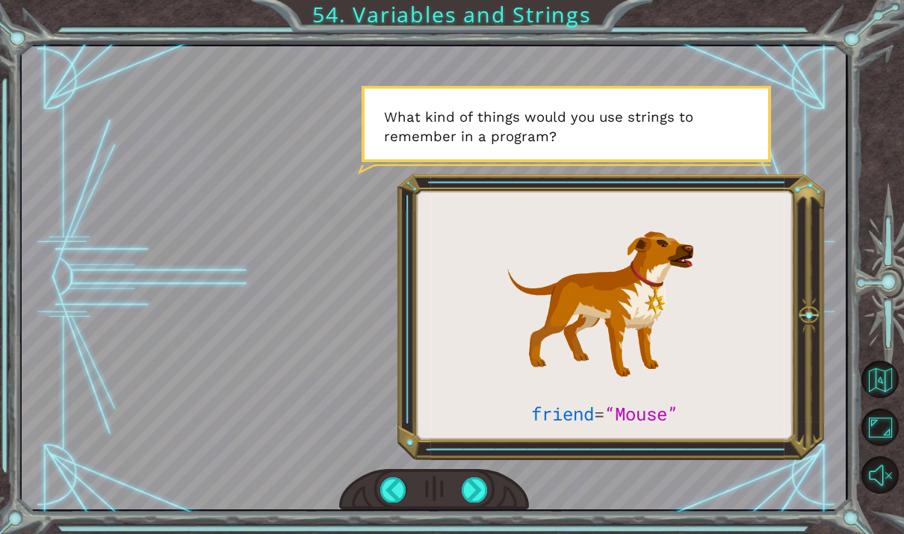
click at [477, 496] on div at bounding box center [475, 489] width 26 height 25
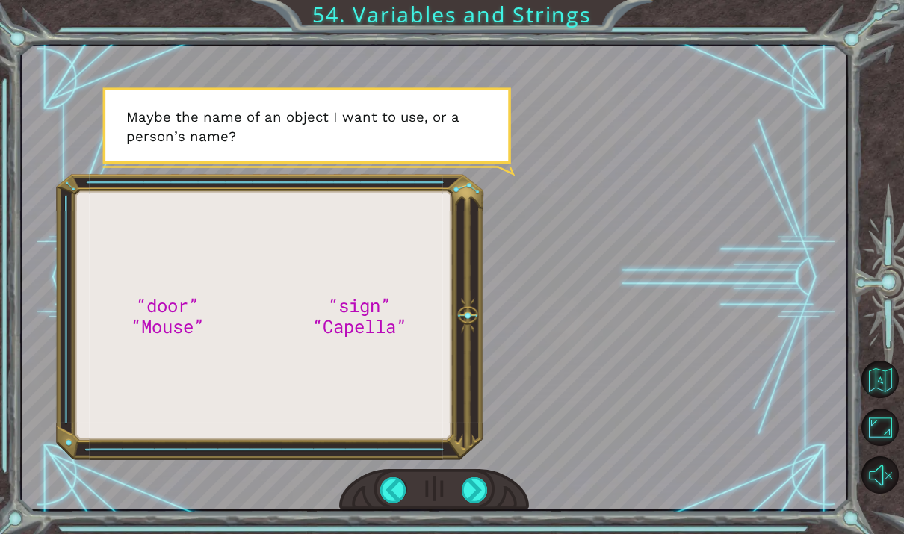
click at [466, 494] on div at bounding box center [475, 489] width 26 height 25
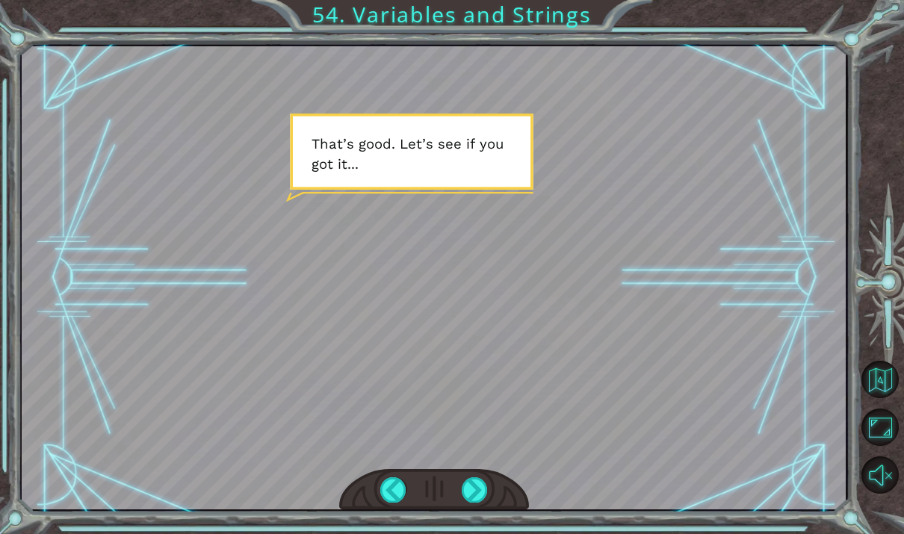
click at [463, 488] on div at bounding box center [475, 489] width 26 height 25
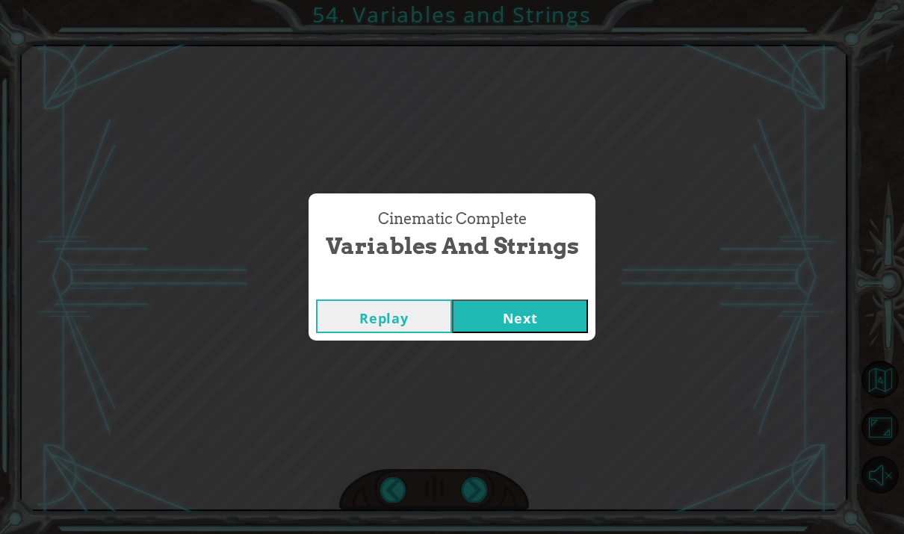
click at [487, 313] on button "Next" at bounding box center [520, 317] width 136 height 34
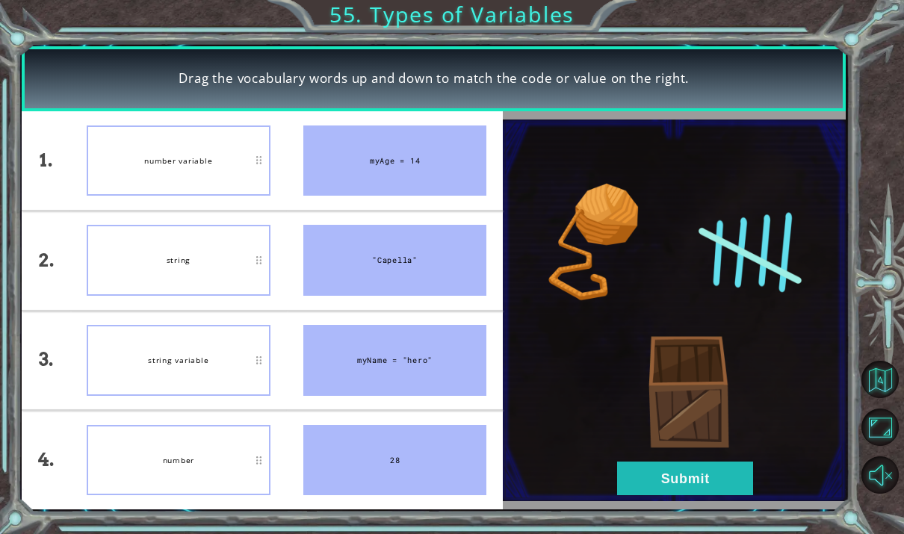
click at [670, 478] on button "Submit" at bounding box center [685, 479] width 136 height 34
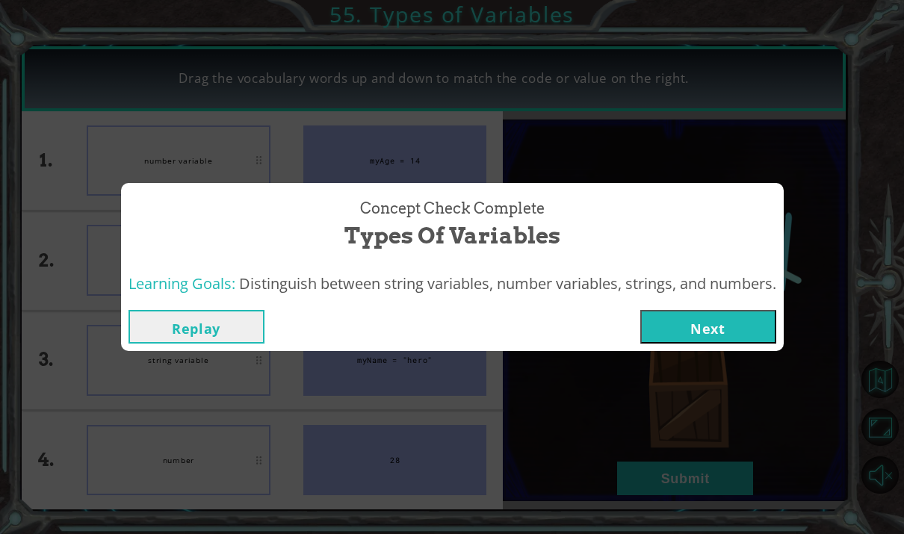
click at [668, 326] on button "Next" at bounding box center [708, 327] width 136 height 34
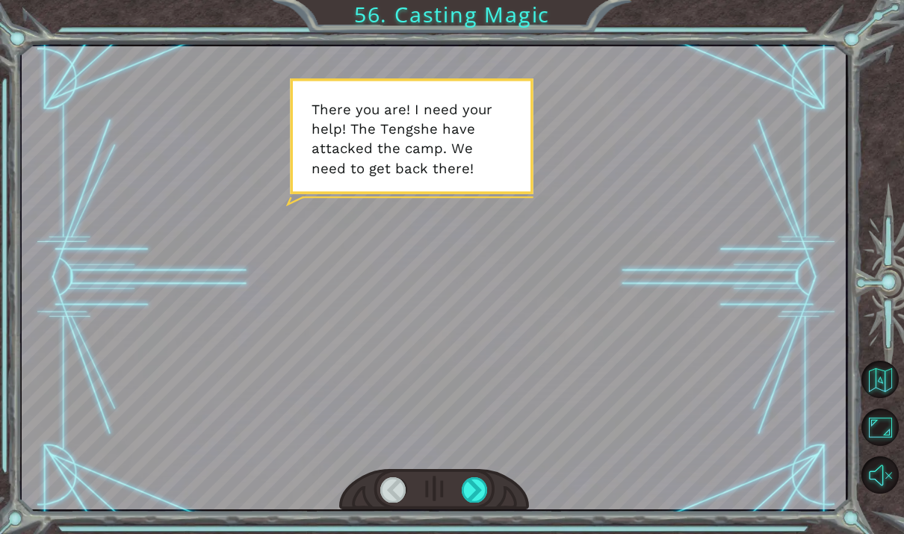
click at [466, 495] on div at bounding box center [475, 489] width 26 height 25
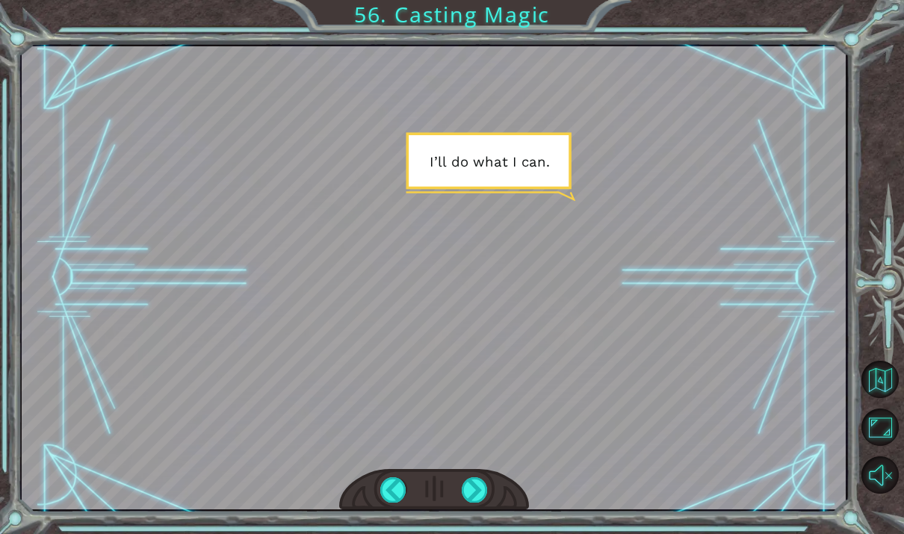
click at [471, 491] on div at bounding box center [475, 489] width 26 height 25
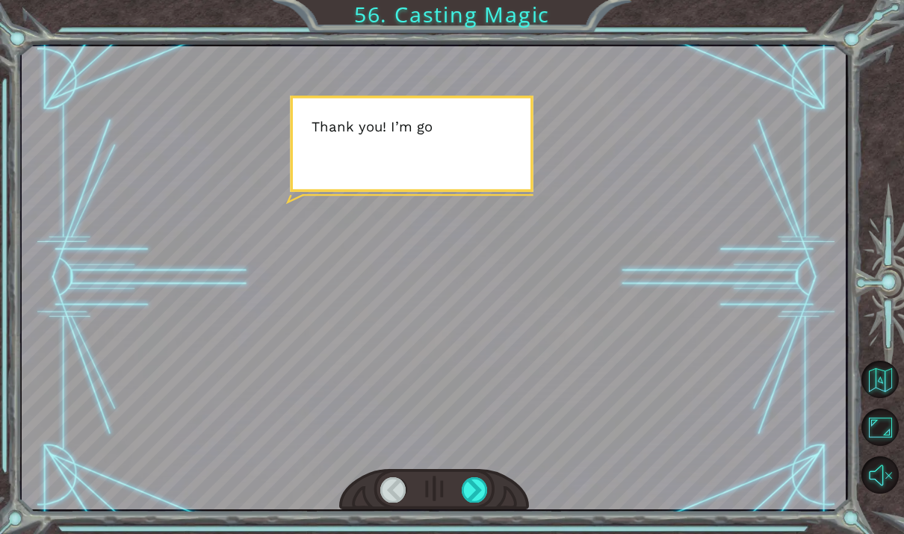
click at [473, 483] on div at bounding box center [475, 489] width 26 height 25
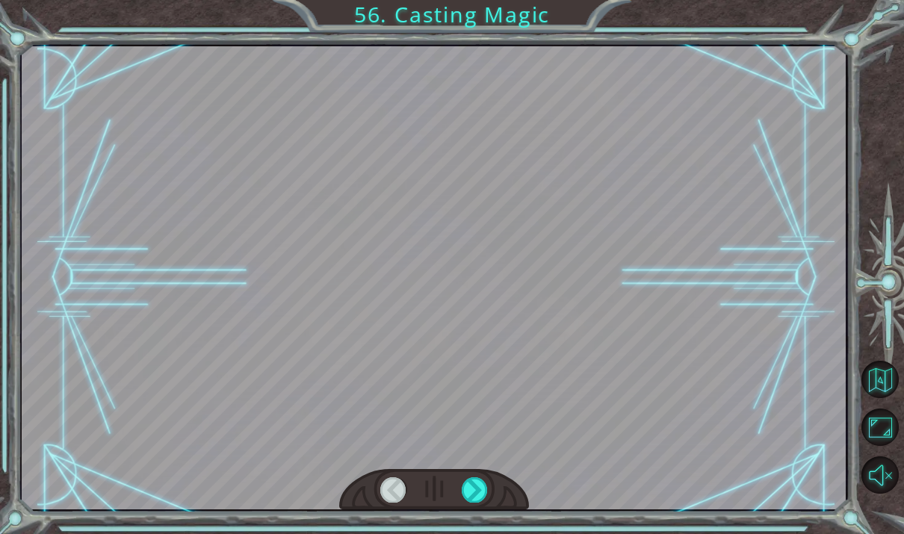
click at [473, 486] on div at bounding box center [475, 489] width 26 height 25
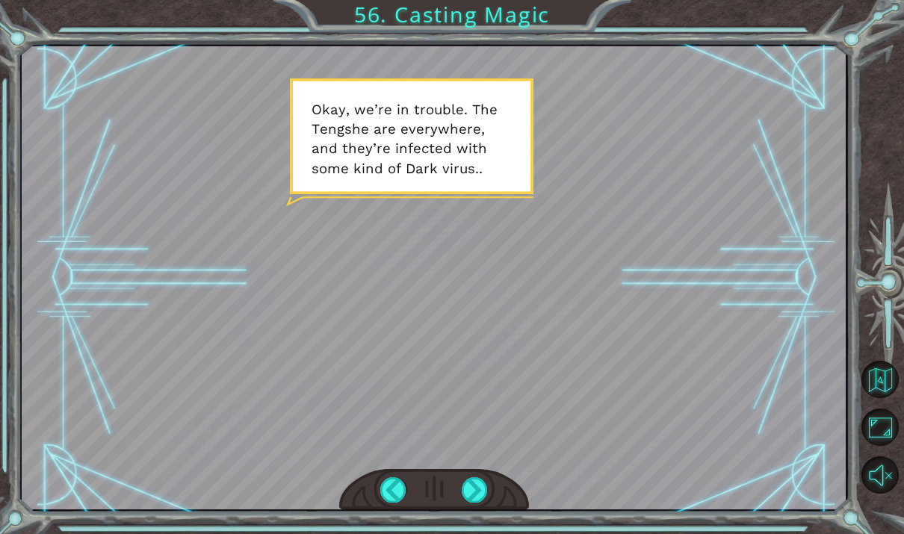
click at [478, 499] on div at bounding box center [475, 489] width 26 height 25
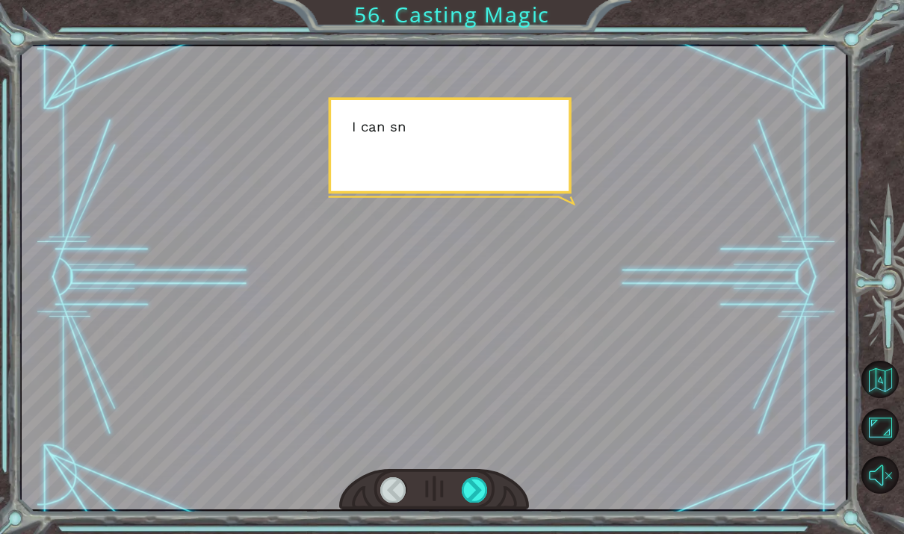
click at [475, 496] on div at bounding box center [475, 489] width 26 height 25
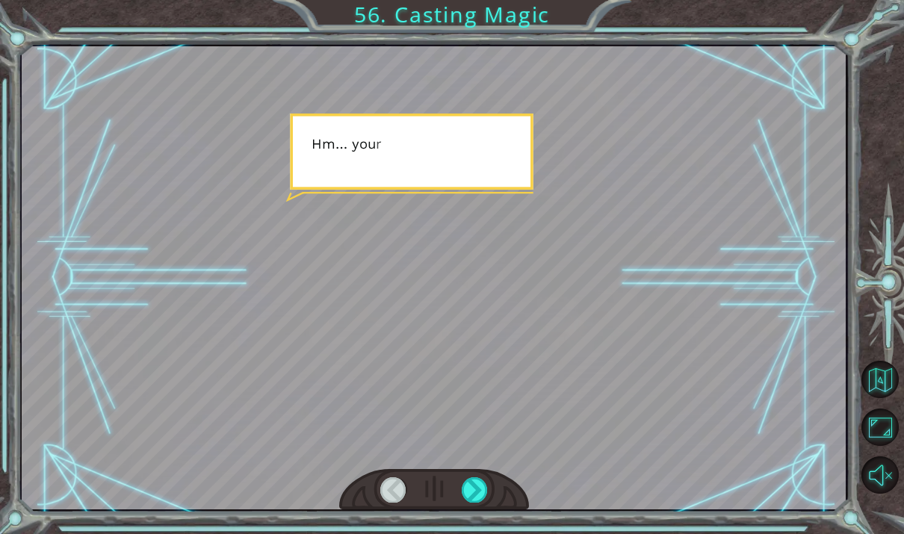
click at [477, 486] on div at bounding box center [475, 489] width 26 height 25
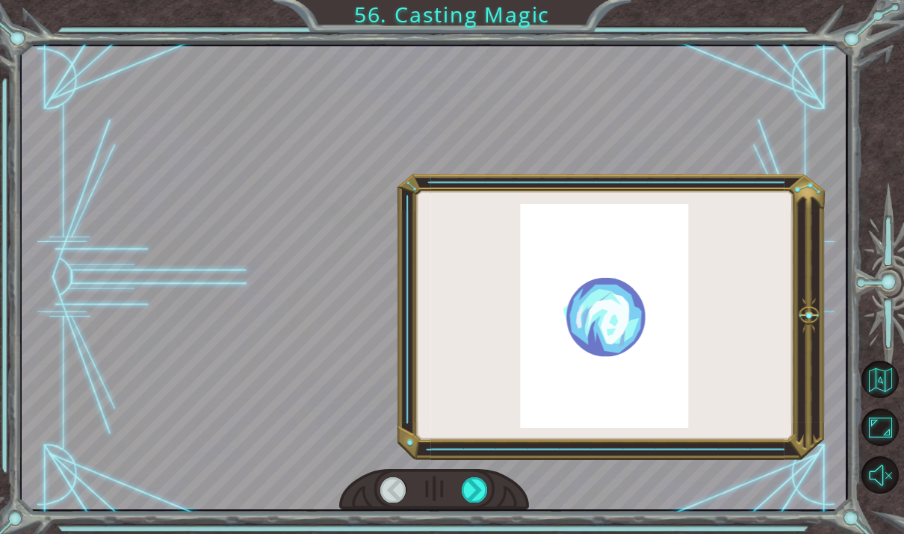
click at [479, 489] on div at bounding box center [475, 489] width 26 height 25
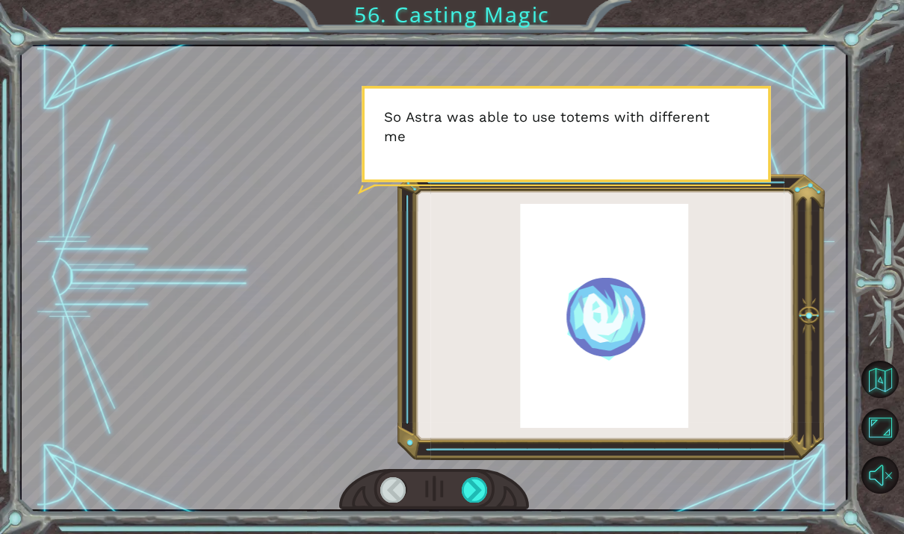
click at [477, 495] on div at bounding box center [475, 489] width 26 height 25
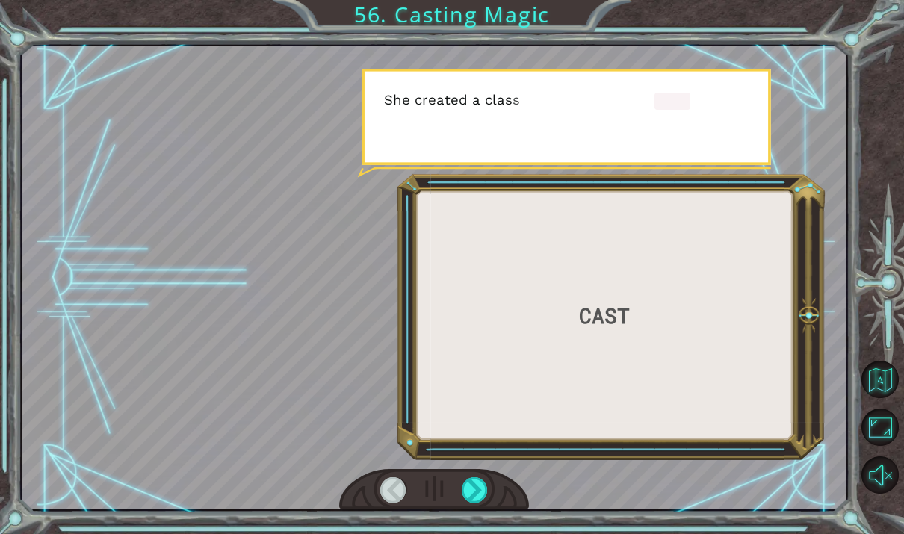
click at [472, 490] on div at bounding box center [475, 489] width 26 height 25
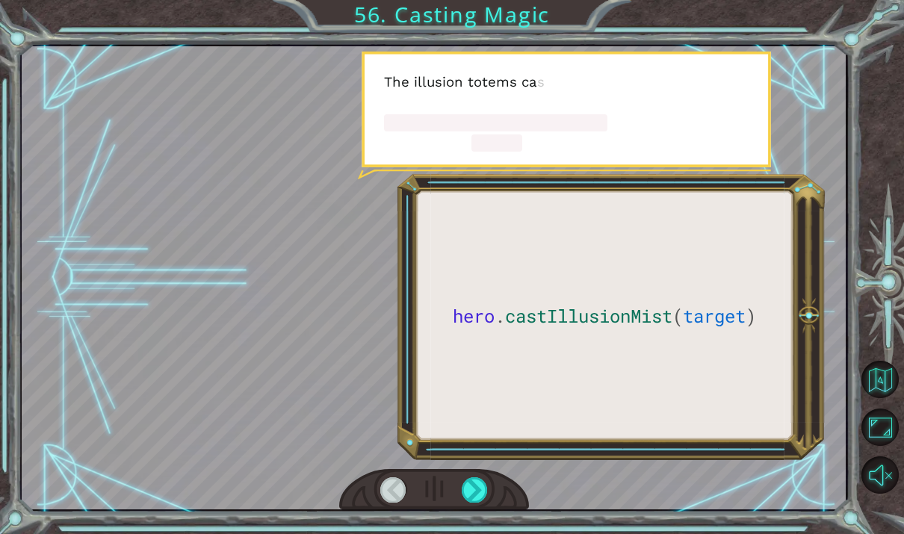
click at [472, 486] on div at bounding box center [475, 489] width 26 height 25
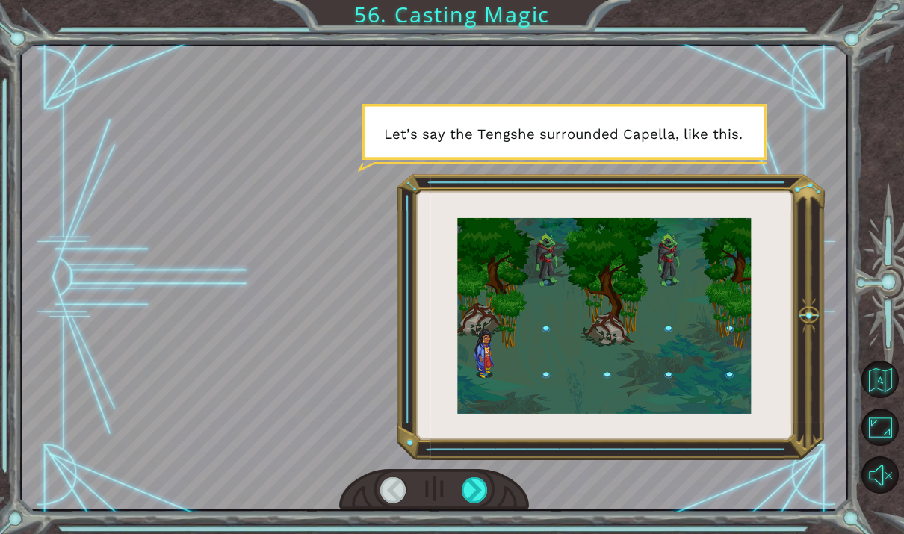
click at [389, 488] on div at bounding box center [393, 489] width 26 height 25
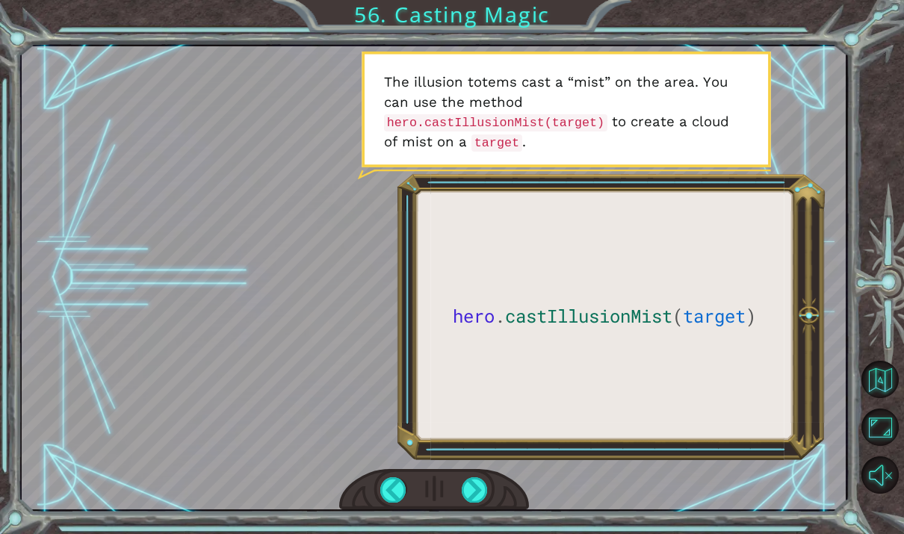
click at [475, 498] on div at bounding box center [475, 489] width 26 height 25
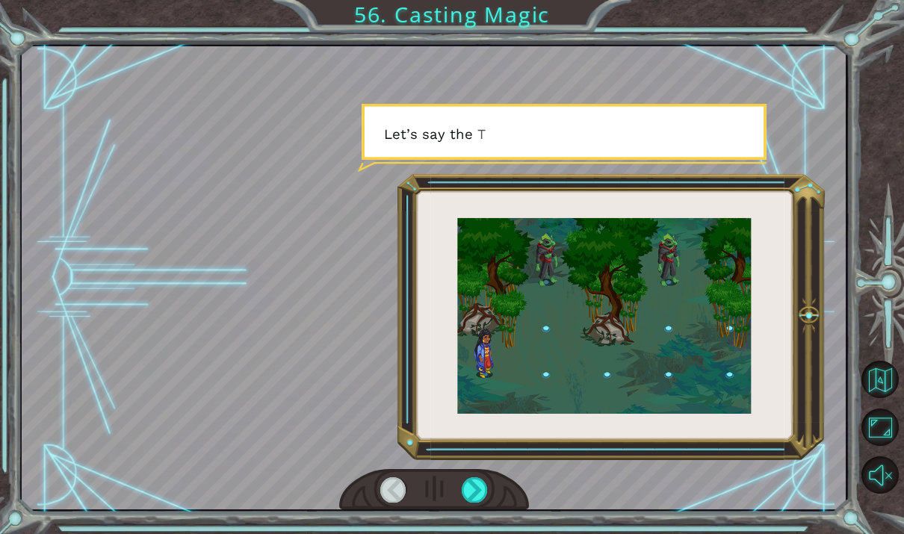
click at [472, 485] on div at bounding box center [475, 489] width 26 height 25
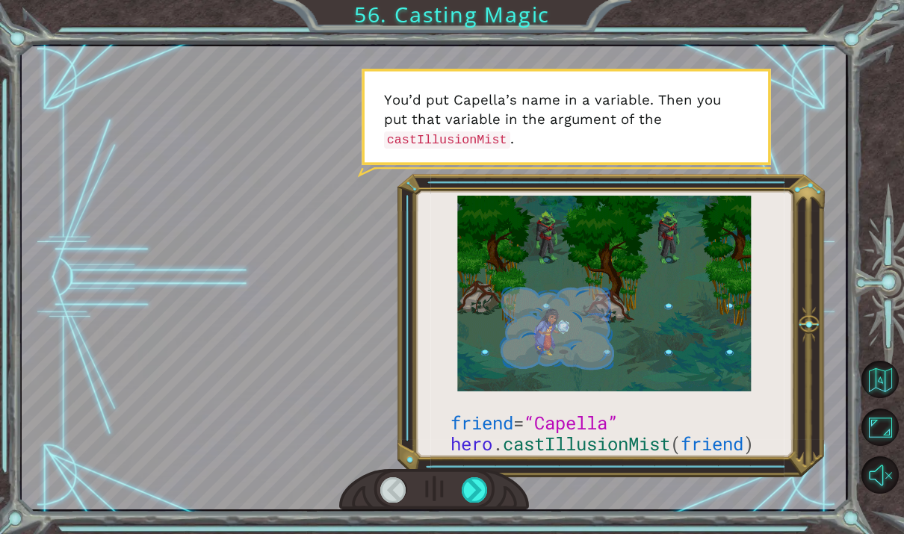
click at [474, 495] on div at bounding box center [475, 489] width 26 height 25
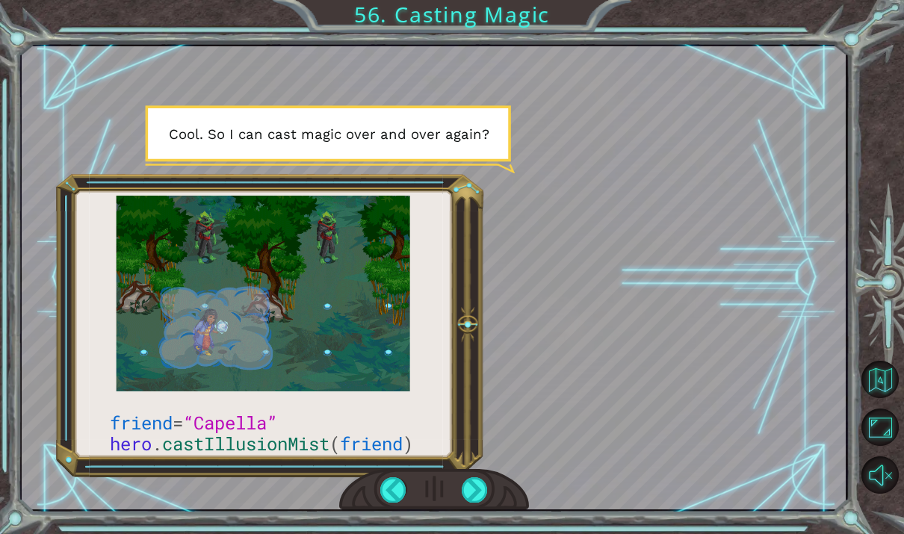
click at [486, 491] on div at bounding box center [475, 489] width 26 height 25
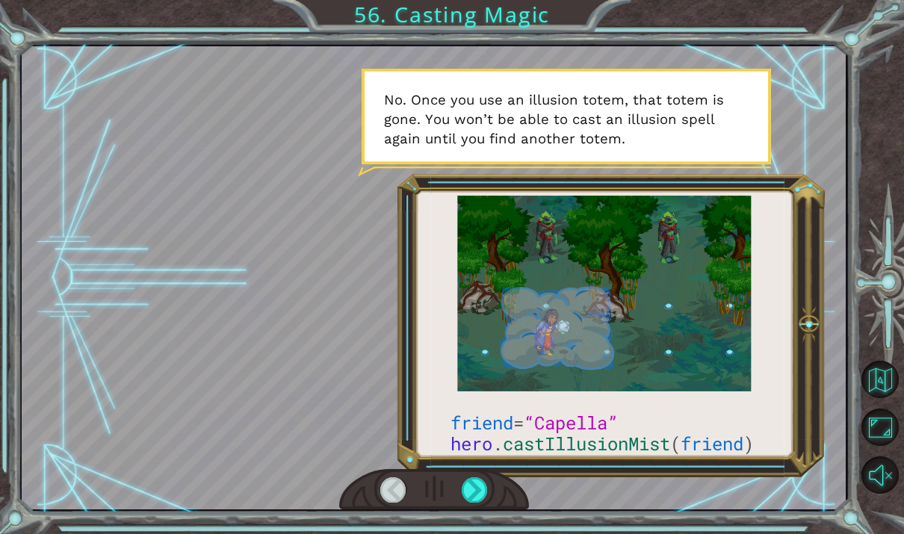
click at [476, 493] on div at bounding box center [475, 489] width 26 height 25
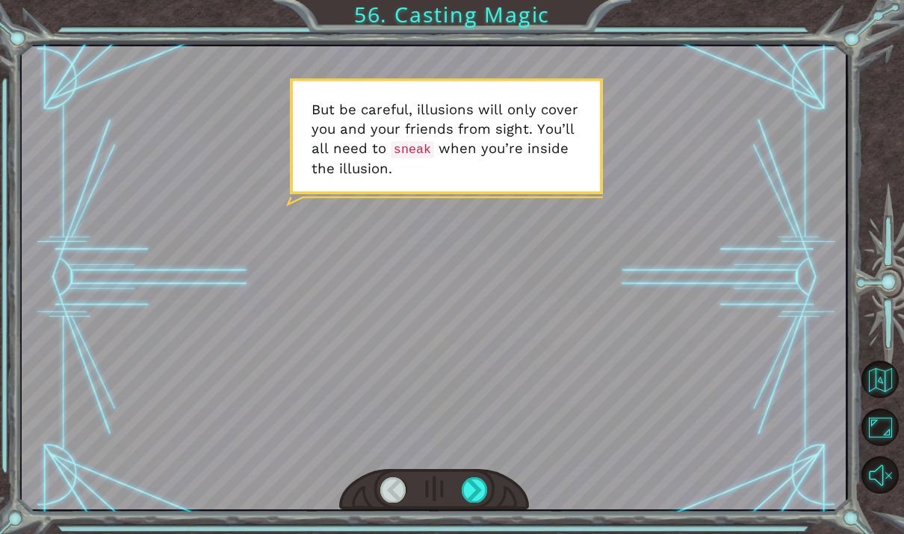
click at [475, 498] on div at bounding box center [475, 489] width 26 height 25
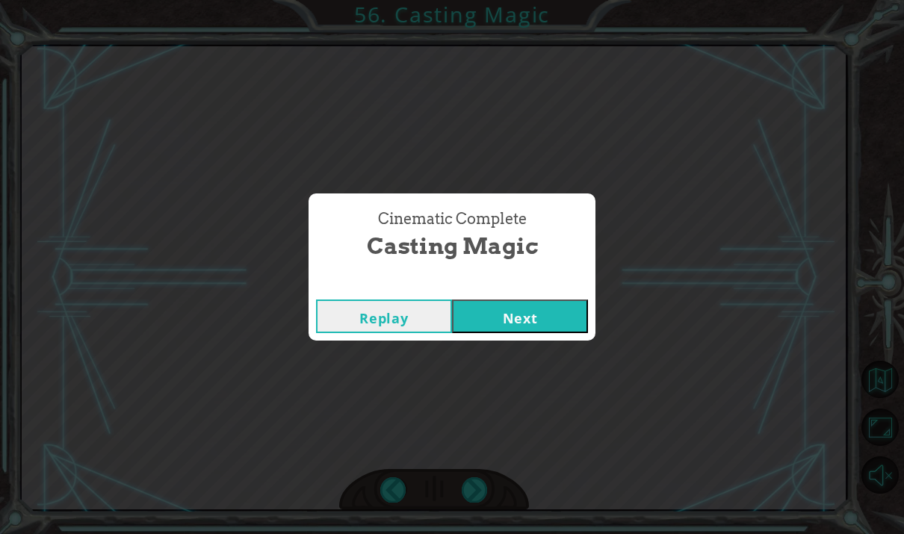
click at [569, 321] on button "Next" at bounding box center [520, 317] width 136 height 34
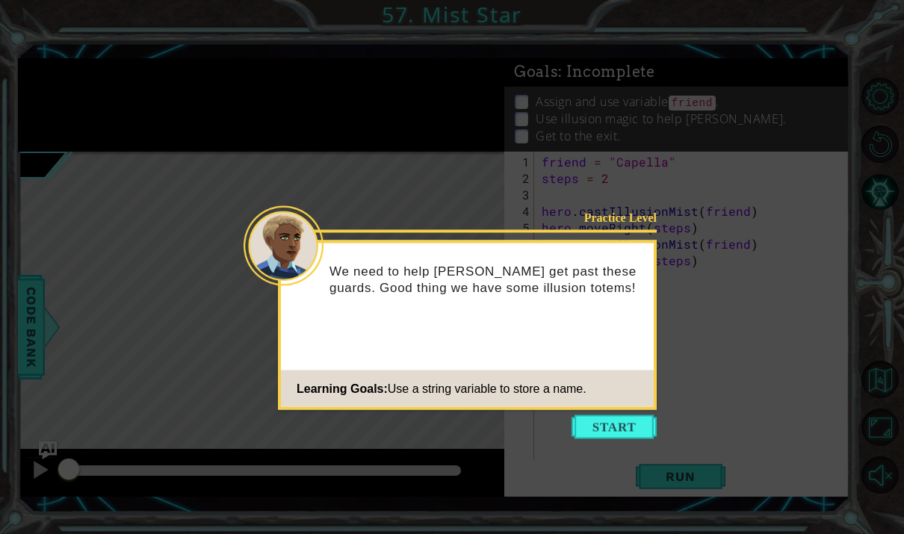
click at [637, 430] on button "Start" at bounding box center [614, 427] width 85 height 24
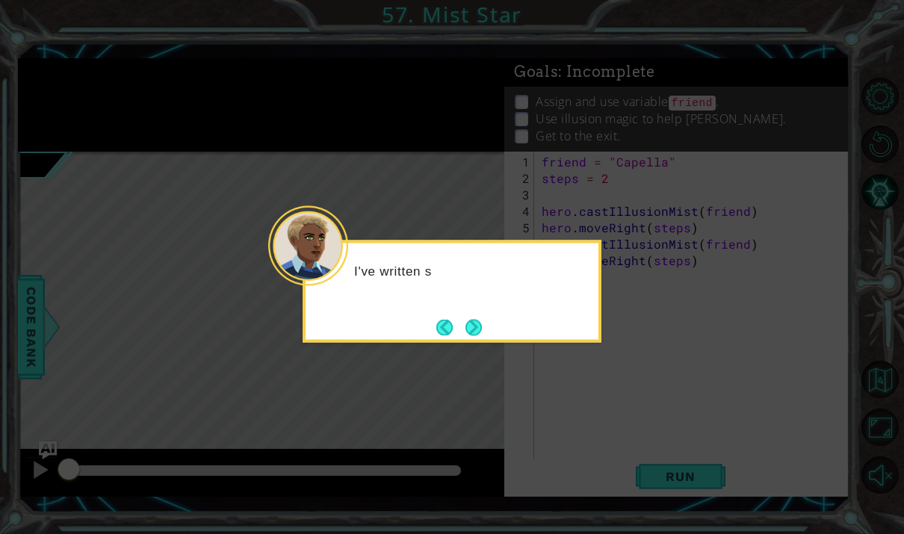
click at [480, 319] on button "Next" at bounding box center [474, 327] width 16 height 16
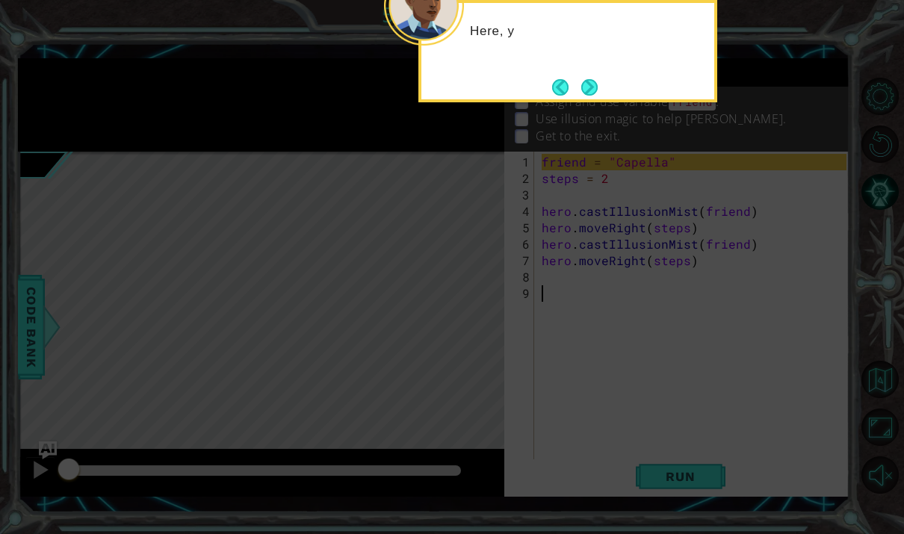
click at [581, 83] on button "Next" at bounding box center [589, 87] width 16 height 16
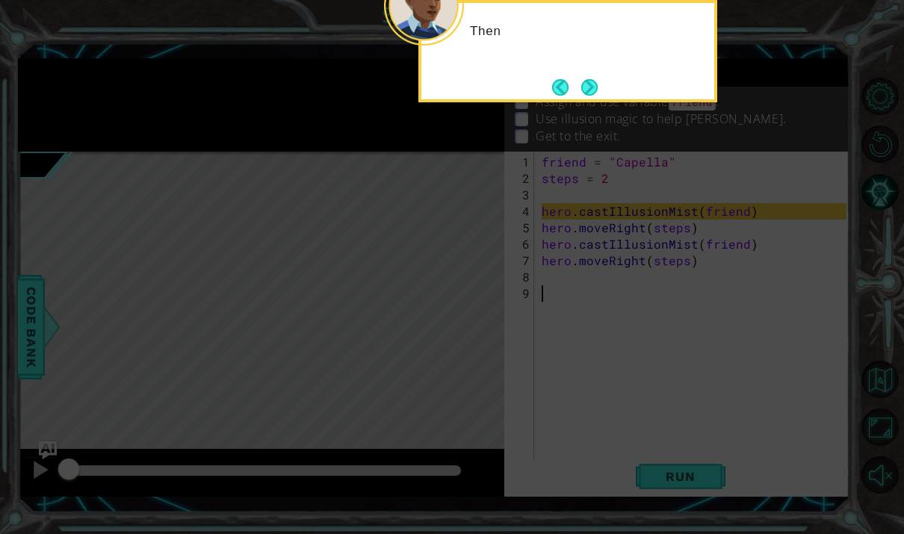
click at [582, 79] on button "Next" at bounding box center [589, 87] width 16 height 16
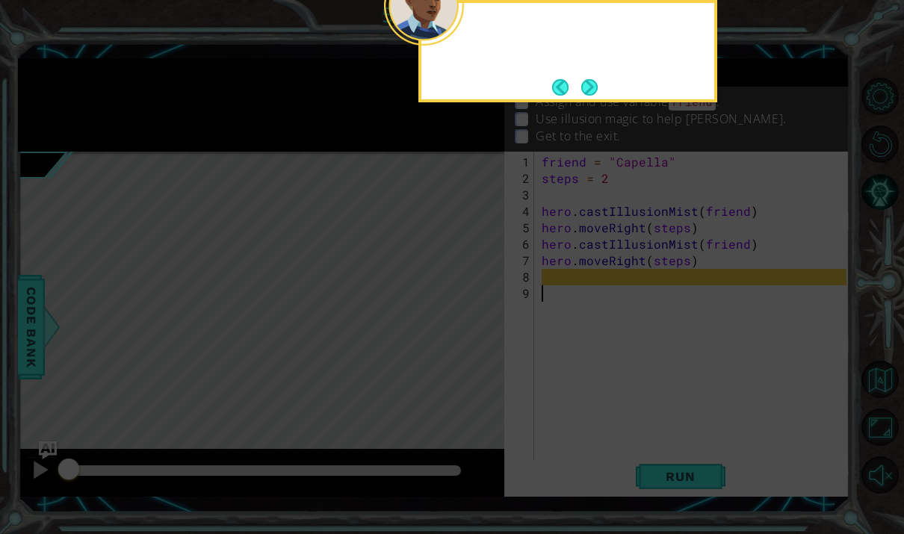
click at [584, 83] on button "Next" at bounding box center [589, 87] width 16 height 16
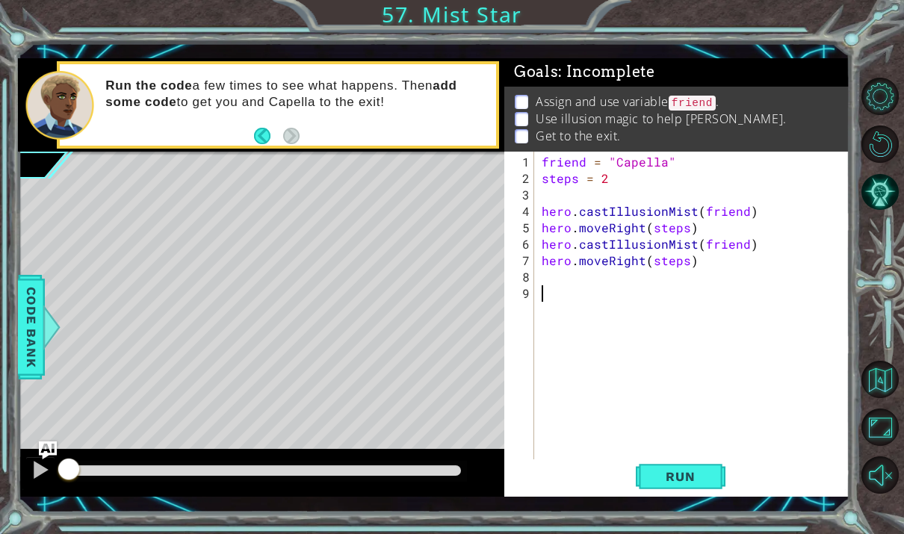
click at [687, 475] on span "Run" at bounding box center [680, 476] width 59 height 15
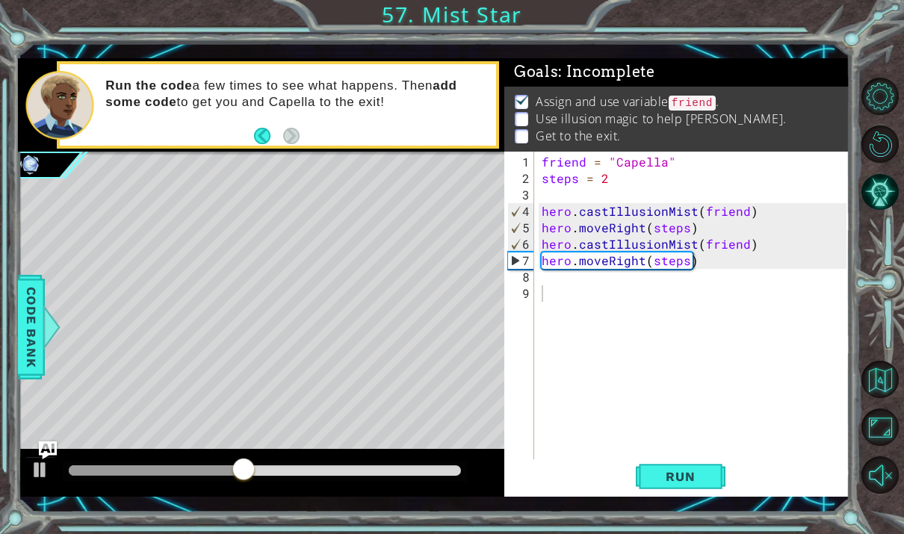
click at [40, 474] on div at bounding box center [40, 469] width 19 height 19
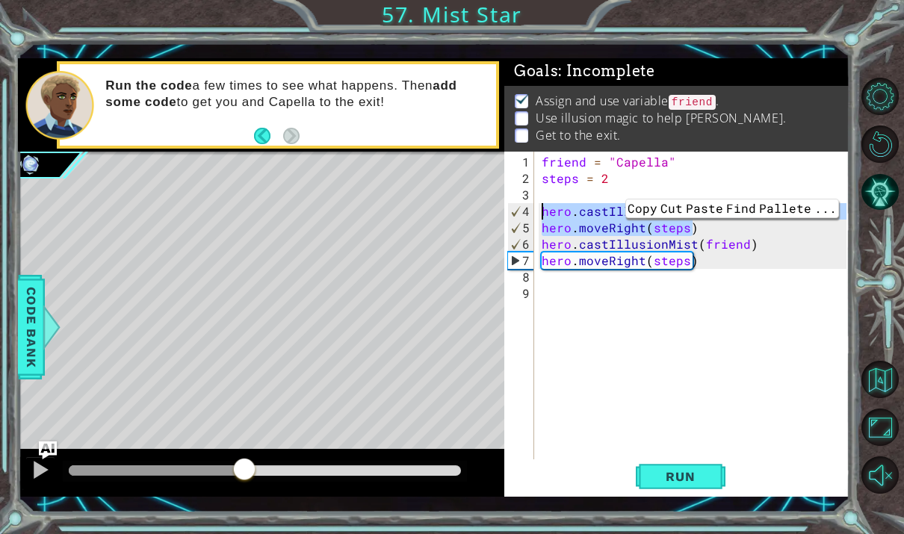
scroll to position [1, 0]
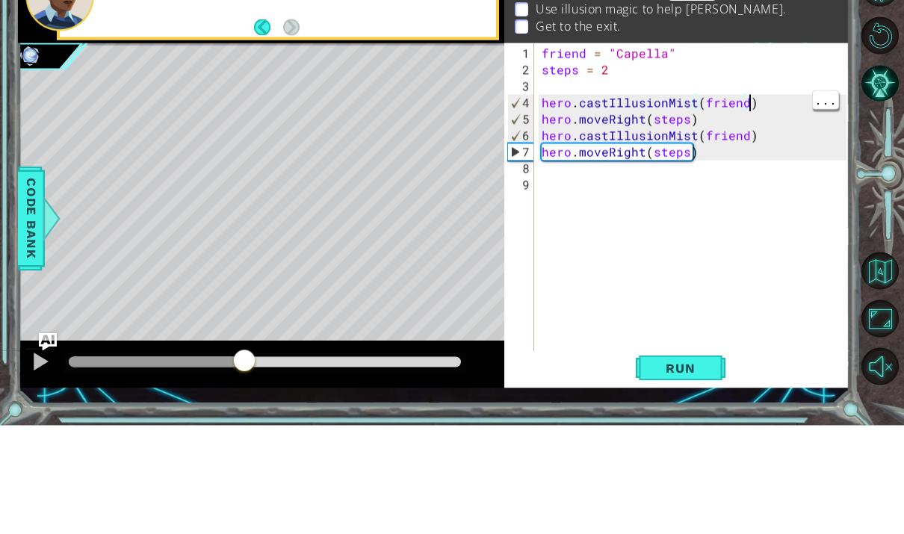
click at [825, 199] on span "..." at bounding box center [825, 208] width 25 height 19
click at [771, 154] on div "friend = "Capella" steps = 2 hero . castIllusionMist ( friend ) hero . moveRigh…" at bounding box center [696, 326] width 315 height 345
click at [702, 154] on div "friend = "Capella" steps = 2 hero . castIllusionMist ( friend ) hero . moveRigh…" at bounding box center [696, 326] width 315 height 345
click at [682, 167] on div "friend = "Capella" steps = 2 hero . castIllusionMist ( friend ) hero . moveRigh…" at bounding box center [696, 326] width 315 height 345
click at [581, 167] on div "friend = "Capella" steps = 2 hero . castIllusionMist ( friend ) hero . moveRigh…" at bounding box center [696, 326] width 315 height 345
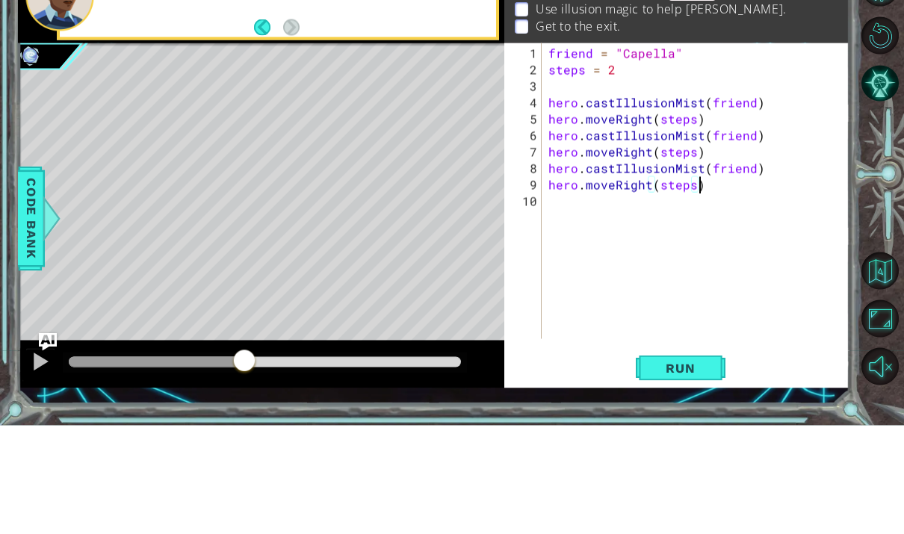
scroll to position [56, 0]
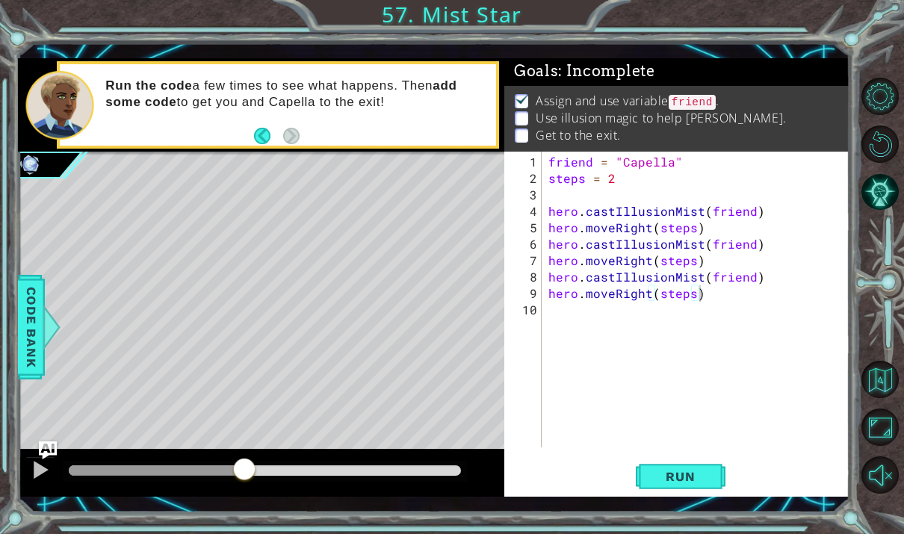
click at [701, 468] on button "Run" at bounding box center [681, 477] width 90 height 34
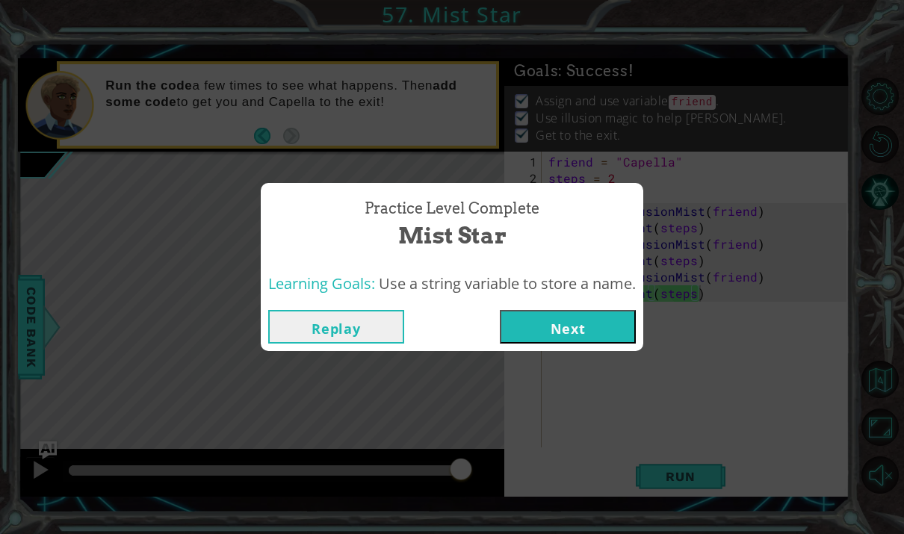
click at [580, 330] on button "Next" at bounding box center [568, 327] width 136 height 34
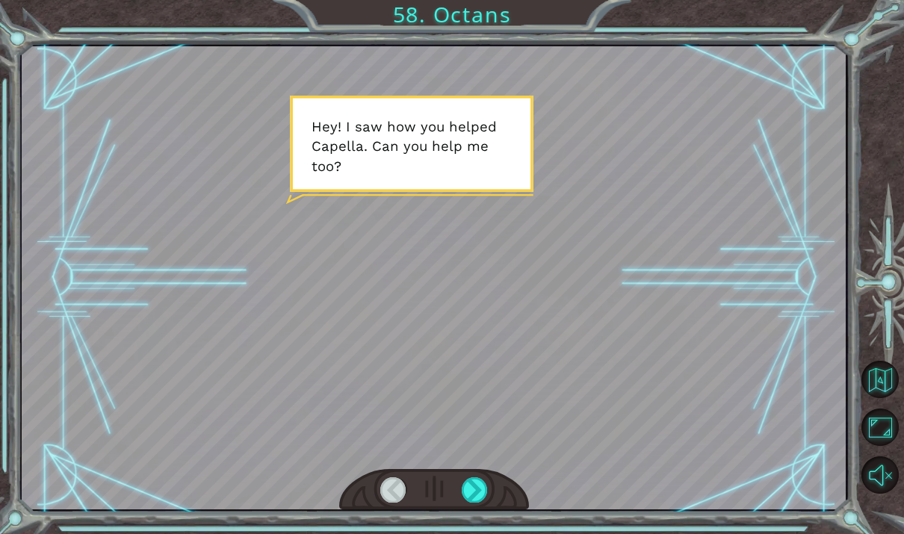
click at [472, 534] on html "Temporary Text H e y ! I s a w h o w y o u h e l p e d C a p e l l a . C a n y …" at bounding box center [452, 267] width 904 height 534
click at [467, 534] on div "Temporary Text H e y ! I s a w h o w y o u h e l p e d C a p e l l a . C a n y …" at bounding box center [452, 267] width 904 height 534
click at [470, 534] on html "Temporary Text H e y ! I s a w h o w y o u h e l p e d C a p e l l a . C a n y …" at bounding box center [452, 267] width 904 height 534
click at [477, 534] on html "Temporary Text H e y ! I s a w h o w y o u h e l p e d C a p e l l a . C a n y …" at bounding box center [452, 267] width 904 height 534
click at [479, 534] on html "Temporary Text H e y ! I s a w h o w y o u h e l p e d C a p e l l a . C a n y …" at bounding box center [452, 267] width 904 height 534
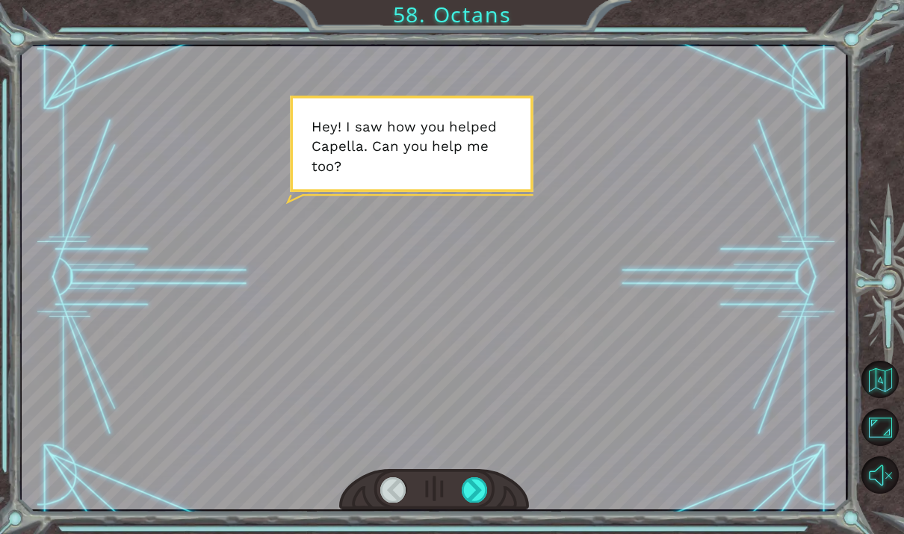
click at [477, 534] on html "Temporary Text H e y ! I s a w h o w y o u h e l p e d C a p e l l a . C a n y …" at bounding box center [452, 267] width 904 height 534
click at [480, 534] on html "Temporary Text H e y ! I s a w h o w y o u h e l p e d C a p e l l a . C a n y …" at bounding box center [452, 267] width 904 height 534
click at [477, 534] on html "Temporary Text H e y ! I s a w h o w y o u h e l p e d C a p e l l a . C a n y …" at bounding box center [452, 267] width 904 height 534
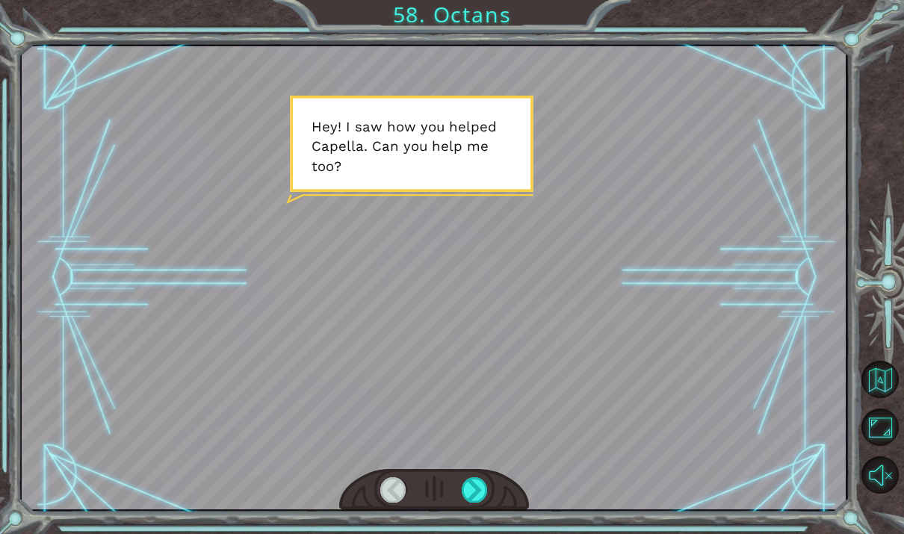
click at [479, 534] on html "Temporary Text H e y ! I s a w h o w y o u h e l p e d C a p e l l a . C a n y …" at bounding box center [452, 267] width 904 height 534
click at [475, 534] on html "Temporary Text H e y ! I s a w h o w y o u h e l p e d C a p e l l a . C a n y …" at bounding box center [452, 267] width 904 height 534
click at [477, 534] on html "Temporary Text H e y ! I s a w h o w y o u h e l p e d C a p e l l a . C a n y …" at bounding box center [452, 267] width 904 height 534
click at [480, 534] on html "Temporary Text H e y ! I s a w h o w y o u h e l p e d C a p e l l a . C a n y …" at bounding box center [452, 267] width 904 height 534
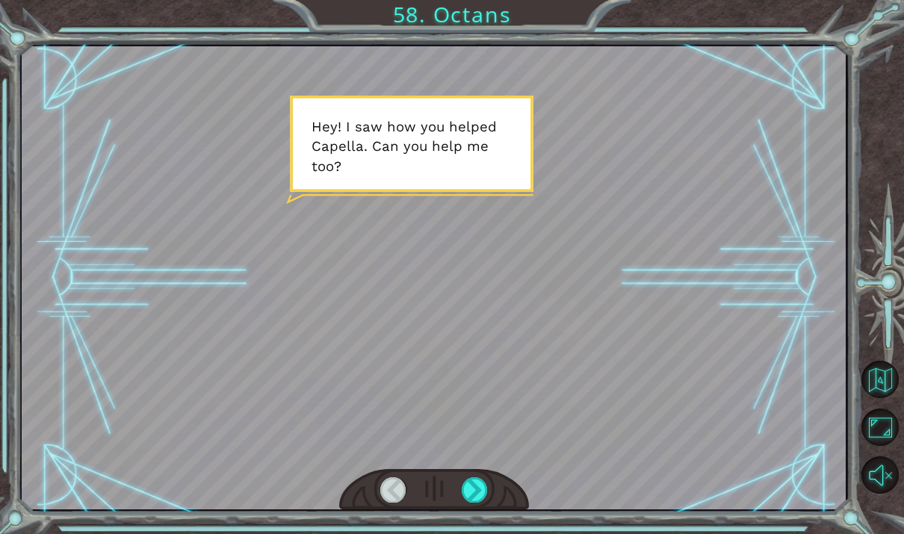
click at [472, 534] on html "Temporary Text H e y ! I s a w h o w y o u h e l p e d C a p e l l a . C a n y …" at bounding box center [452, 267] width 904 height 534
click at [474, 534] on html "Temporary Text H e y ! I s a w h o w y o u h e l p e d C a p e l l a . C a n y …" at bounding box center [452, 267] width 904 height 534
click at [481, 534] on html "Temporary Text H e y ! I s a w h o w y o u h e l p e d C a p e l l a . C a n y …" at bounding box center [452, 267] width 904 height 534
click at [487, 534] on html "Temporary Text H e y ! I s a w h o w y o u h e l p e d C a p e l l a . C a n y …" at bounding box center [452, 267] width 904 height 534
click at [480, 534] on html "Temporary Text H e y ! I s a w h o w y o u h e l p e d C a p e l l a . C a n y …" at bounding box center [452, 267] width 904 height 534
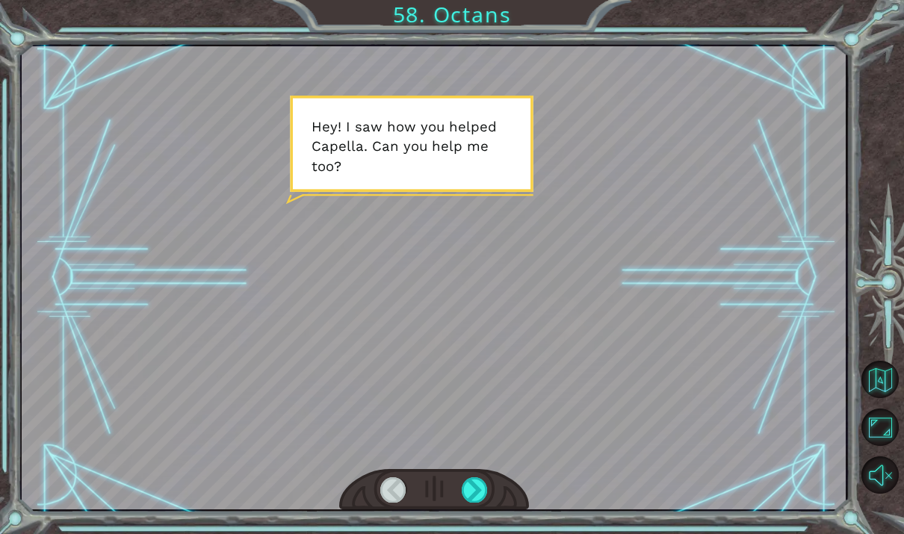
click at [474, 534] on html "Temporary Text H e y ! I s a w h o w y o u h e l p e d C a p e l l a . C a n y …" at bounding box center [452, 267] width 904 height 534
click at [475, 534] on html "Temporary Text H e y ! I s a w h o w y o u h e l p e d C a p e l l a . C a n y …" at bounding box center [452, 267] width 904 height 534
click at [476, 534] on html "Temporary Text H e y ! I s a w h o w y o u h e l p e d C a p e l l a . C a n y …" at bounding box center [452, 267] width 904 height 534
click at [472, 534] on html "Temporary Text H e y ! I s a w h o w y o u h e l p e d C a p e l l a . C a n y …" at bounding box center [452, 267] width 904 height 534
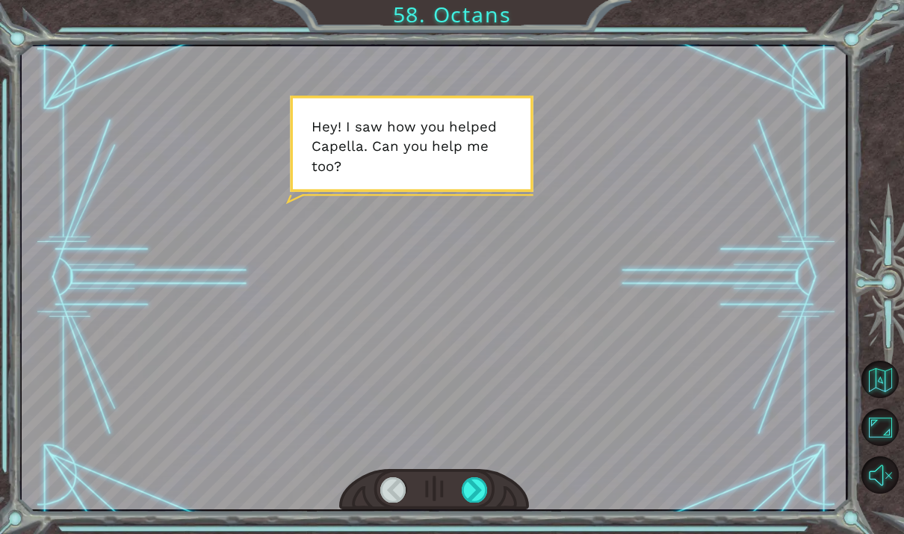
click at [480, 534] on html "Temporary Text H e y ! I s a w h o w y o u h e l p e d C a p e l l a . C a n y …" at bounding box center [452, 267] width 904 height 534
click at [479, 534] on html "Temporary Text H e y ! I s a w h o w y o u h e l p e d C a p e l l a . C a n y …" at bounding box center [452, 267] width 904 height 534
click at [477, 534] on html "Temporary Text H e y ! I s a w h o w y o u h e l p e d C a p e l l a . C a n y …" at bounding box center [452, 267] width 904 height 534
click at [475, 534] on html "Temporary Text H e y ! I s a w h o w y o u h e l p e d C a p e l l a . C a n y …" at bounding box center [452, 267] width 904 height 534
click at [476, 534] on html "Temporary Text H e y ! I s a w h o w y o u h e l p e d C a p e l l a . C a n y …" at bounding box center [452, 267] width 904 height 534
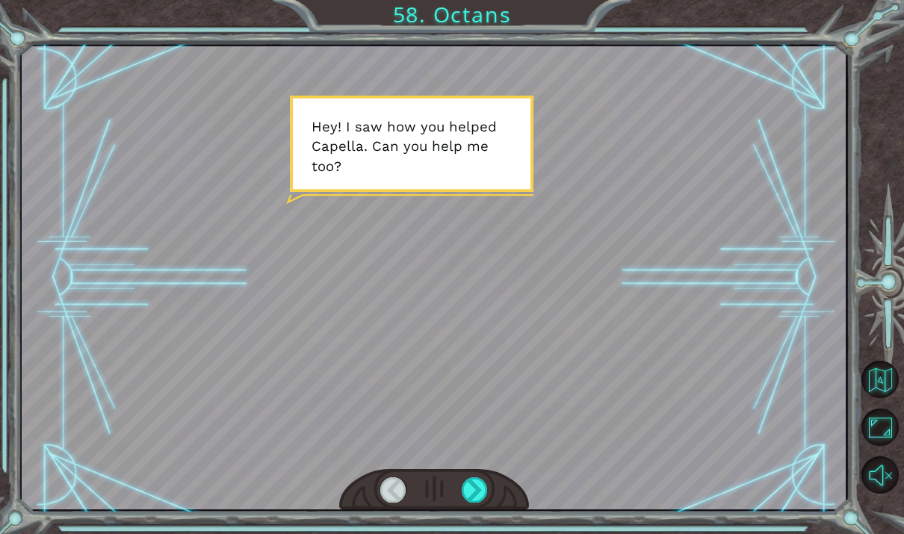
click at [480, 534] on html "Temporary Text H e y ! I s a w h o w y o u h e l p e d C a p e l l a . C a n y …" at bounding box center [452, 267] width 904 height 534
click at [477, 534] on html "Temporary Text H e y ! I s a w h o w y o u h e l p e d C a p e l l a . C a n y …" at bounding box center [452, 267] width 904 height 534
click at [475, 534] on html "Temporary Text H e y ! I s a w h o w y o u h e l p e d C a p e l l a . C a n y …" at bounding box center [452, 267] width 904 height 534
click at [466, 534] on html "Temporary Text H e y ! I s a w h o w y o u h e l p e d C a p e l l a . C a n y …" at bounding box center [452, 267] width 904 height 534
click at [498, 191] on div at bounding box center [434, 277] width 824 height 463
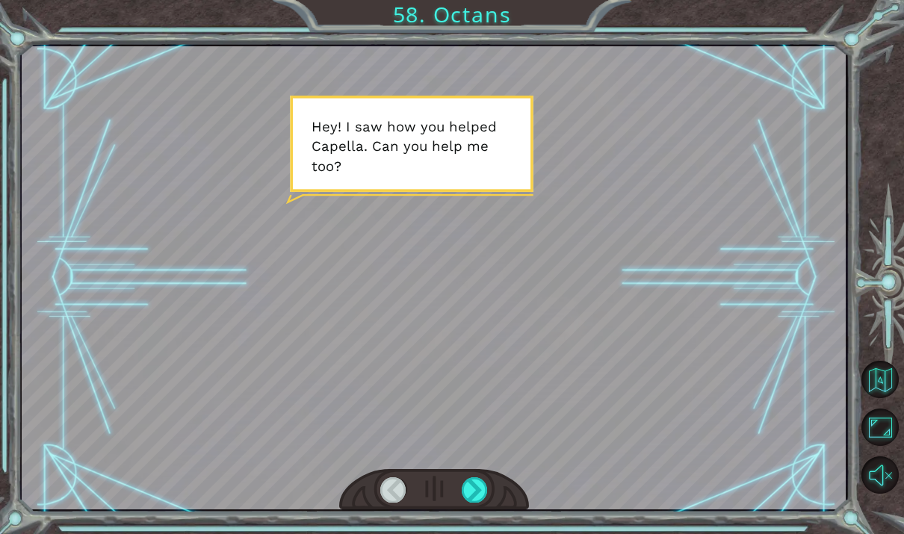
click at [517, 291] on div at bounding box center [434, 277] width 824 height 463
click at [482, 534] on html "Temporary Text H e y ! I s a w h o w y o u h e l p e d C a p e l l a . C a n y …" at bounding box center [452, 267] width 904 height 534
click at [477, 534] on html "Temporary Text H e y ! I s a w h o w y o u h e l p e d C a p e l l a . C a n y …" at bounding box center [452, 267] width 904 height 534
click at [479, 534] on html "Temporary Text H e y ! I s a w h o w y o u h e l p e d C a p e l l a . C a n y …" at bounding box center [452, 267] width 904 height 534
click at [477, 534] on html "Temporary Text H e y ! I s a w h o w y o u h e l p e d C a p e l l a . C a n y …" at bounding box center [452, 267] width 904 height 534
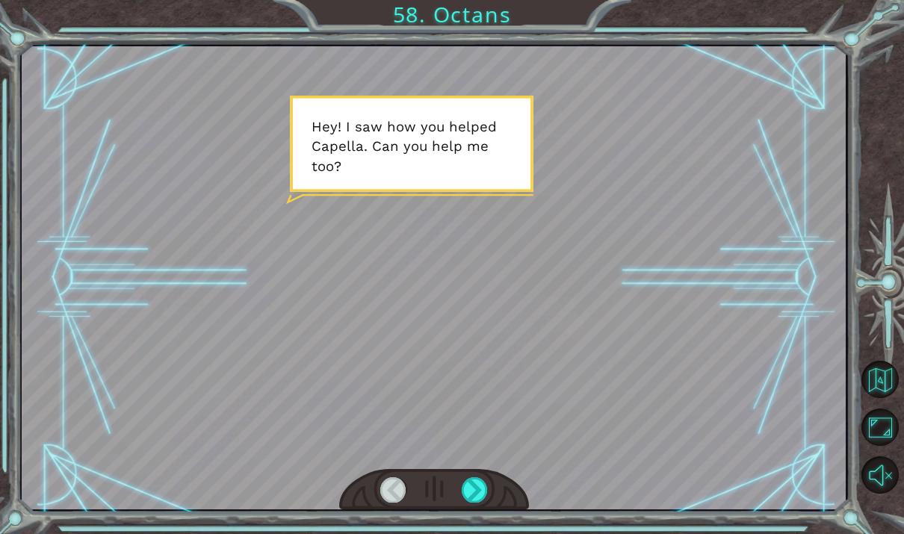
click at [477, 534] on html "Temporary Text H e y ! I s a w h o w y o u h e l p e d C a p e l l a . C a n y …" at bounding box center [452, 267] width 904 height 534
click at [480, 534] on html "Temporary Text H e y ! I s a w h o w y o u h e l p e d C a p e l l a . C a n y …" at bounding box center [452, 267] width 904 height 534
click at [475, 534] on html "Temporary Text H e y ! I s a w h o w y o u h e l p e d C a p e l l a . C a n y …" at bounding box center [452, 267] width 904 height 534
click at [481, 496] on div at bounding box center [475, 489] width 26 height 25
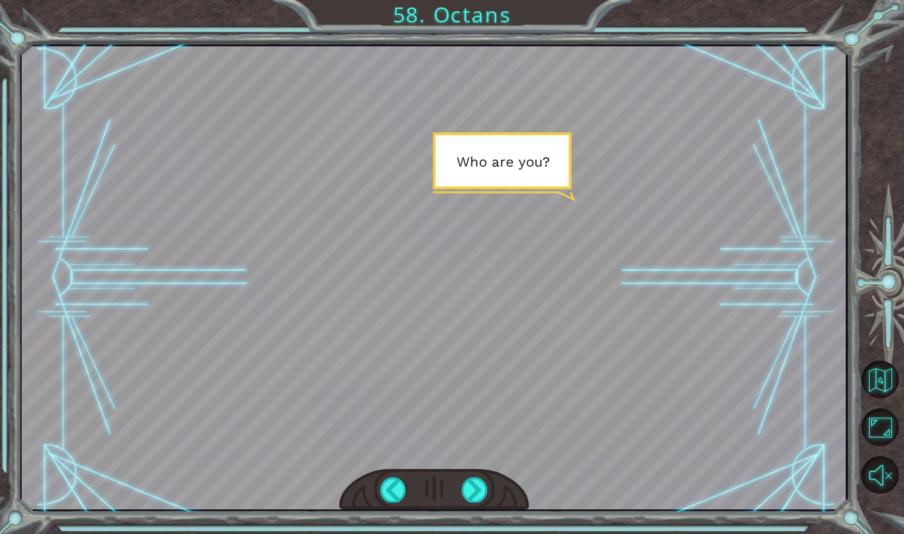
click at [475, 492] on div at bounding box center [475, 489] width 26 height 25
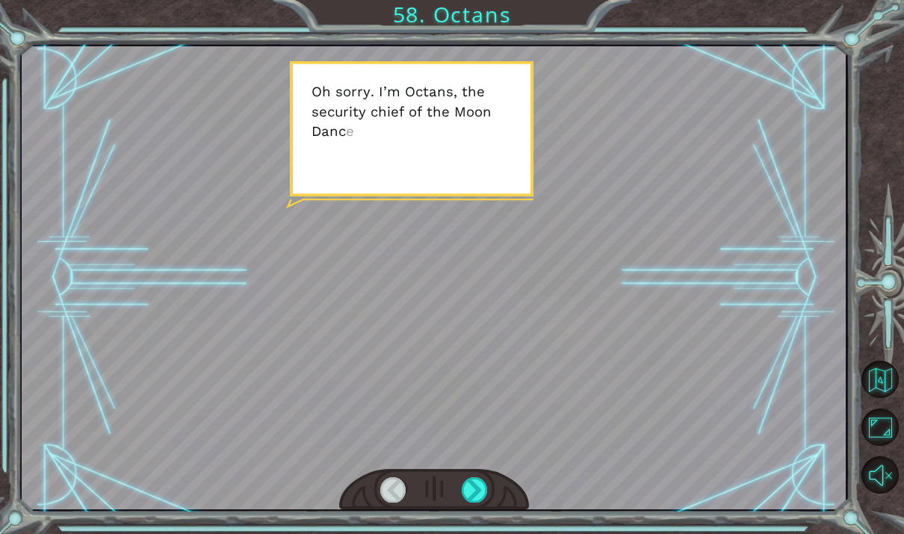
click at [484, 476] on div at bounding box center [434, 490] width 190 height 42
click at [486, 478] on div at bounding box center [434, 490] width 190 height 42
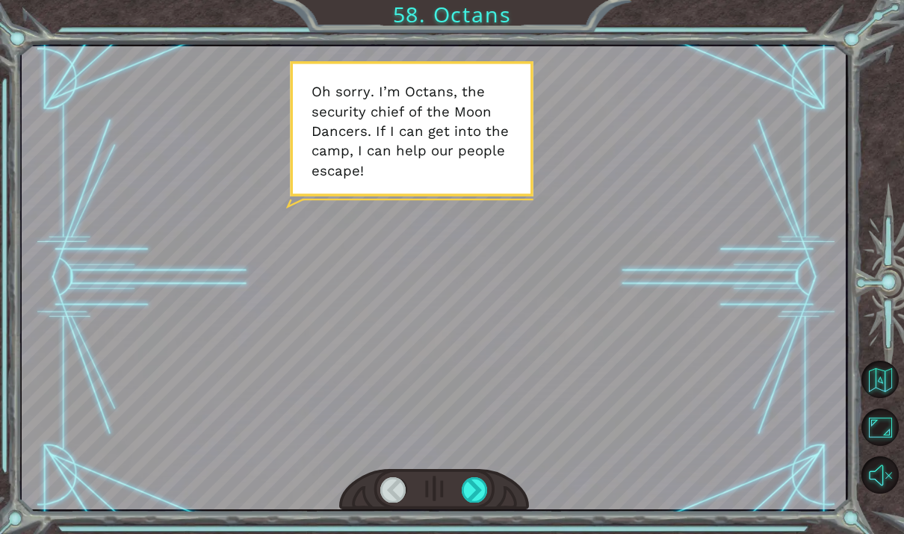
click at [487, 480] on div at bounding box center [475, 489] width 26 height 25
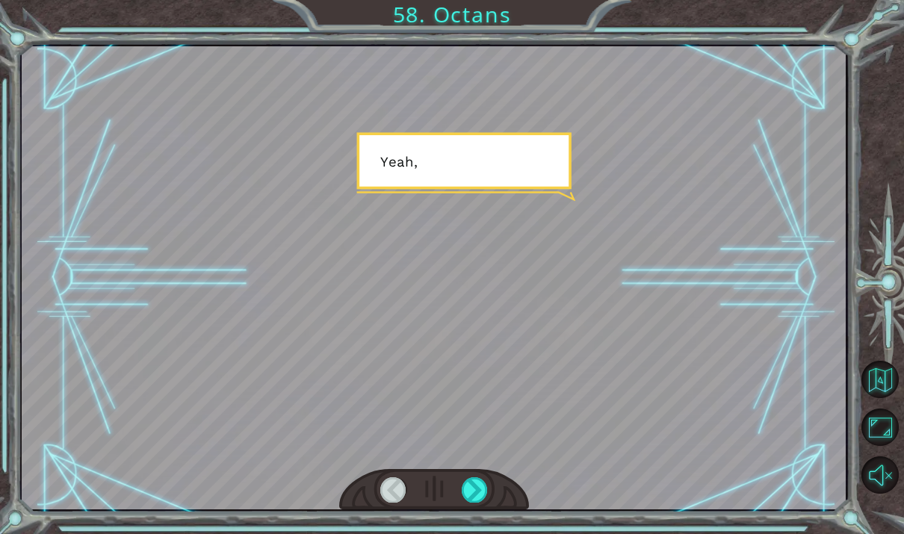
click at [483, 486] on div at bounding box center [475, 489] width 26 height 25
click at [486, 484] on div at bounding box center [475, 489] width 26 height 25
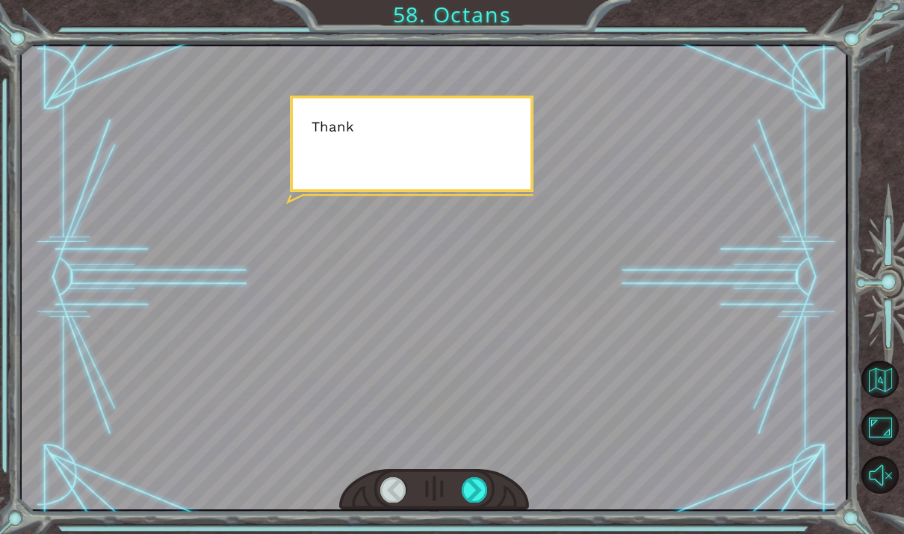
click at [487, 497] on div at bounding box center [475, 489] width 26 height 25
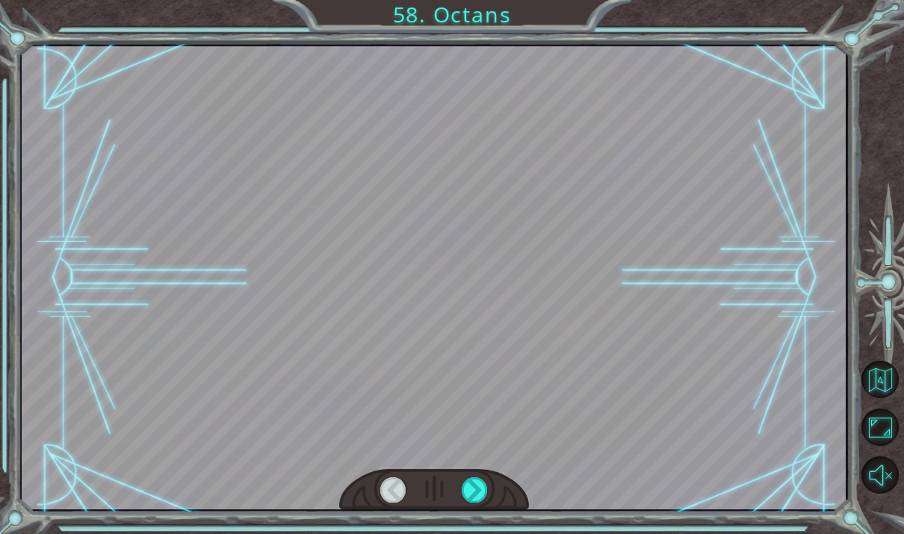
click at [486, 493] on div at bounding box center [475, 489] width 26 height 25
click at [486, 489] on div at bounding box center [475, 489] width 26 height 25
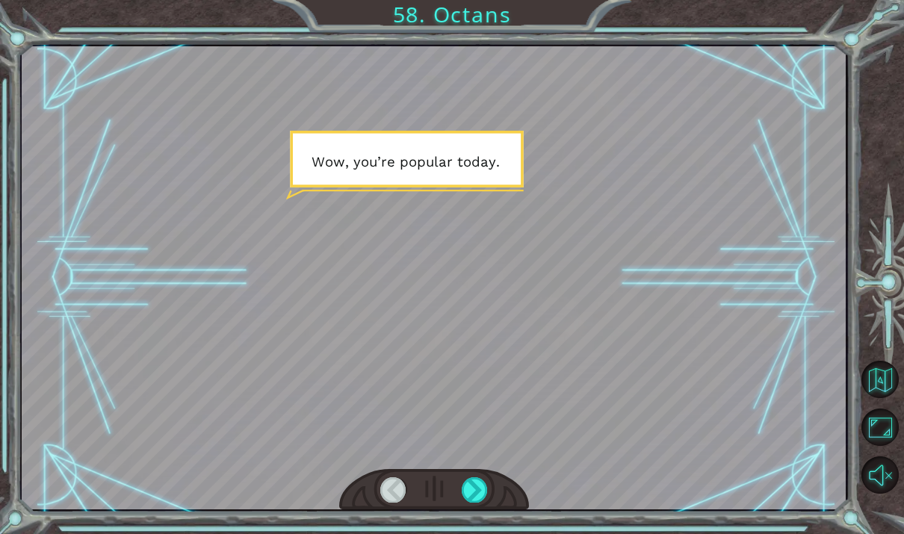
click at [487, 492] on div at bounding box center [475, 489] width 26 height 25
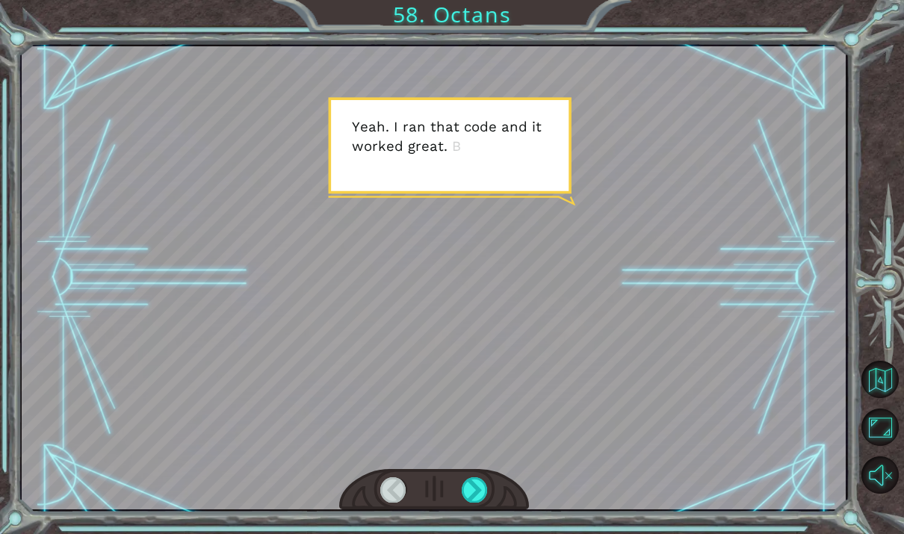
click at [490, 477] on div at bounding box center [434, 490] width 190 height 42
click at [490, 482] on div at bounding box center [434, 490] width 190 height 42
click at [486, 483] on div at bounding box center [475, 489] width 26 height 25
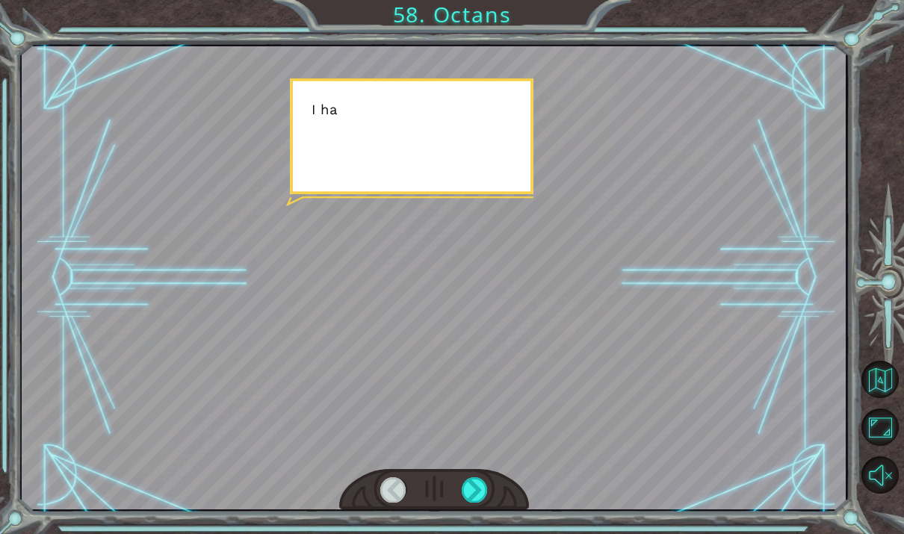
click at [480, 486] on div at bounding box center [475, 489] width 26 height 25
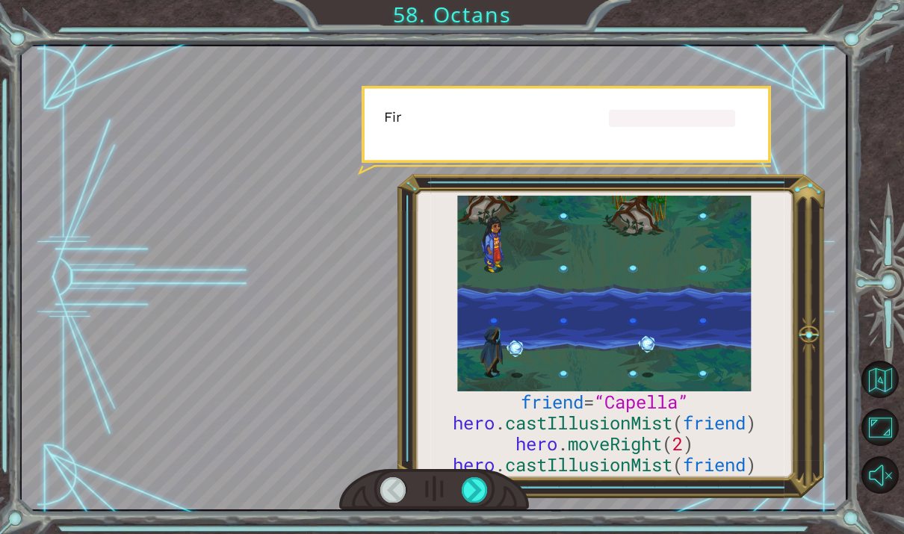
click at [479, 492] on div at bounding box center [475, 489] width 26 height 25
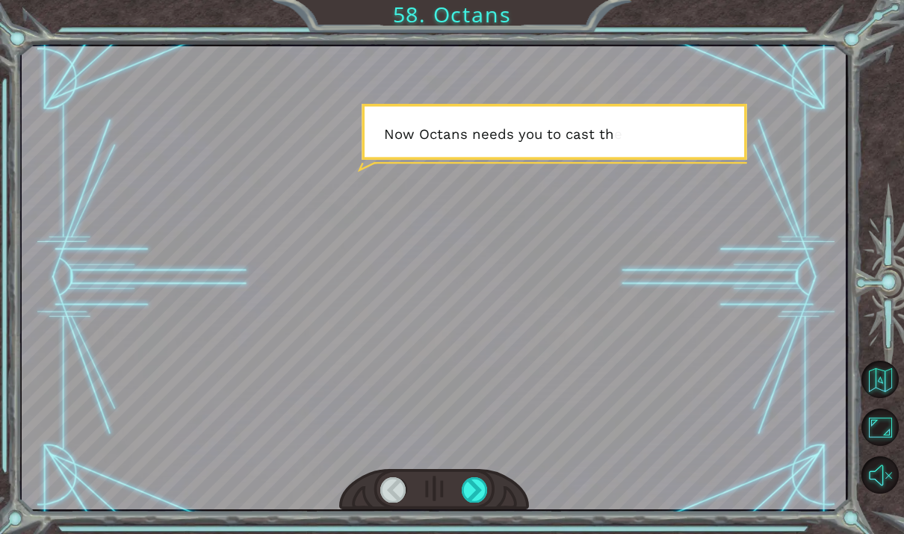
click at [480, 489] on div at bounding box center [475, 489] width 26 height 25
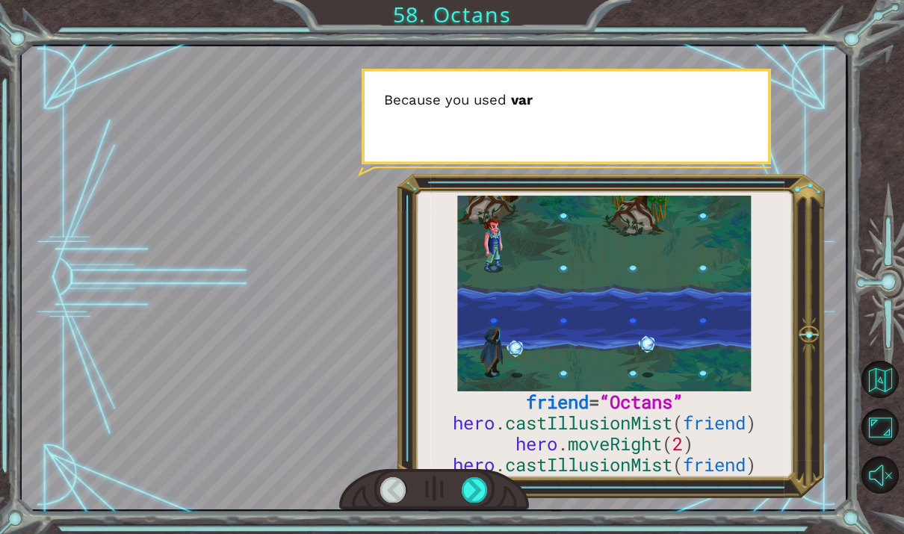
click at [480, 491] on div at bounding box center [475, 489] width 26 height 25
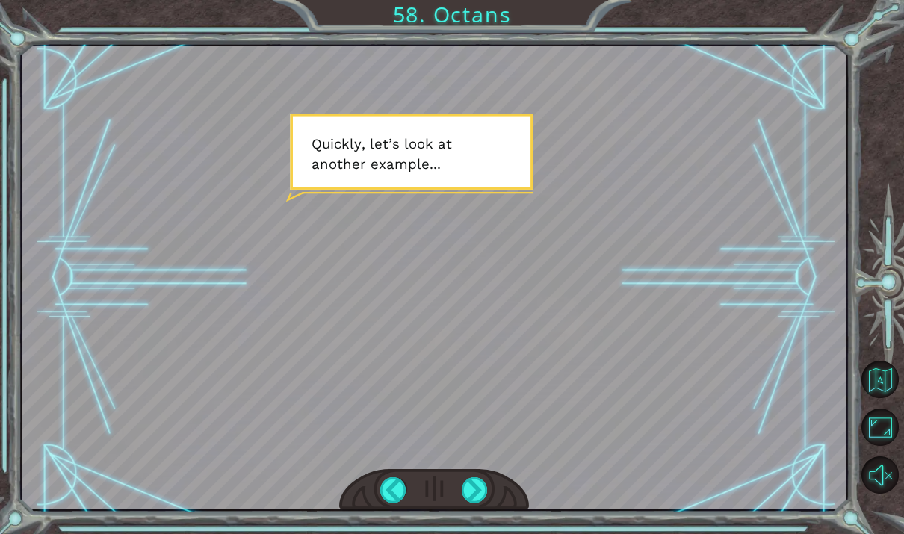
click at [471, 513] on div "friend = “Octans” hero . castIllusionMist ( friend ) hero . moveRight ( 2 ) her…" at bounding box center [452, 267] width 904 height 534
click at [475, 489] on div at bounding box center [475, 489] width 26 height 25
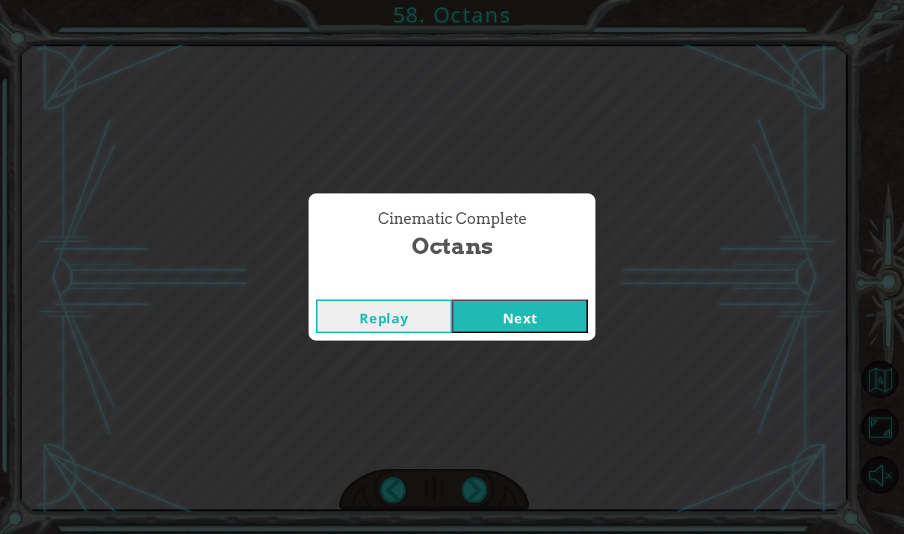
click at [558, 325] on button "Next" at bounding box center [520, 317] width 136 height 34
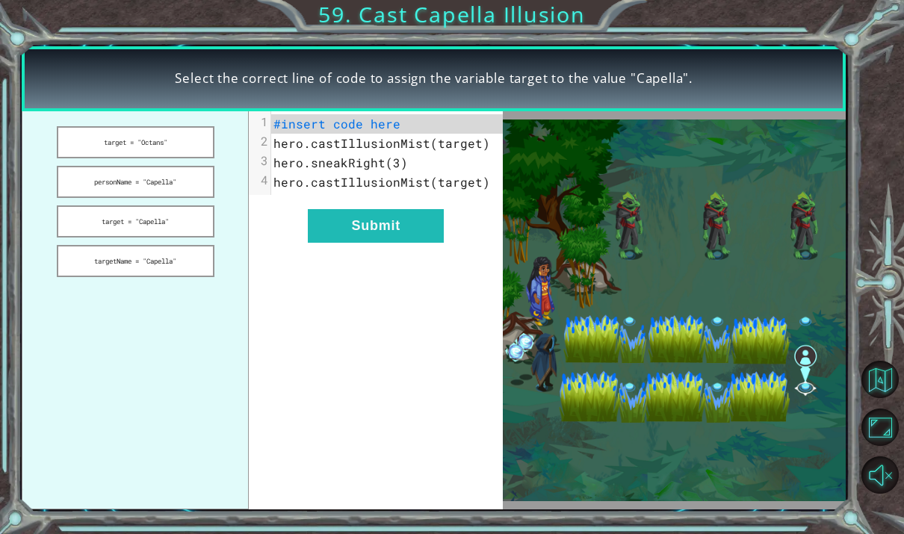
click at [96, 257] on button "targetName = "Capella"" at bounding box center [136, 261] width 158 height 32
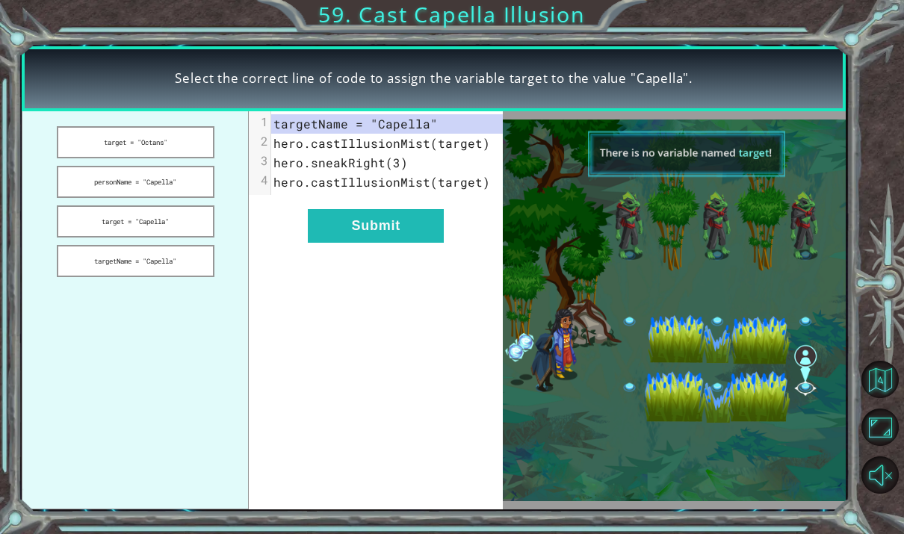
click at [87, 225] on button "target = "Capella"" at bounding box center [136, 221] width 158 height 32
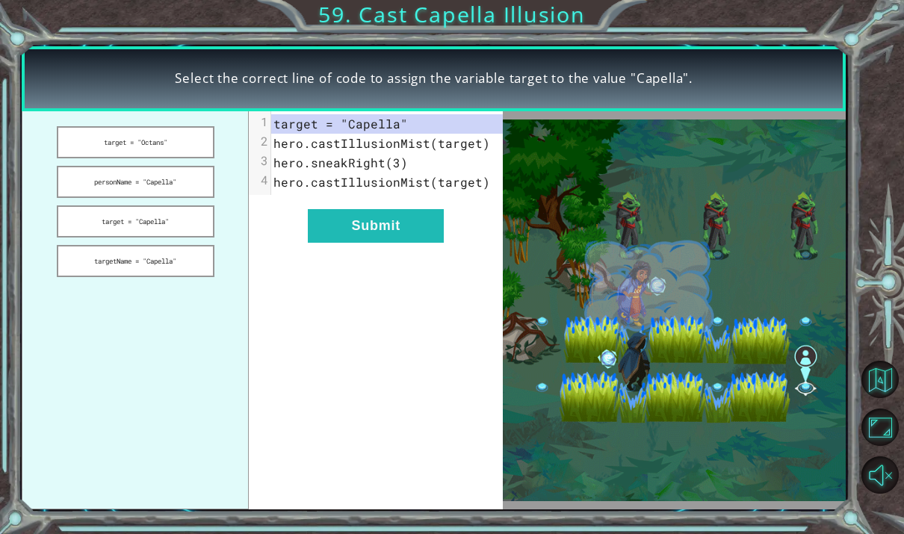
click at [336, 230] on button "Submit" at bounding box center [376, 226] width 136 height 34
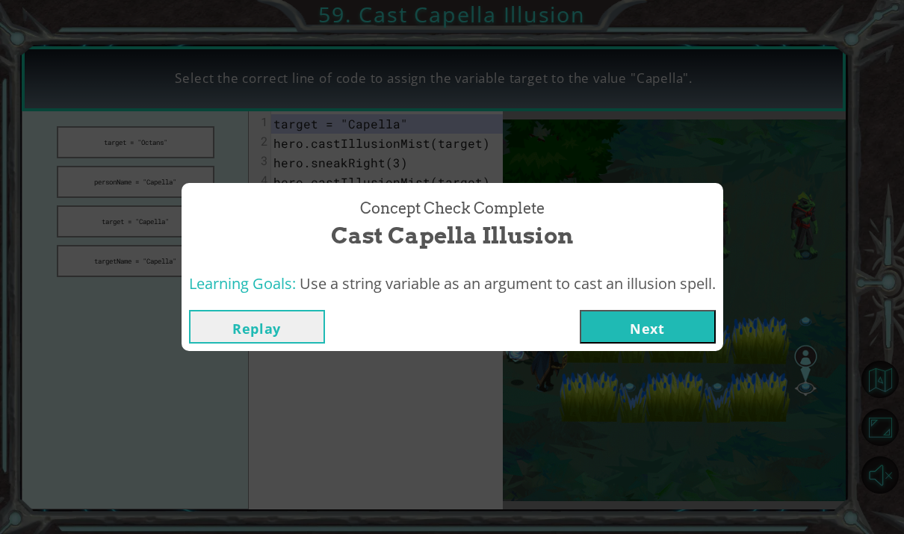
click at [608, 321] on button "Next" at bounding box center [648, 327] width 136 height 34
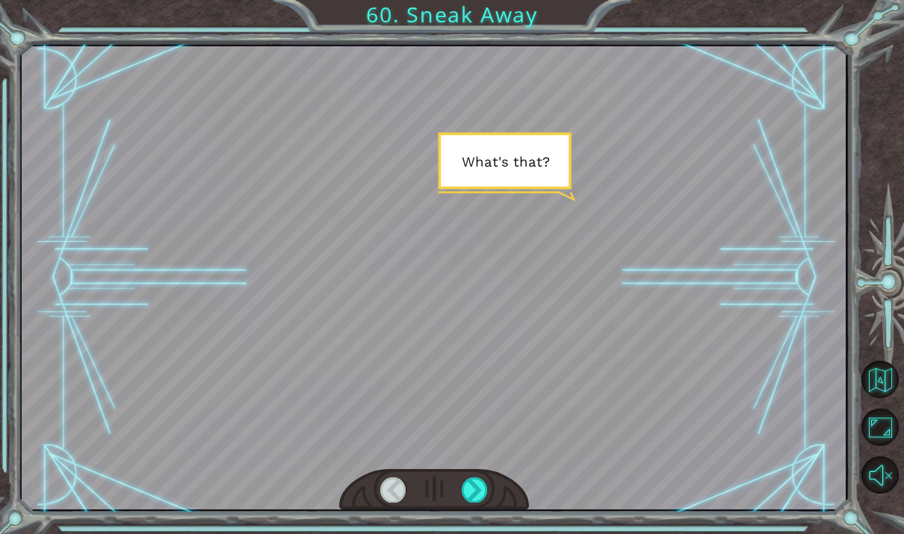
click at [477, 492] on div at bounding box center [475, 489] width 26 height 25
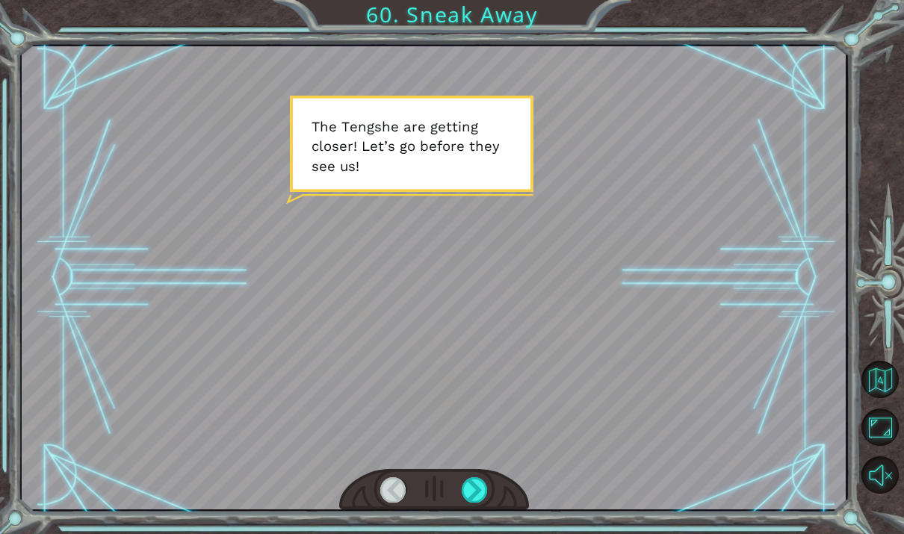
click at [469, 492] on div at bounding box center [475, 489] width 26 height 25
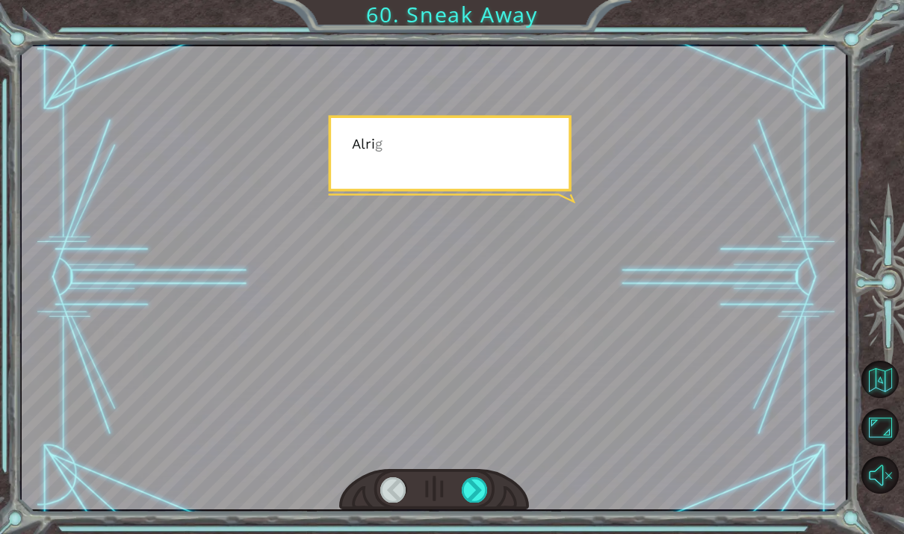
click at [463, 489] on div at bounding box center [475, 489] width 26 height 25
click at [466, 491] on div at bounding box center [475, 489] width 26 height 25
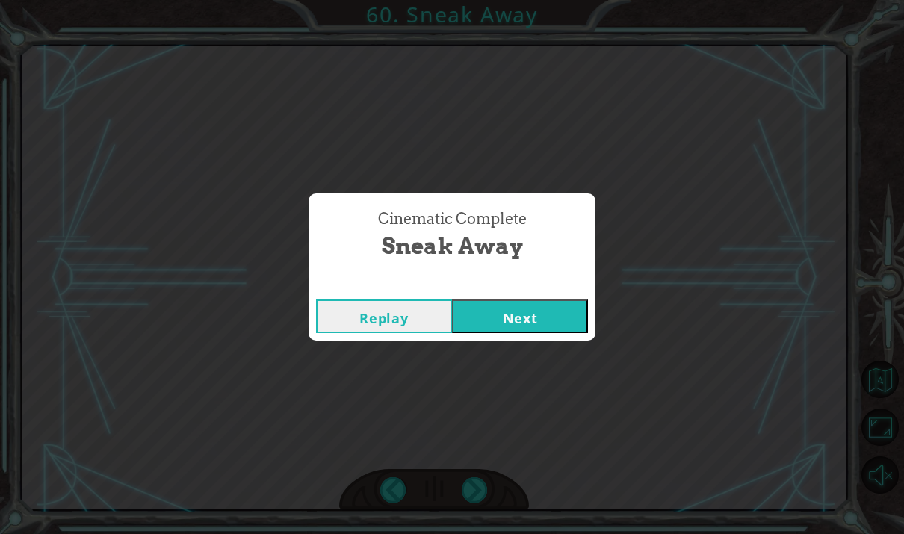
click at [488, 323] on button "Next" at bounding box center [520, 317] width 136 height 34
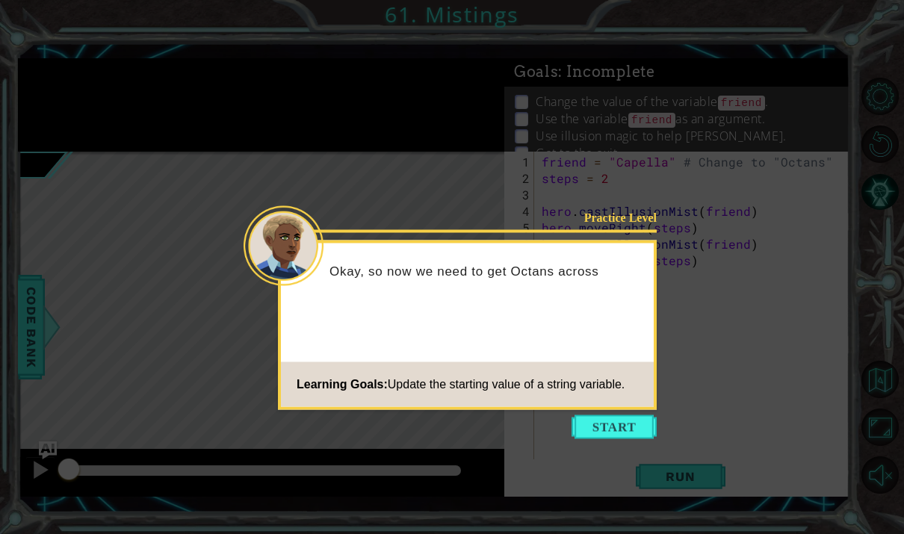
click at [582, 429] on button "Start" at bounding box center [614, 427] width 85 height 24
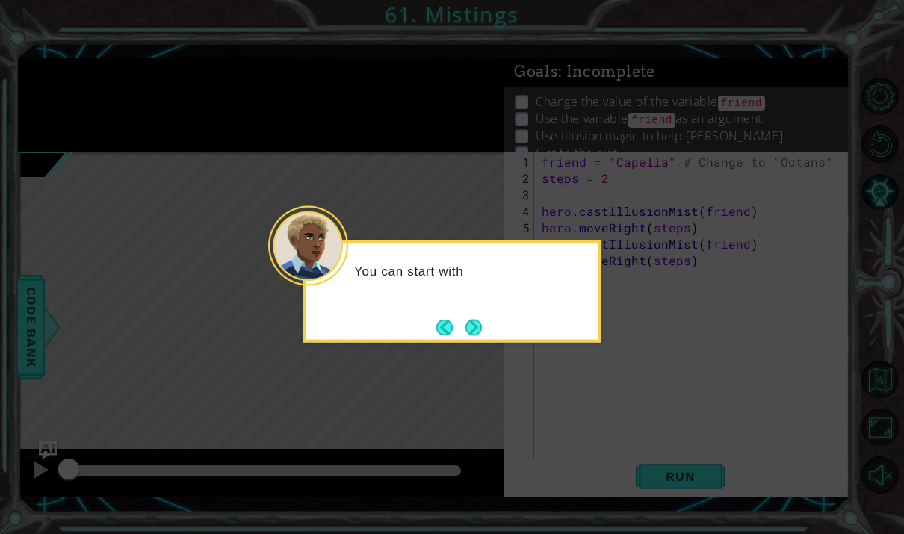
click at [471, 325] on button "Next" at bounding box center [474, 327] width 16 height 16
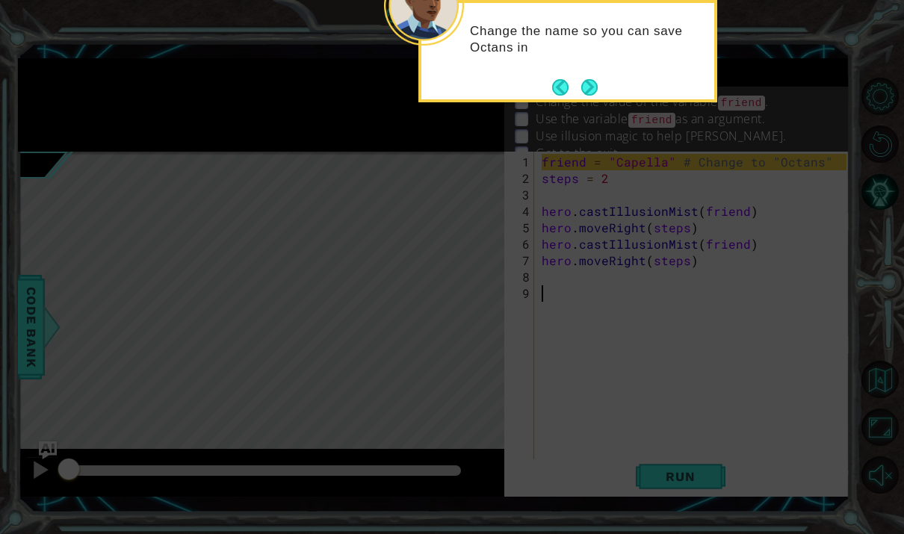
click at [590, 96] on button "Next" at bounding box center [589, 87] width 20 height 20
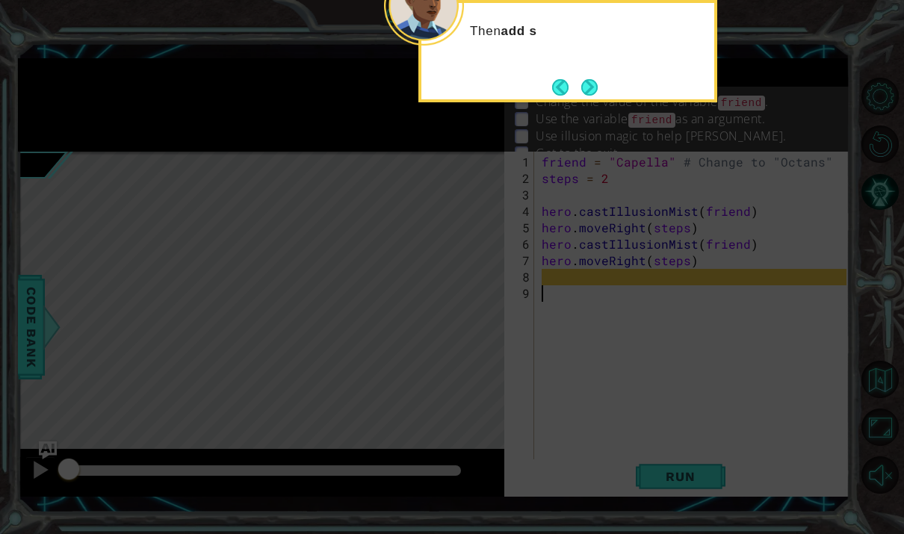
click at [594, 94] on button "Next" at bounding box center [589, 87] width 16 height 16
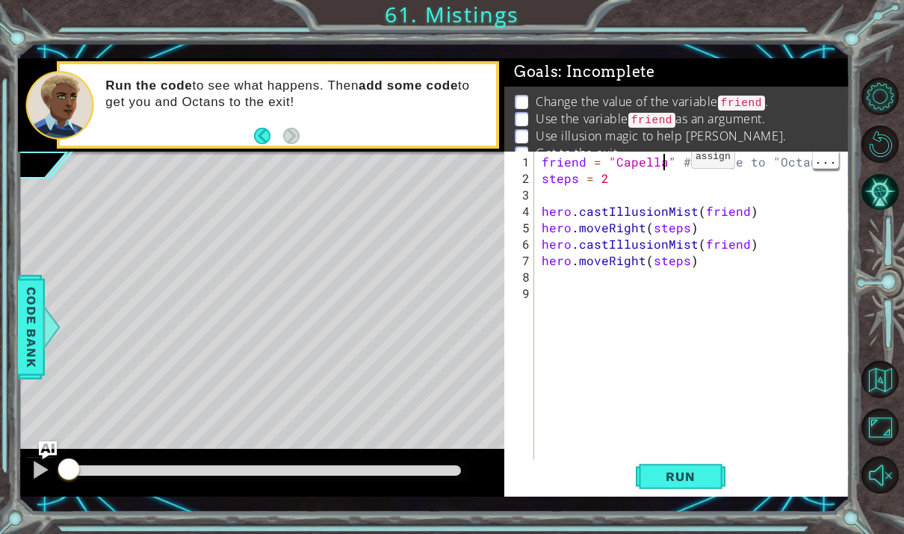
click at [666, 164] on div "friend = "Capella" # Change to "Octans" steps = 2 hero . castIllusionMist ( fri…" at bounding box center [696, 326] width 315 height 345
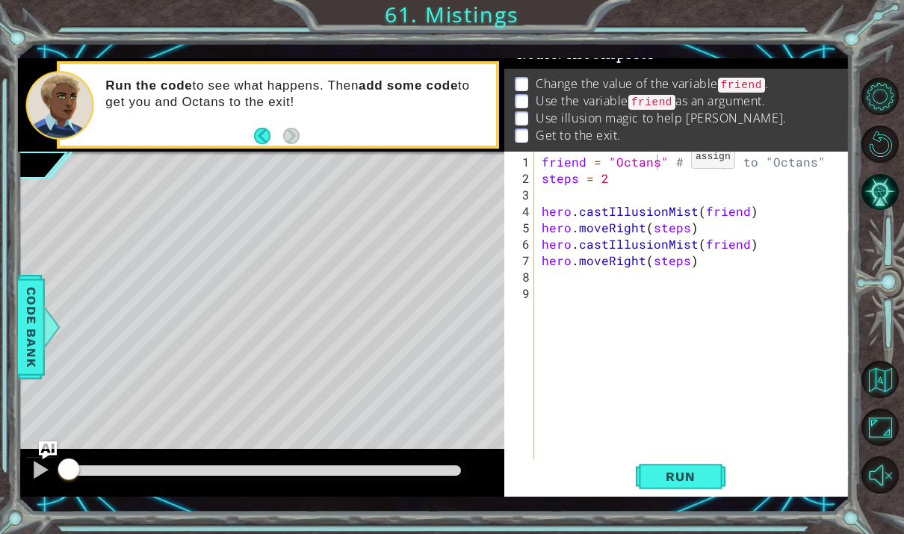
scroll to position [18, 0]
type textarea "abcde fg"
click at [696, 476] on span "Run" at bounding box center [680, 476] width 59 height 15
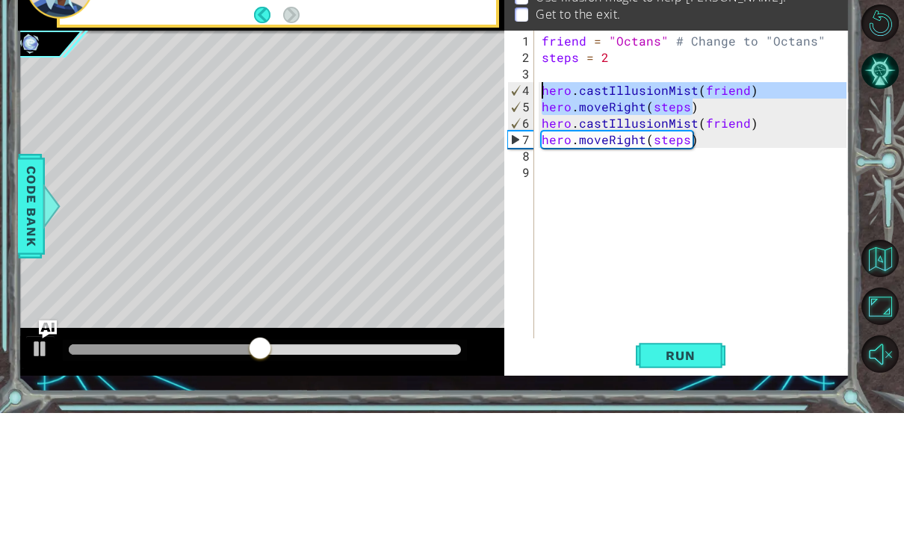
click at [735, 154] on div "friend = "Octans" # Change to "Octans" steps = 2 hero . castIllusionMist ( frie…" at bounding box center [696, 326] width 315 height 345
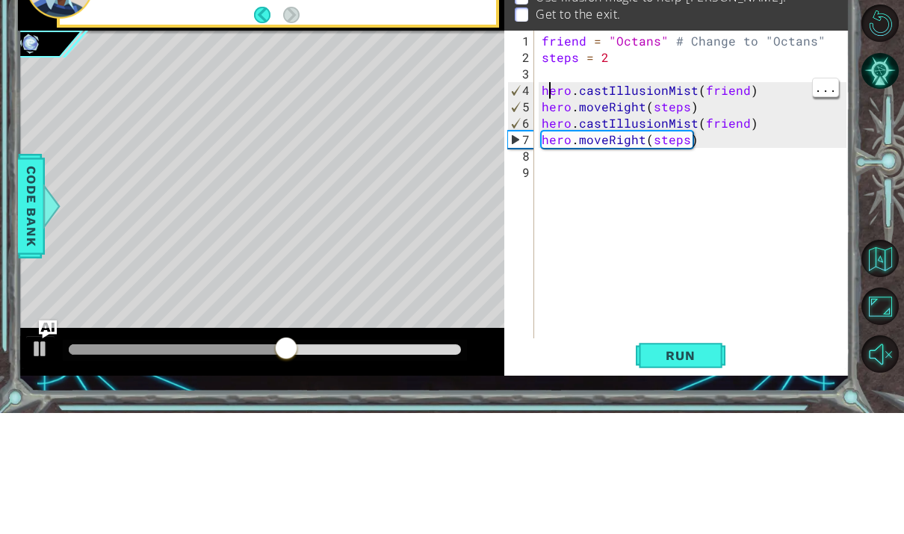
click at [548, 154] on div "friend = "Octans" # Change to "Octans" steps = 2 hero . castIllusionMist ( frie…" at bounding box center [696, 326] width 315 height 345
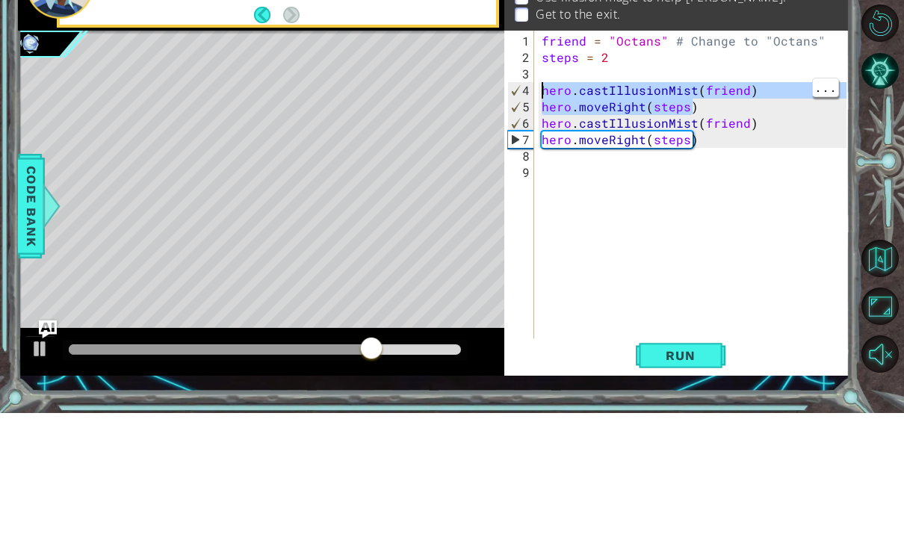
click at [614, 159] on div "friend = "Octans" # Change to "Octans" steps = 2 hero . castIllusionMist ( frie…" at bounding box center [696, 326] width 315 height 345
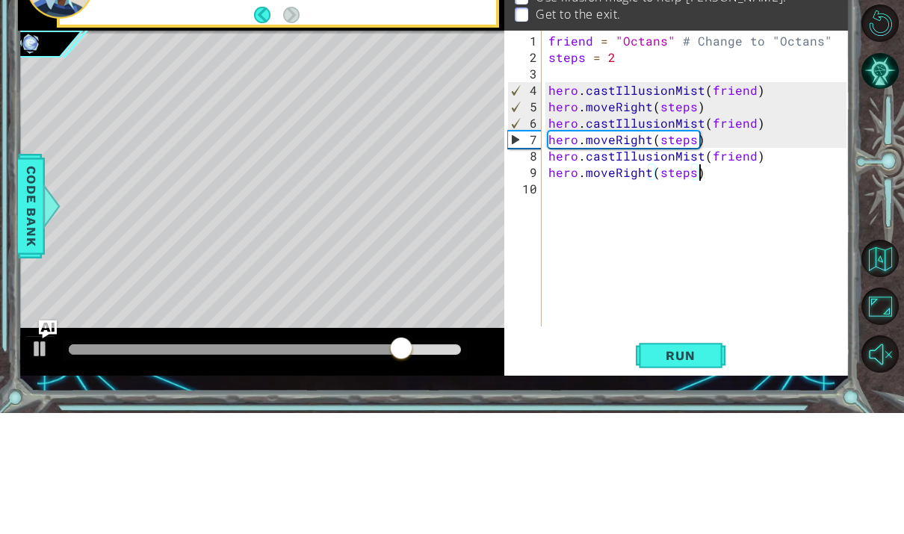
scroll to position [56, 0]
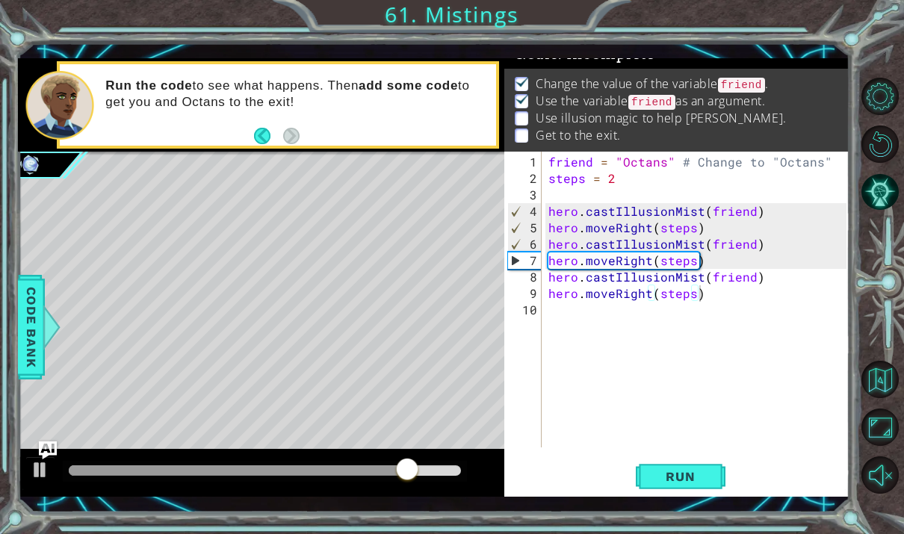
click at [699, 477] on span "Run" at bounding box center [680, 476] width 59 height 15
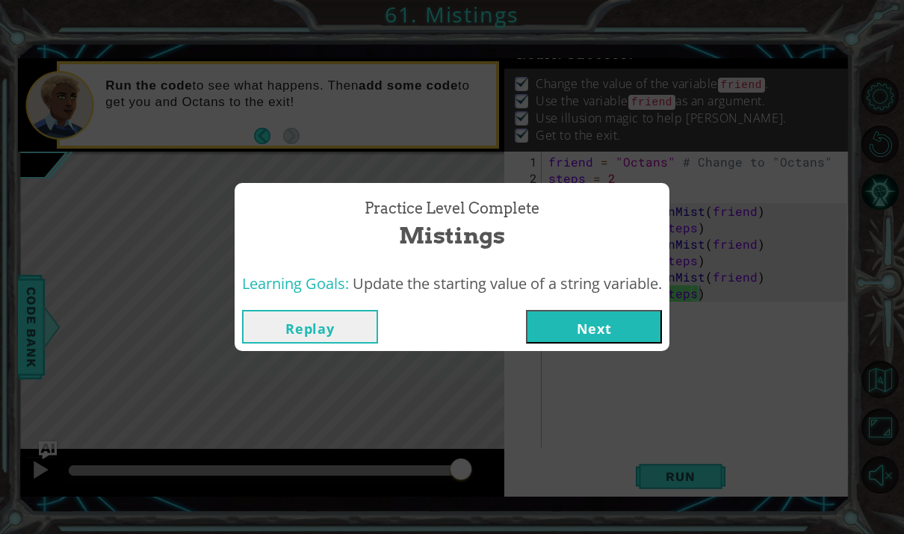
click at [631, 324] on button "Next" at bounding box center [594, 327] width 136 height 34
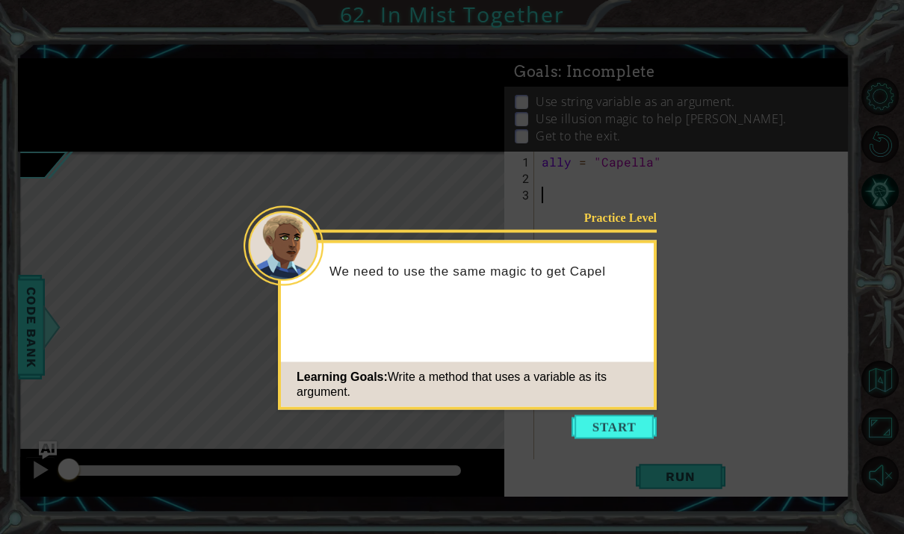
click at [615, 409] on div "Practice Level We need to use the same magic to get Capel Learning Goals: Write…" at bounding box center [467, 326] width 379 height 170
click at [640, 432] on button "Start" at bounding box center [614, 427] width 85 height 24
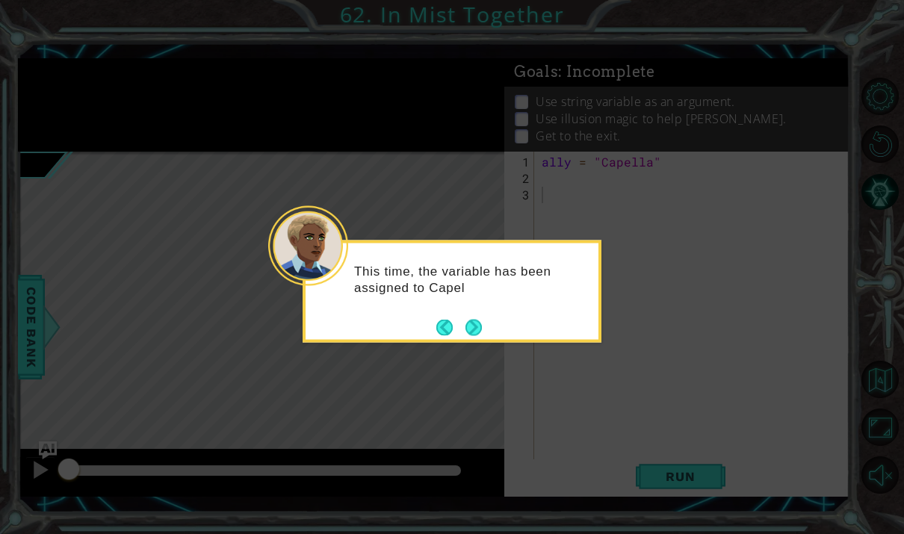
click at [477, 321] on button "Next" at bounding box center [474, 327] width 16 height 16
click at [474, 328] on button "Next" at bounding box center [474, 327] width 16 height 16
click at [474, 319] on button "Next" at bounding box center [474, 327] width 17 height 17
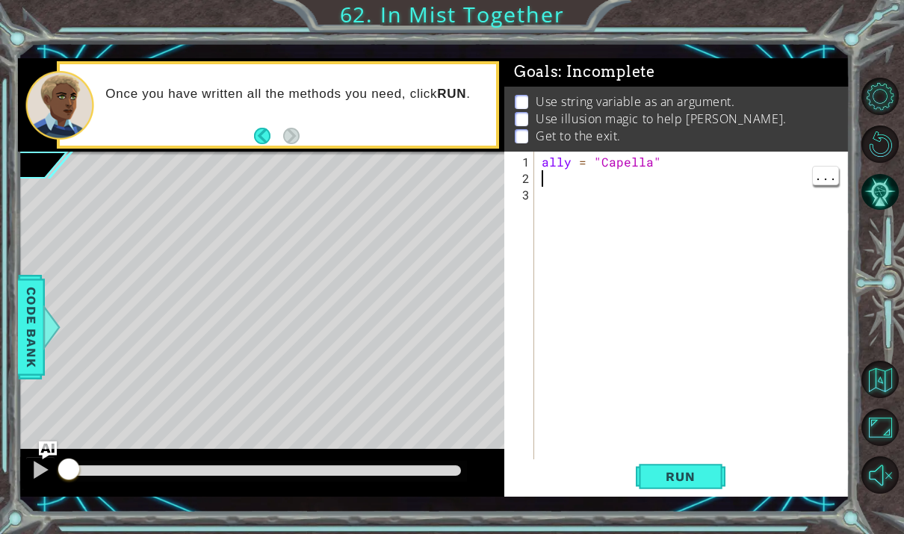
click at [677, 532] on div "1 ההההההההההההההההההההההההההההההההההההההההההההההההההההההההההההההההההההההההההההה…" at bounding box center [452, 267] width 904 height 534
click at [684, 532] on div "1 ההההההההההההההההההההההההההההההההההההההההההההההההההההההההההההההההההההההההההההה…" at bounding box center [452, 267] width 904 height 534
click at [576, 242] on div "ally = "Capella"" at bounding box center [696, 326] width 315 height 345
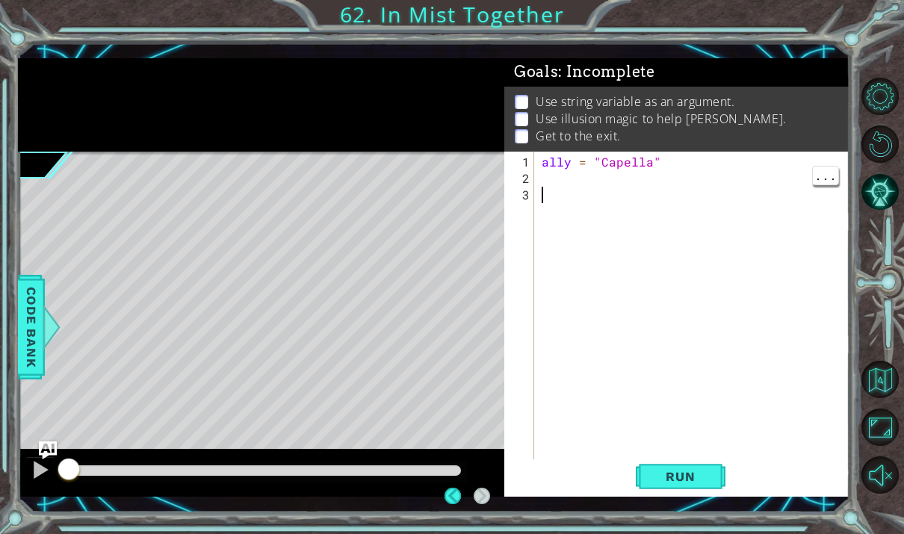
scroll to position [56, 0]
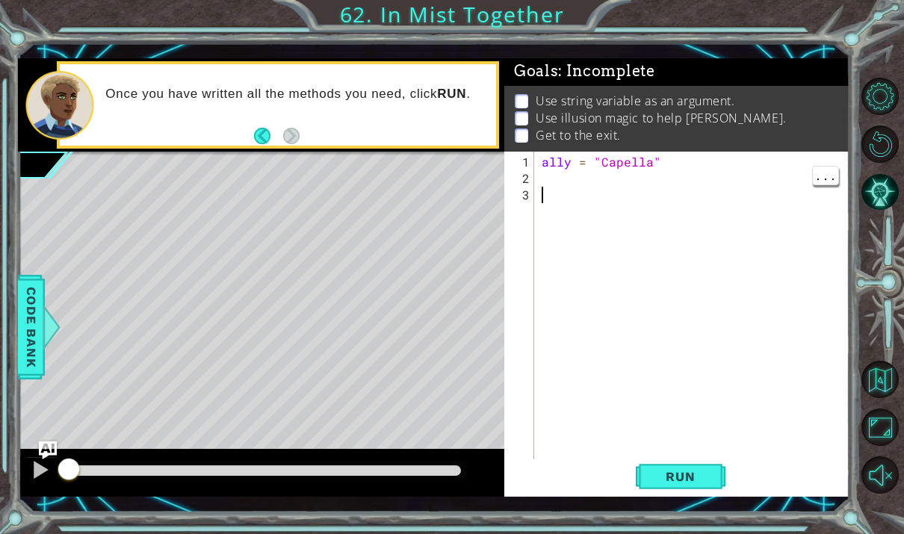
click at [572, 177] on div "ally = "Capella"" at bounding box center [696, 326] width 315 height 345
click at [572, 205] on div "ally = "Capella" steps = 2" at bounding box center [696, 326] width 315 height 345
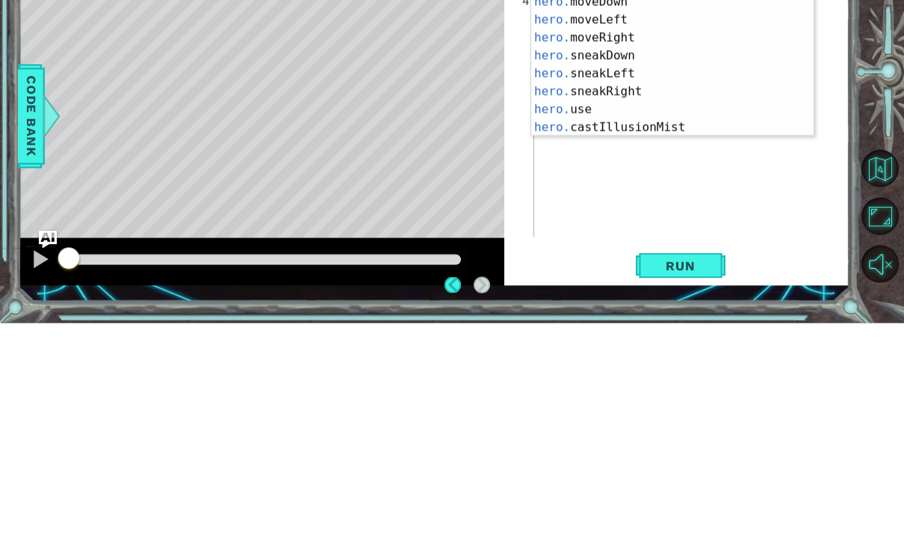
scroll to position [108, 0]
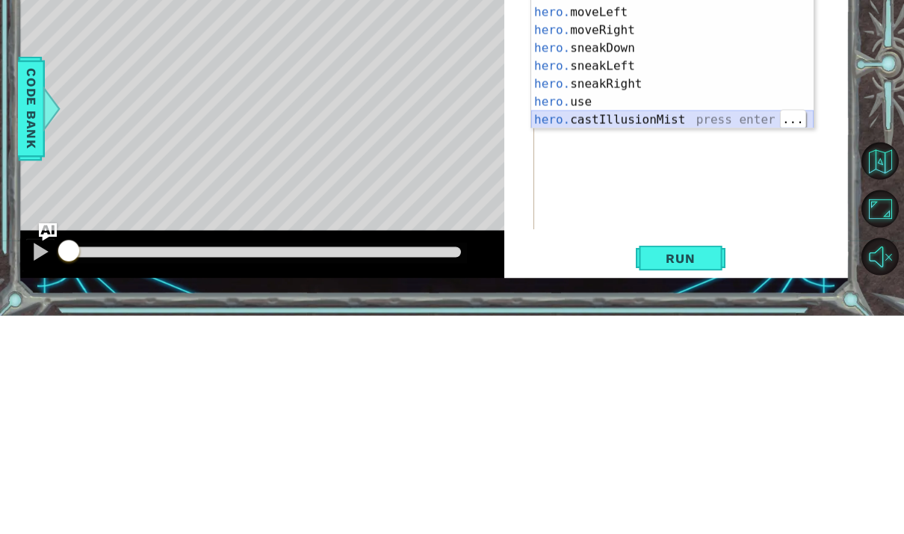
click at [716, 204] on div "hero. moveDown press enter hero. moveLeft press enter hero. moveRight press ent…" at bounding box center [672, 293] width 282 height 179
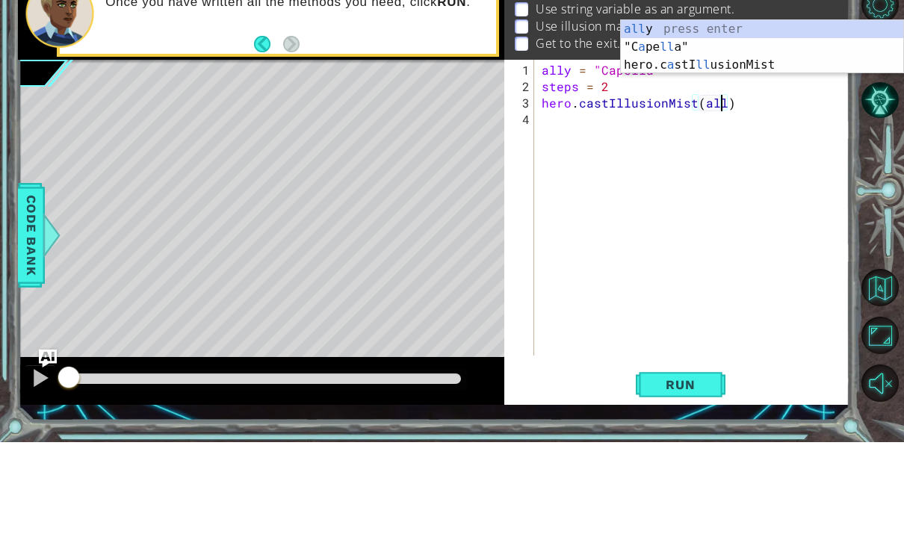
scroll to position [19, 48]
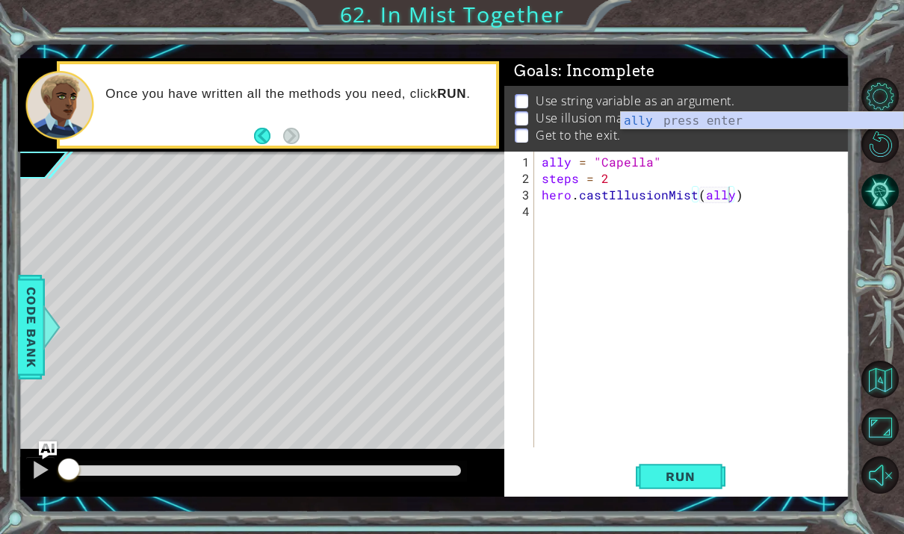
click at [684, 479] on span "Run" at bounding box center [680, 476] width 59 height 15
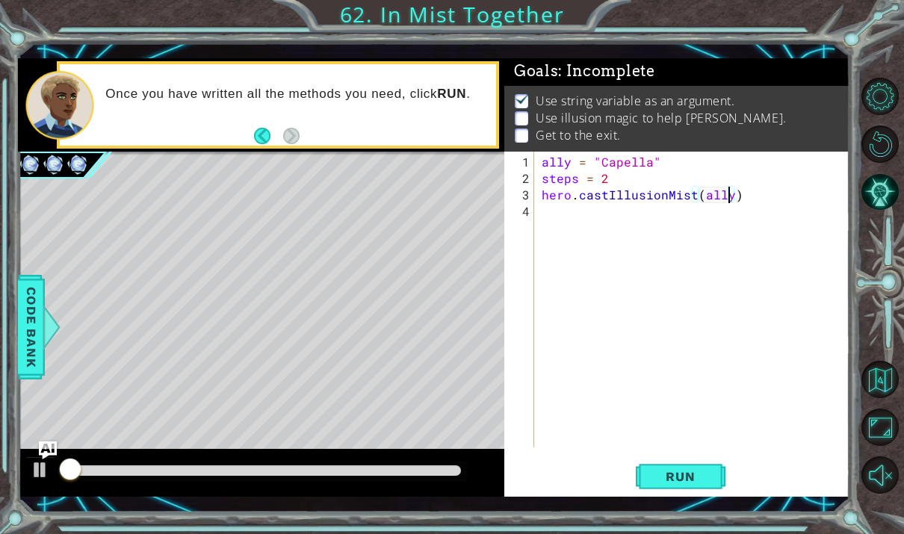
scroll to position [0, 0]
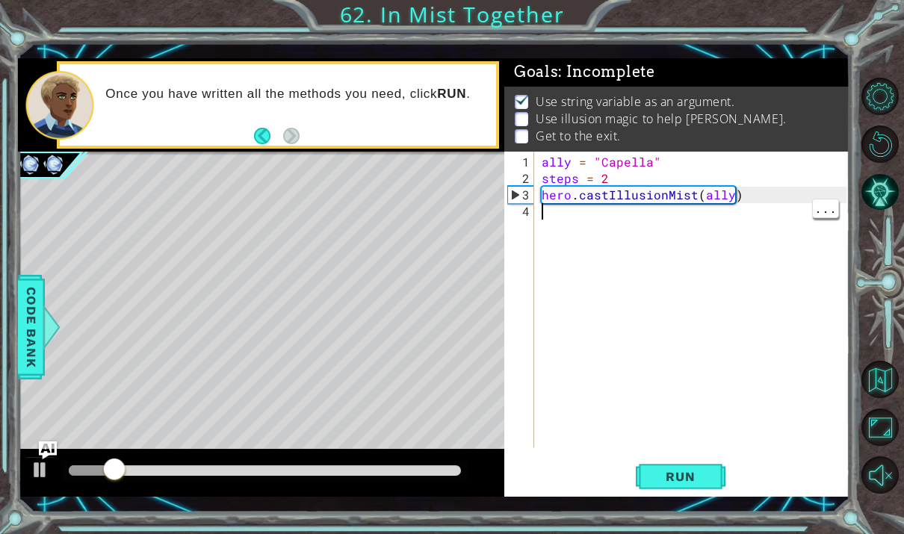
click at [574, 214] on div "ally = "Capella" steps = 2 hero . castIllusionMist ( ally )" at bounding box center [696, 318] width 315 height 329
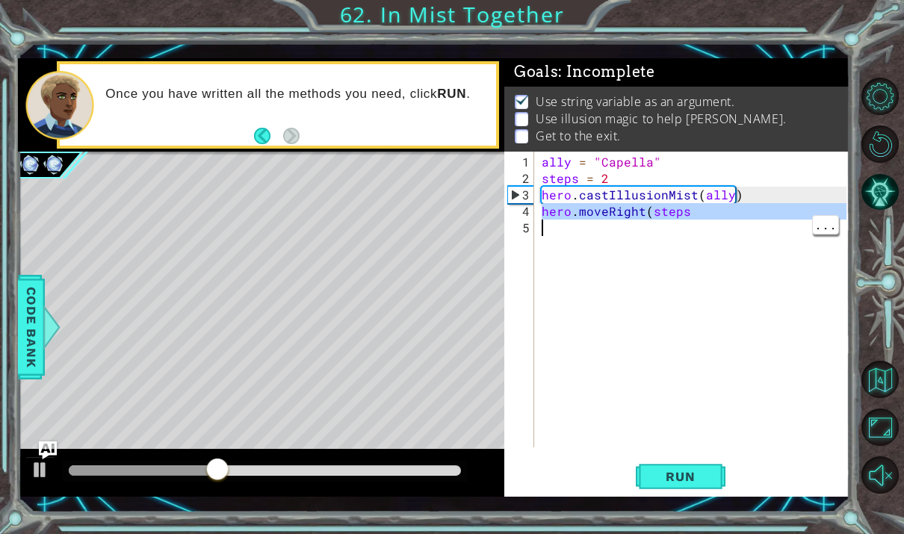
click at [711, 234] on div "ally = "Capella" steps = 2 hero . castIllusionMist ( ally ) hero . moveRight ( …" at bounding box center [696, 318] width 315 height 329
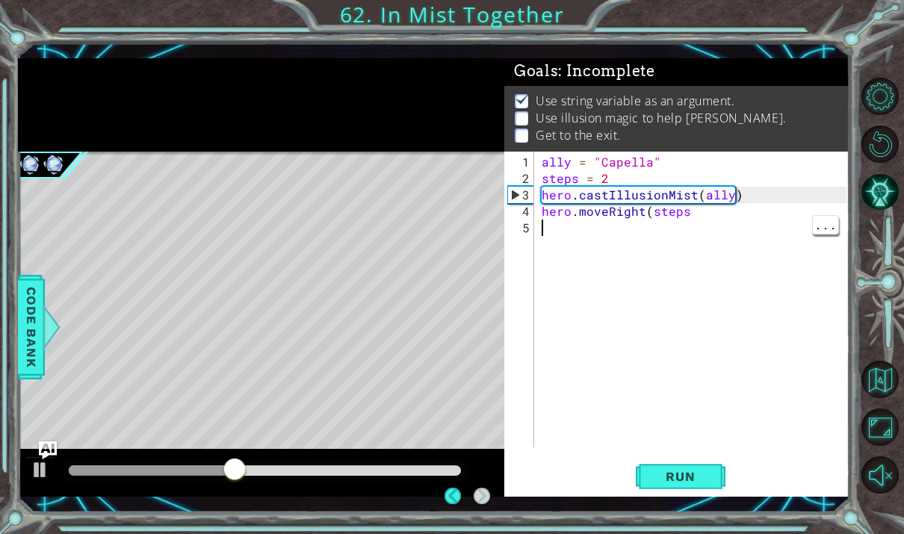
scroll to position [1, 0]
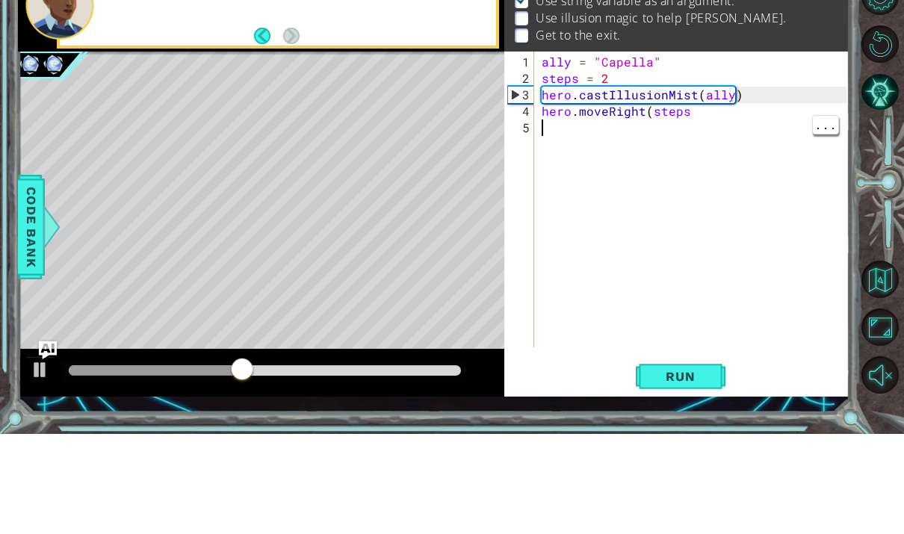
click at [723, 154] on div "ally = "Capella" steps = 2 hero . castIllusionMist ( ally ) hero . moveRight ( …" at bounding box center [696, 318] width 315 height 329
click at [746, 154] on div "ally = "Capella" steps = 2 hero . castIllusionMist ( ally ) hero . moveRight ( …" at bounding box center [696, 318] width 315 height 329
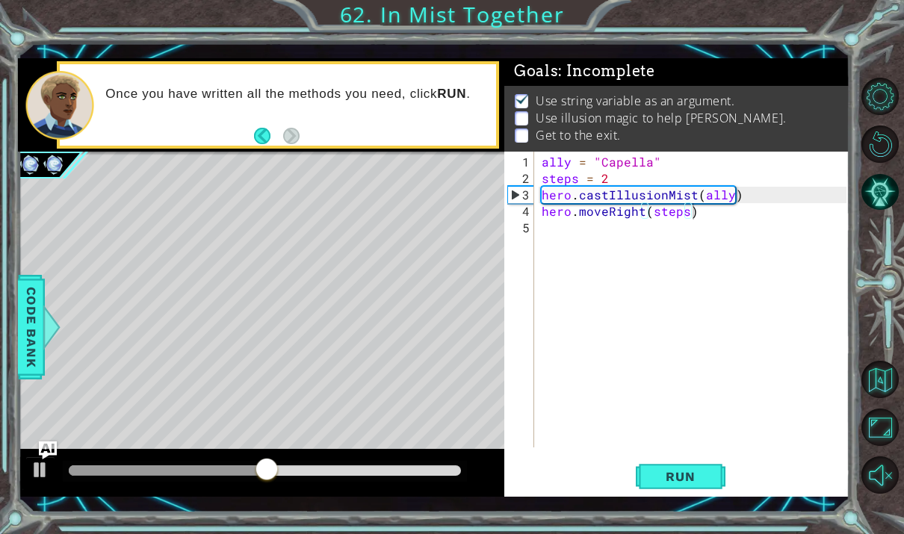
click at [677, 480] on span "Run" at bounding box center [680, 476] width 59 height 15
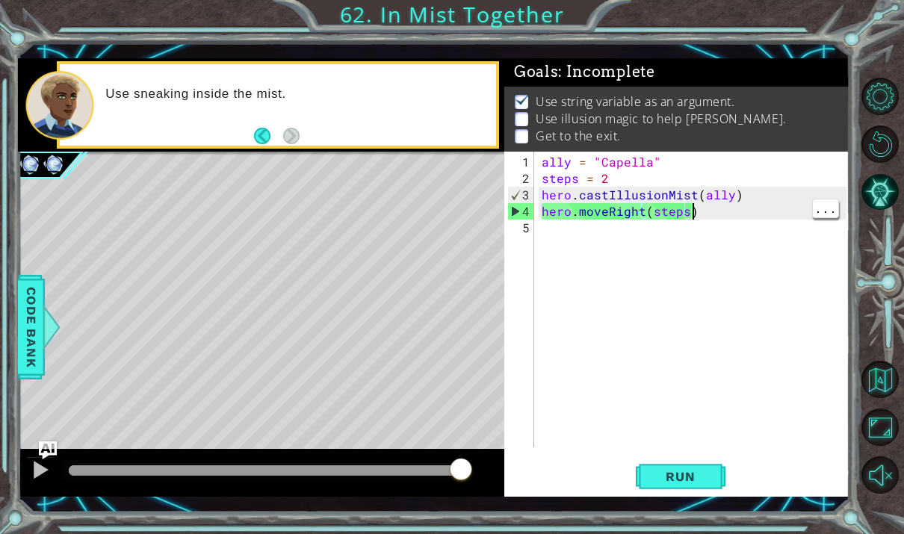
click at [632, 214] on div "ally = "Capella" steps = 2 hero . castIllusionMist ( ally ) hero . moveRight ( …" at bounding box center [696, 318] width 315 height 329
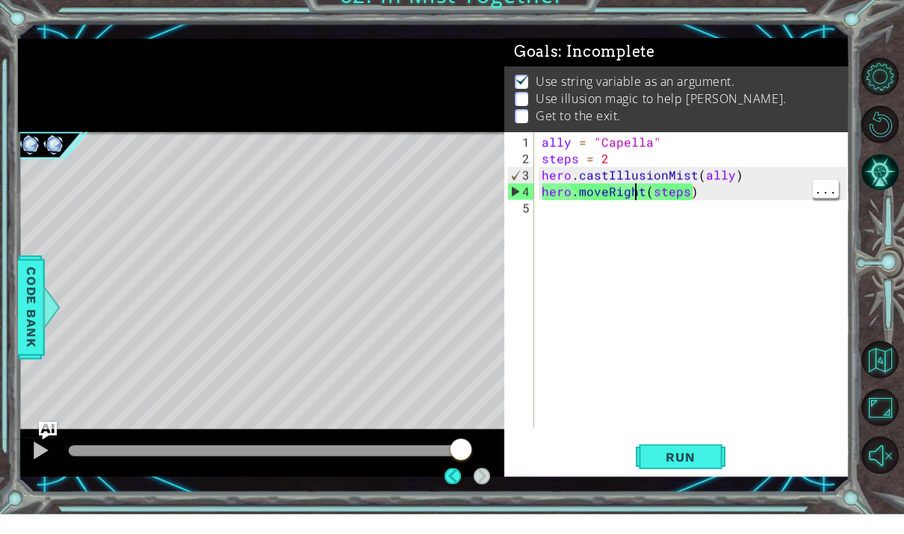
scroll to position [1, 0]
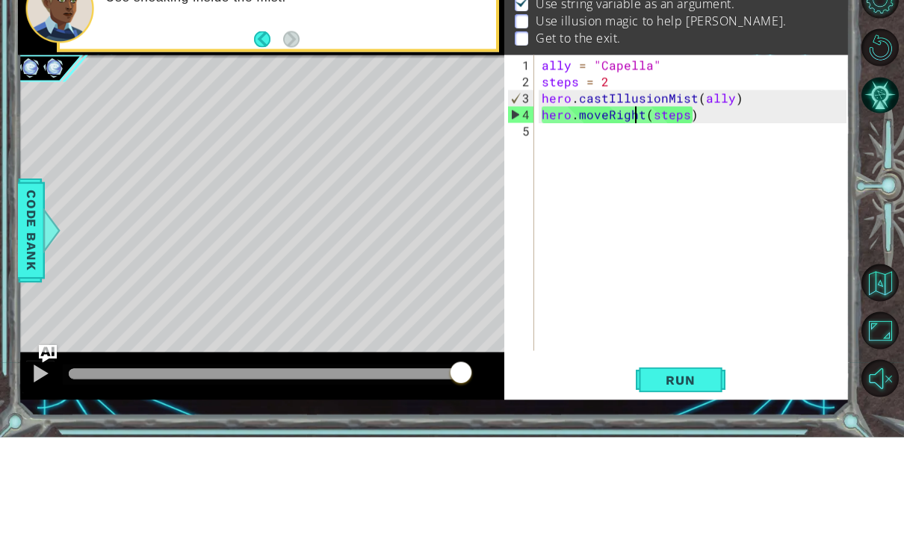
click at [601, 154] on div "ally = "Capella" steps = 2 hero . castIllusionMist ( ally ) hero . moveRight ( …" at bounding box center [696, 318] width 315 height 329
click at [608, 154] on div "ally = "Capella" steps = 2 hero . castIllusionMist ( ally ) hero . moveRight ( …" at bounding box center [696, 318] width 315 height 329
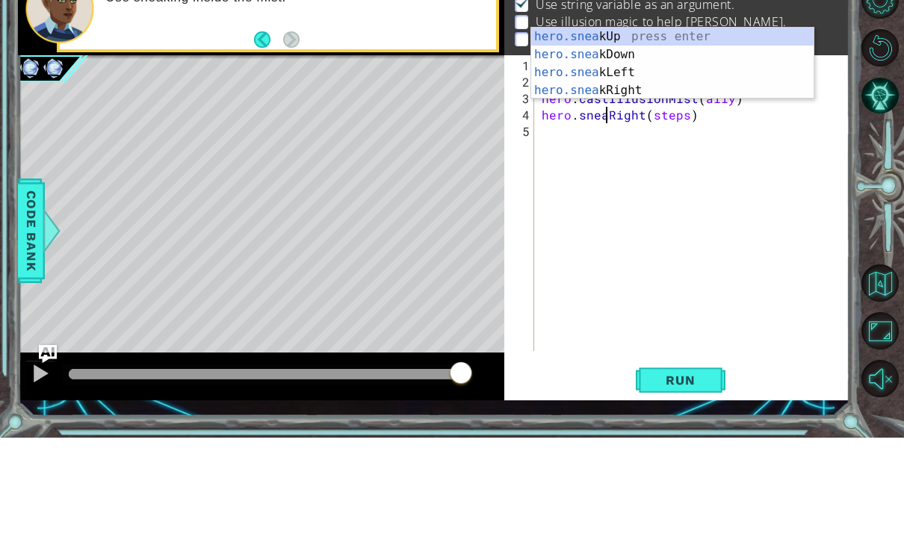
scroll to position [19, 55]
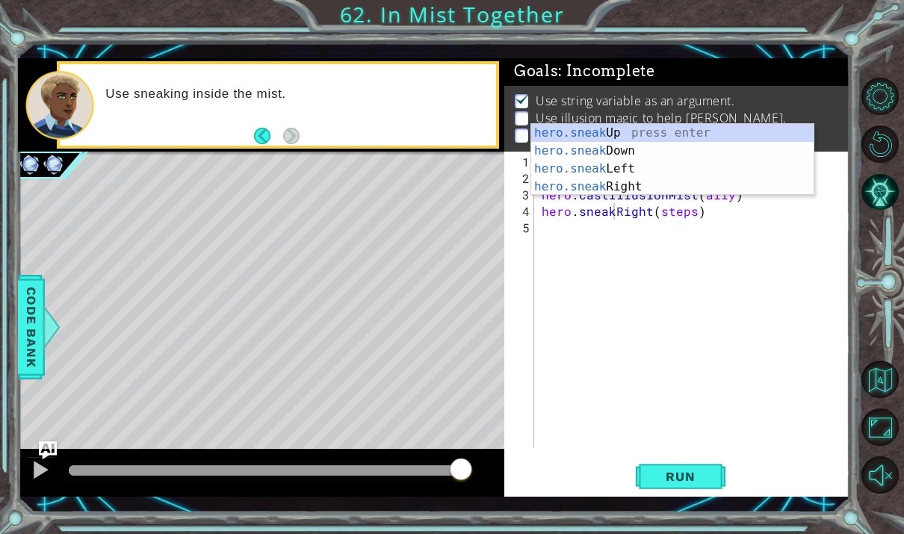
click at [695, 483] on span "Run" at bounding box center [680, 476] width 59 height 15
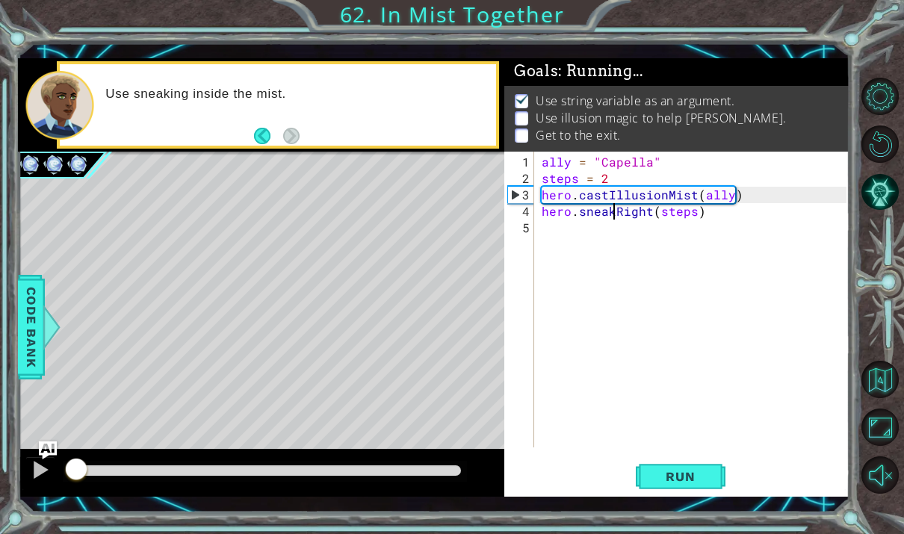
scroll to position [0, 0]
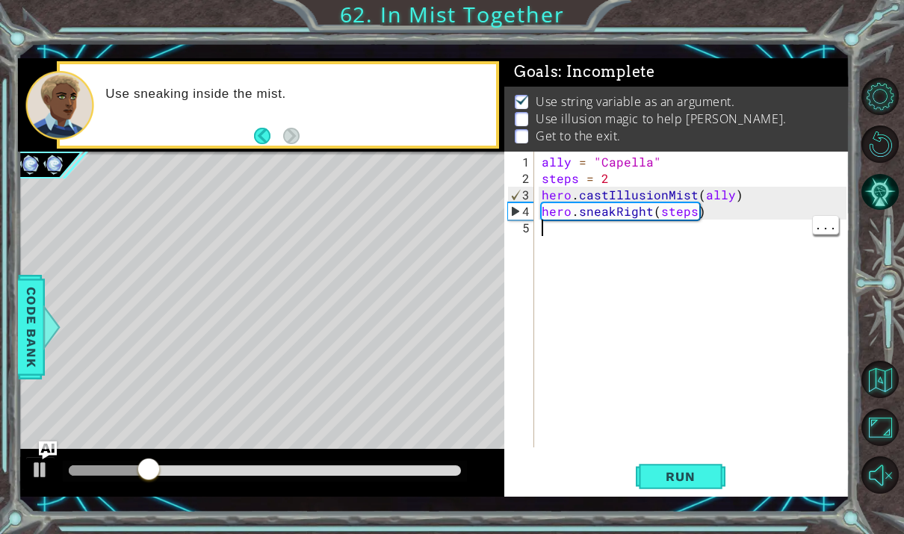
click at [723, 213] on div "ally = "Capella" steps = 2 hero . castIllusionMist ( ally ) hero . sneakRight (…" at bounding box center [696, 318] width 315 height 329
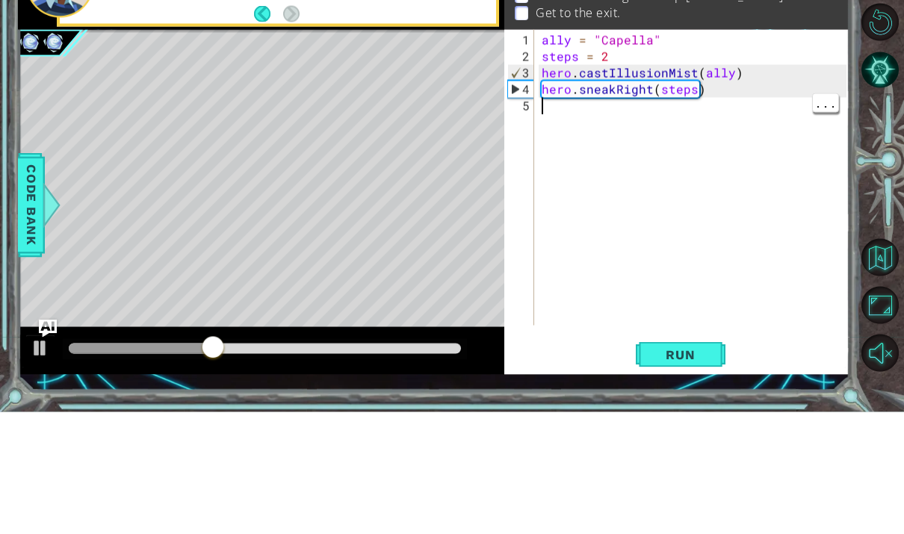
click at [608, 154] on div "ally = "Capella" steps = 2 hero . castIllusionMist ( ally ) hero . sneakRight (…" at bounding box center [696, 318] width 315 height 329
click at [687, 154] on div "ally = "Capella" steps = 2 hero . castIllusionMist ( ally ) hero . sneakRight (…" at bounding box center [696, 318] width 315 height 329
click at [583, 154] on div "ally = "Capella" steps = 2 hero . castIllusionMist ( ally ) hero . sneakRight (…" at bounding box center [696, 318] width 315 height 329
click at [563, 154] on div "ally = "Capella" steps = 2 hero . castIllusionMist ( ally ) hero . sneakRight (…" at bounding box center [696, 318] width 315 height 329
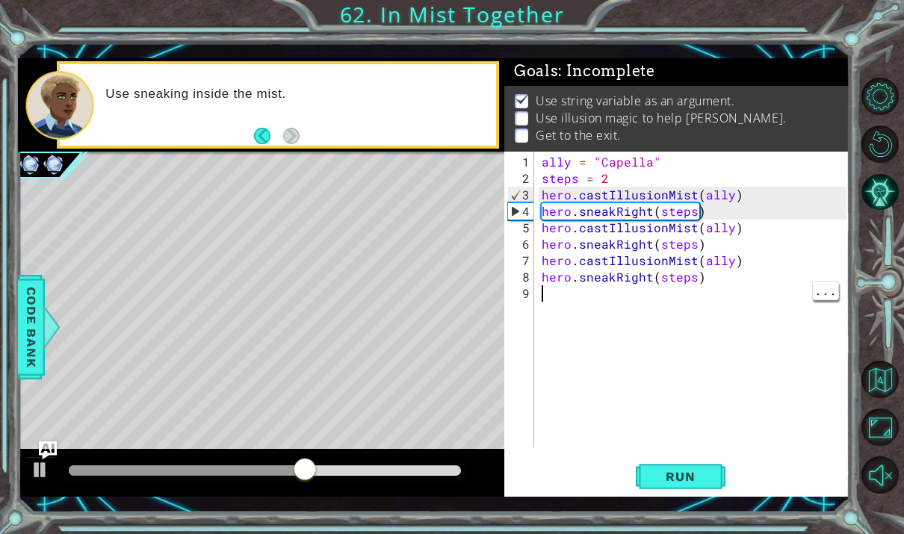
click at [34, 473] on div at bounding box center [40, 469] width 19 height 19
click at [637, 279] on div "ally = "Capella" steps = 2 hero . castIllusionMist ( ally ) hero . sneakRight (…" at bounding box center [696, 318] width 315 height 329
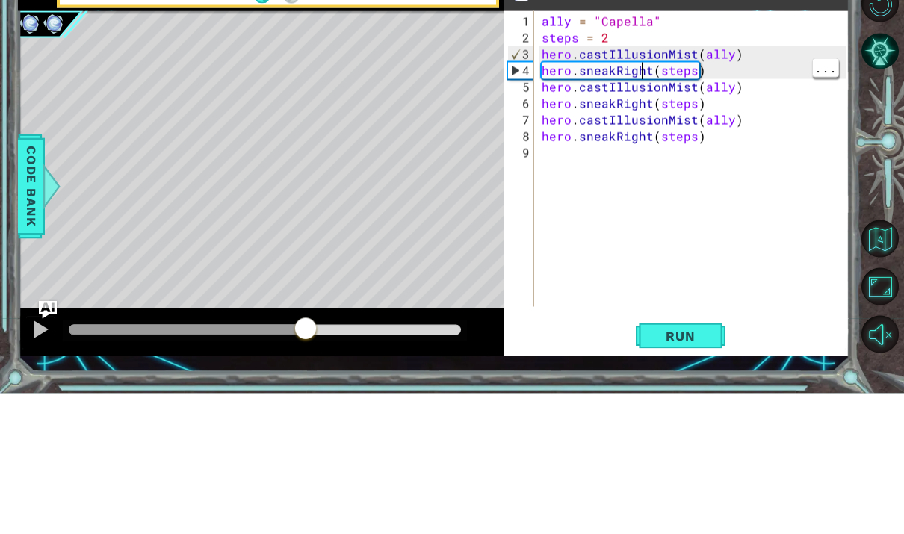
click at [646, 154] on div "ally = "Capella" steps = 2 hero . castIllusionMist ( ally ) hero . sneakRight (…" at bounding box center [696, 318] width 315 height 329
click at [653, 154] on div "ally = "Capella" steps = 2 hero . castIllusionMist ( ally ) hero . sneakRight (…" at bounding box center [696, 318] width 315 height 329
click at [647, 154] on div "ally = "Capella" steps = 2 hero . castIllusionMist ( ally ) hero . sneakRight (…" at bounding box center [696, 318] width 315 height 329
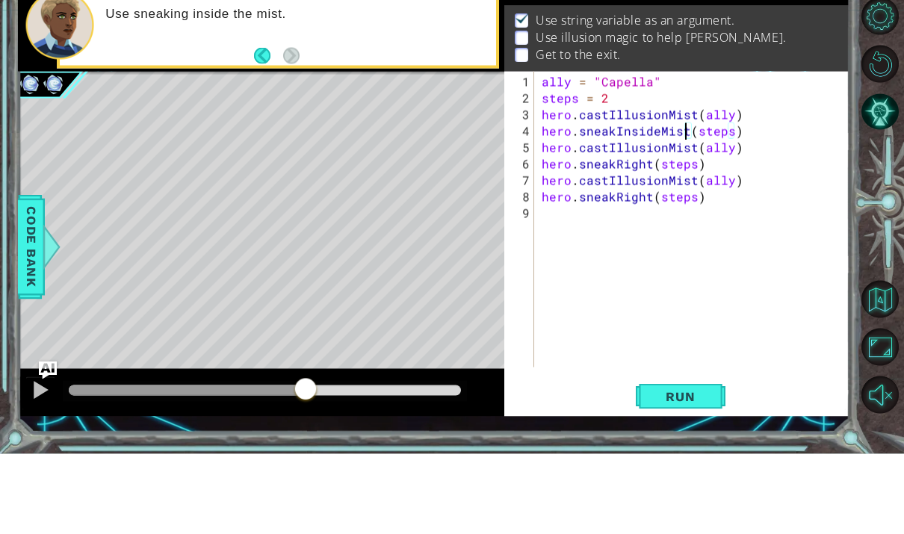
scroll to position [56, 0]
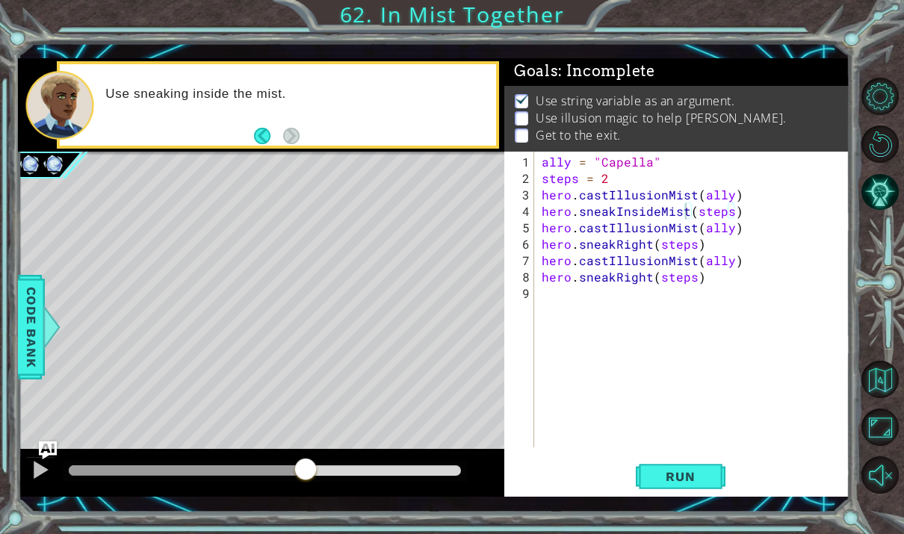
click at [684, 471] on span "Run" at bounding box center [680, 476] width 59 height 15
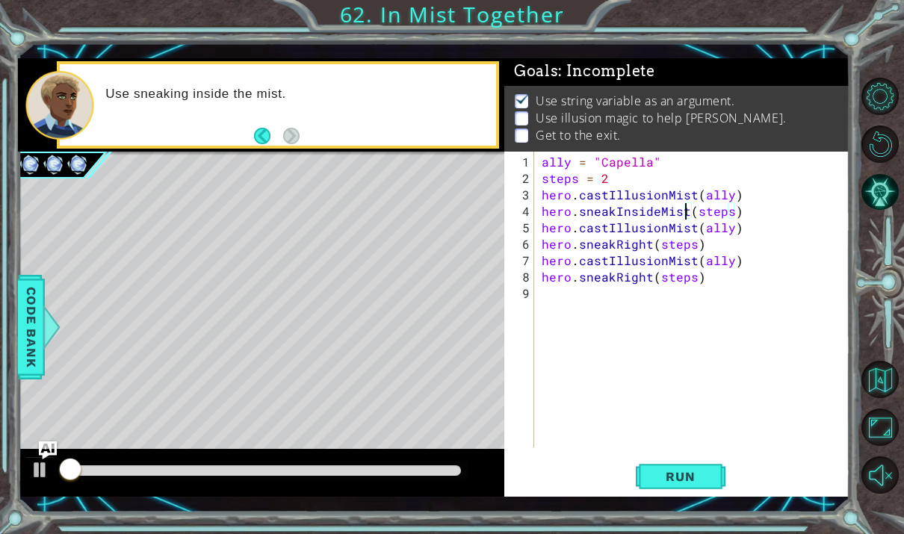
scroll to position [0, 0]
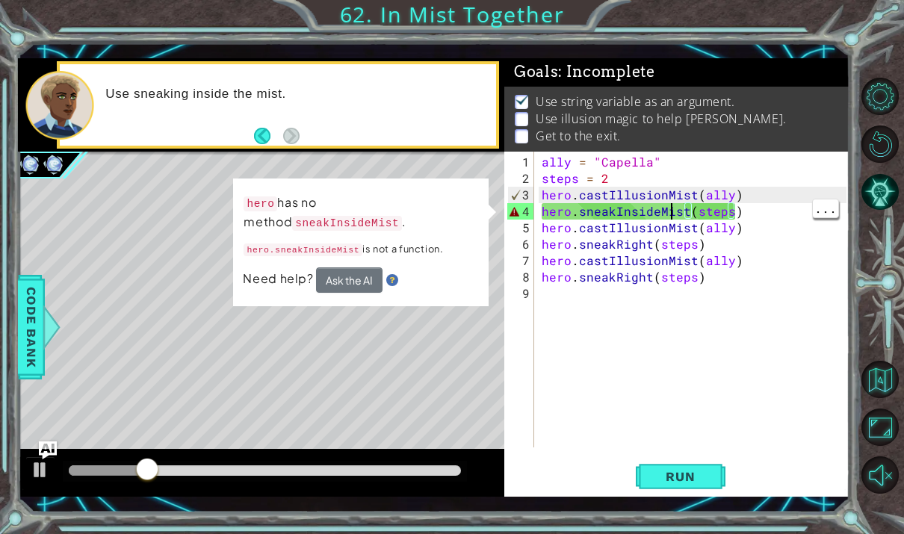
click at [673, 214] on div "ally = "Capella" steps = 2 hero . castIllusionMist ( ally ) hero . sneakInsideM…" at bounding box center [696, 318] width 315 height 329
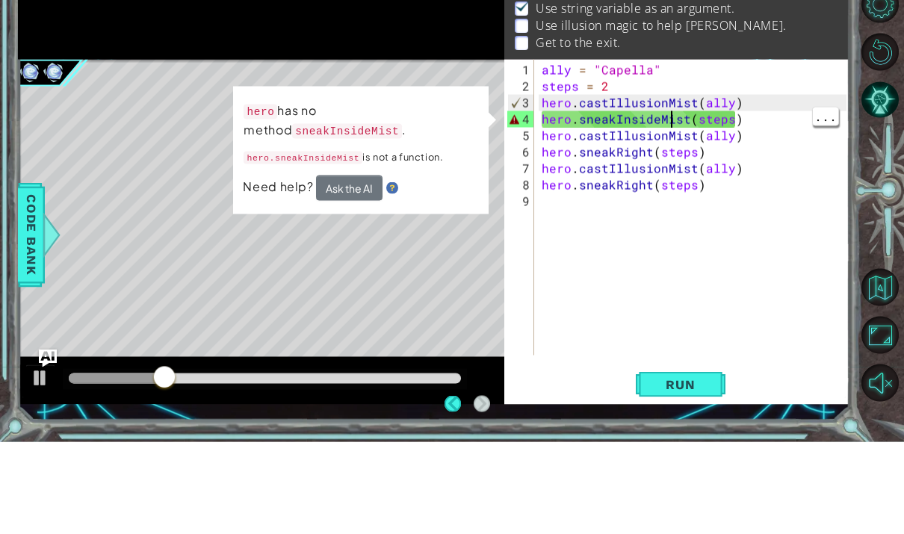
scroll to position [1, 0]
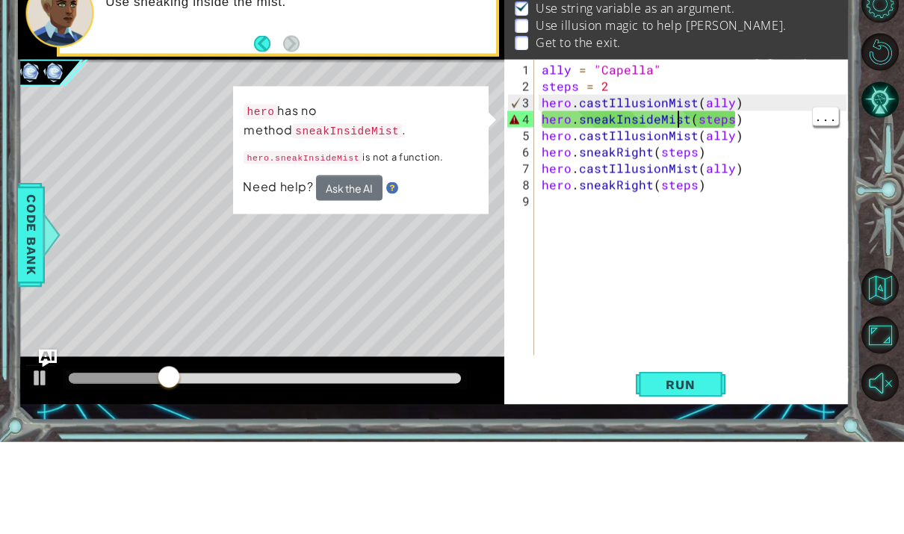
click at [681, 154] on div "ally = "Capella" steps = 2 hero . castIllusionMist ( ally ) hero . sneakInsideM…" at bounding box center [696, 318] width 315 height 329
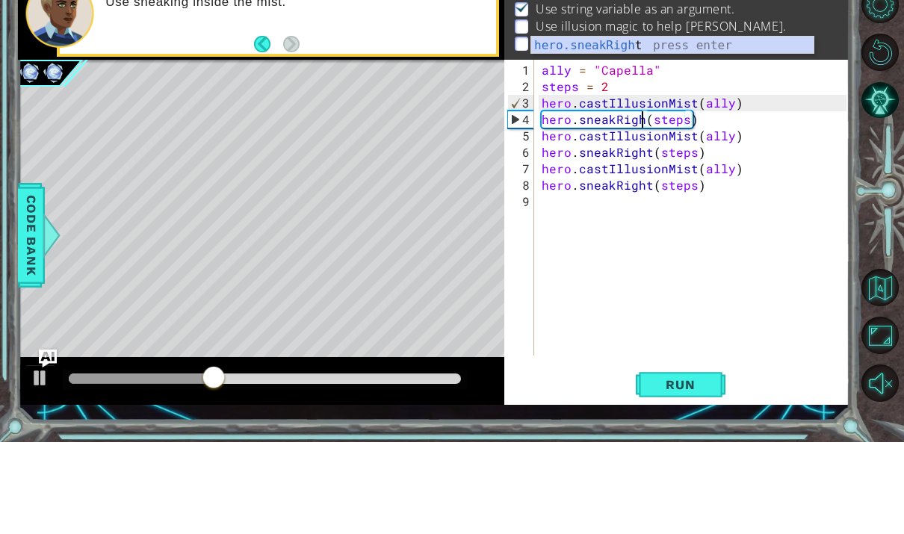
scroll to position [19, 55]
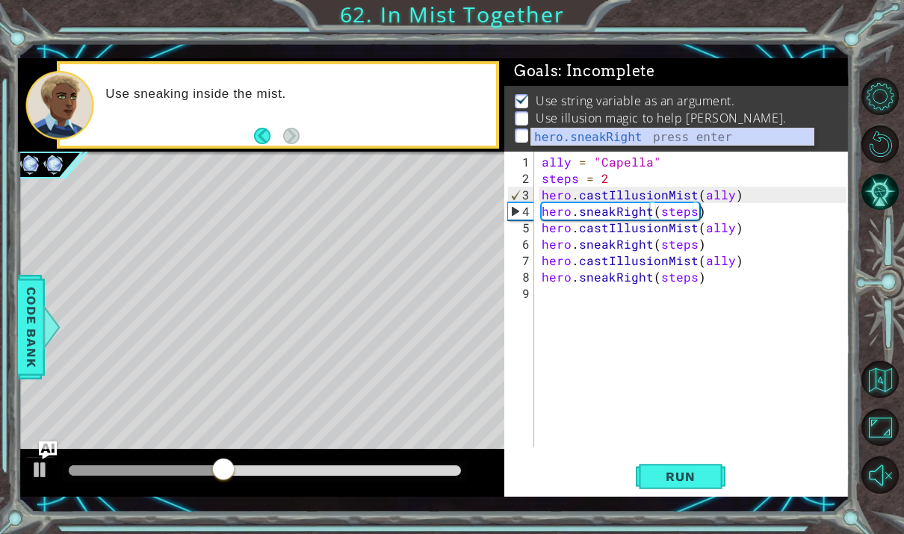
type textarea "abcde fg"
click at [696, 489] on button "Run" at bounding box center [681, 477] width 90 height 34
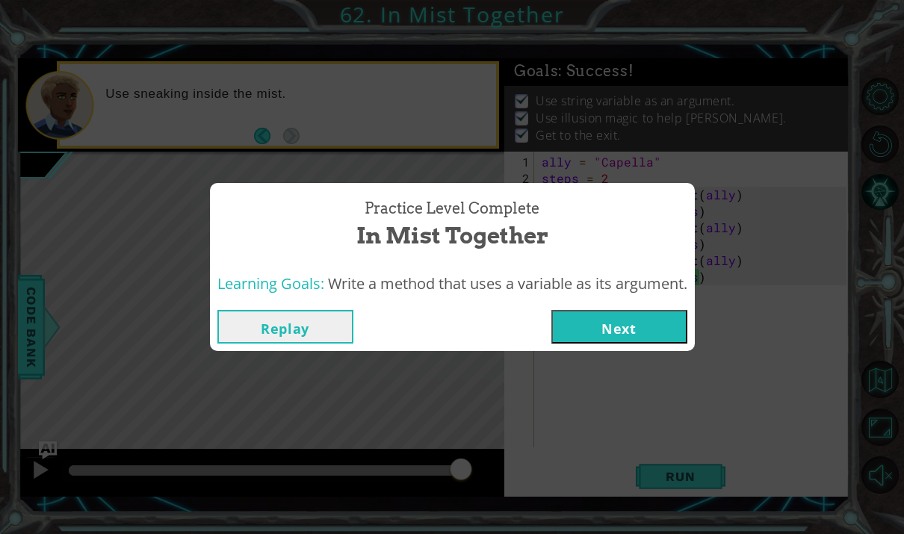
click at [575, 341] on button "Next" at bounding box center [619, 327] width 136 height 34
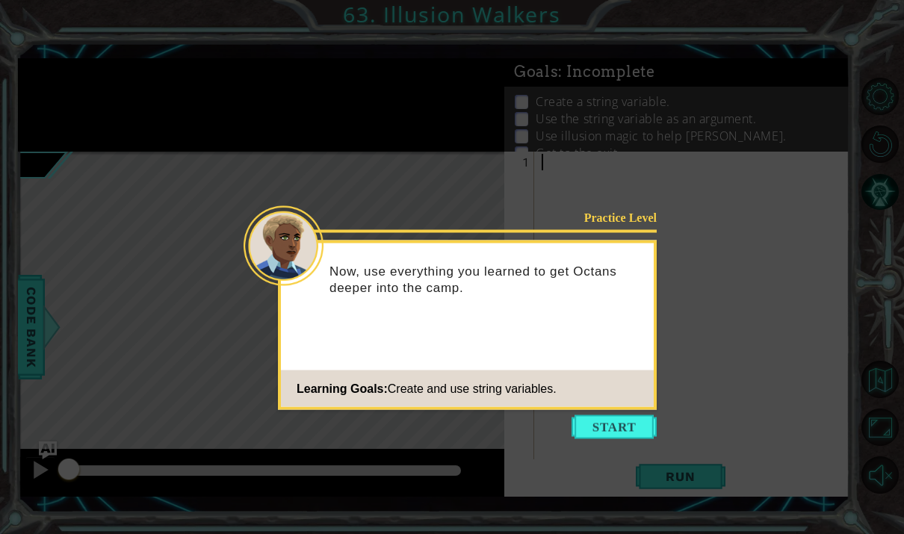
click at [656, 421] on button "Start" at bounding box center [614, 427] width 85 height 24
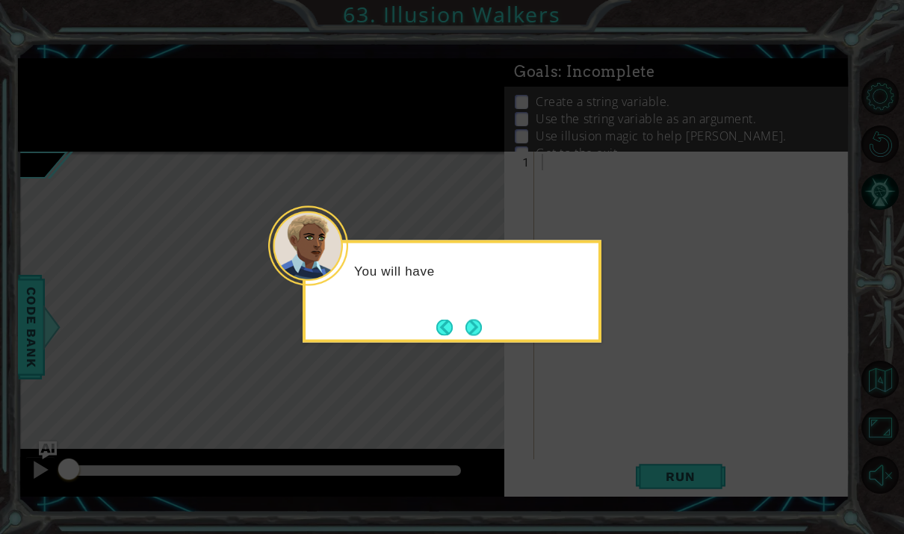
click at [480, 324] on button "Next" at bounding box center [474, 327] width 16 height 16
click at [474, 326] on button "Next" at bounding box center [474, 327] width 16 height 16
click at [472, 328] on button "Next" at bounding box center [474, 327] width 16 height 16
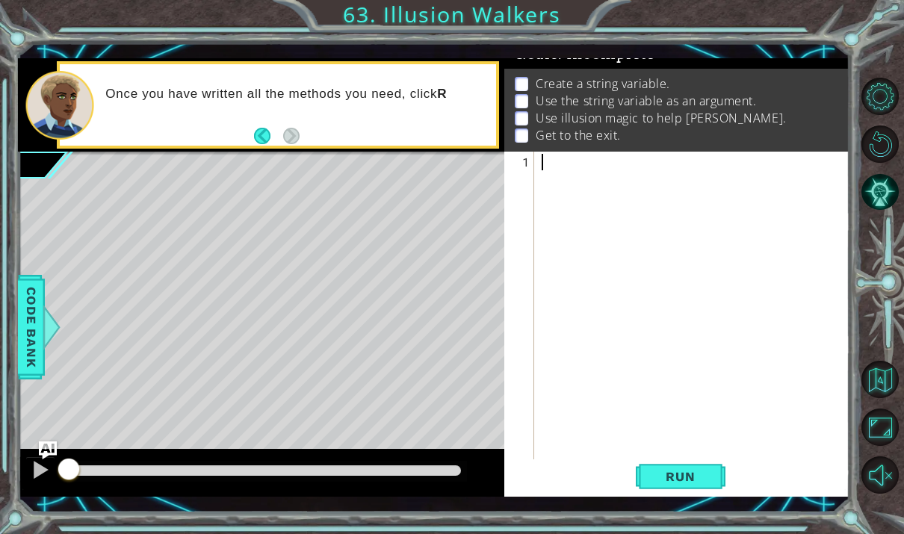
scroll to position [18, 0]
click at [553, 217] on div at bounding box center [696, 326] width 315 height 345
click at [589, 167] on div "ally = Octar "" at bounding box center [696, 318] width 315 height 329
click at [650, 161] on div "ally = "Octar"" at bounding box center [696, 318] width 315 height 329
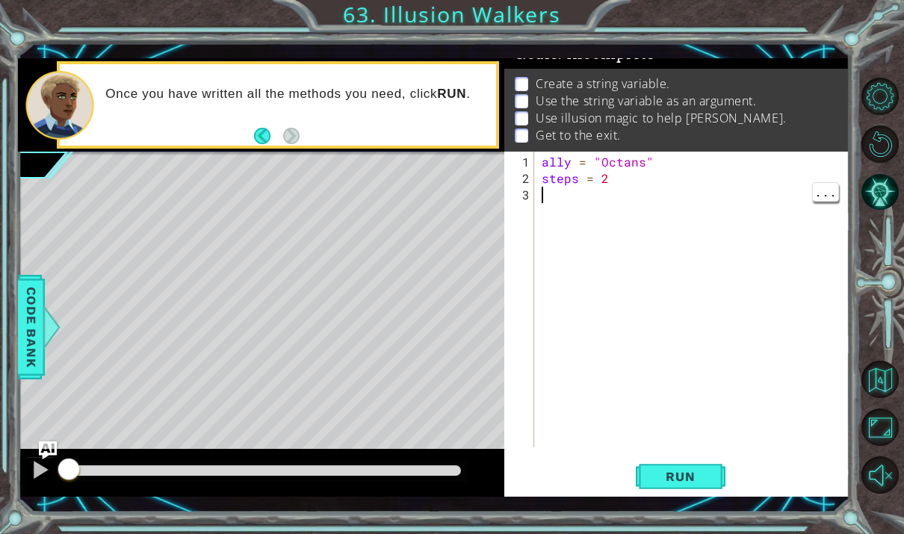
click at [575, 205] on div "ally = "Octans" steps = 2" at bounding box center [696, 318] width 315 height 329
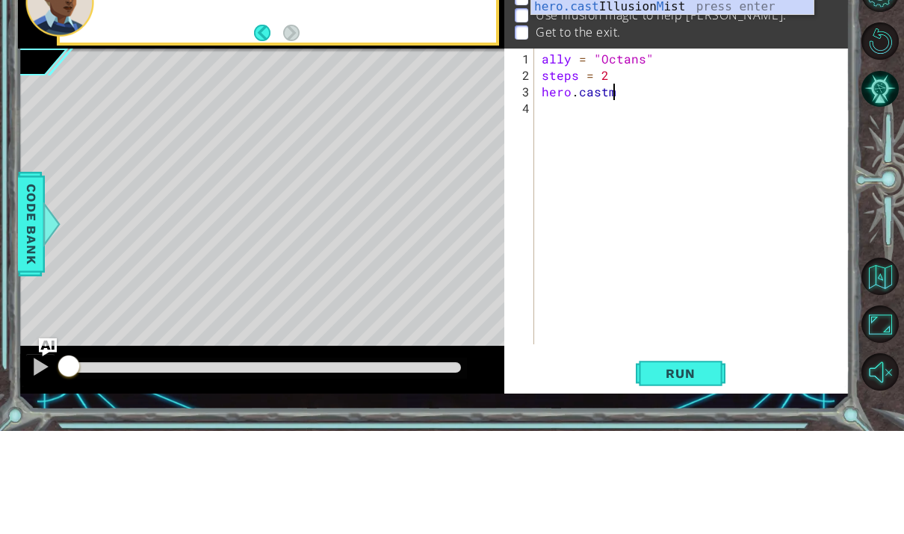
scroll to position [19, 91]
click at [738, 101] on div "hero.cast Illusion Mi st press enter" at bounding box center [672, 128] width 282 height 54
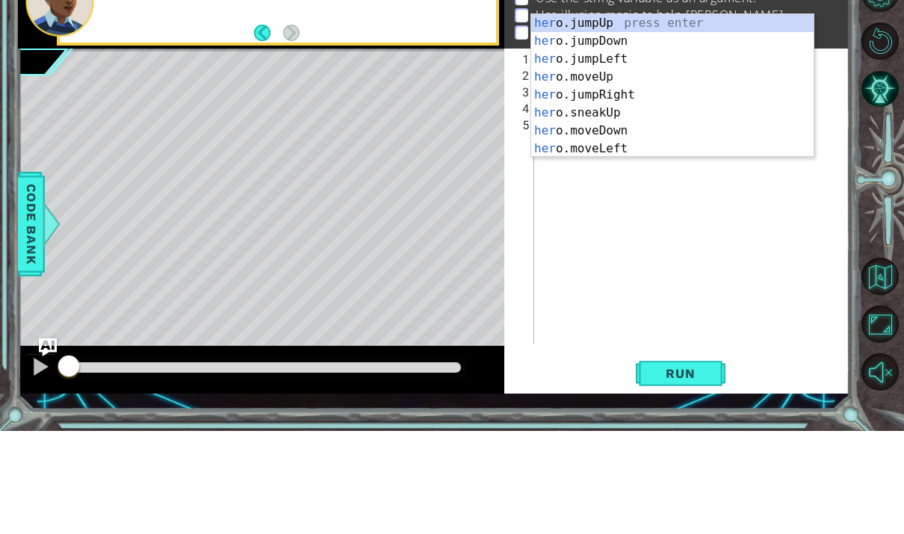
scroll to position [19, 48]
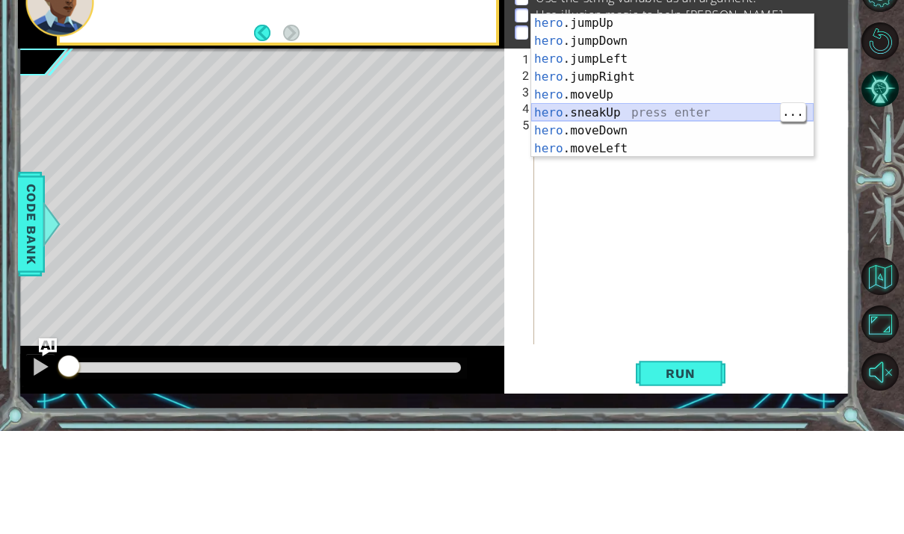
click at [654, 118] on div "hero .jumpUp press enter hero .jumpDown press enter hero .jumpLeft press enter …" at bounding box center [672, 206] width 282 height 179
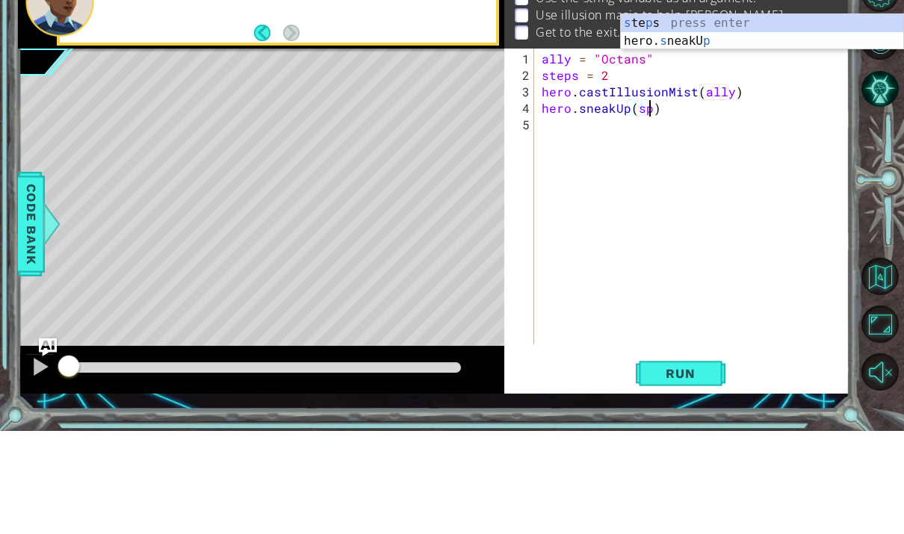
scroll to position [19, 41]
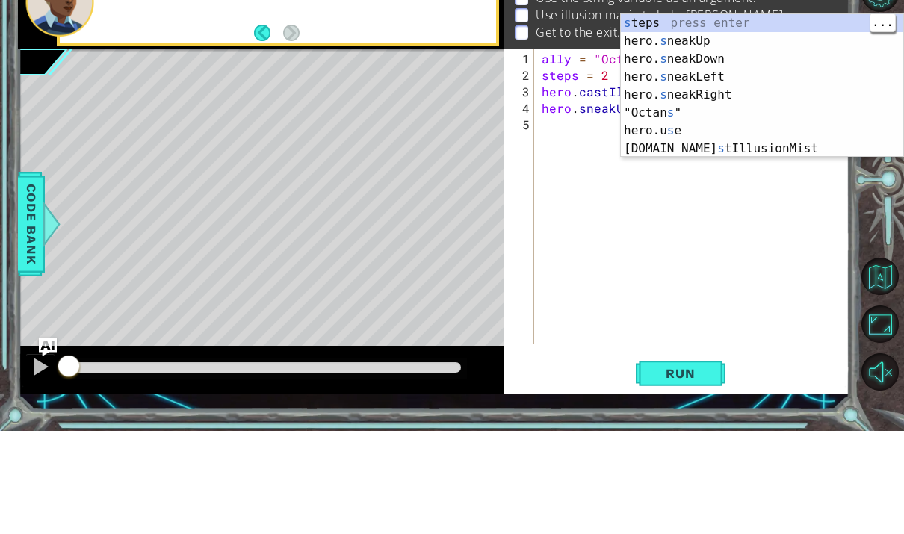
click at [808, 117] on div "s teps press enter hero. s neakUp press enter hero. s neakDown press enter hero…" at bounding box center [762, 206] width 282 height 179
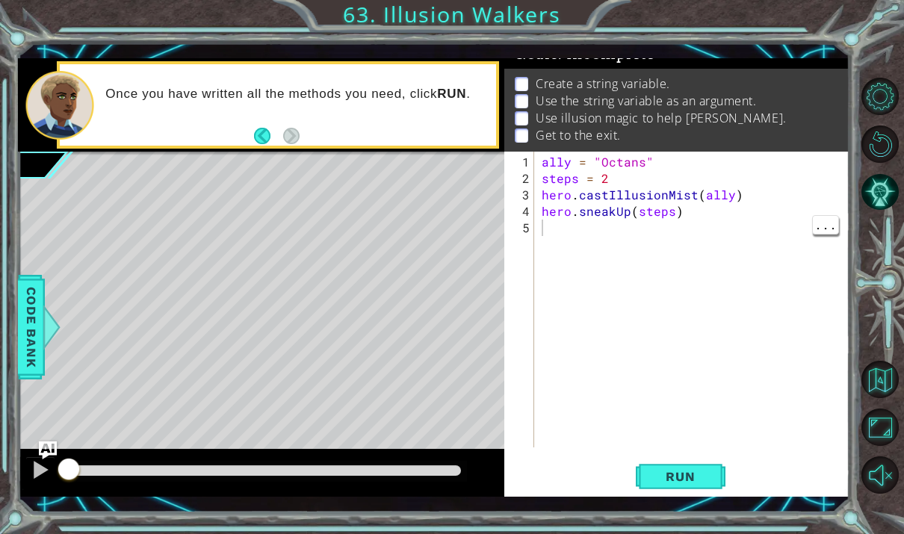
click at [684, 484] on span "Run" at bounding box center [680, 476] width 59 height 15
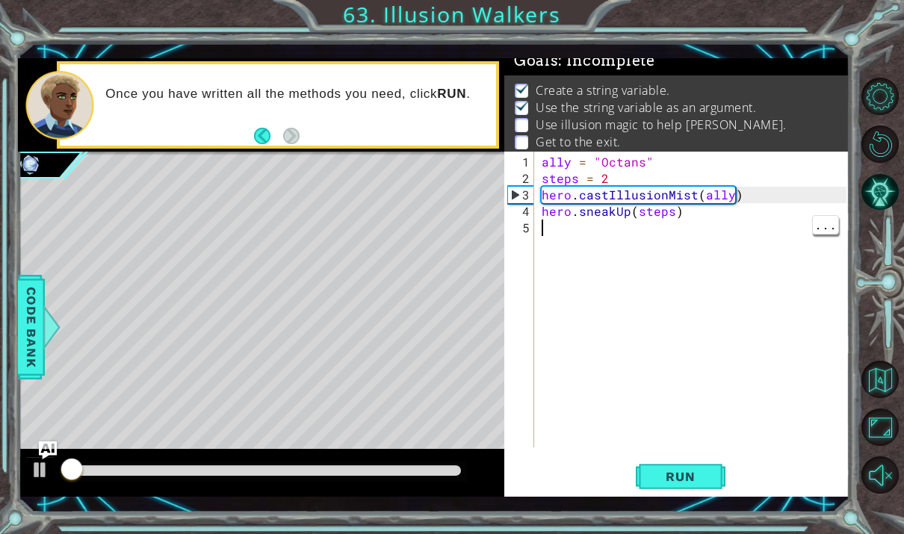
scroll to position [9, 0]
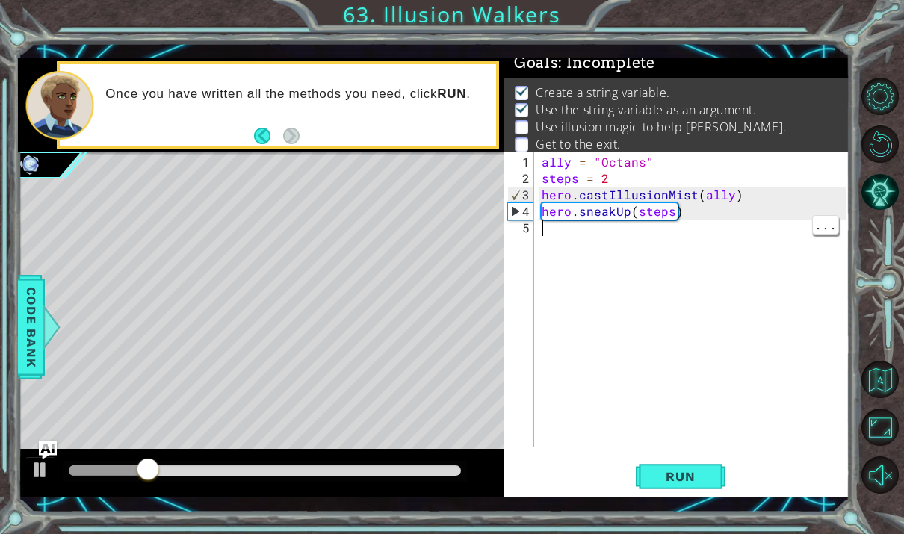
click at [715, 220] on div "ally = "Octans" steps = 2 hero . castIllusionMist ( ally ) hero . sneakUp ( ste…" at bounding box center [696, 318] width 315 height 329
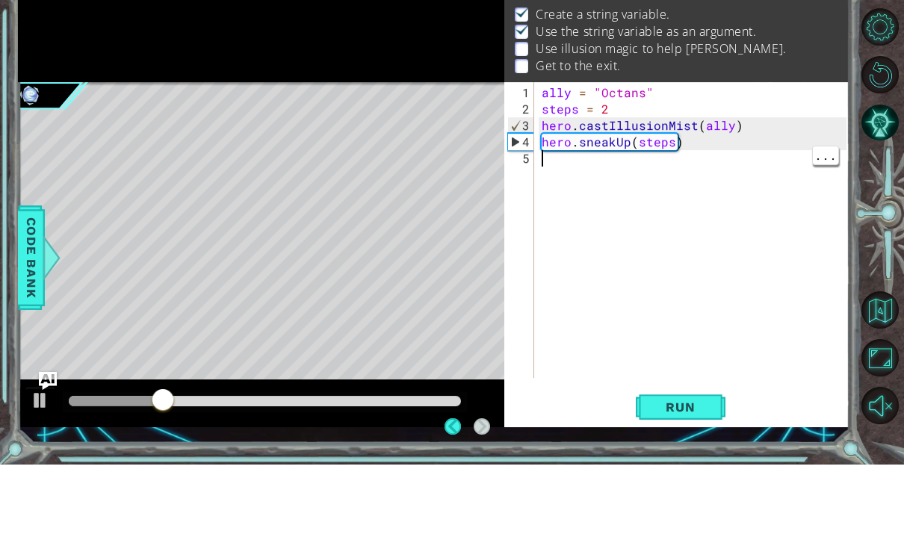
scroll to position [18, 0]
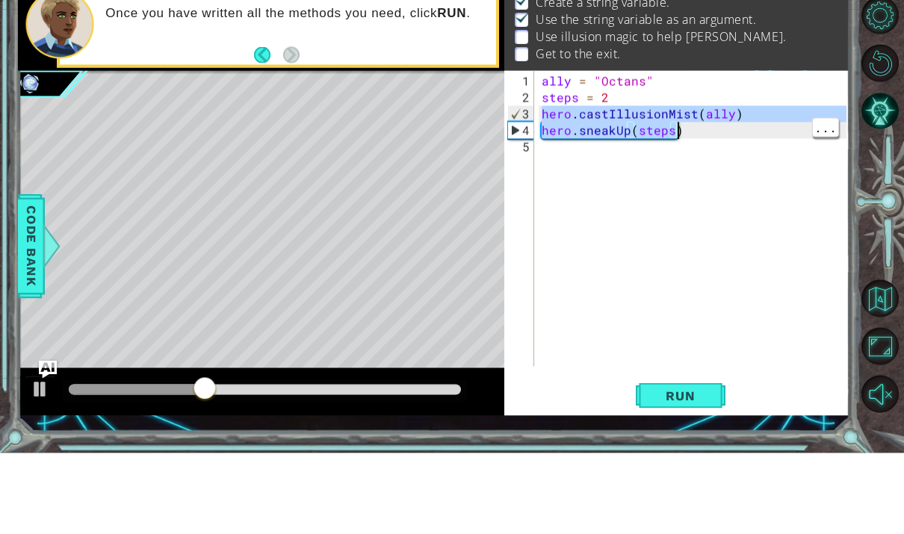
click at [571, 154] on div "ally = "Octans" steps = 2 hero . castIllusionMist ( ally ) hero . sneakUp ( ste…" at bounding box center [696, 318] width 315 height 329
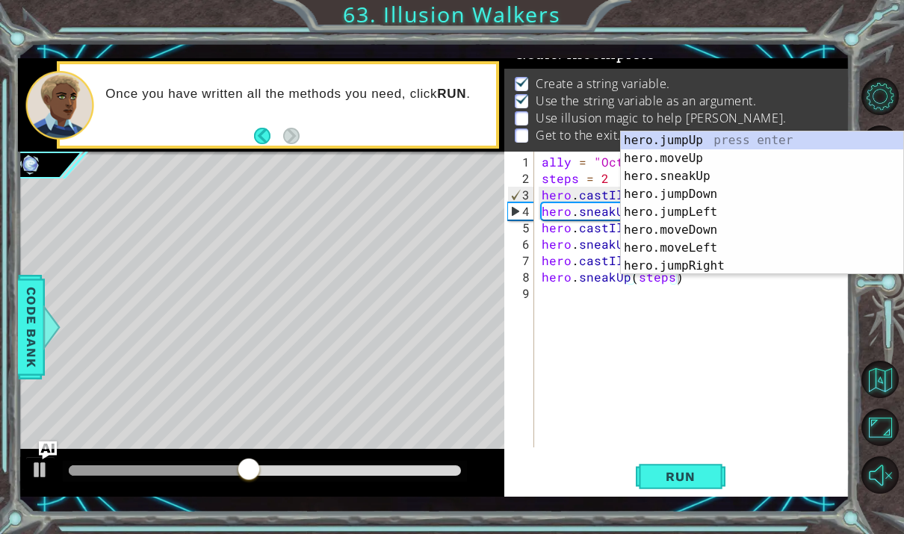
click at [696, 484] on span "Run" at bounding box center [680, 476] width 59 height 15
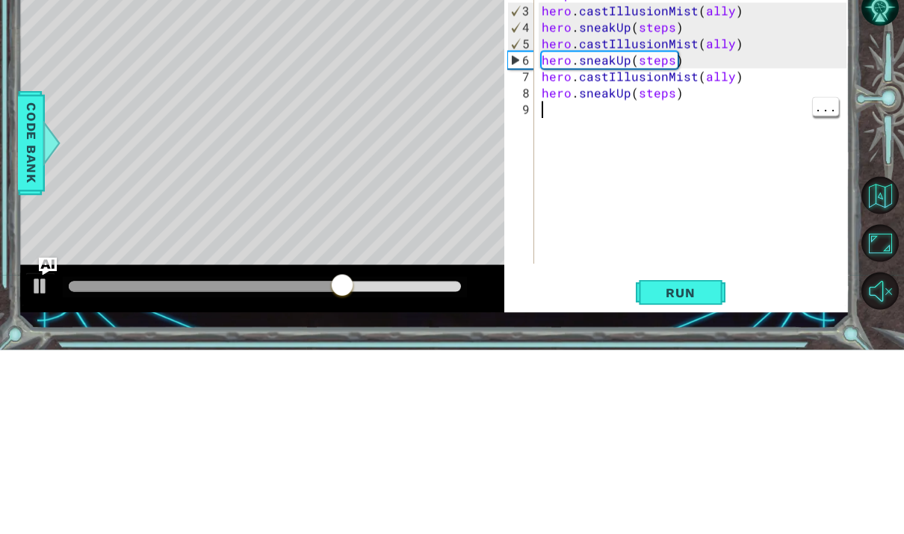
click at [776, 154] on div "ally = "Octans" steps = 2 hero . castIllusionMist ( ally ) hero . sneakUp ( ste…" at bounding box center [696, 318] width 315 height 329
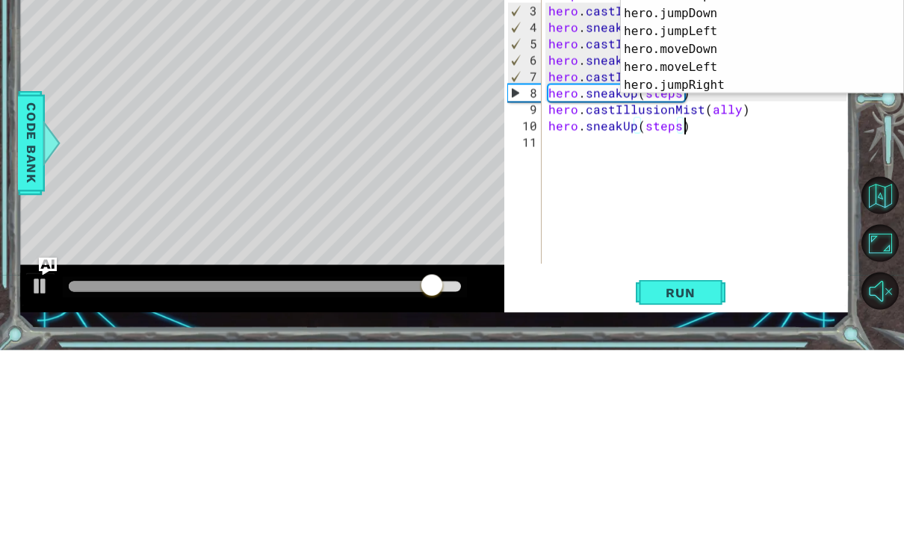
scroll to position [56, 0]
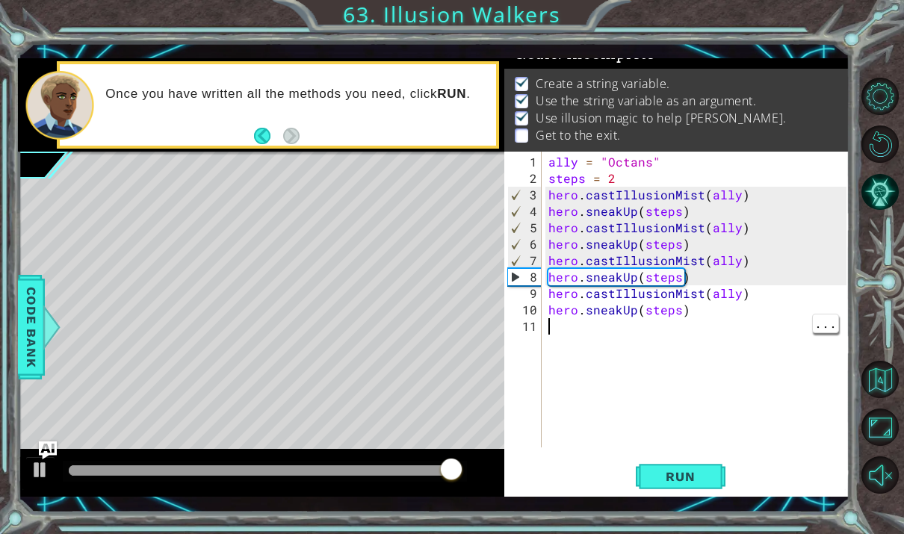
click at [696, 469] on button "Run" at bounding box center [681, 477] width 90 height 34
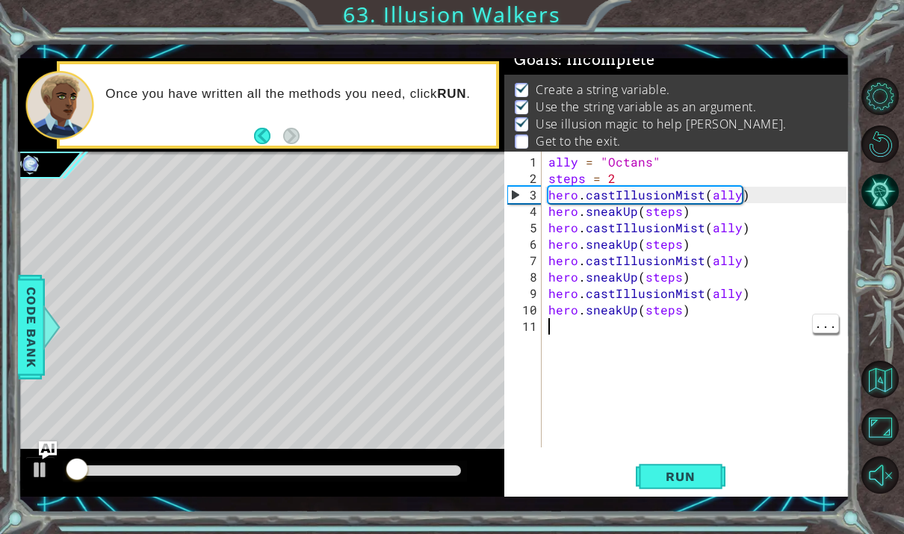
scroll to position [9, 0]
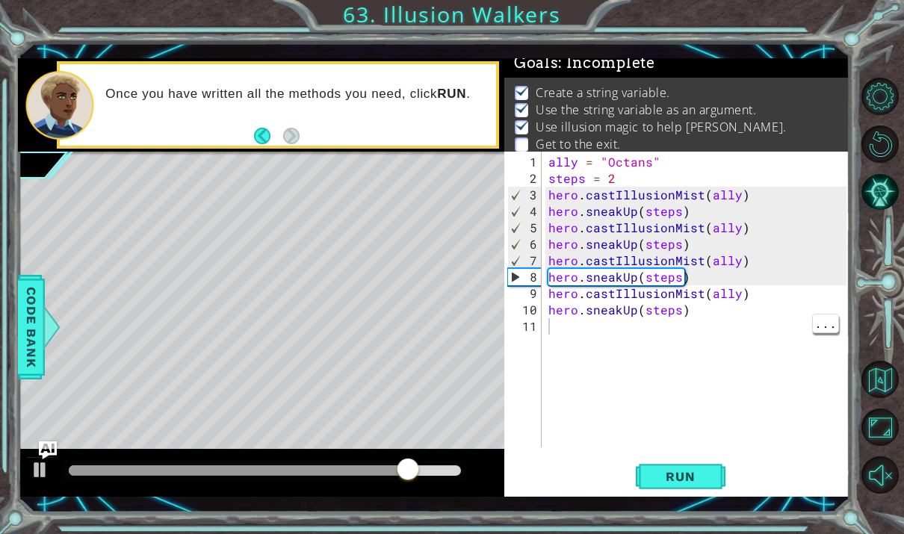
click at [762, 255] on div "ally = "Octans" steps = 2 hero . castIllusionMist ( ally ) hero . sneakUp ( ste…" at bounding box center [699, 318] width 309 height 329
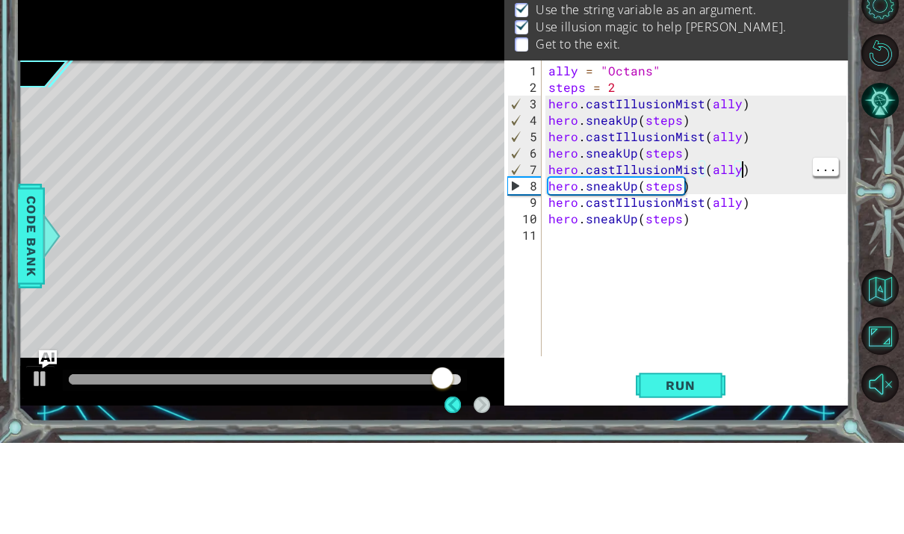
scroll to position [18, 0]
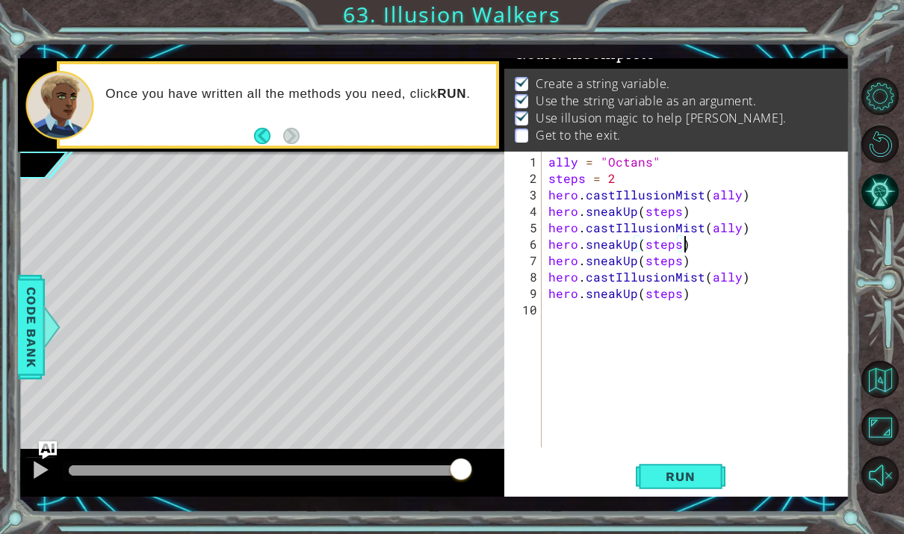
click at [702, 480] on span "Run" at bounding box center [680, 476] width 59 height 15
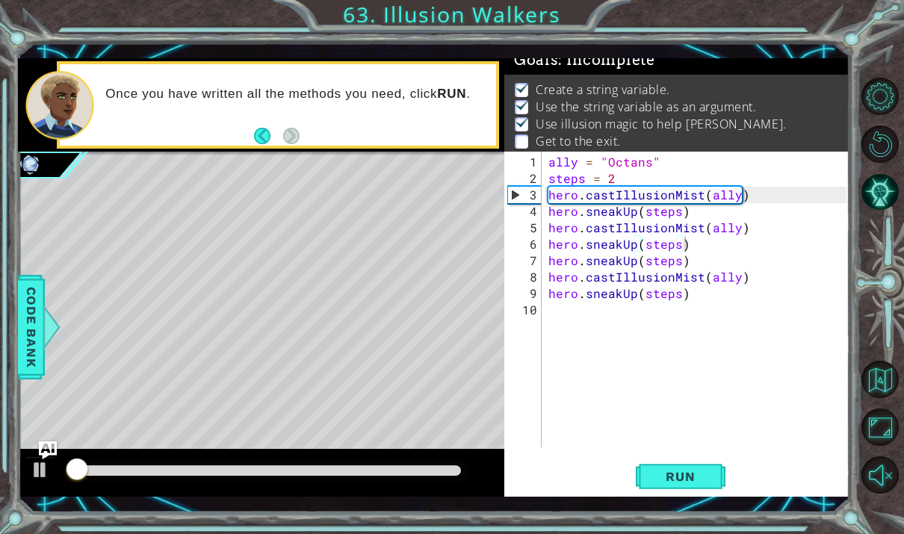
scroll to position [9, 0]
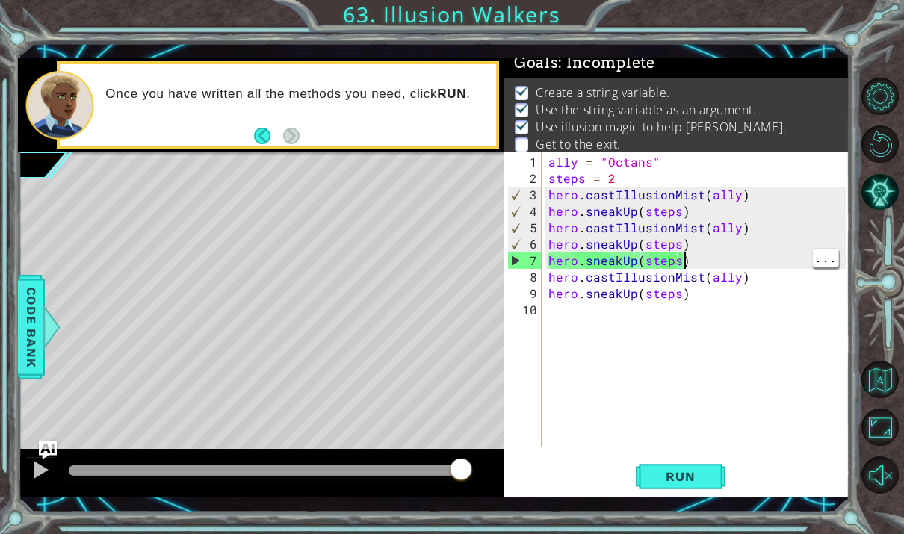
click at [696, 262] on div "ally = "Octans" steps = 2 hero . castIllusionMist ( ally ) hero . sneakUp ( ste…" at bounding box center [699, 318] width 309 height 329
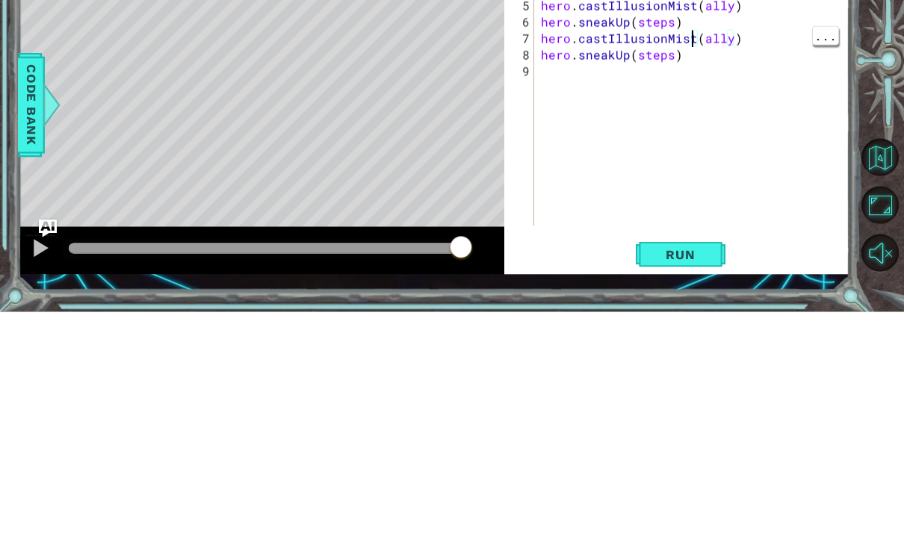
click at [738, 154] on div "ally = "Octans" steps = 2 hero . castIllusionMist ( ally ) hero . sneakUp ( ste…" at bounding box center [695, 318] width 315 height 329
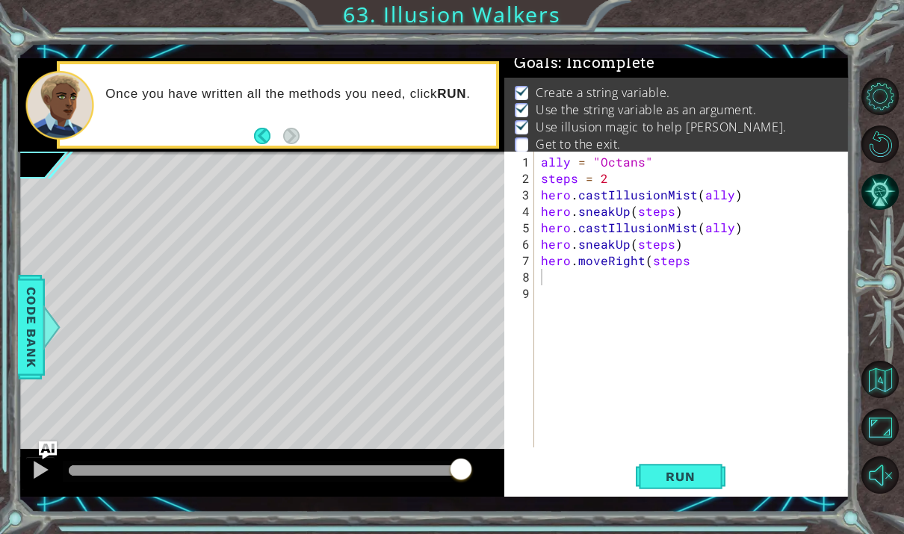
click at [693, 473] on span "Run" at bounding box center [680, 476] width 59 height 15
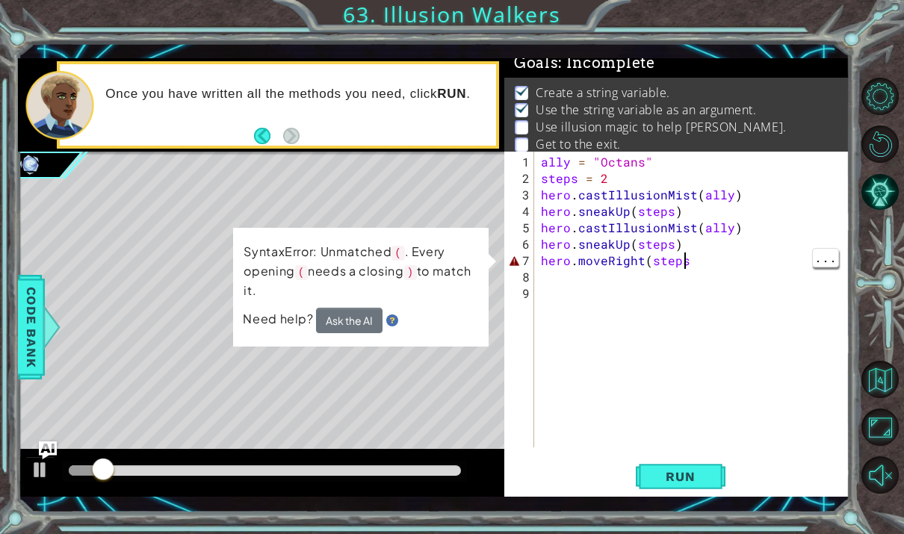
click at [709, 263] on div "ally = "Octans" steps = 2 hero . castIllusionMist ( ally ) hero . sneakUp ( ste…" at bounding box center [695, 318] width 315 height 329
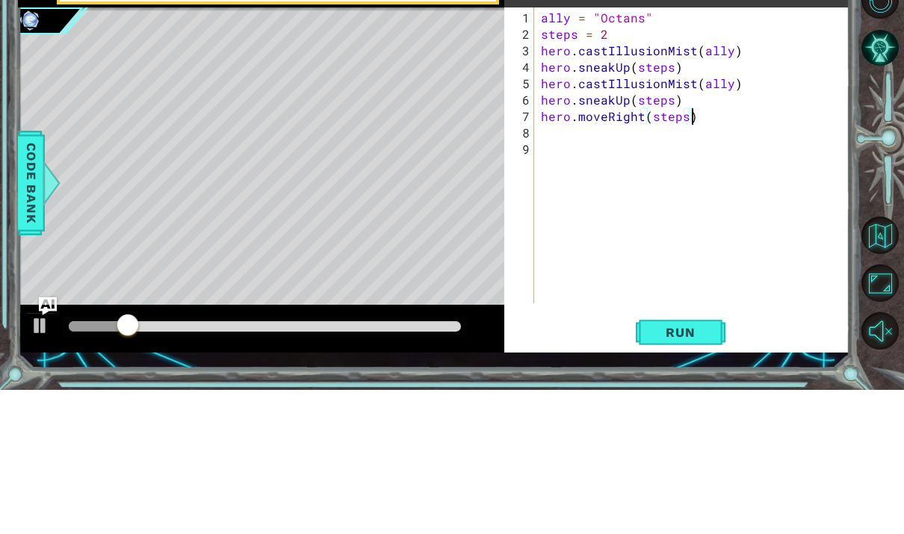
scroll to position [19, 27]
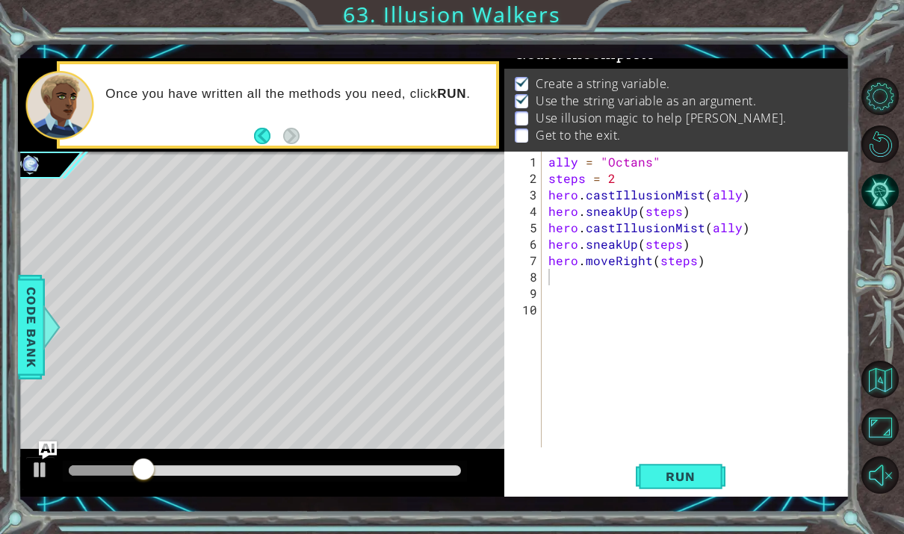
click at [706, 472] on span "Run" at bounding box center [680, 476] width 59 height 15
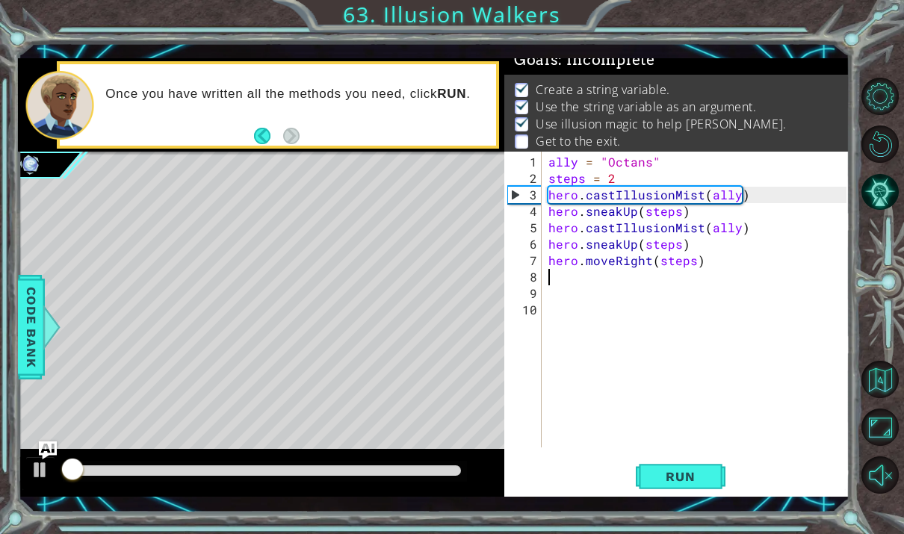
scroll to position [9, 0]
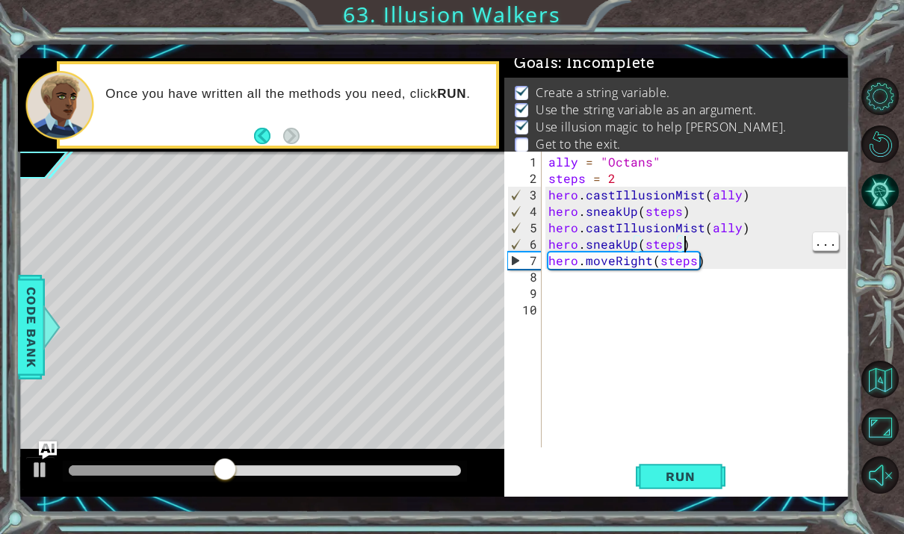
click at [757, 243] on div "ally = "Octans" steps = 2 hero . castIllusionMist ( ally ) hero . sneakUp ( ste…" at bounding box center [699, 318] width 309 height 329
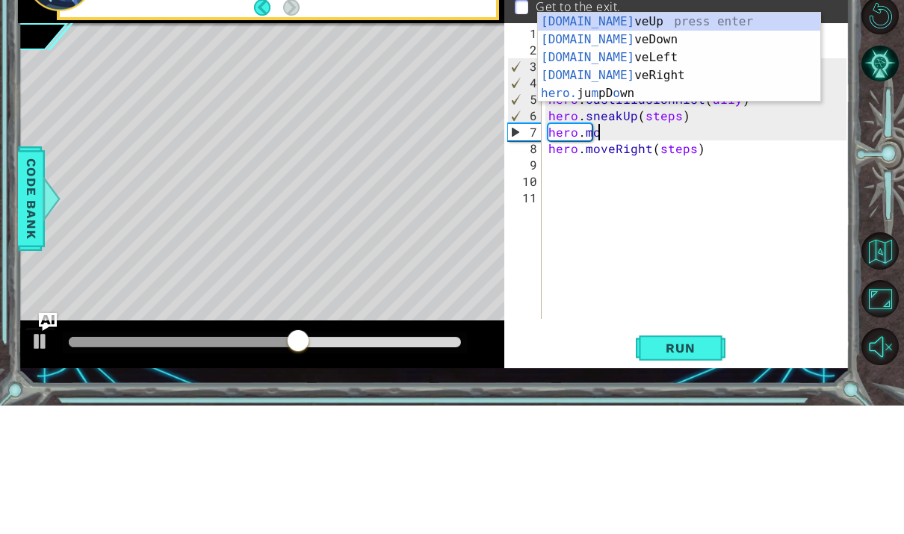
scroll to position [19, 69]
click at [712, 141] on div "[DOMAIN_NAME] veUp press enter [DOMAIN_NAME] veDown press enter [DOMAIN_NAME] v…" at bounding box center [679, 204] width 282 height 126
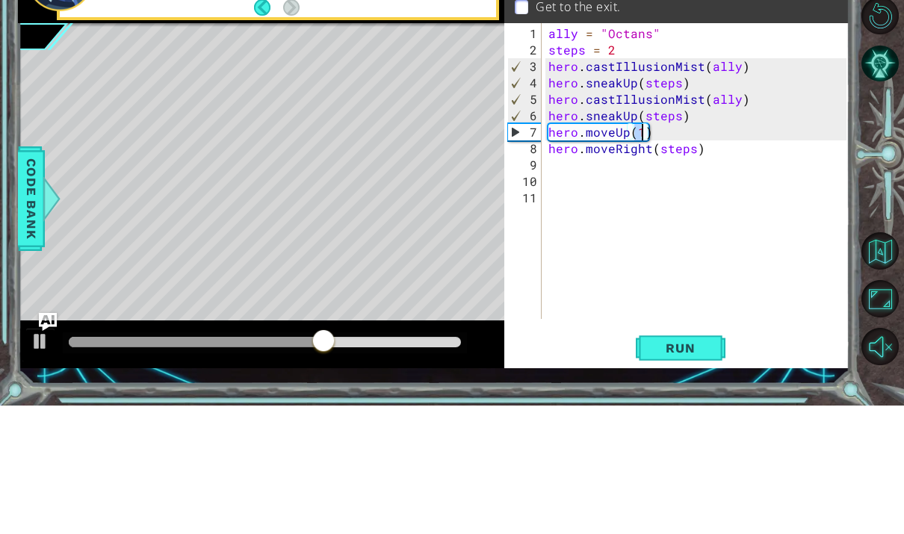
click at [678, 69] on div "Create a string variable. Use the string variable as an argument. Use illusion …" at bounding box center [677, 110] width 346 height 83
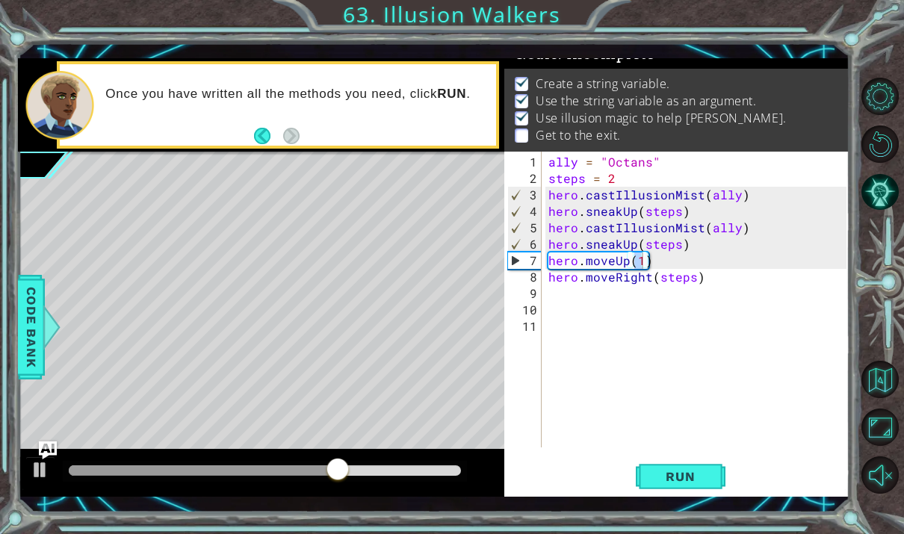
click at [697, 472] on span "Run" at bounding box center [680, 476] width 59 height 15
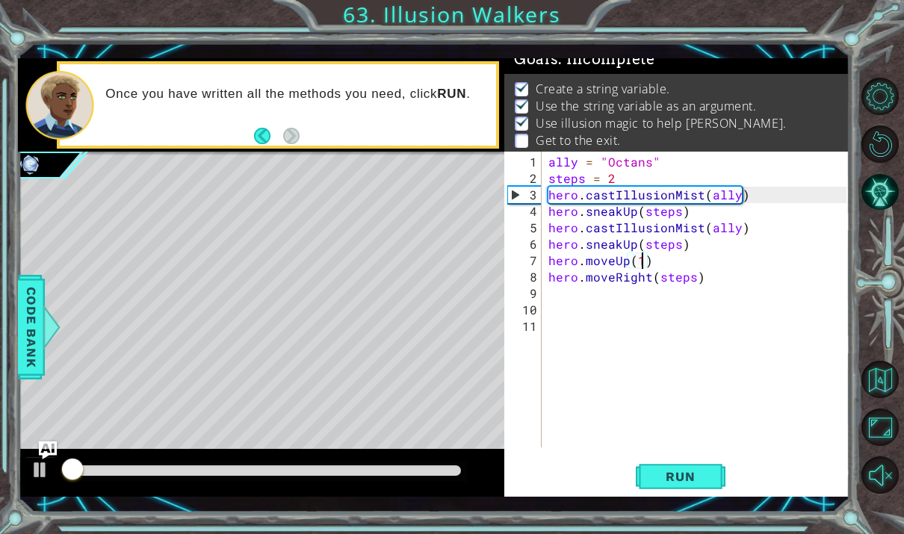
scroll to position [9, 0]
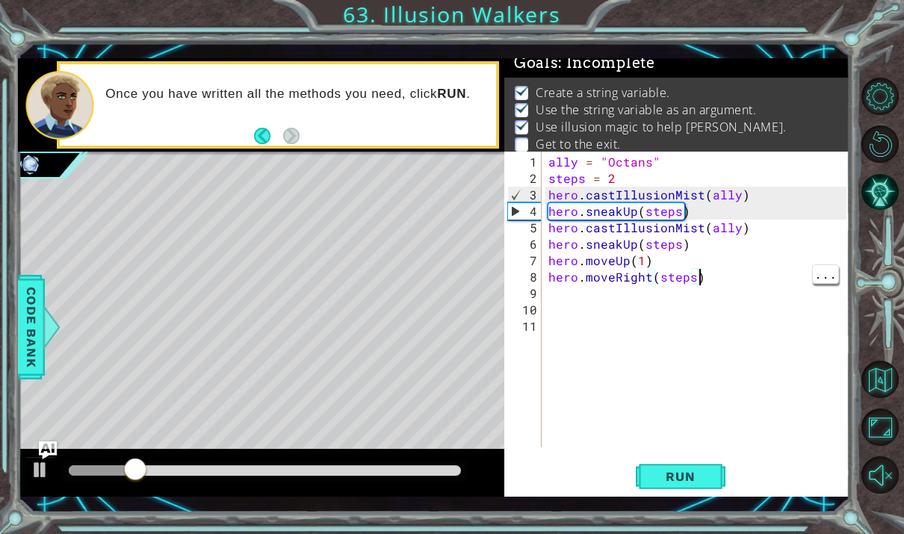
click at [710, 276] on div "ally = "Octans" steps = 2 hero . castIllusionMist ( ally ) hero . sneakUp ( ste…" at bounding box center [699, 318] width 309 height 329
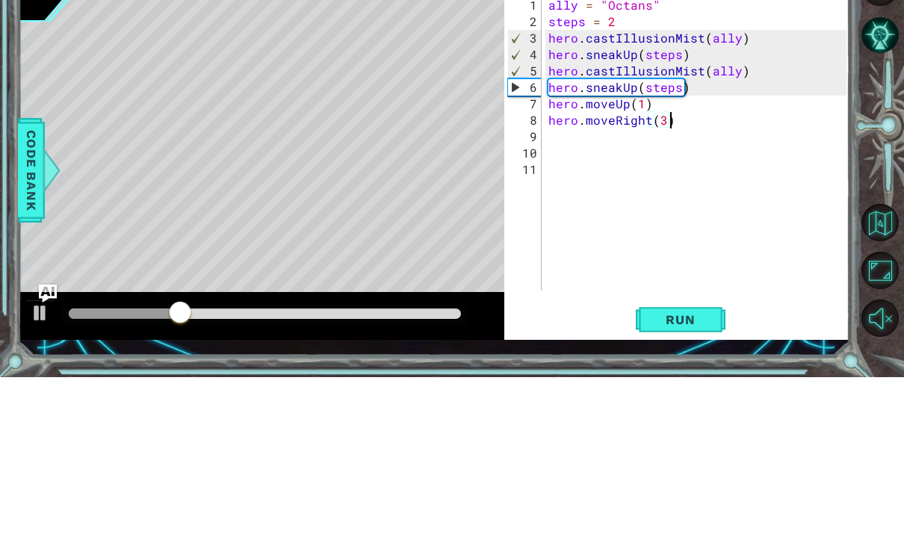
scroll to position [19, 34]
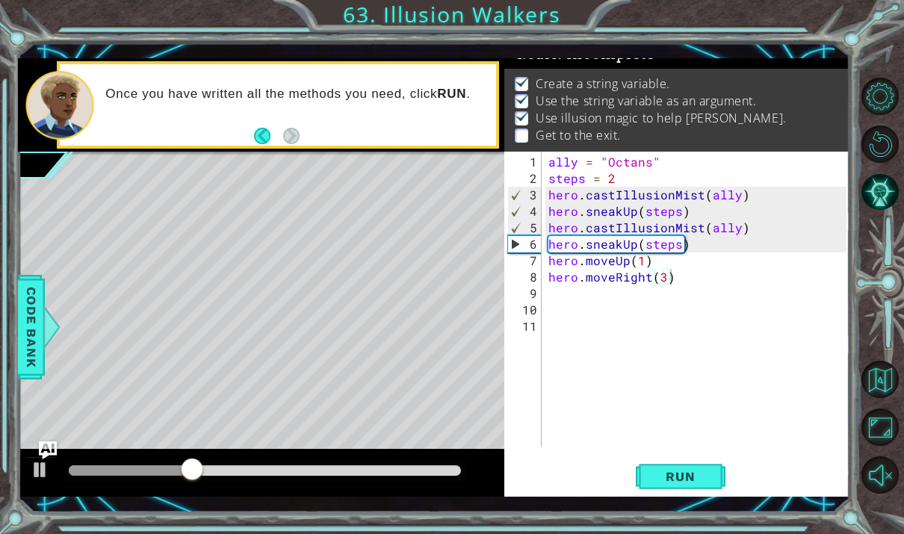
type textarea "abcde fg"
click at [696, 479] on span "Run" at bounding box center [680, 476] width 59 height 15
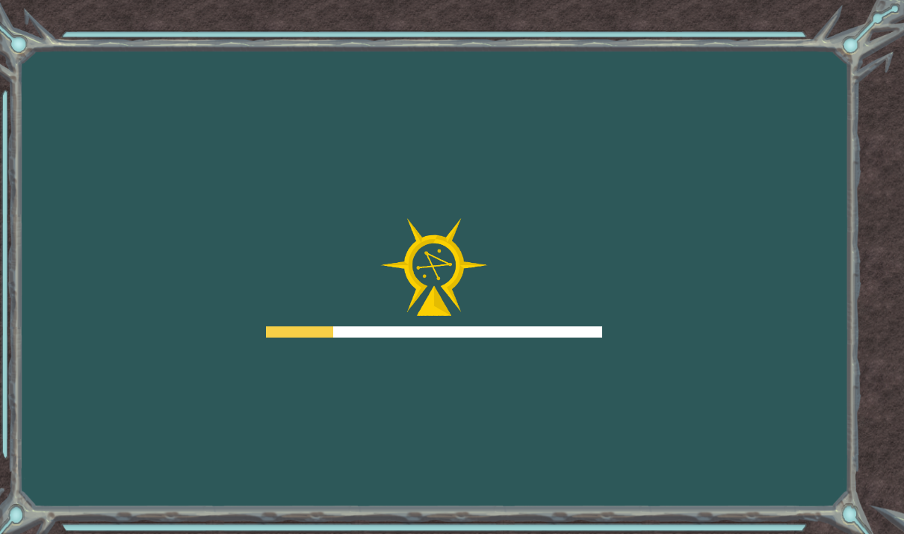
scroll to position [56, 0]
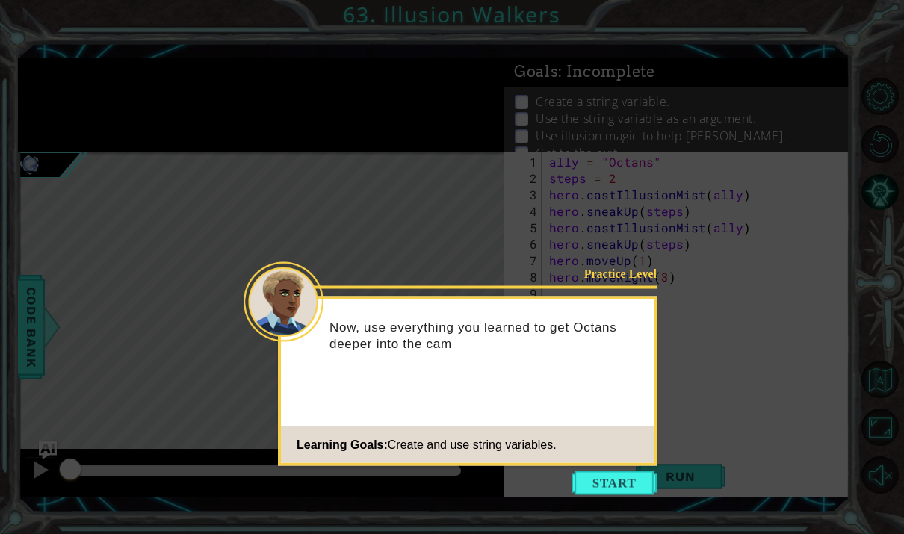
click at [634, 472] on button "Start" at bounding box center [614, 484] width 85 height 24
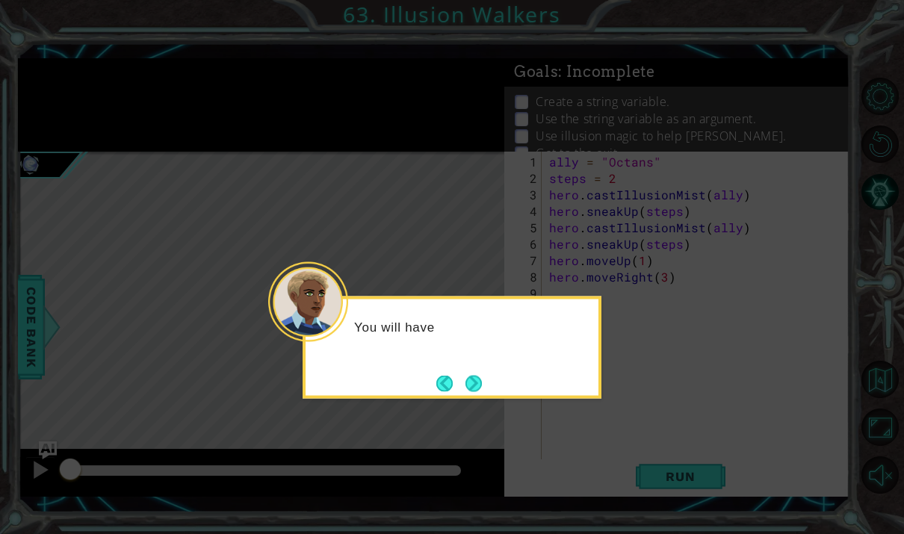
click at [483, 375] on button "Next" at bounding box center [474, 383] width 17 height 17
click at [477, 375] on button "Next" at bounding box center [474, 383] width 17 height 17
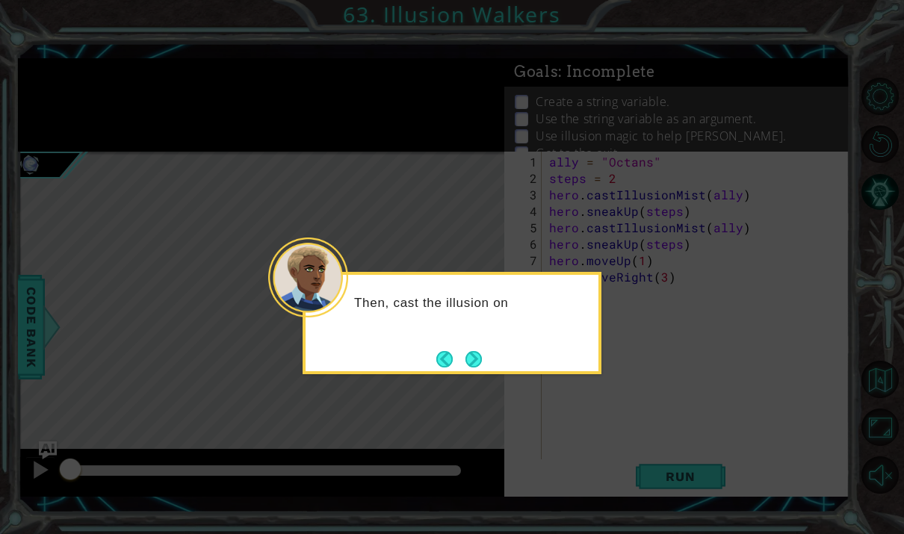
click at [475, 348] on button "Next" at bounding box center [474, 359] width 22 height 22
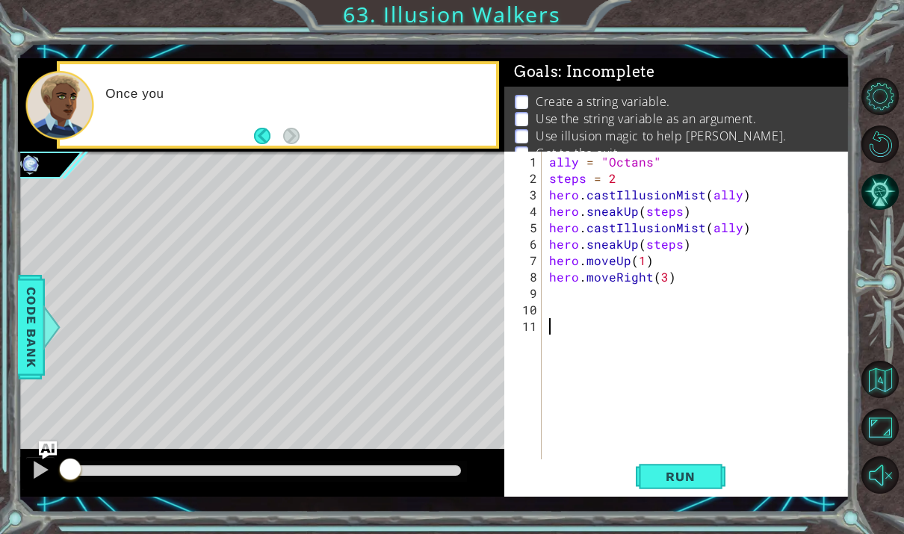
click at [692, 464] on button "Run" at bounding box center [681, 477] width 90 height 34
